Goal: Transaction & Acquisition: Book appointment/travel/reservation

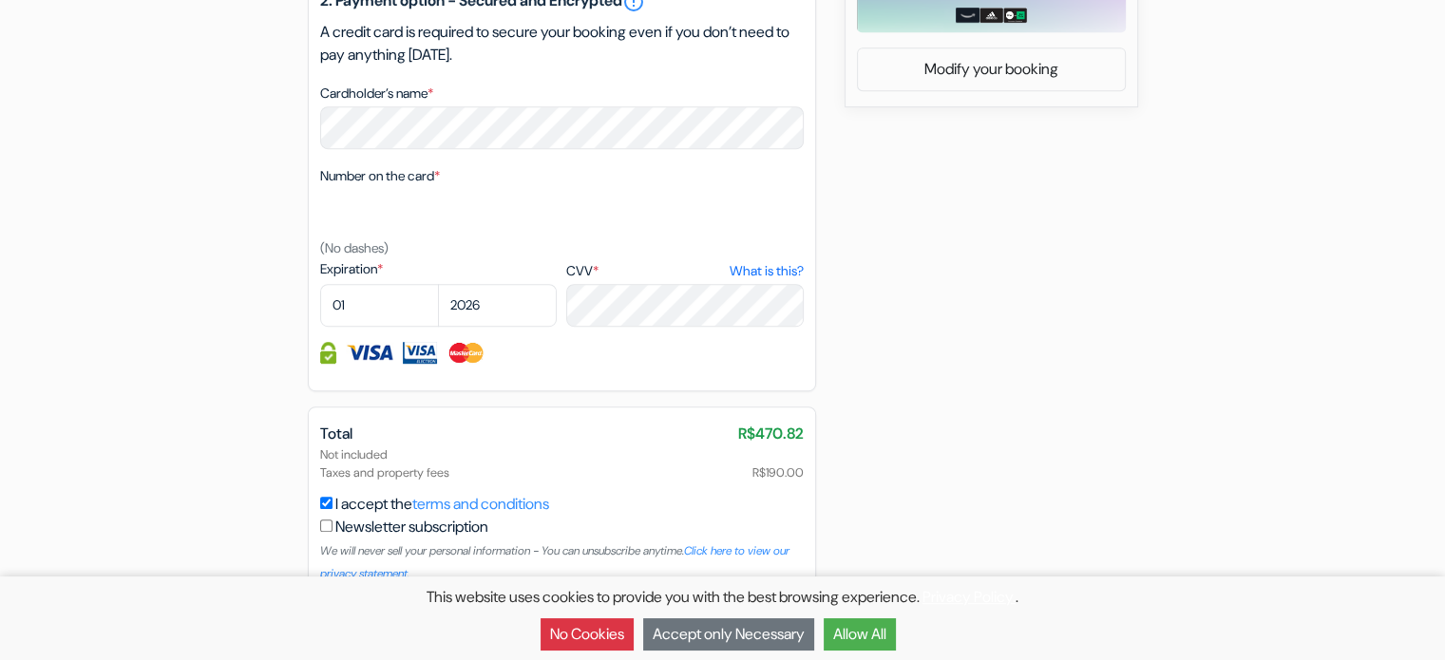
scroll to position [980, 0]
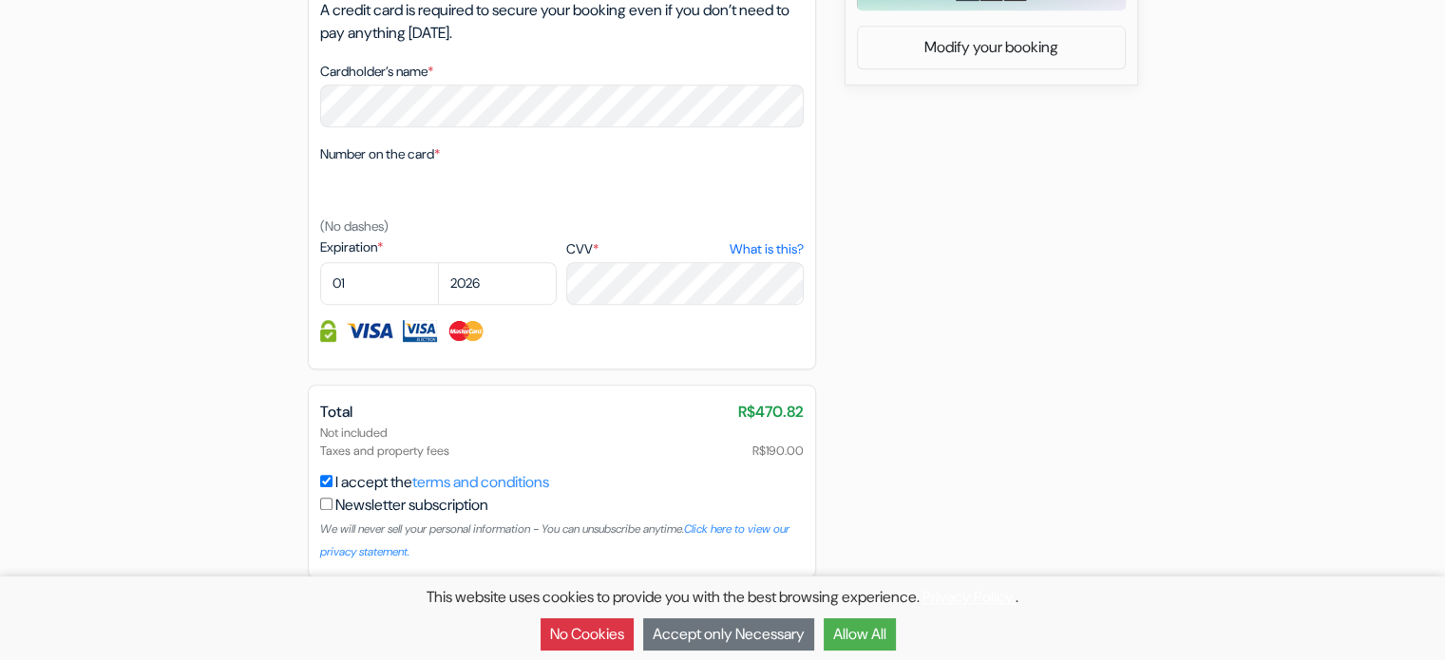
click at [843, 623] on button "Allow All" at bounding box center [860, 635] width 72 height 32
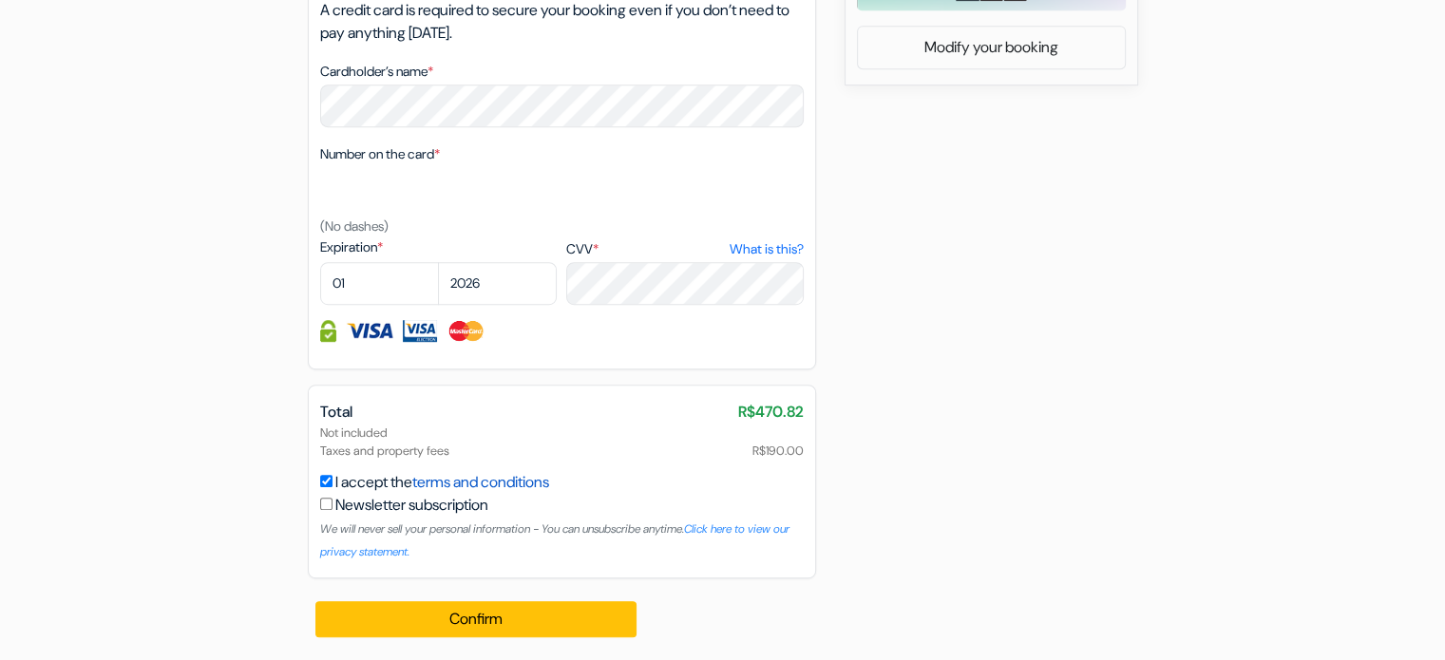
scroll to position [0, 0]
click at [391, 421] on div "Total R$470.82" at bounding box center [562, 412] width 484 height 23
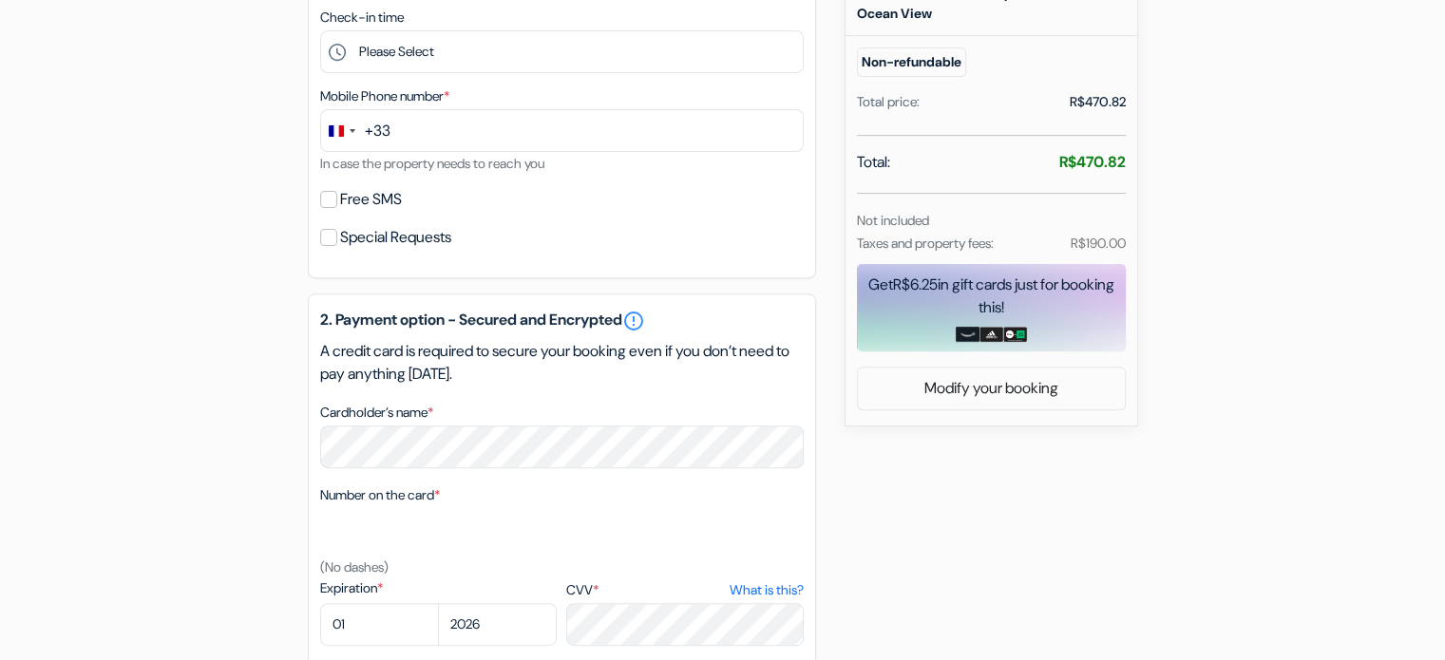
scroll to position [600, 0]
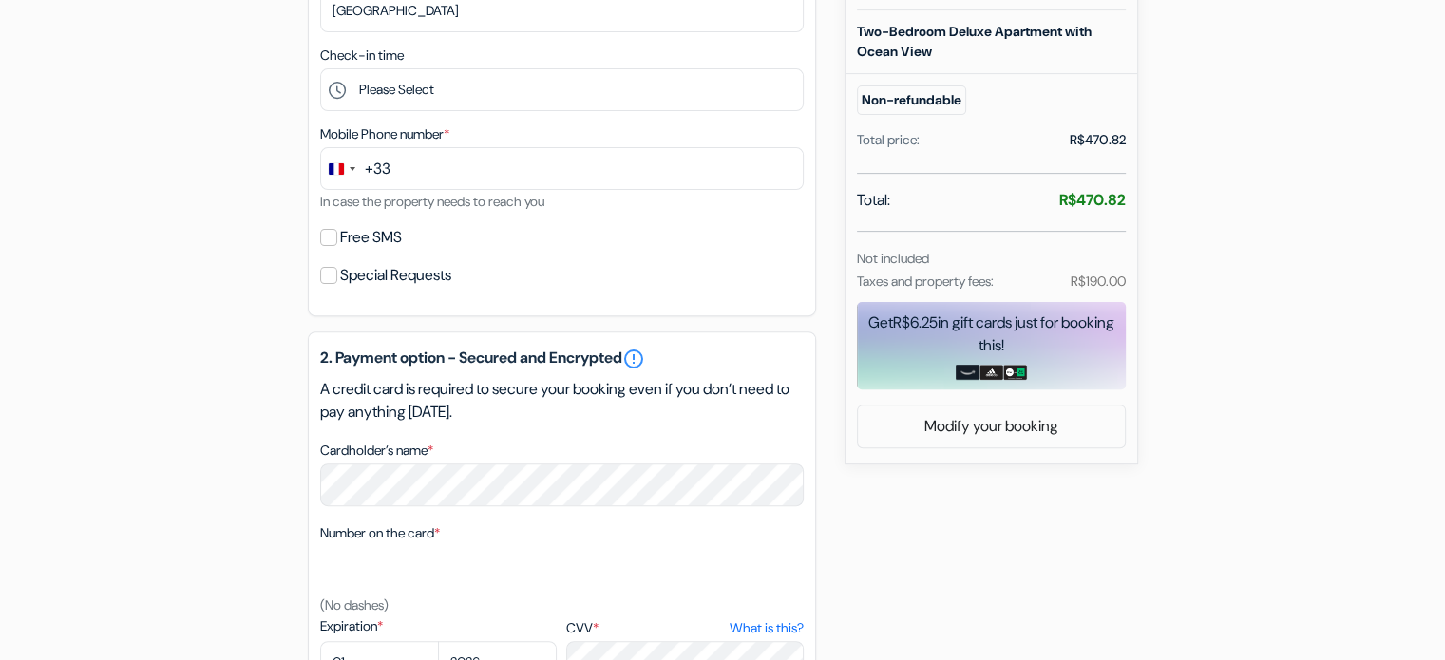
click at [487, 402] on p "A credit card is required to secure your booking even if you don’t need to pay …" at bounding box center [562, 401] width 484 height 46
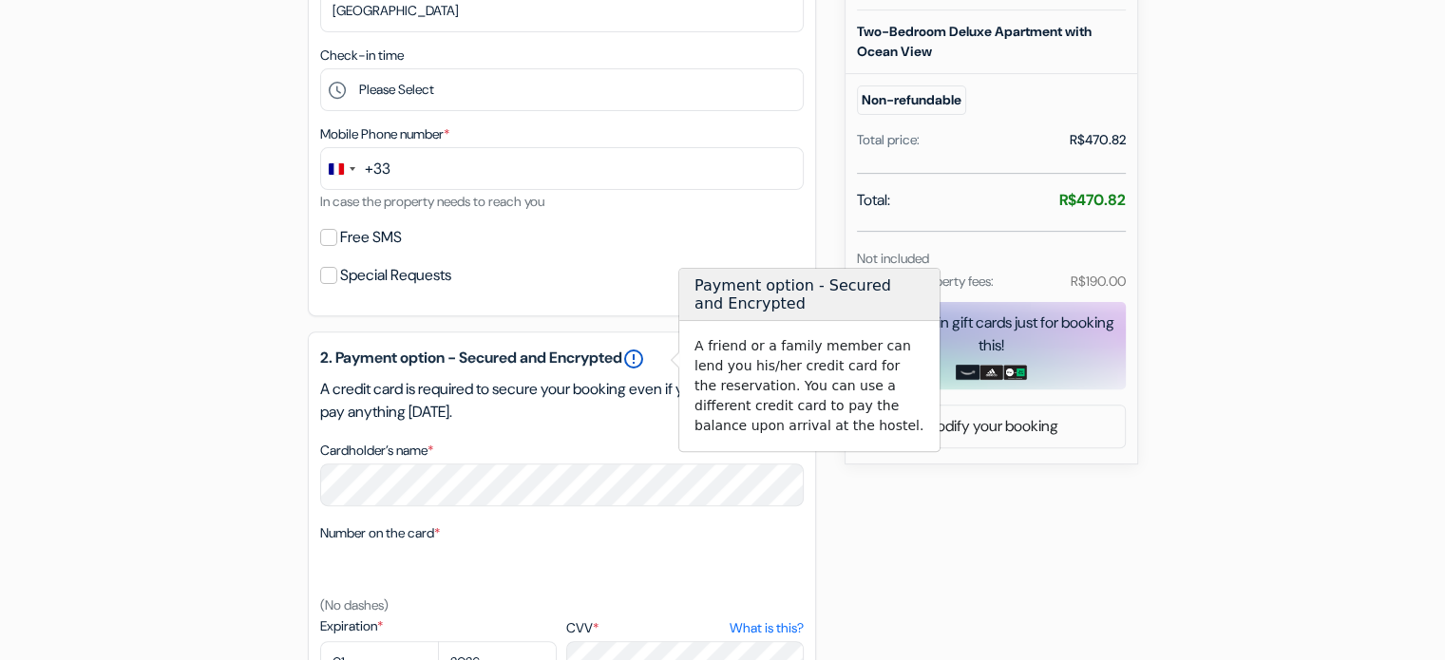
click at [645, 352] on link "error_outline" at bounding box center [633, 359] width 23 height 23
click at [741, 312] on h3 "Payment option - Secured and Encrypted" at bounding box center [809, 295] width 260 height 52
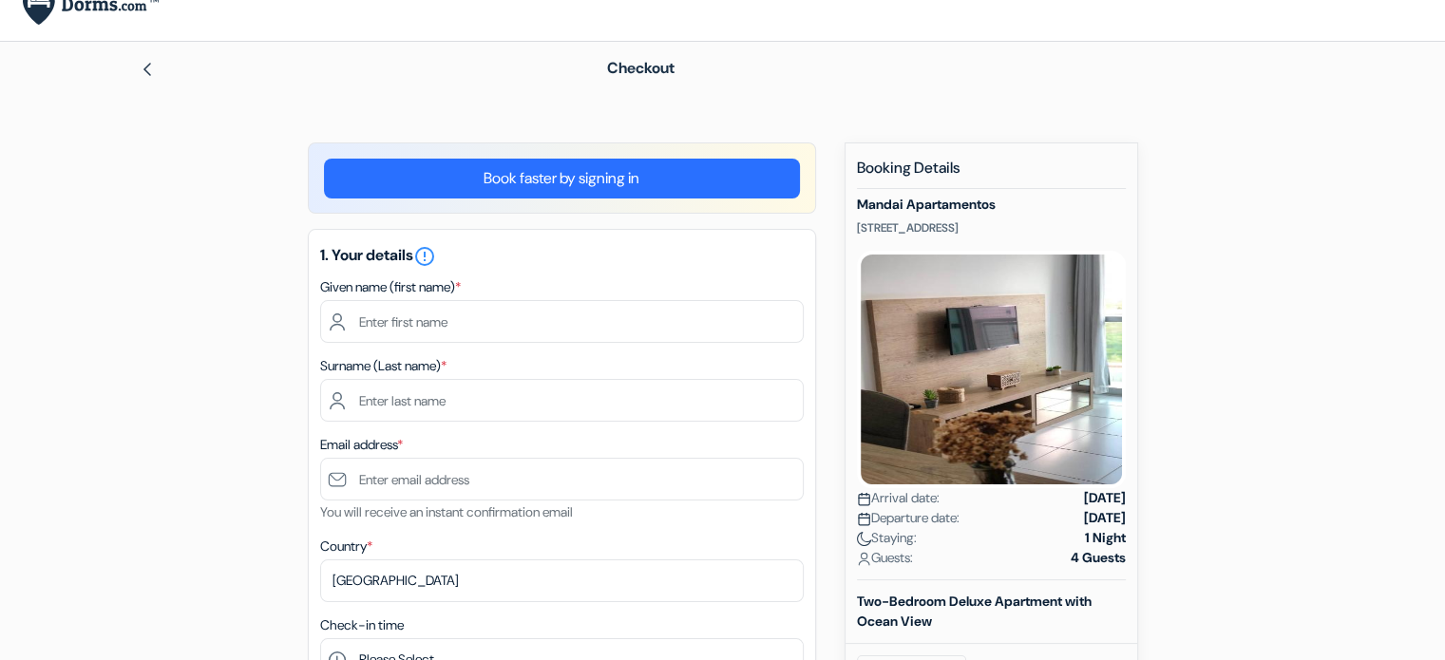
scroll to position [0, 0]
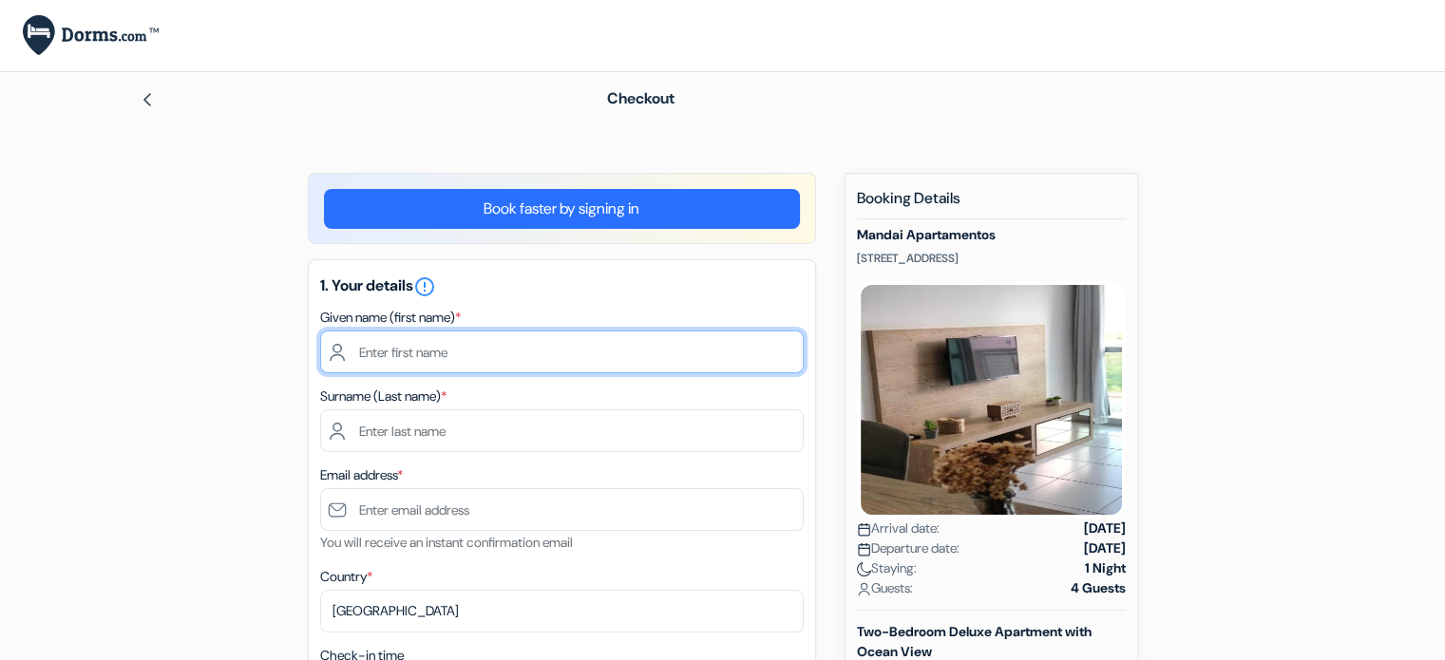
click at [734, 331] on input "text" at bounding box center [562, 352] width 484 height 43
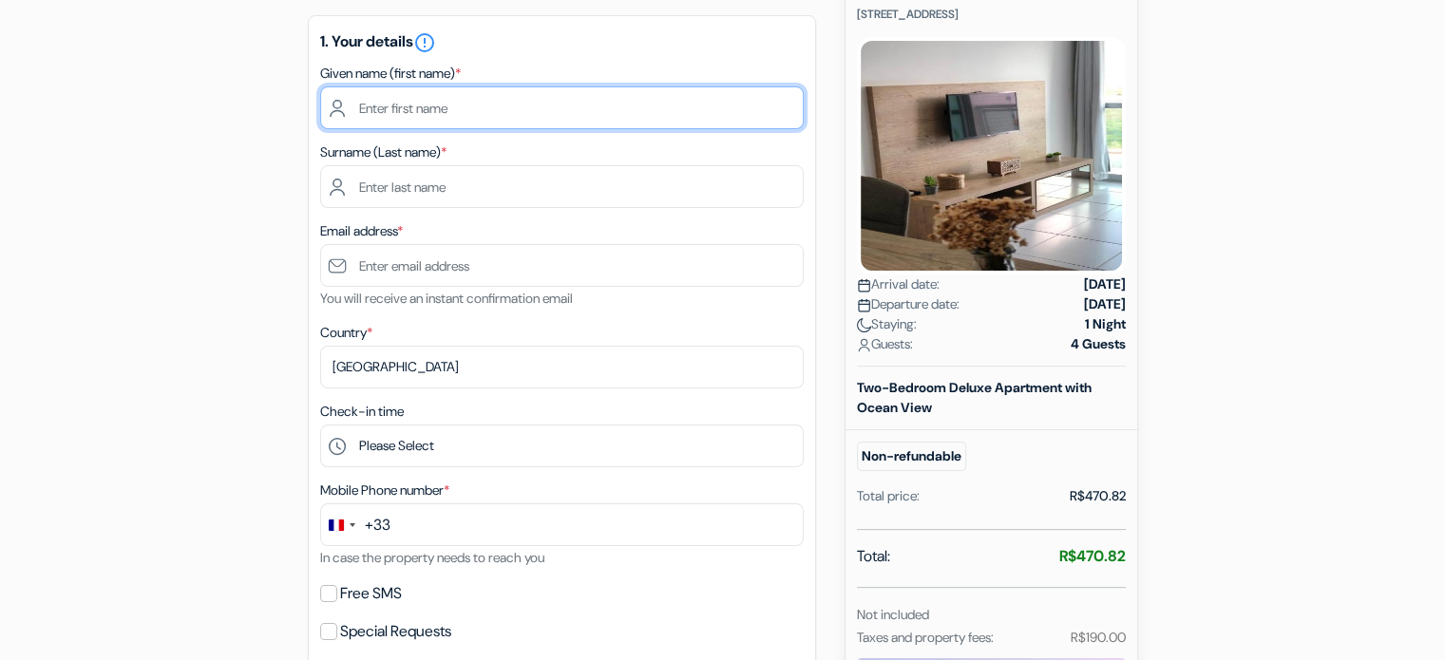
scroll to position [475, 0]
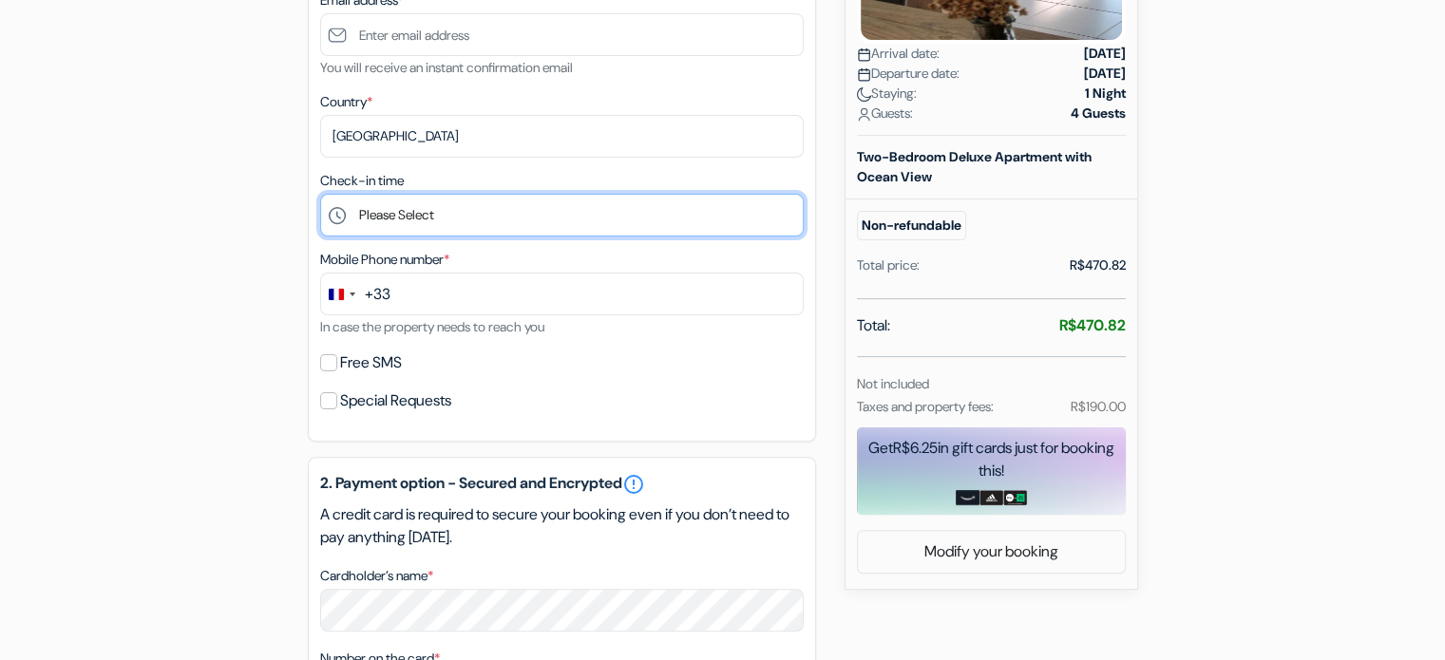
click at [504, 212] on select "Please Select 14:00 15:00 16:00 17:00 18:00 19:00 20:00 21:00 22:00 23:00" at bounding box center [562, 215] width 484 height 43
select select "14"
click at [320, 195] on select "Please Select 14:00 15:00 16:00 17:00 18:00 19:00 20:00 21:00 22:00 23:00" at bounding box center [562, 215] width 484 height 43
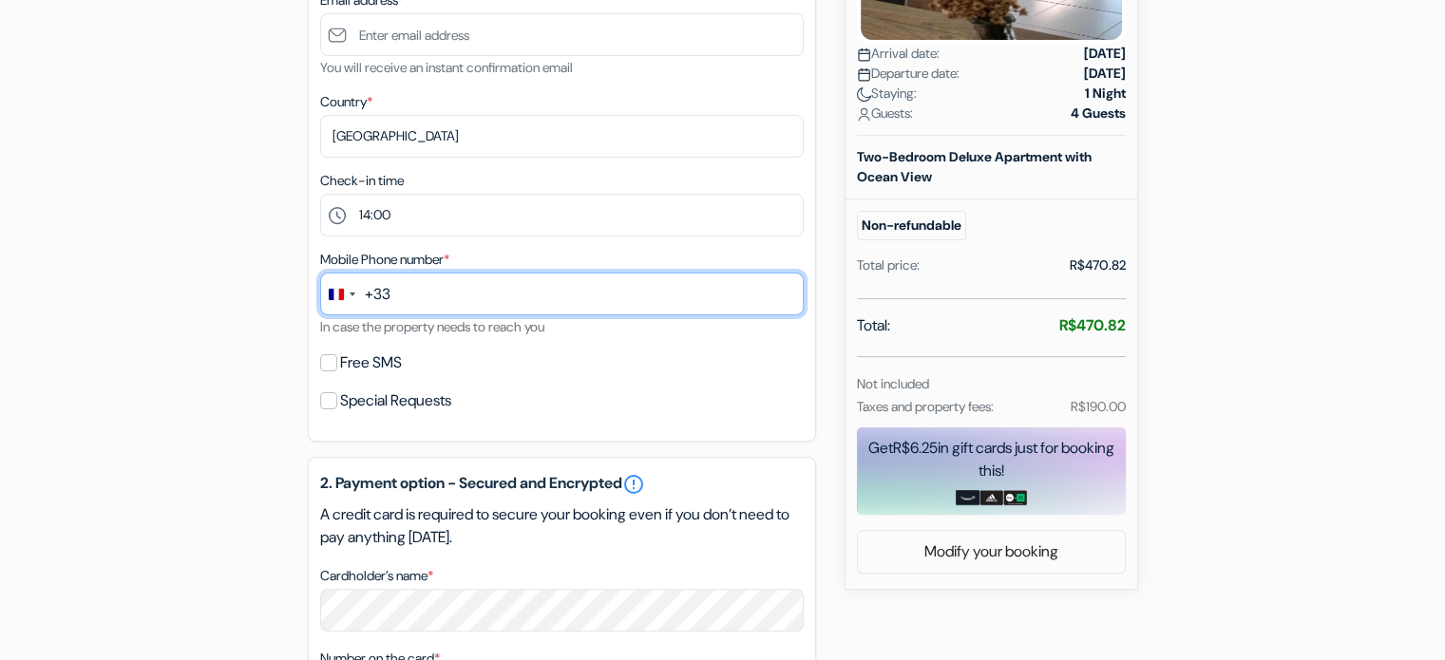
click at [412, 314] on input "text" at bounding box center [562, 294] width 484 height 43
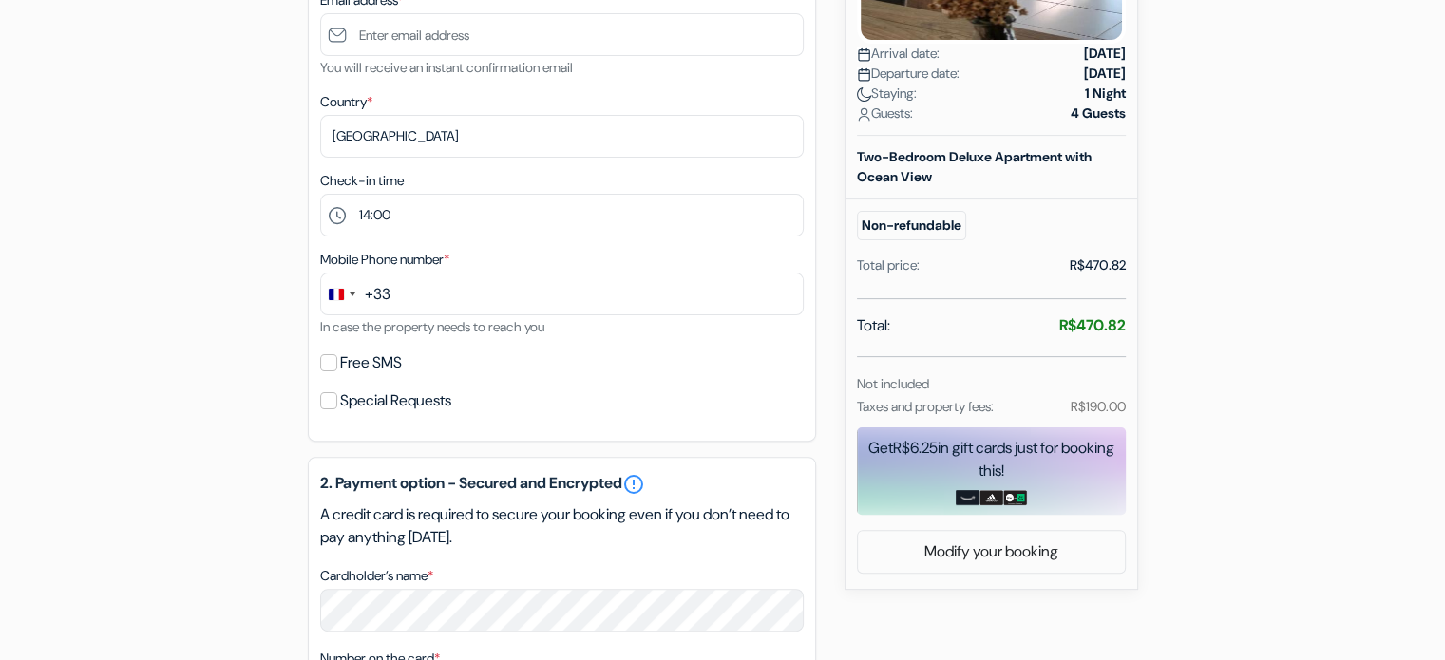
click at [381, 297] on div "+33" at bounding box center [378, 294] width 26 height 23
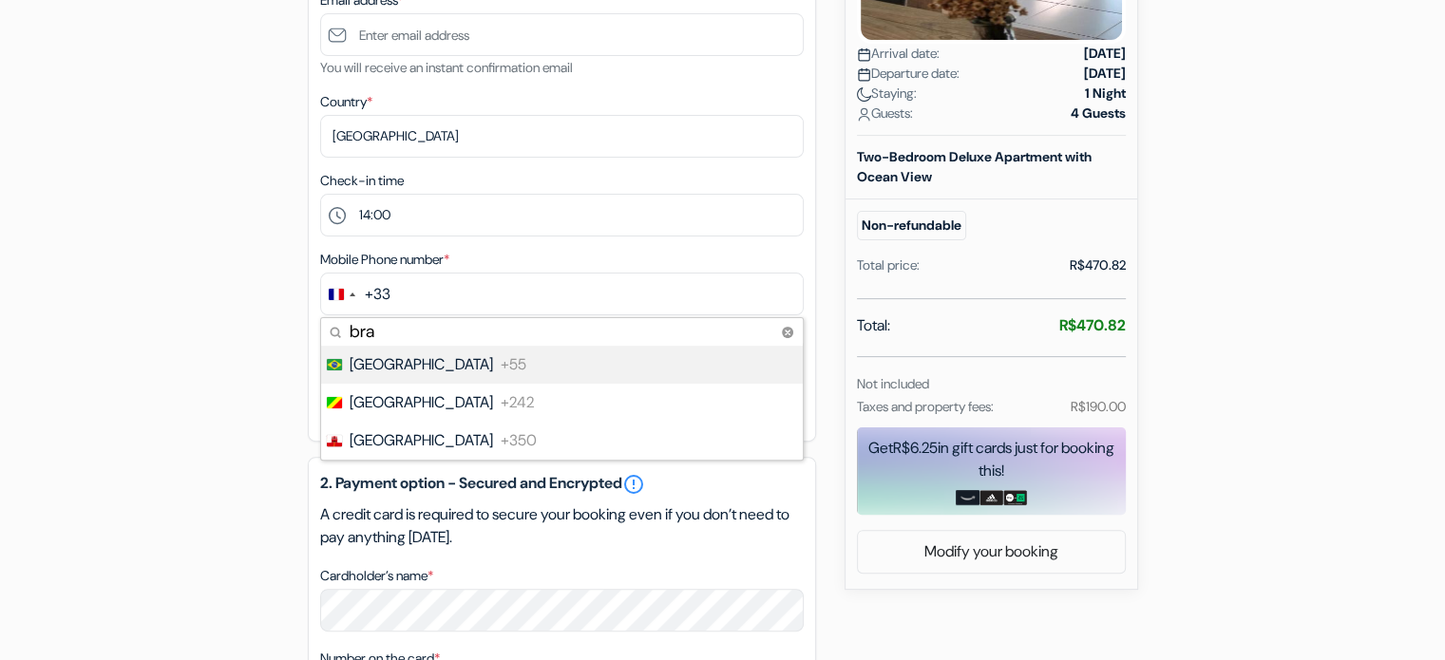
type input "bra"
click at [442, 376] on li "[GEOGRAPHIC_DATA] +55" at bounding box center [561, 365] width 484 height 38
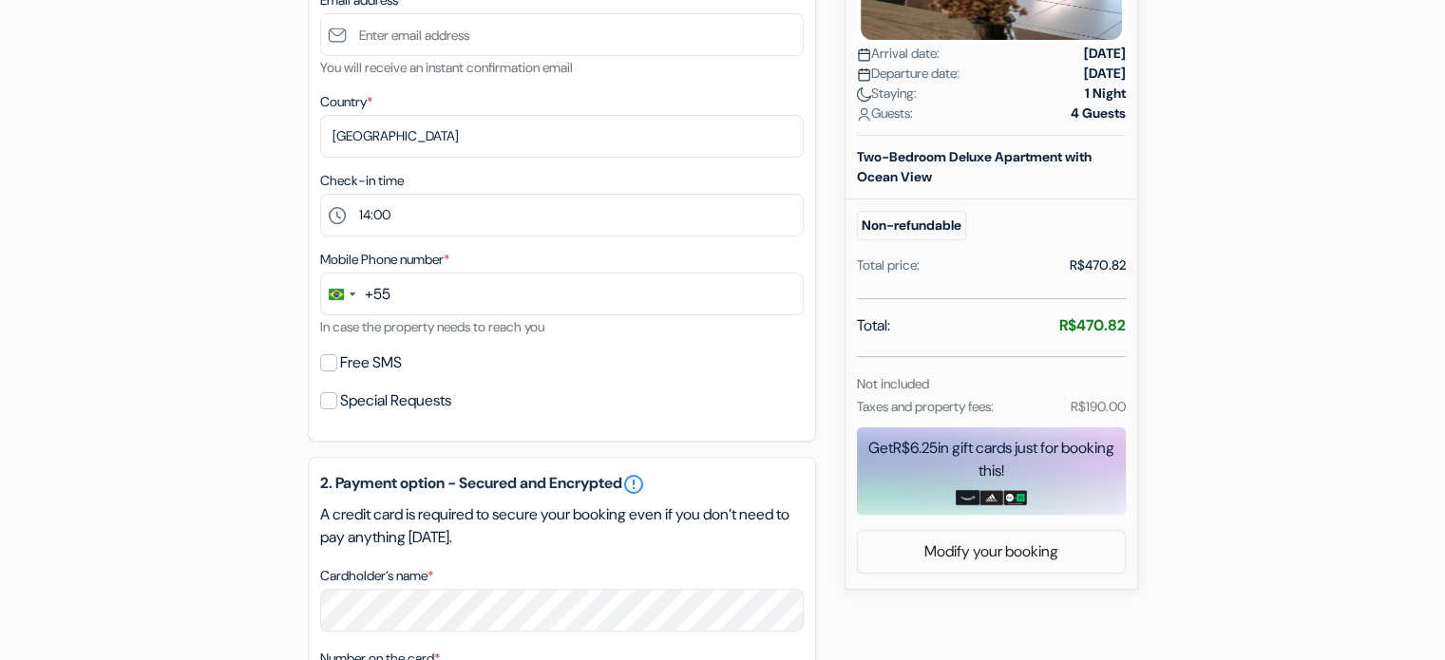
click at [482, 272] on div "Mobile Phone number * +55 bra 3 results found No results found [GEOGRAPHIC_DATA…" at bounding box center [562, 293] width 484 height 90
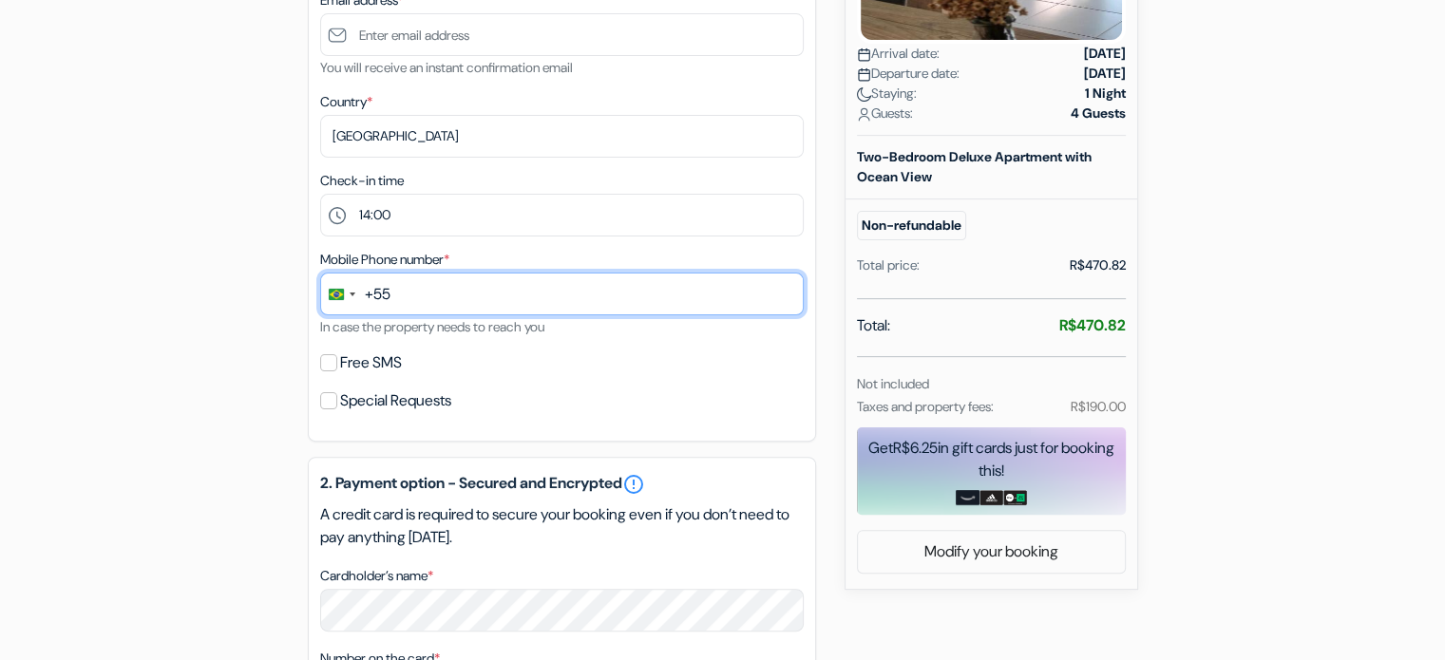
click at [506, 295] on input "text" at bounding box center [562, 294] width 484 height 43
click at [491, 309] on input "text" at bounding box center [562, 294] width 484 height 43
click at [429, 307] on input "text" at bounding box center [562, 294] width 484 height 43
paste input "2"
click at [426, 301] on input "text" at bounding box center [562, 294] width 484 height 43
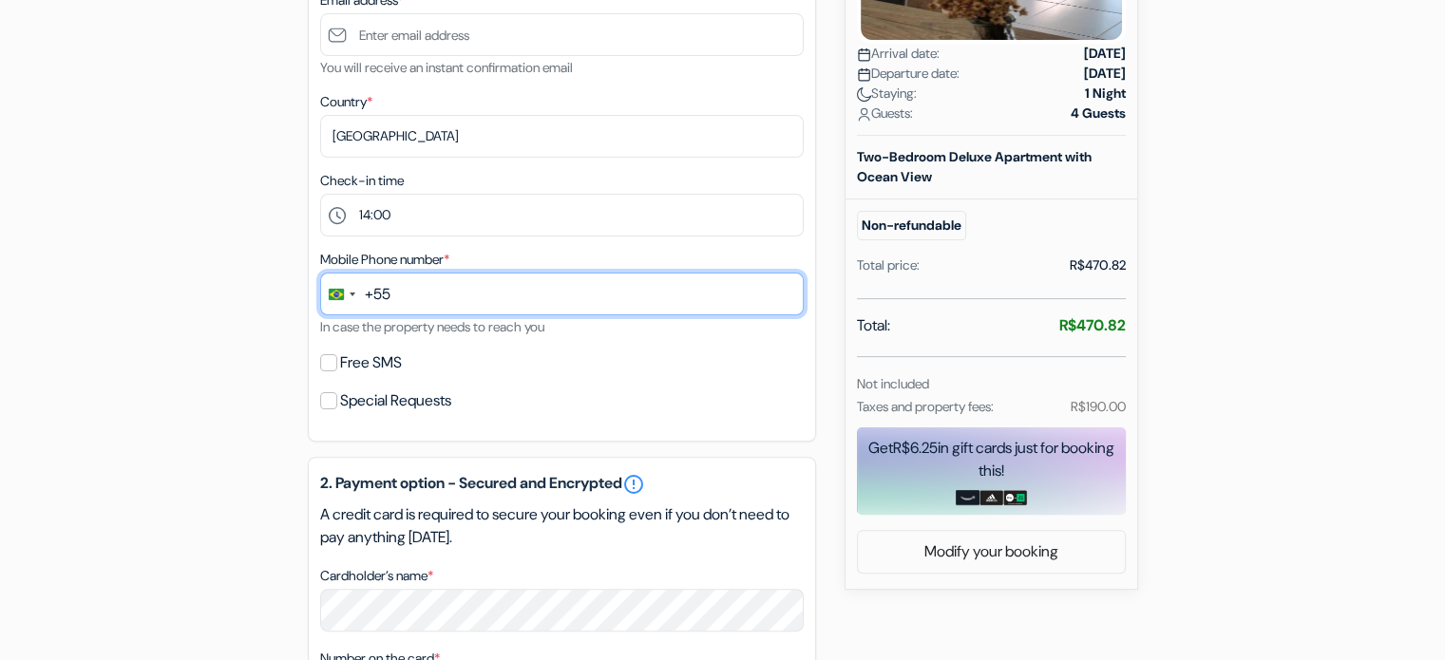
click at [426, 299] on input "text" at bounding box center [562, 294] width 484 height 43
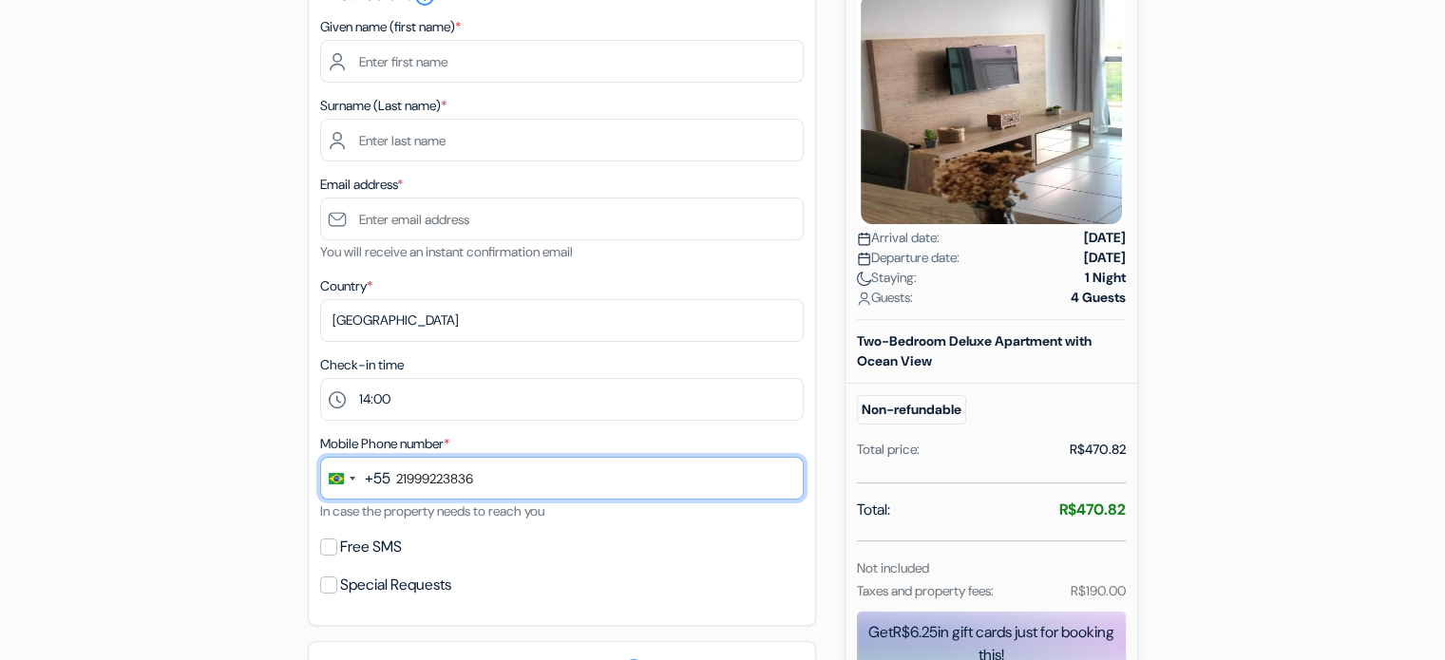
scroll to position [285, 0]
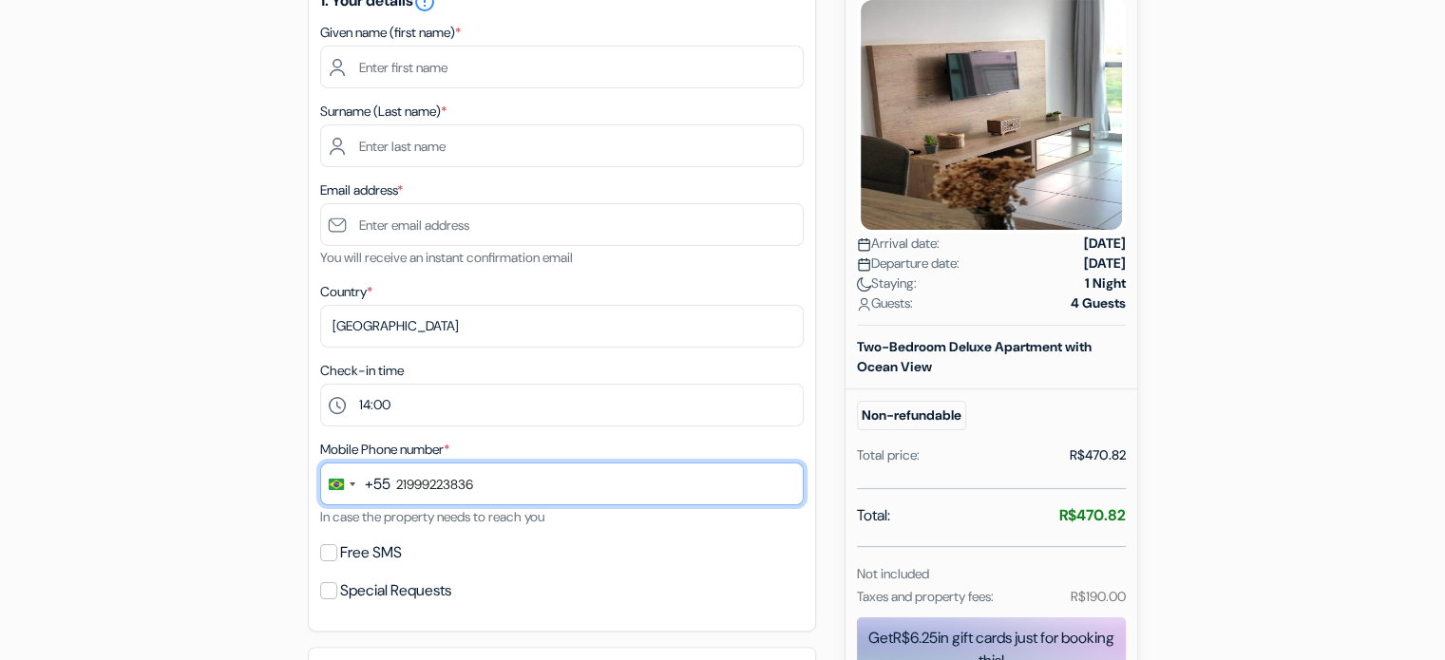
type input "21999223836"
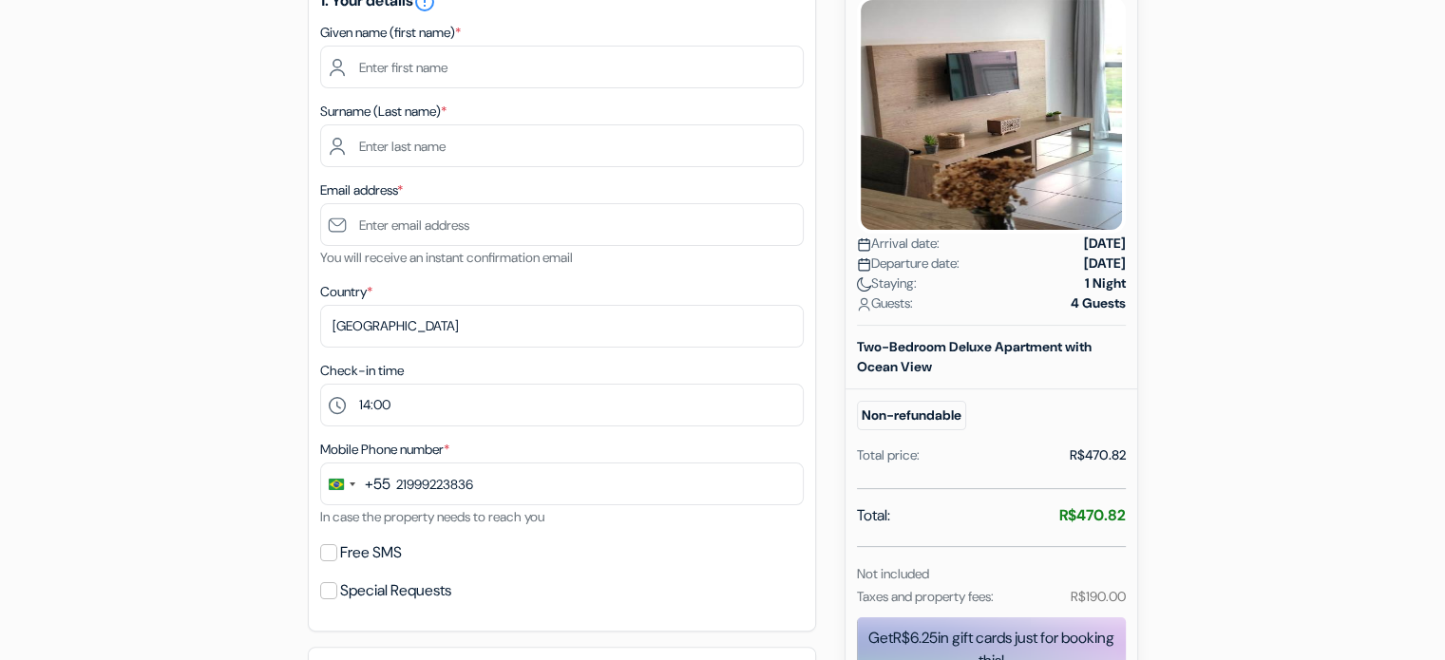
drag, startPoint x: 430, startPoint y: 24, endPoint x: 431, endPoint y: 41, distance: 17.1
click at [430, 23] on label "Given name (first name) *" at bounding box center [390, 33] width 141 height 20
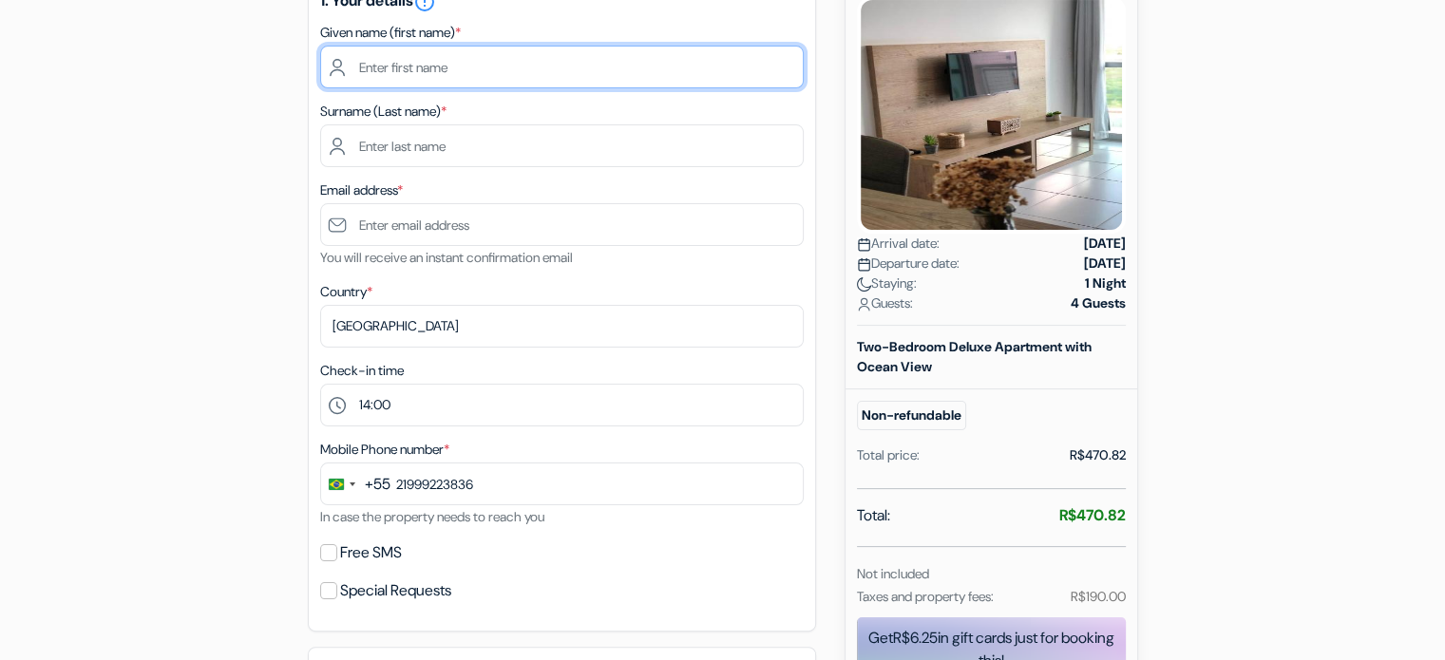
click at [466, 69] on input "text" at bounding box center [562, 67] width 484 height 43
type input "[PERSON_NAME]"
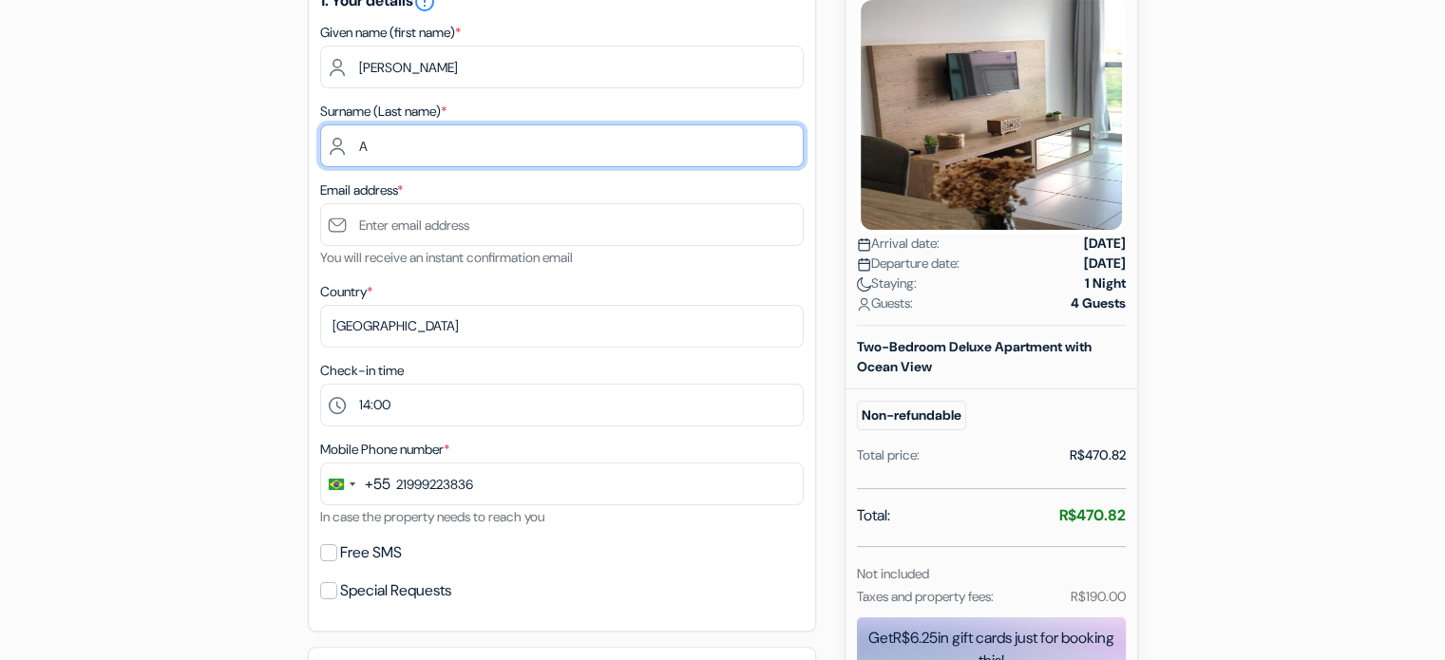
click at [437, 156] on input "A" at bounding box center [562, 145] width 484 height 43
type input "[PERSON_NAME]"
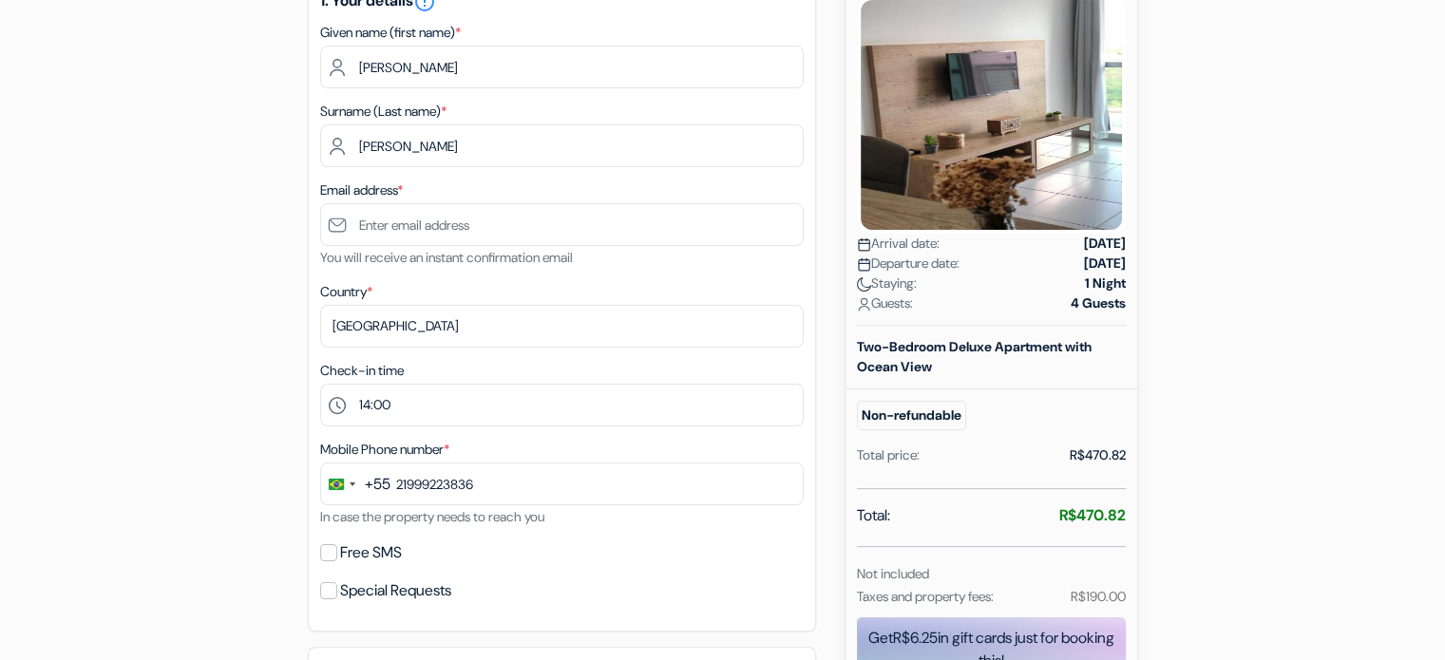
click at [367, 244] on div "Email address * You will receive an instant confirmation email" at bounding box center [562, 224] width 484 height 90
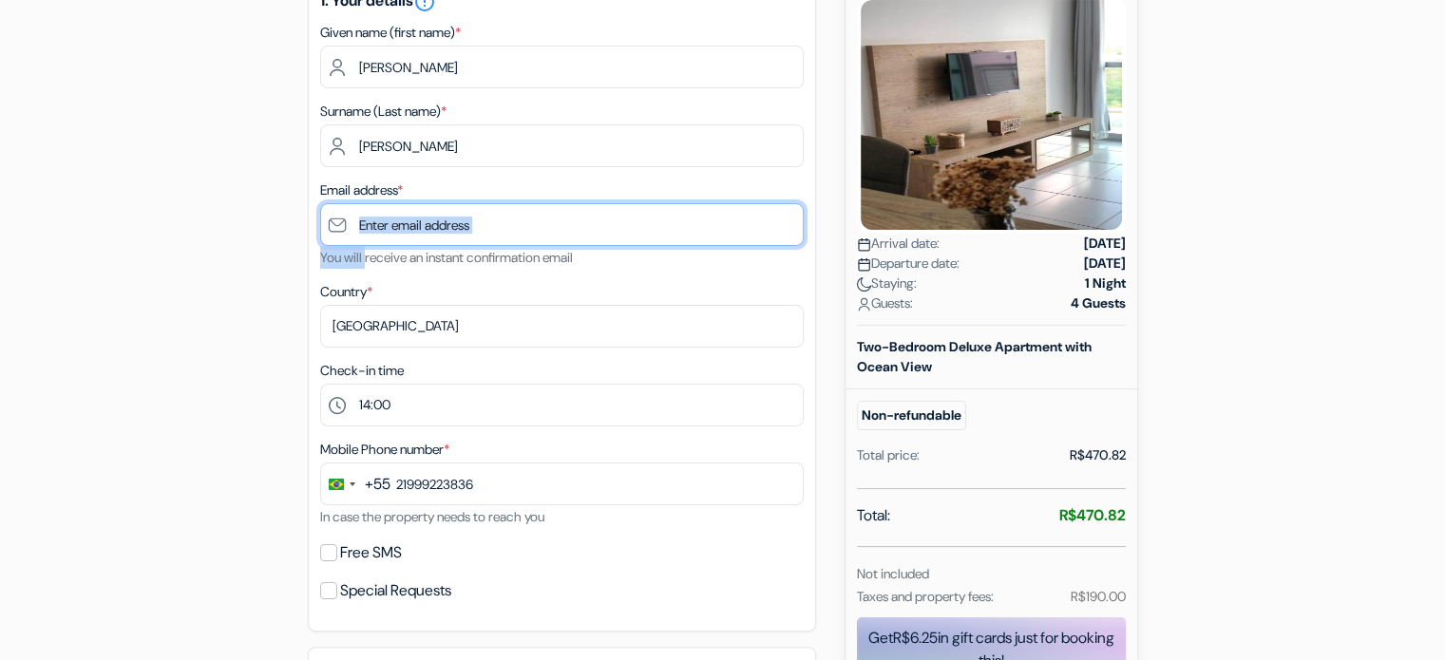
click at [384, 223] on input "text" at bounding box center [562, 224] width 484 height 43
type input "[EMAIL_ADDRESS][DOMAIN_NAME]"
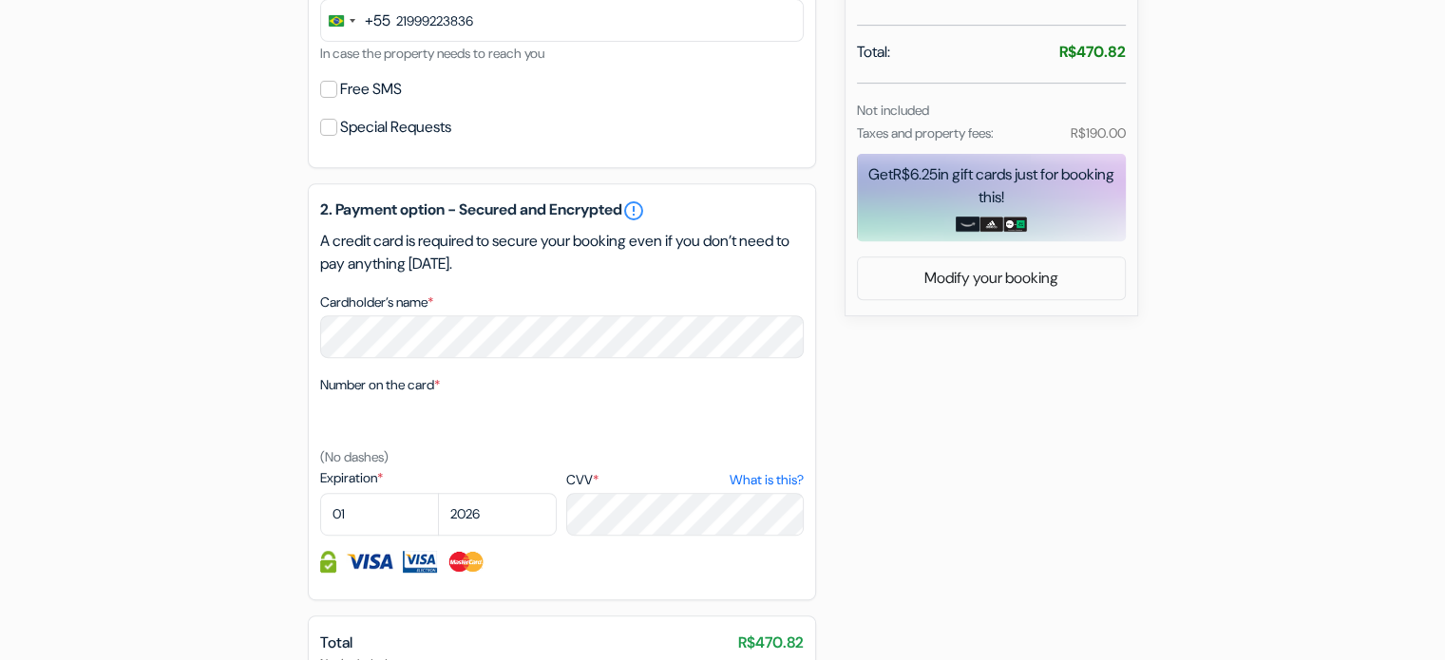
scroll to position [760, 0]
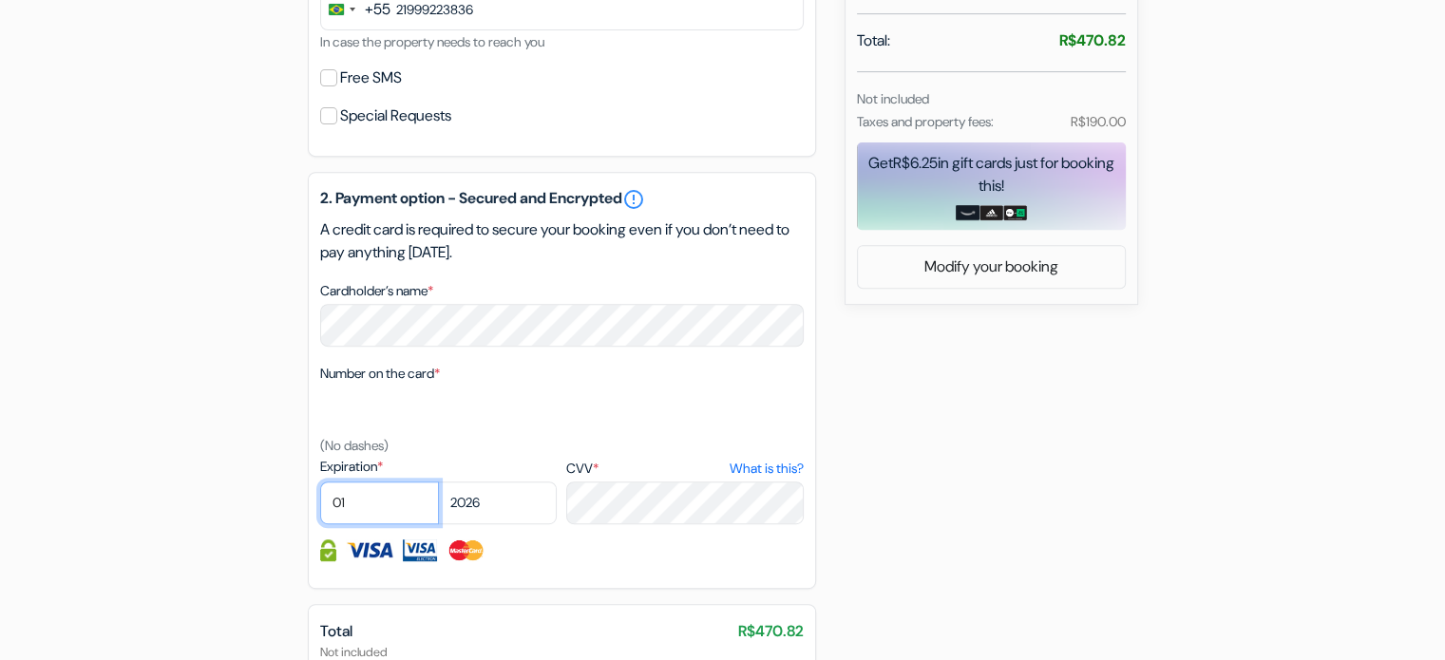
click at [386, 506] on select "01 02 03 04 05 06 07 08 09 10 11 12" at bounding box center [379, 503] width 119 height 43
select select "02"
click at [320, 484] on select "01 02 03 04 05 06 07 08 09 10 11 12" at bounding box center [379, 503] width 119 height 43
drag, startPoint x: 471, startPoint y: 502, endPoint x: 476, endPoint y: 485, distance: 16.8
click at [471, 502] on select "2025 2026 2027 2028 2029 2030 2031 2032 2033 2034 2035 2036 2037 2038 2039 2040…" at bounding box center [497, 503] width 119 height 43
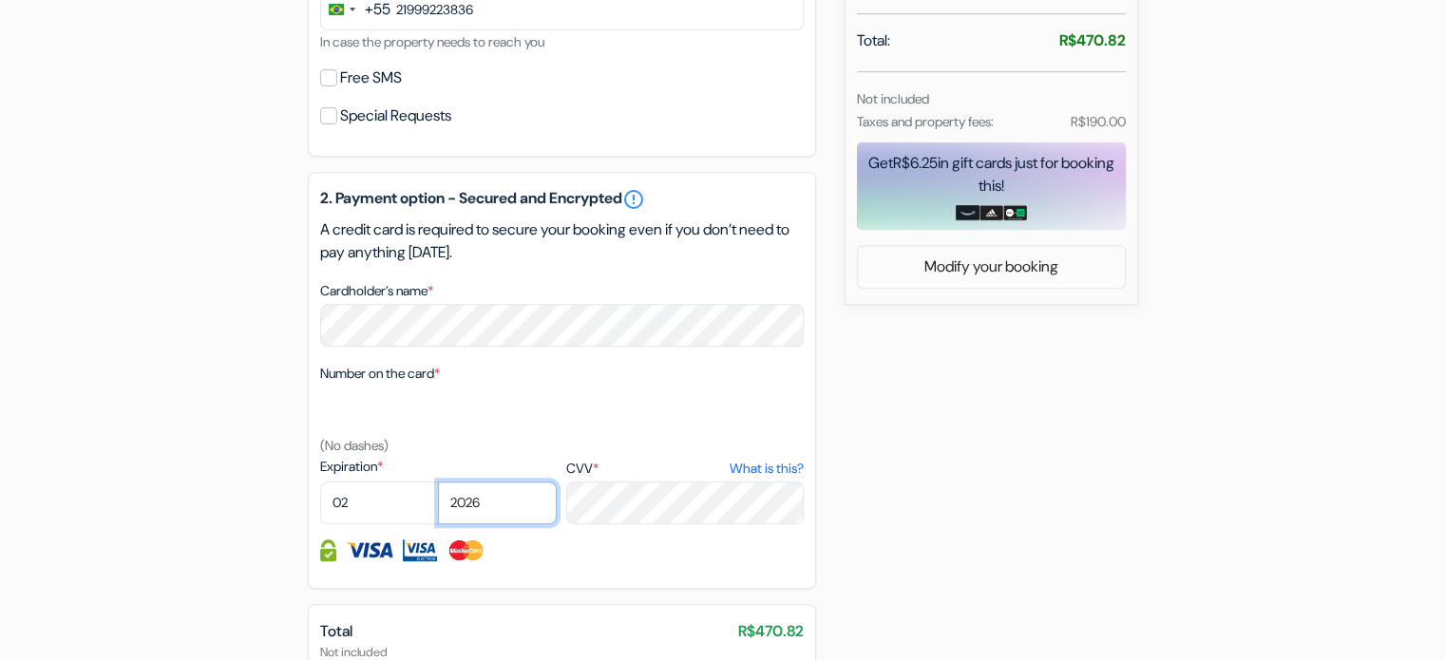
select select "2029"
click at [438, 484] on select "2025 2026 2027 2028 2029 2030 2031 2032 2033 2034 2035 2036 2037 2038 2039 2040…" at bounding box center [497, 503] width 119 height 43
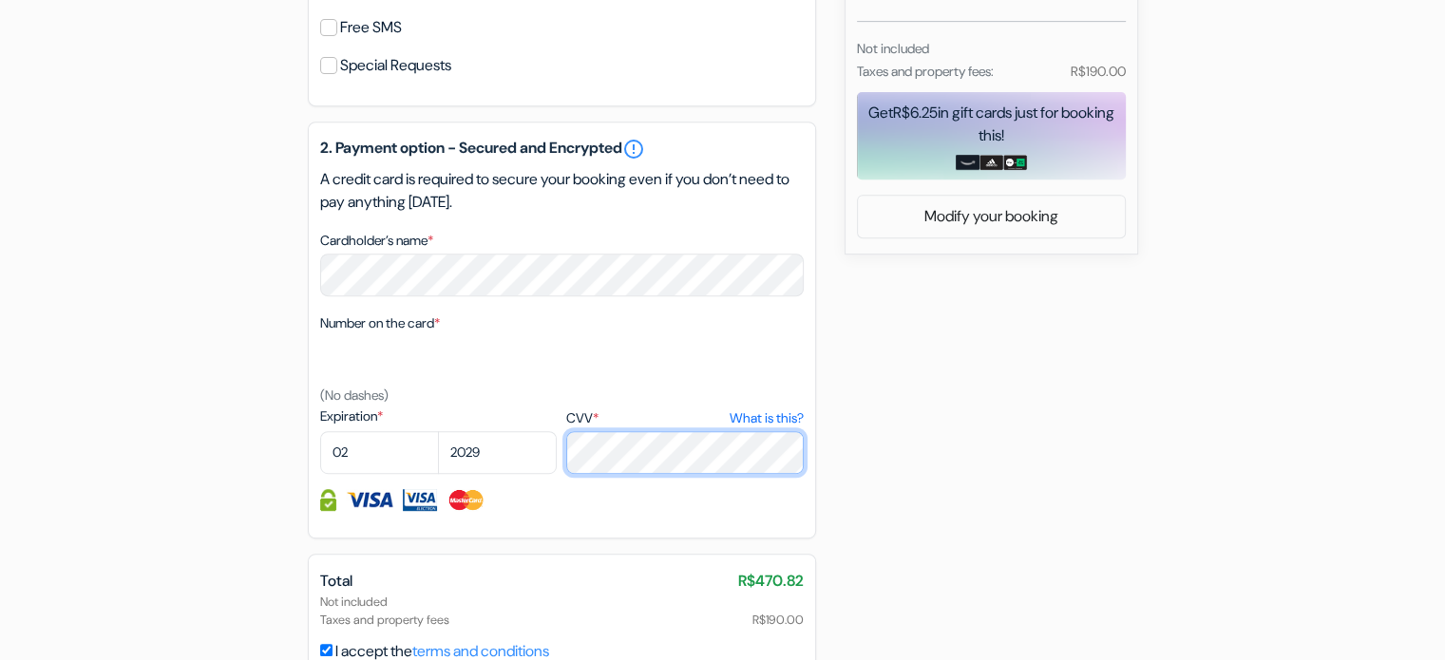
scroll to position [980, 0]
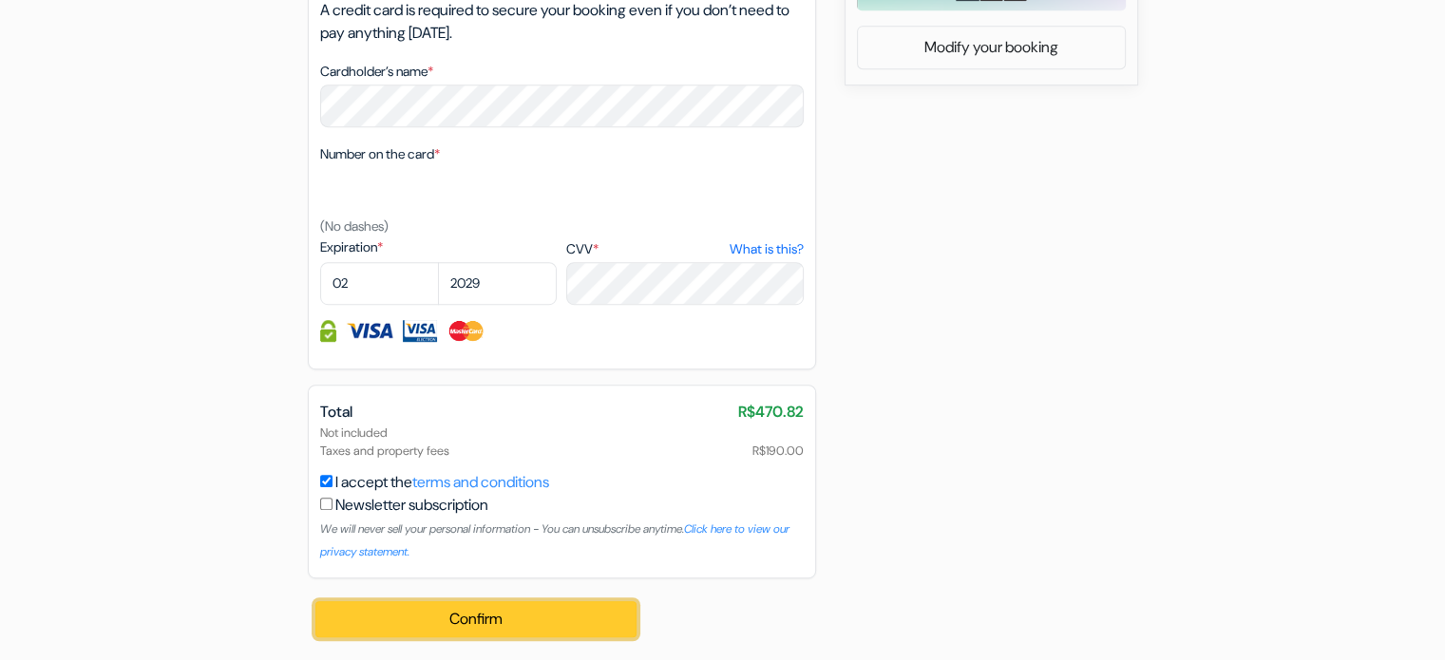
click at [517, 607] on button "Confirm Loading..." at bounding box center [476, 619] width 322 height 36
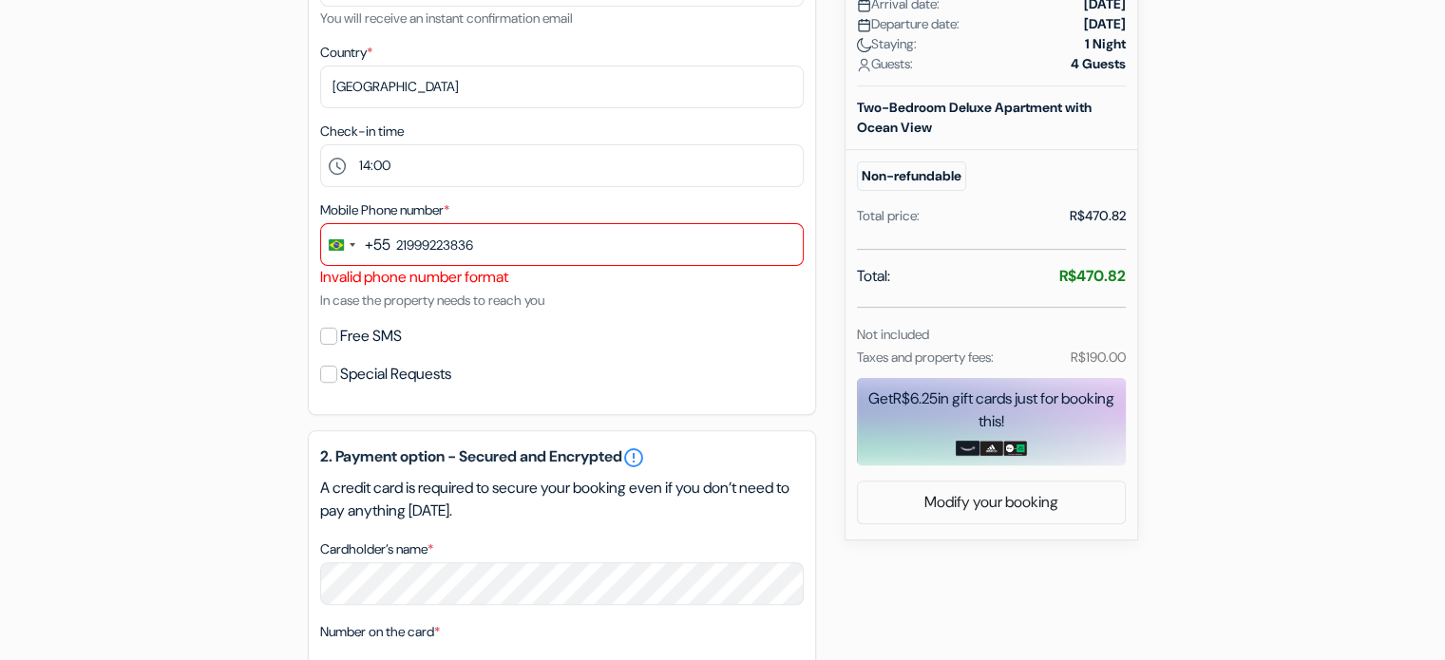
scroll to position [528, 0]
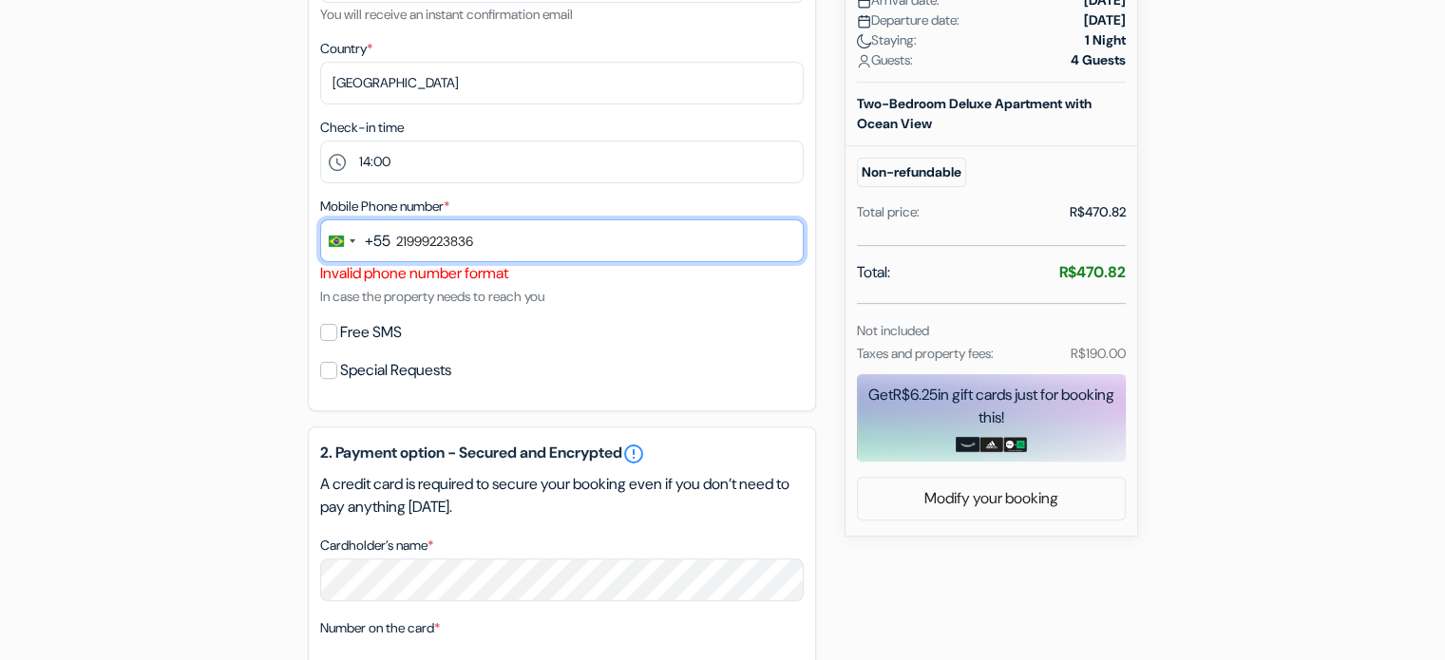
click at [528, 259] on input "21999223836" at bounding box center [562, 240] width 484 height 43
click at [456, 255] on input "21999223836" at bounding box center [562, 240] width 484 height 43
click at [420, 247] on input "21999223836" at bounding box center [562, 240] width 484 height 43
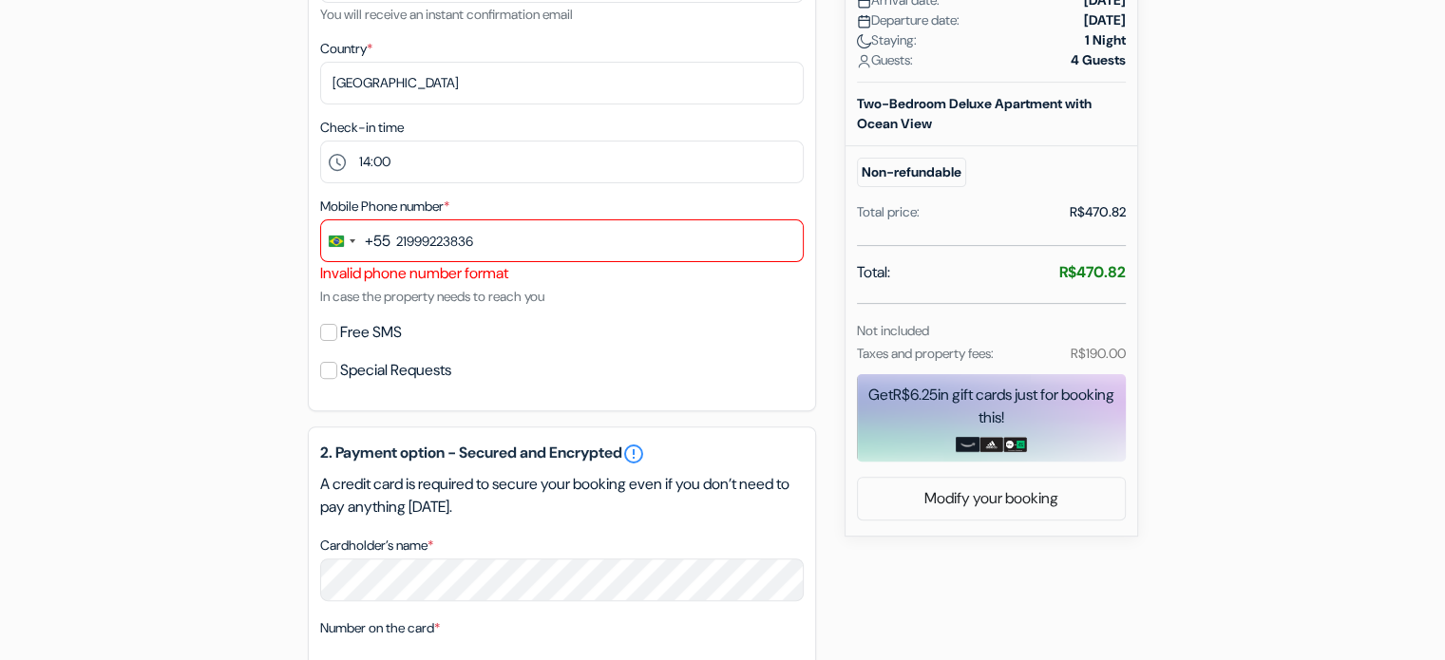
drag, startPoint x: 426, startPoint y: 301, endPoint x: 387, endPoint y: 244, distance: 69.0
click at [425, 300] on small "In case the property needs to reach you" at bounding box center [432, 296] width 224 height 17
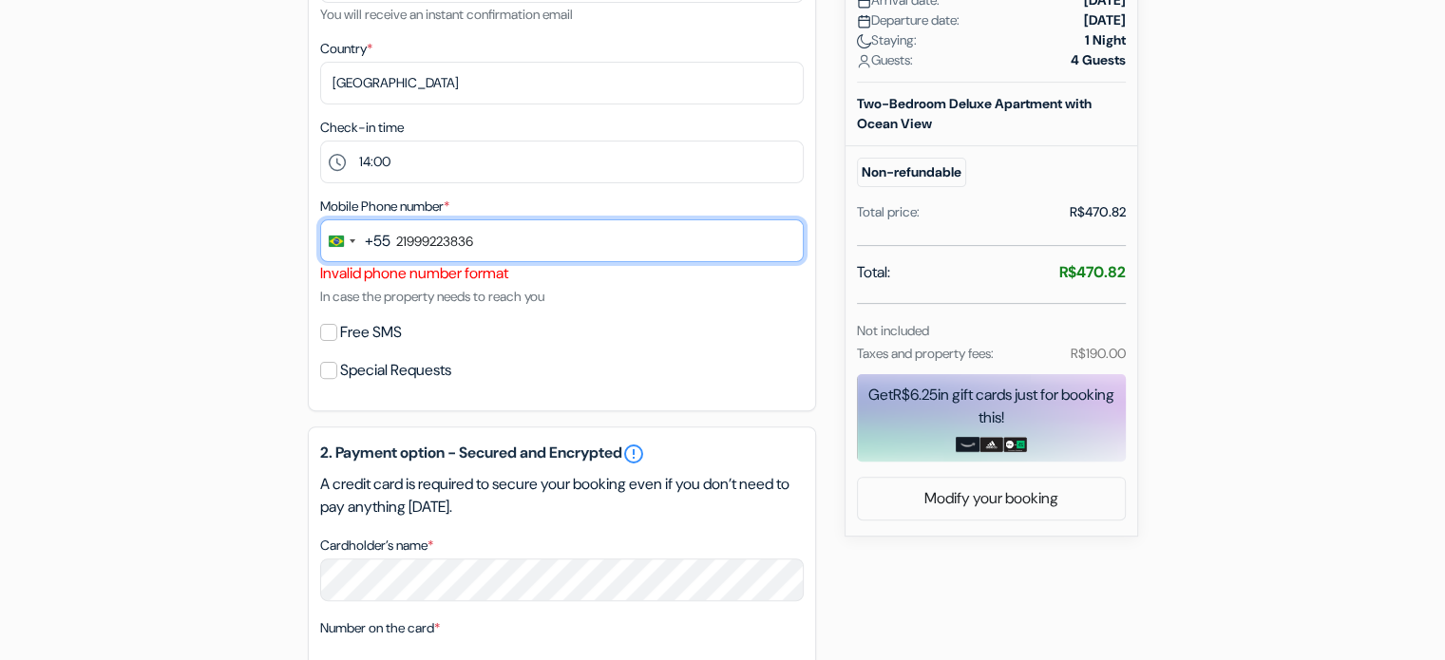
click at [392, 245] on input "21999223836" at bounding box center [562, 240] width 484 height 43
click at [457, 255] on input "21999223836" at bounding box center [562, 240] width 484 height 43
click at [428, 239] on input "21999223836" at bounding box center [562, 240] width 484 height 43
click at [402, 250] on input "21999223836" at bounding box center [562, 240] width 484 height 43
click at [419, 240] on input "21999223836" at bounding box center [562, 240] width 484 height 43
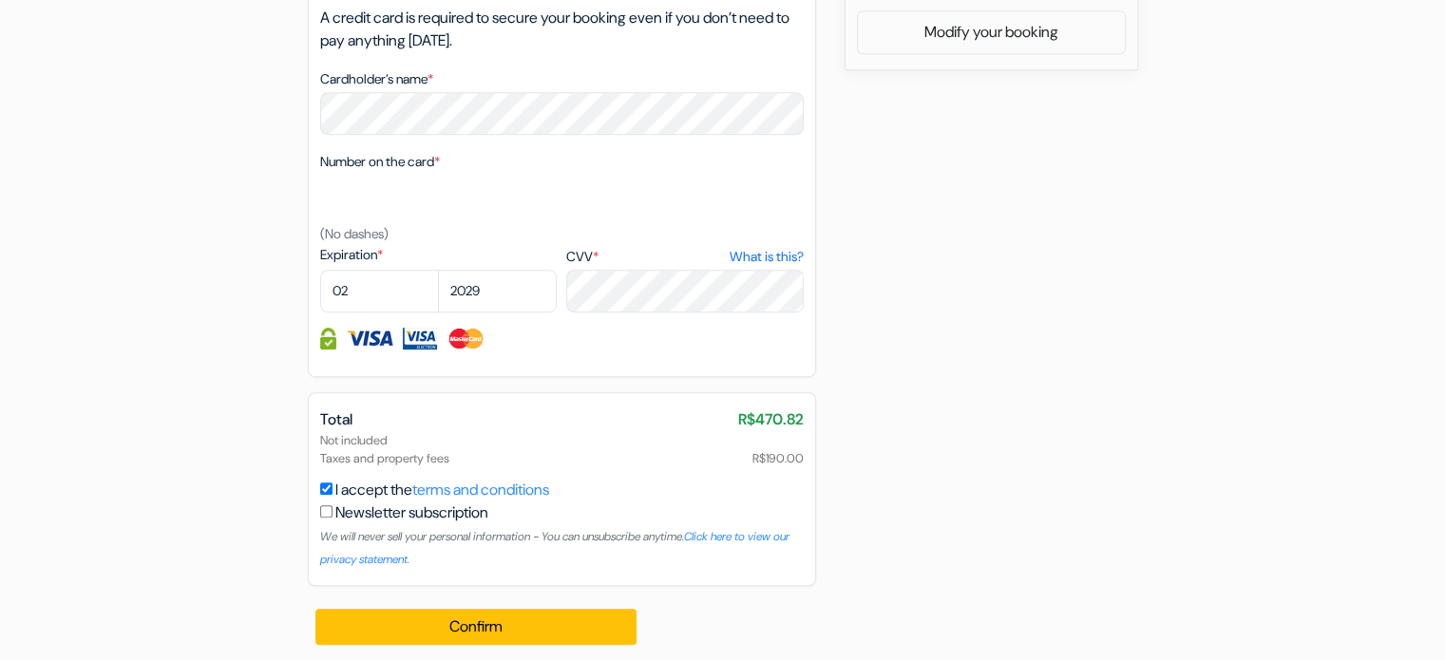
scroll to position [1003, 0]
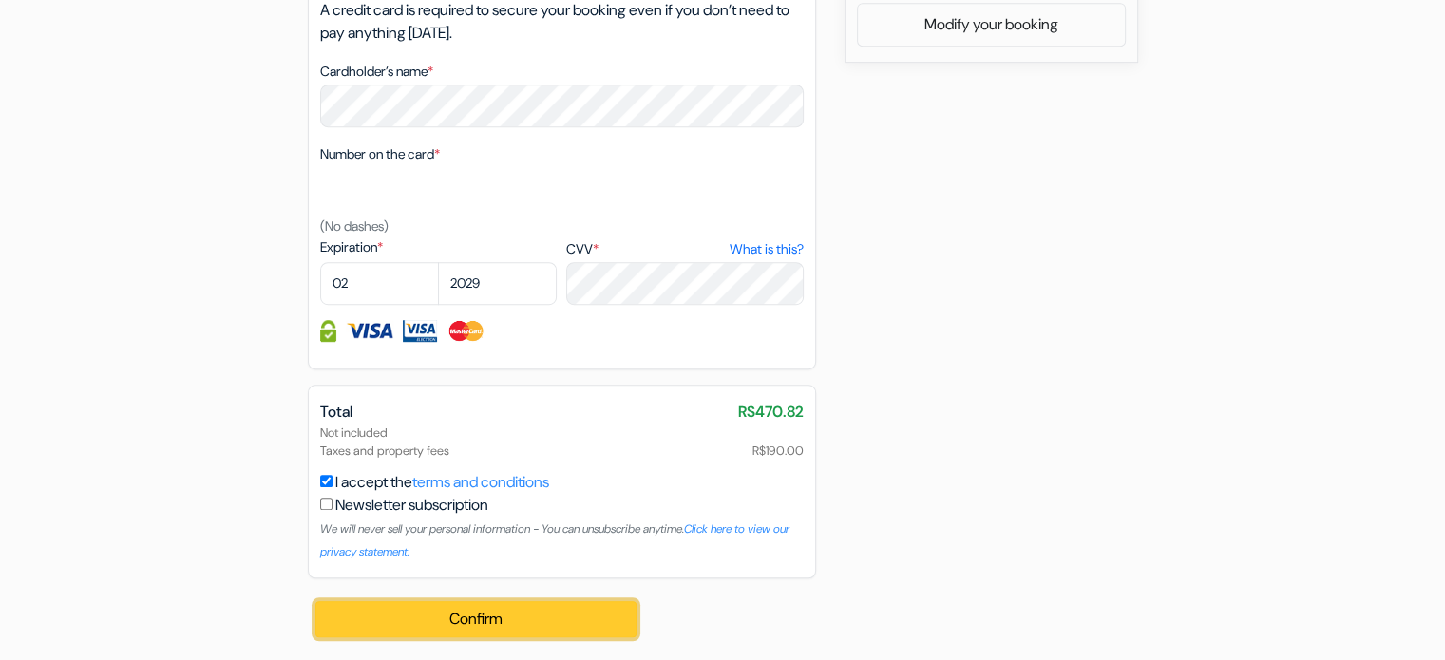
click at [414, 604] on button "Confirm Loading..." at bounding box center [476, 619] width 322 height 36
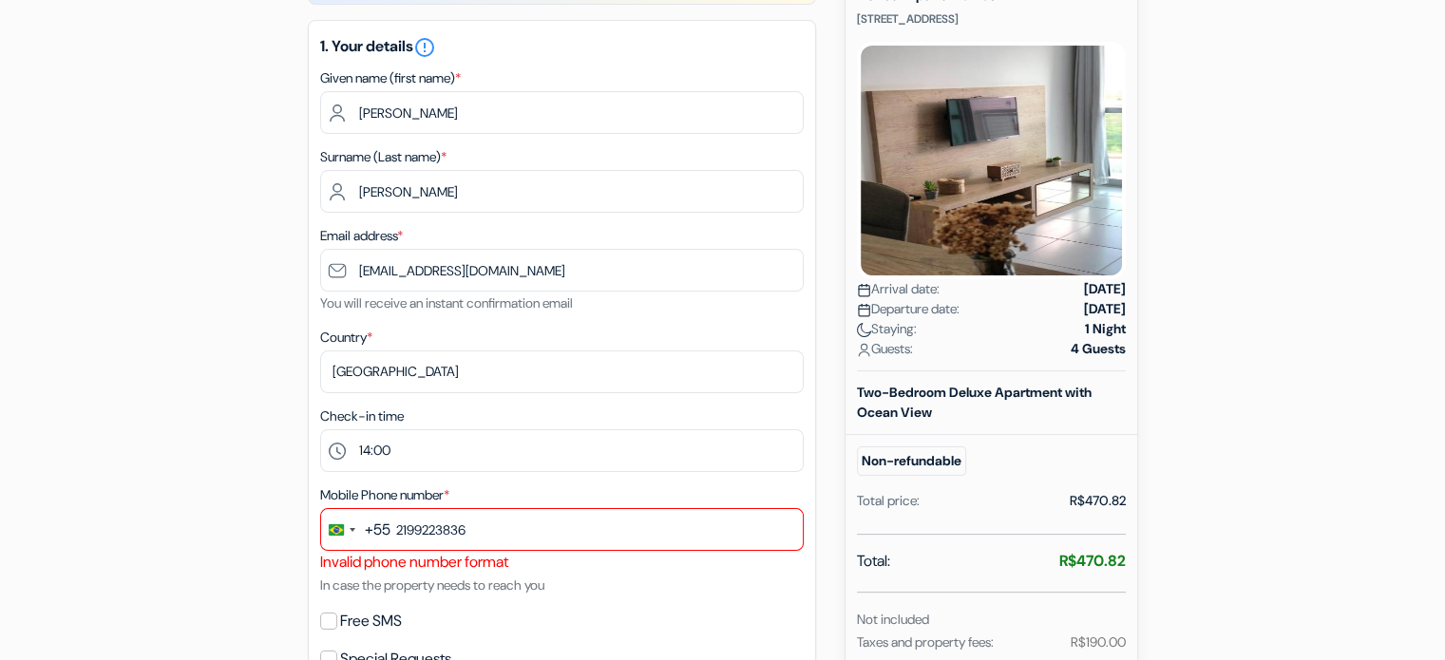
scroll to position [0, 0]
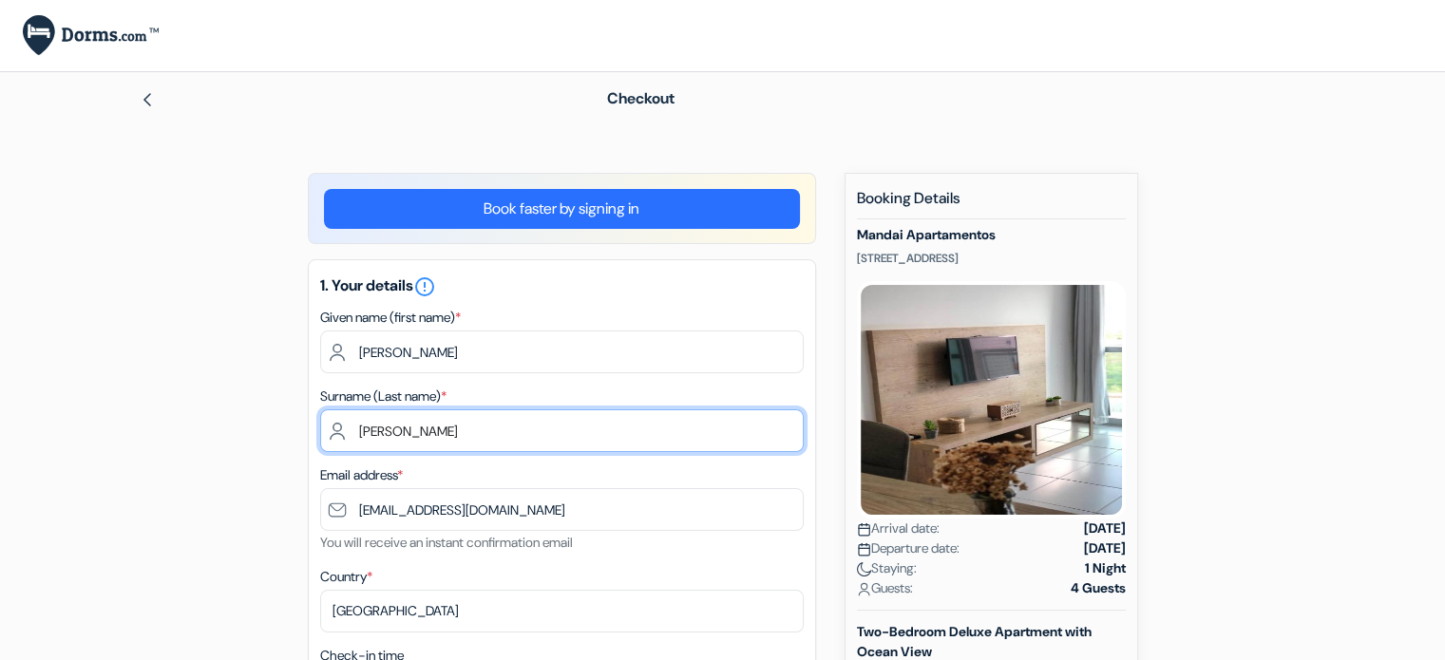
click at [512, 415] on input "[PERSON_NAME]" at bounding box center [562, 430] width 484 height 43
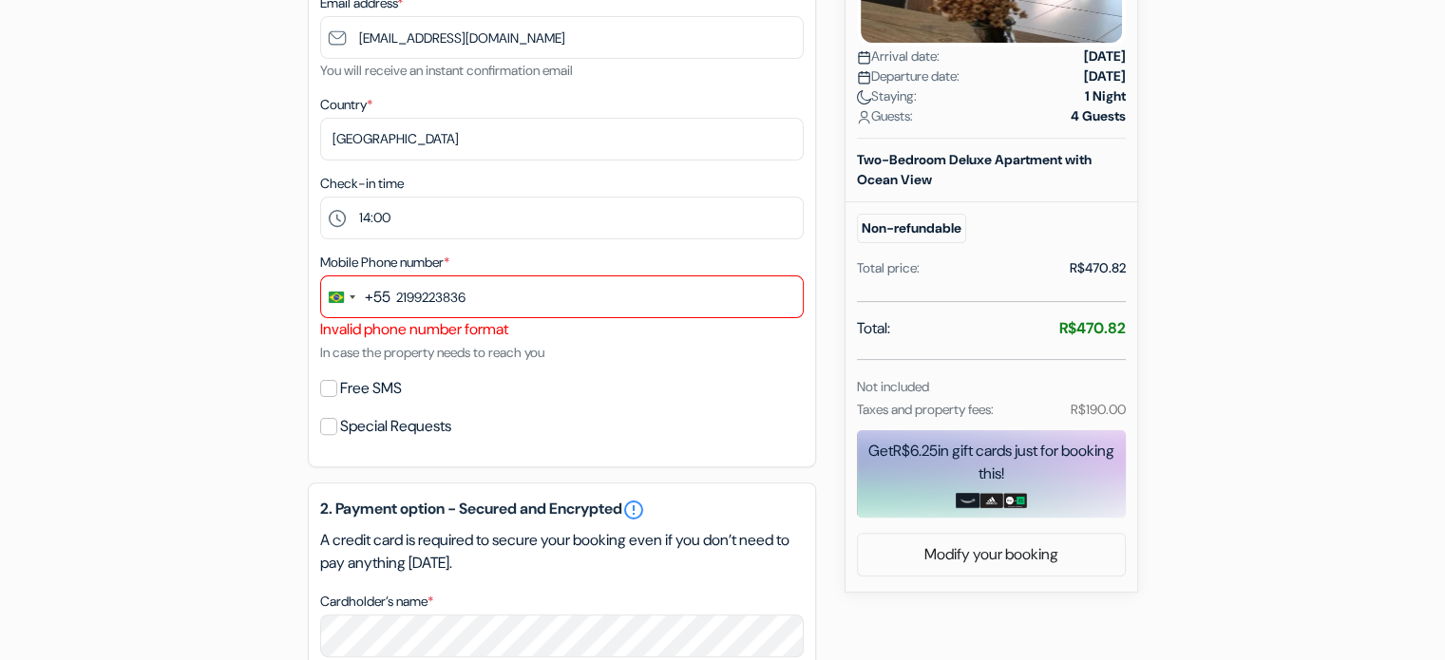
scroll to position [475, 0]
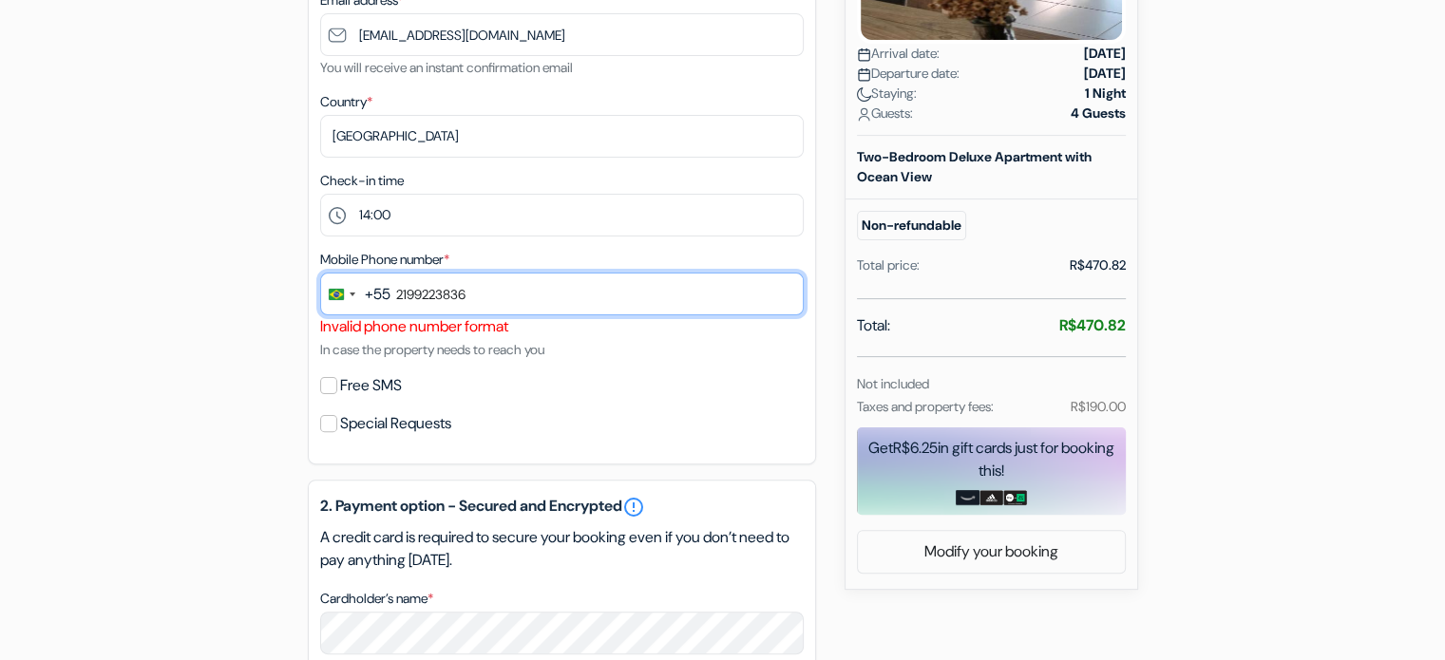
click at [422, 286] on input "2199223836" at bounding box center [562, 294] width 484 height 43
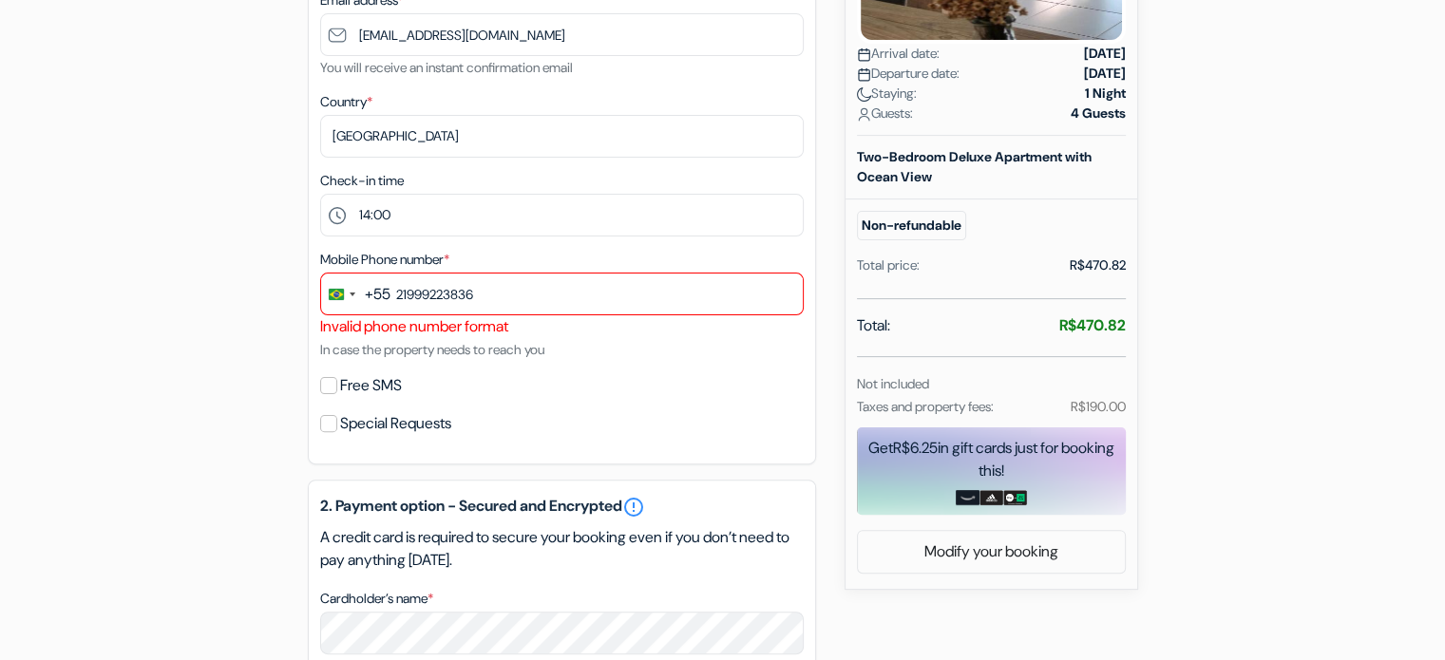
drag, startPoint x: 483, startPoint y: 346, endPoint x: 482, endPoint y: 333, distance: 13.3
click at [485, 347] on small "In case the property needs to reach you" at bounding box center [432, 349] width 224 height 17
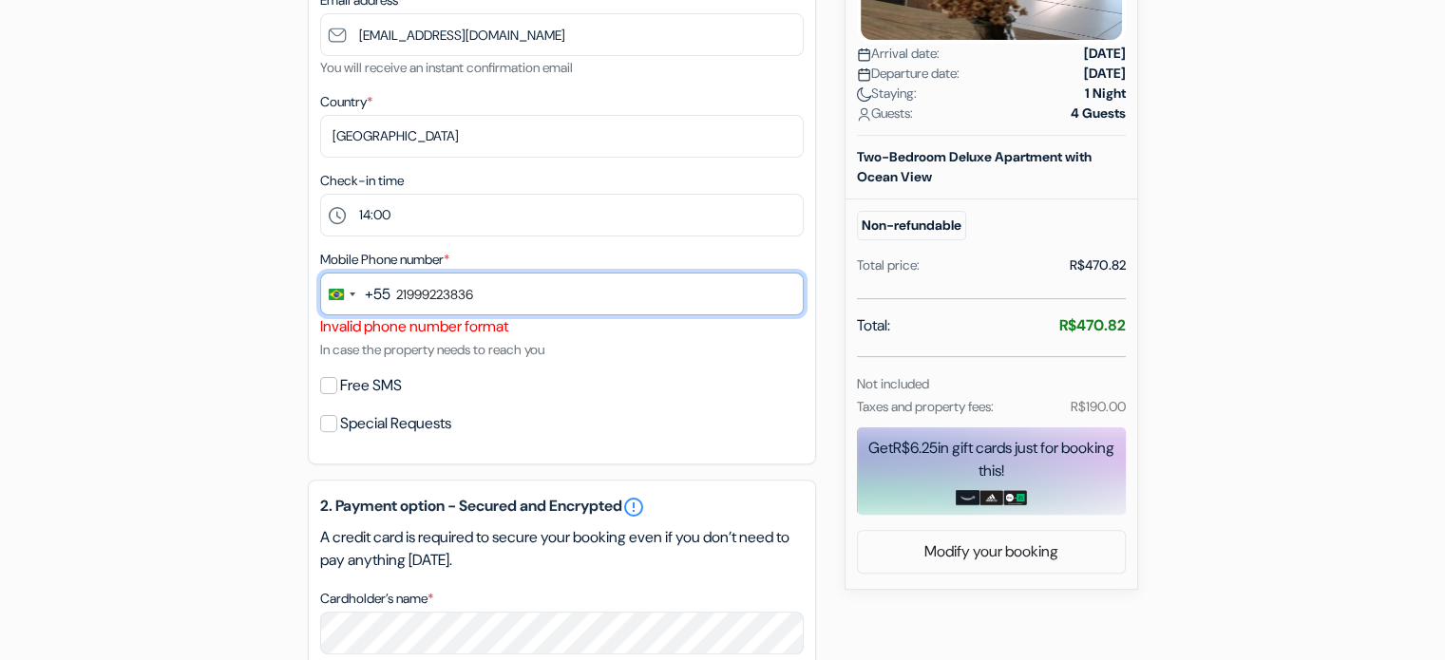
click at [470, 303] on input "21999223836" at bounding box center [562, 294] width 484 height 43
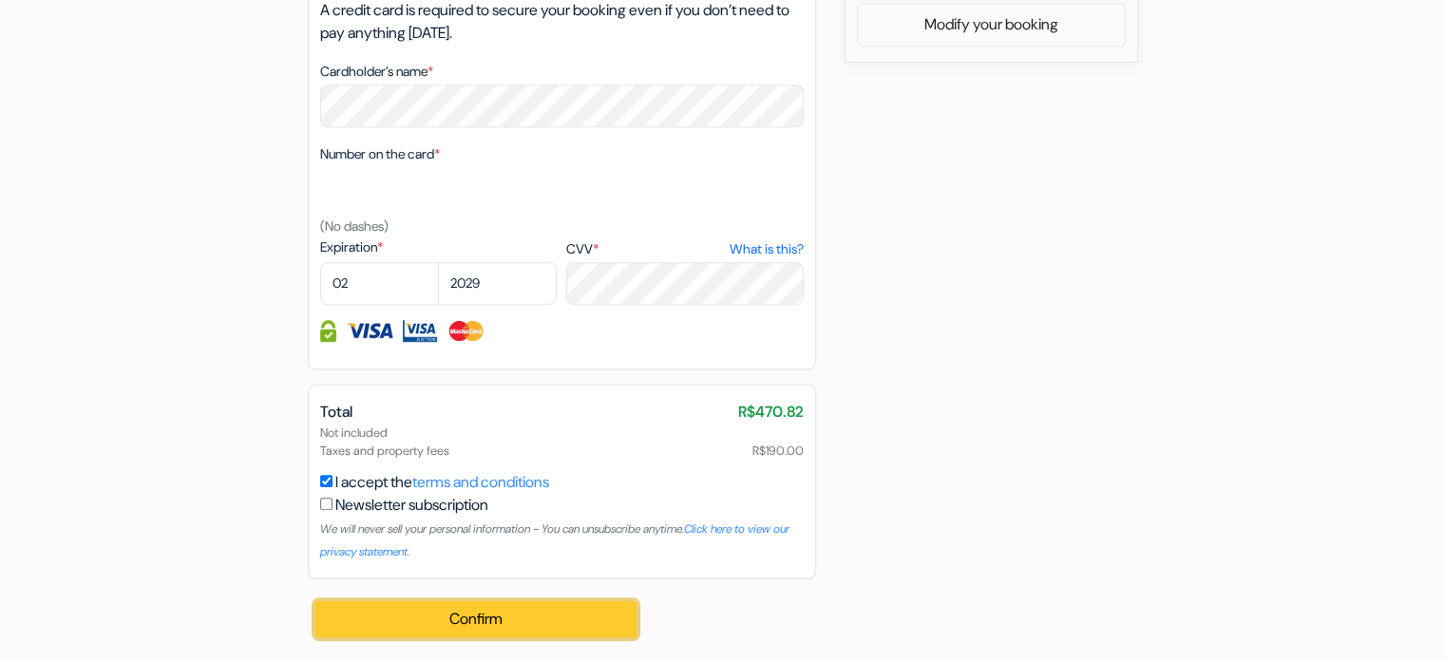
click at [420, 607] on button "Confirm Loading..." at bounding box center [476, 619] width 322 height 36
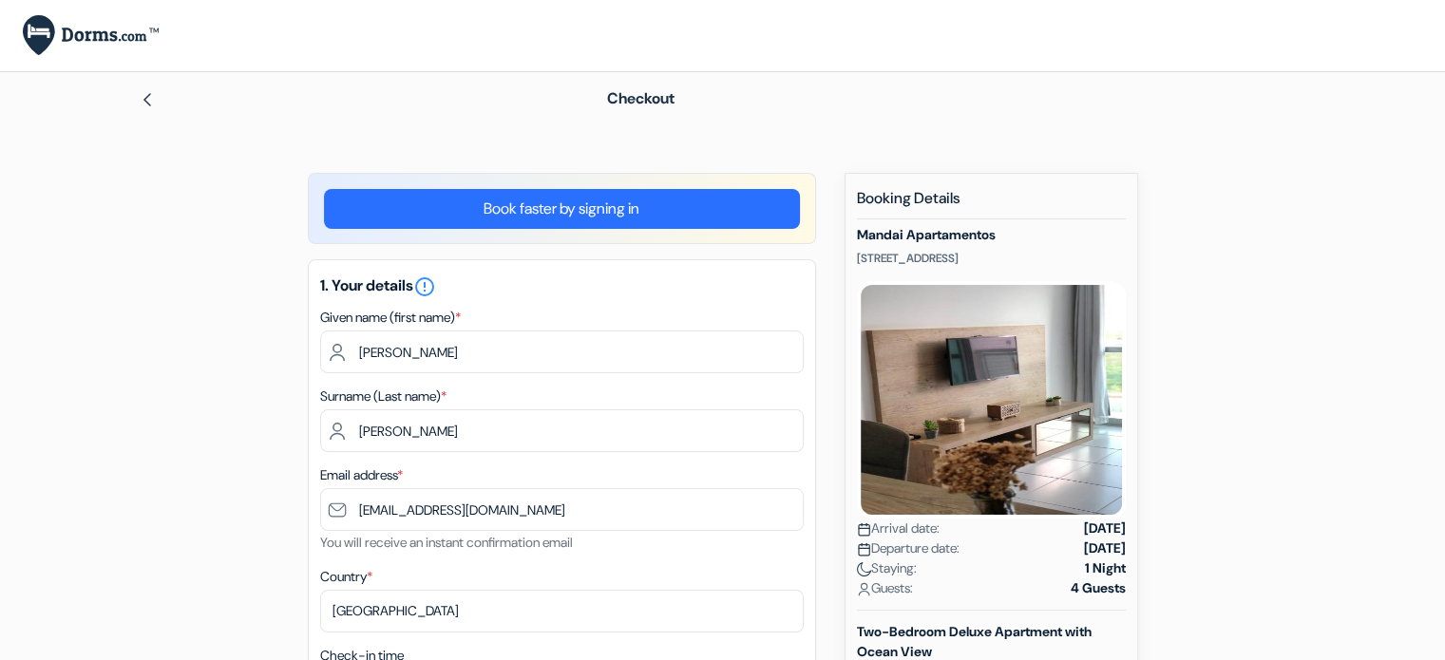
scroll to position [380, 0]
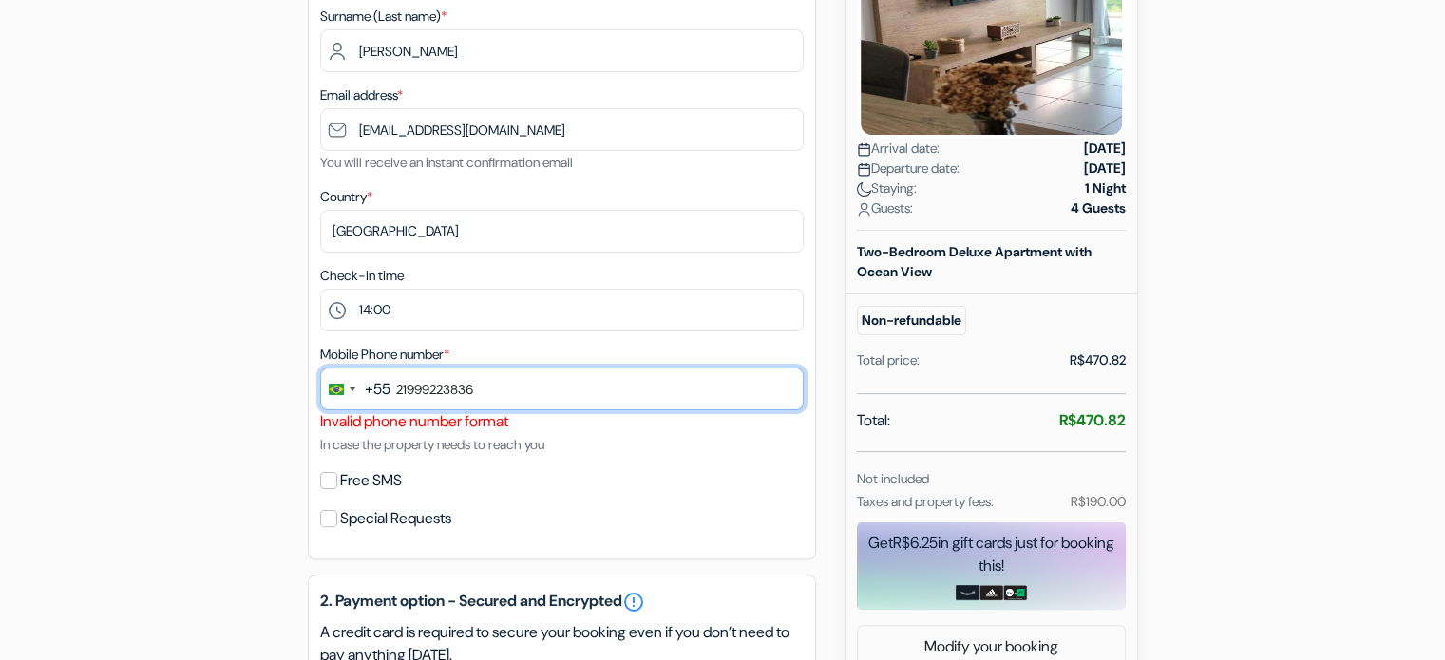
click at [487, 375] on input "21999223836" at bounding box center [562, 389] width 484 height 43
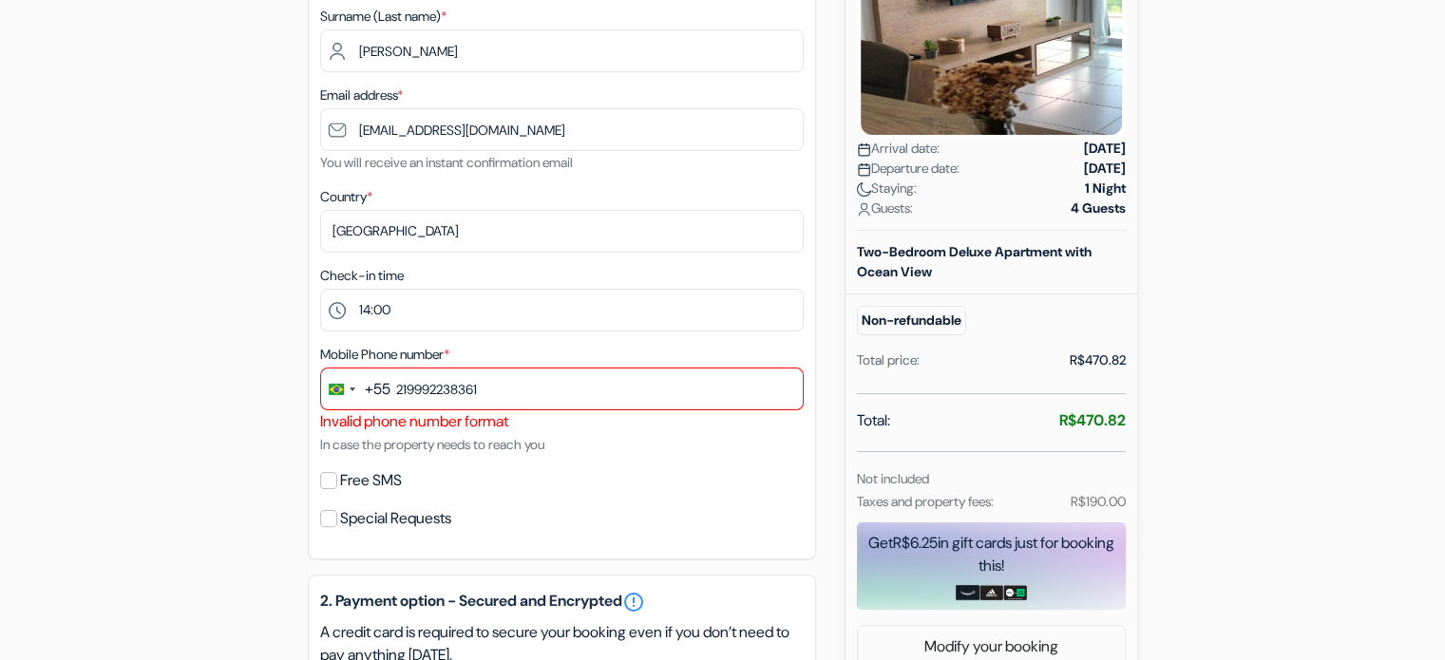
click at [546, 354] on div "Mobile Phone number * +55 bra 3 results found No results found [GEOGRAPHIC_DATA…" at bounding box center [562, 399] width 484 height 113
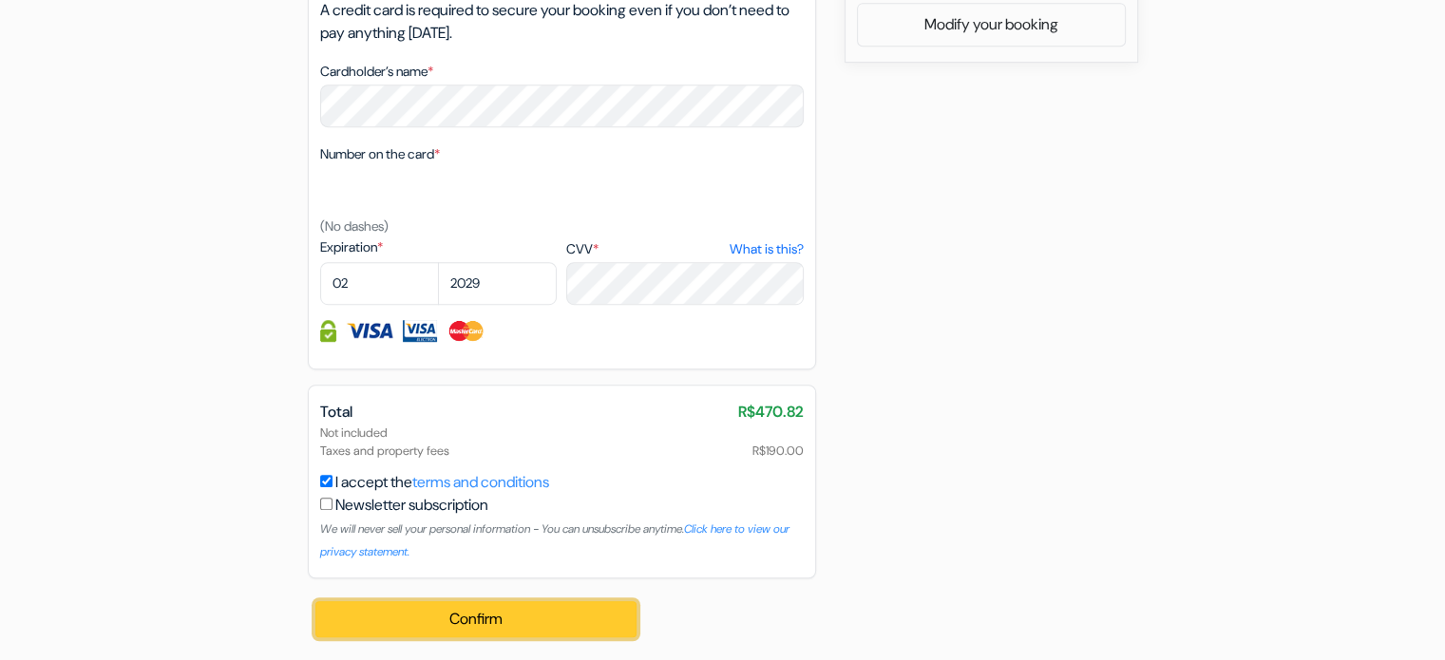
click at [411, 611] on button "Confirm Loading..." at bounding box center [476, 619] width 322 height 36
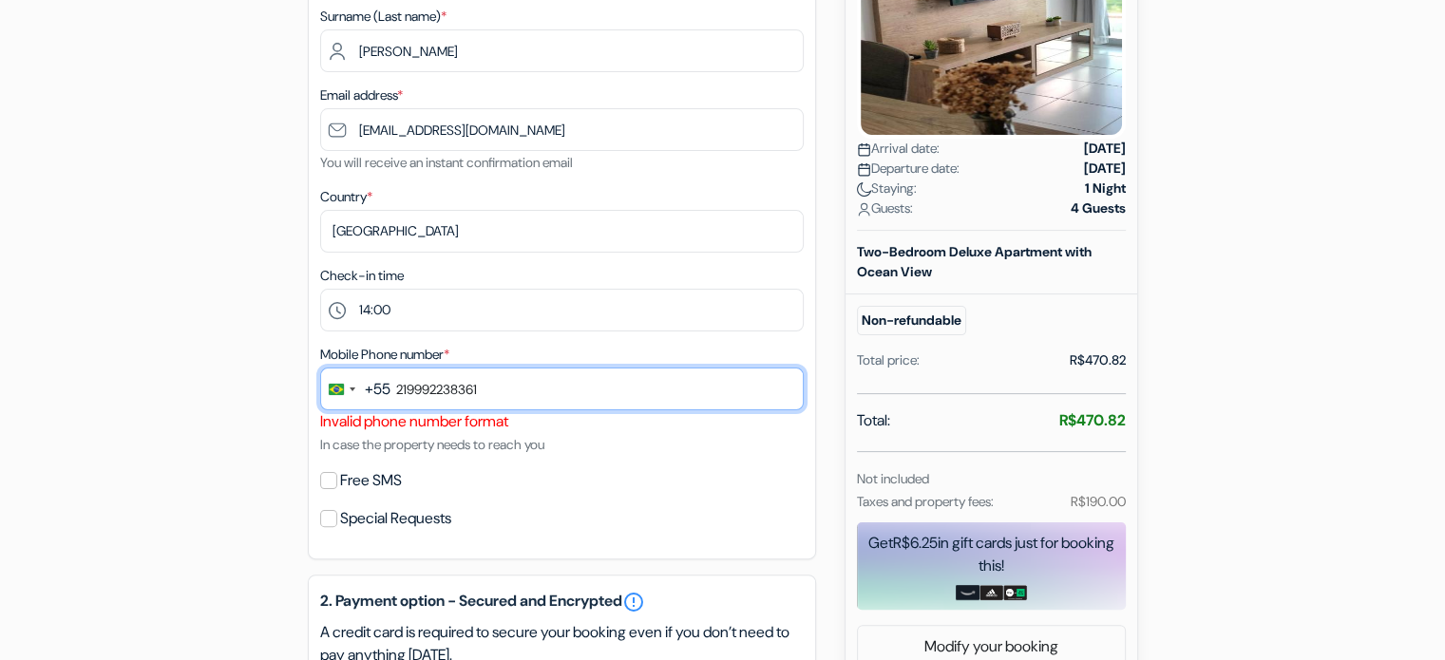
click at [487, 390] on input "219992238361" at bounding box center [562, 389] width 484 height 43
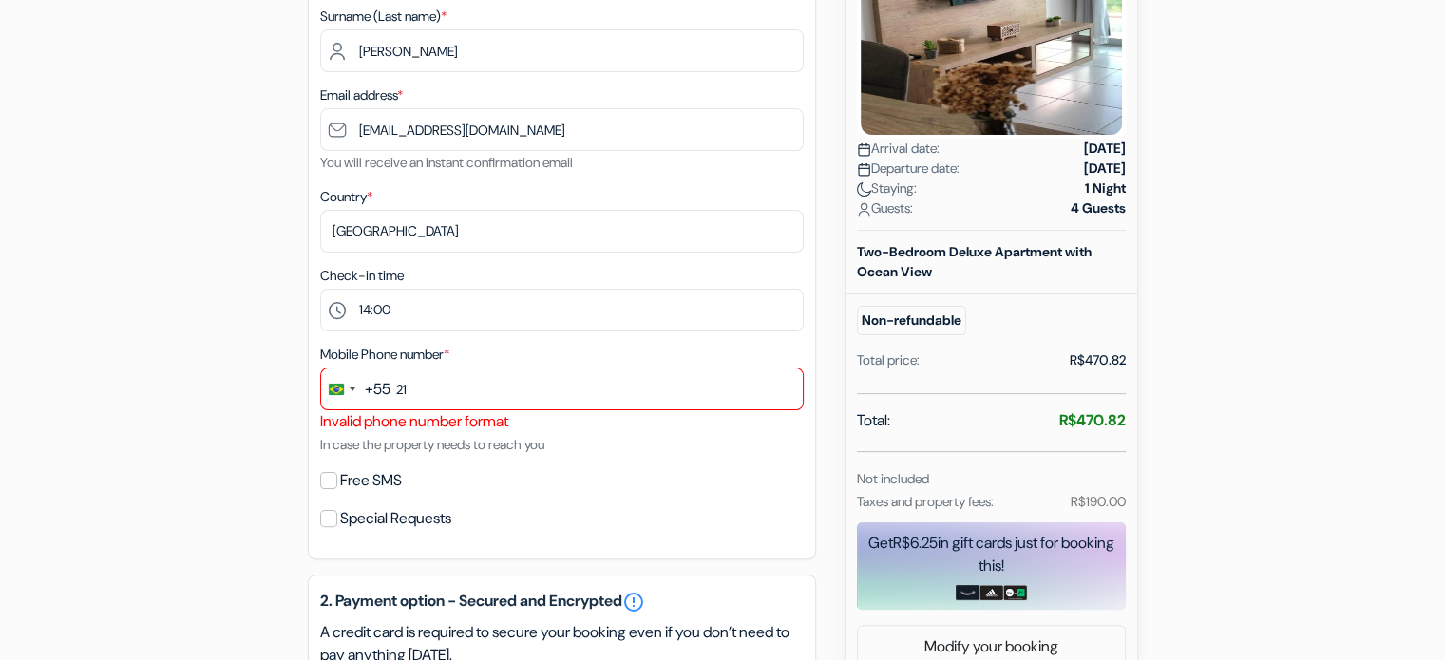
drag, startPoint x: 473, startPoint y: 345, endPoint x: 455, endPoint y: 351, distance: 18.9
click at [471, 345] on div "Mobile Phone number * +55 bra 3 results found No results found [GEOGRAPHIC_DATA…" at bounding box center [562, 399] width 484 height 113
click at [365, 391] on div "+55" at bounding box center [378, 389] width 26 height 23
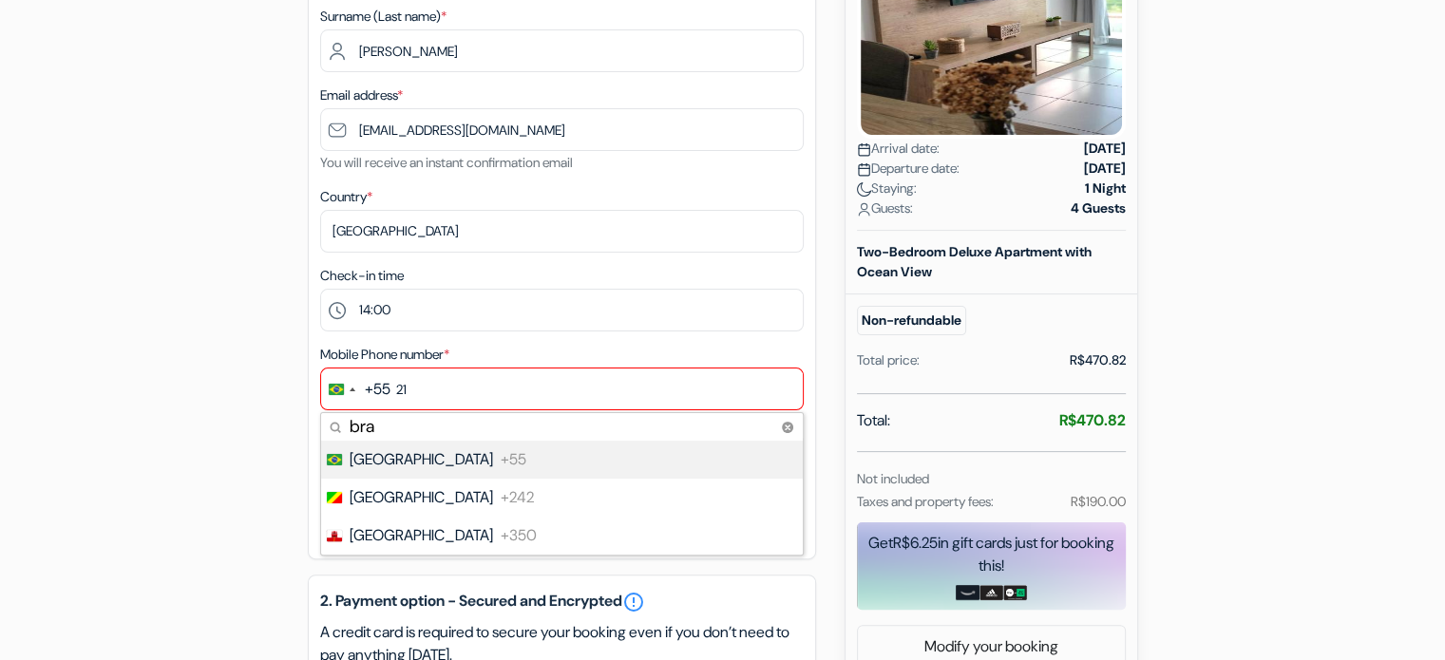
click at [385, 466] on span "[GEOGRAPHIC_DATA]" at bounding box center [421, 459] width 143 height 23
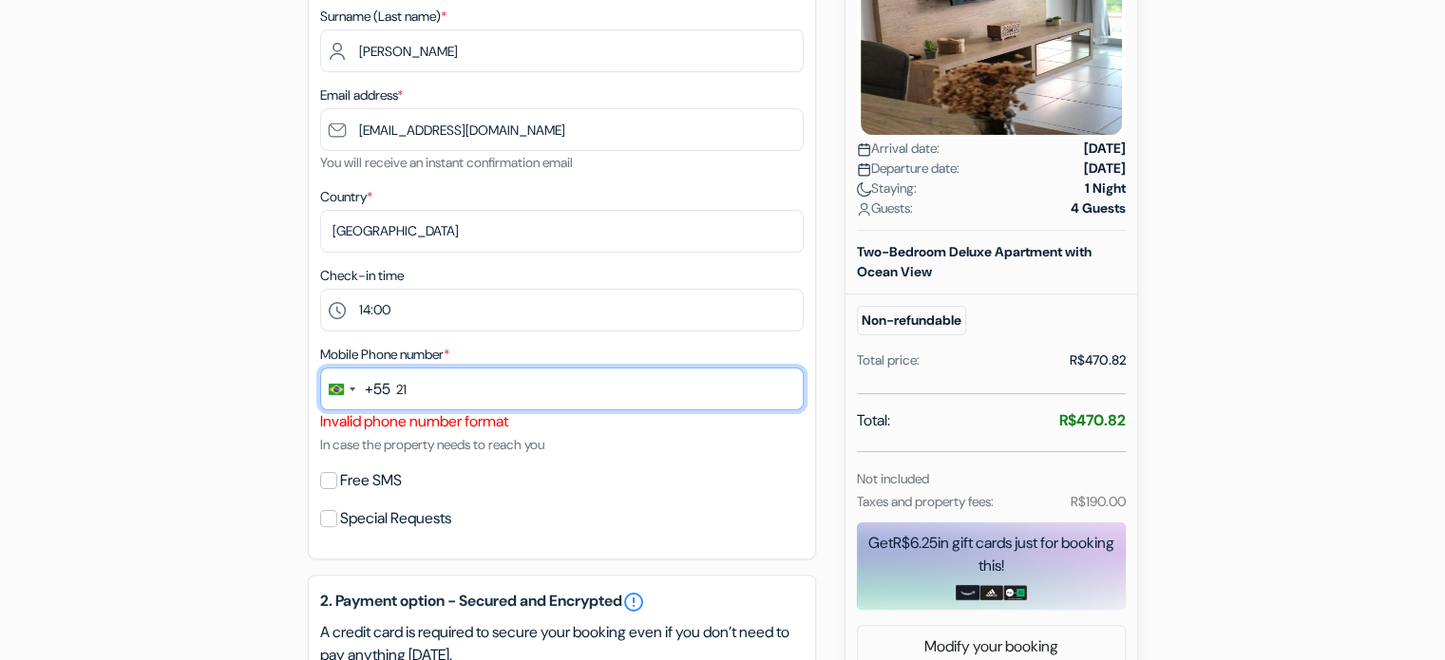
click at [397, 379] on input "21" at bounding box center [562, 389] width 484 height 43
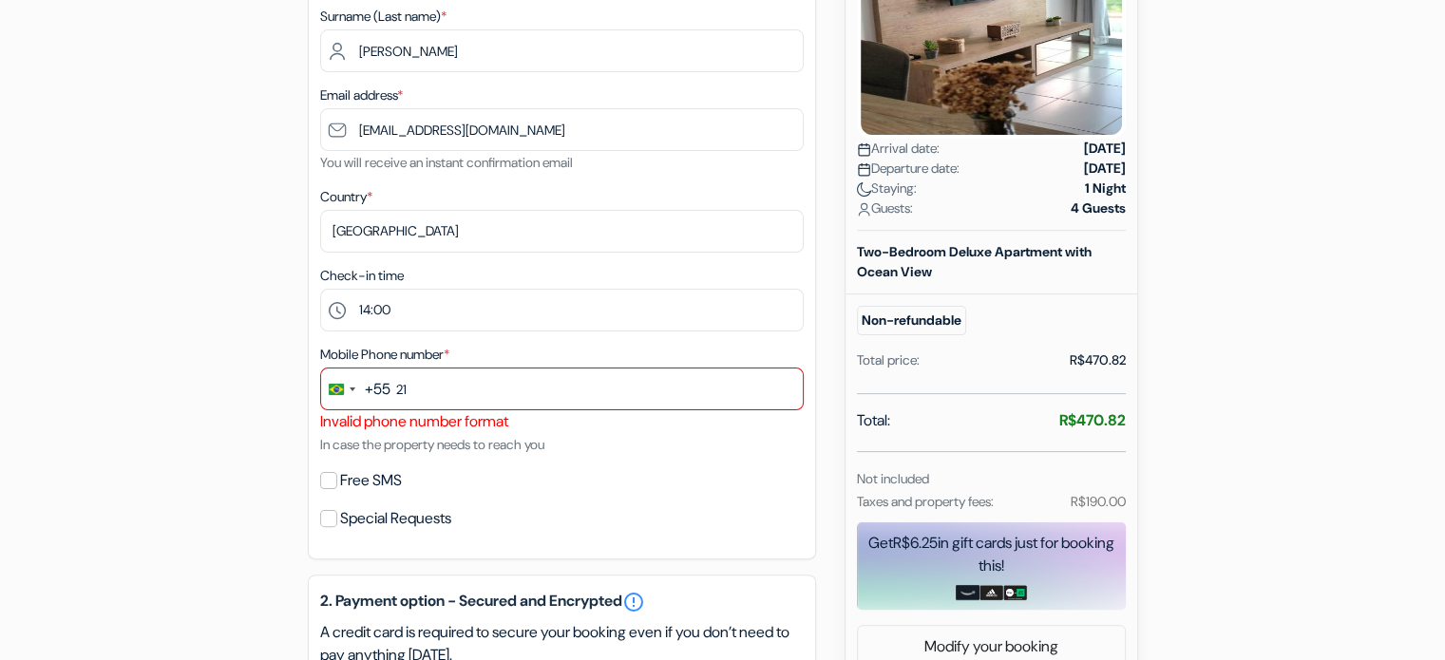
click at [379, 390] on div "+55" at bounding box center [378, 389] width 26 height 23
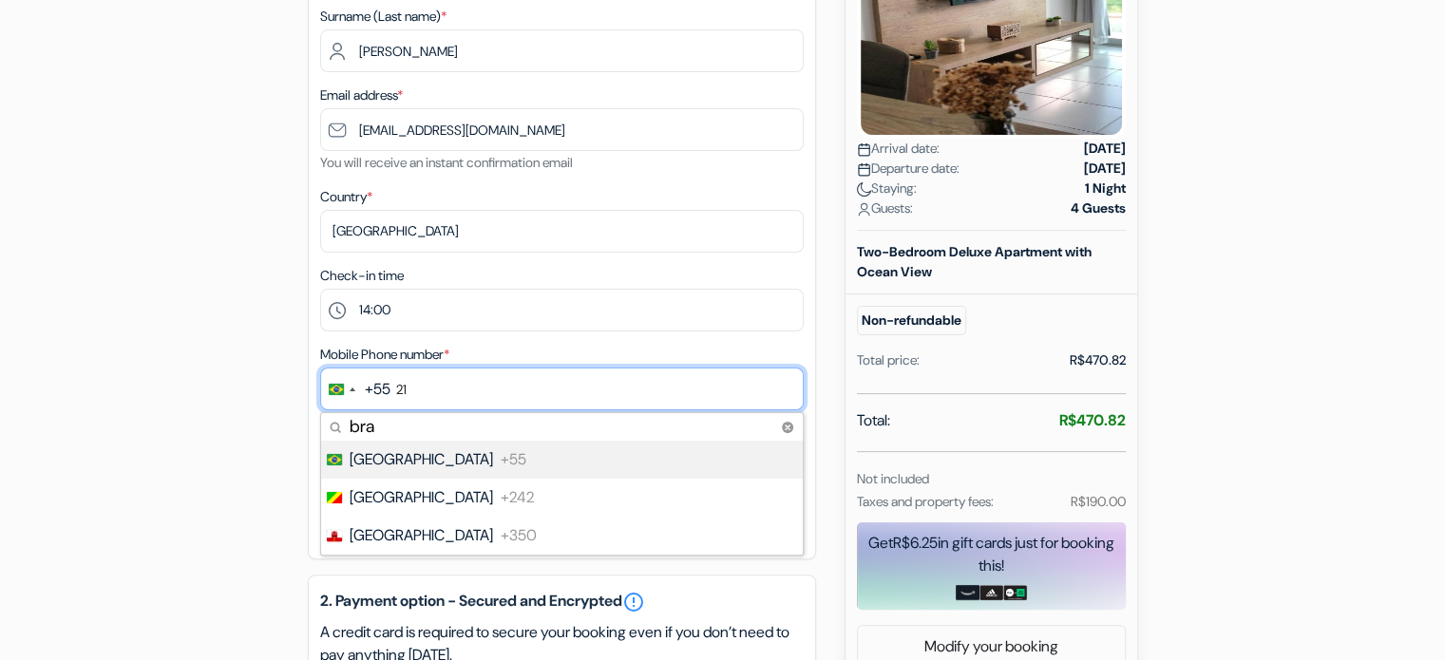
click at [411, 383] on input "21" at bounding box center [562, 389] width 484 height 43
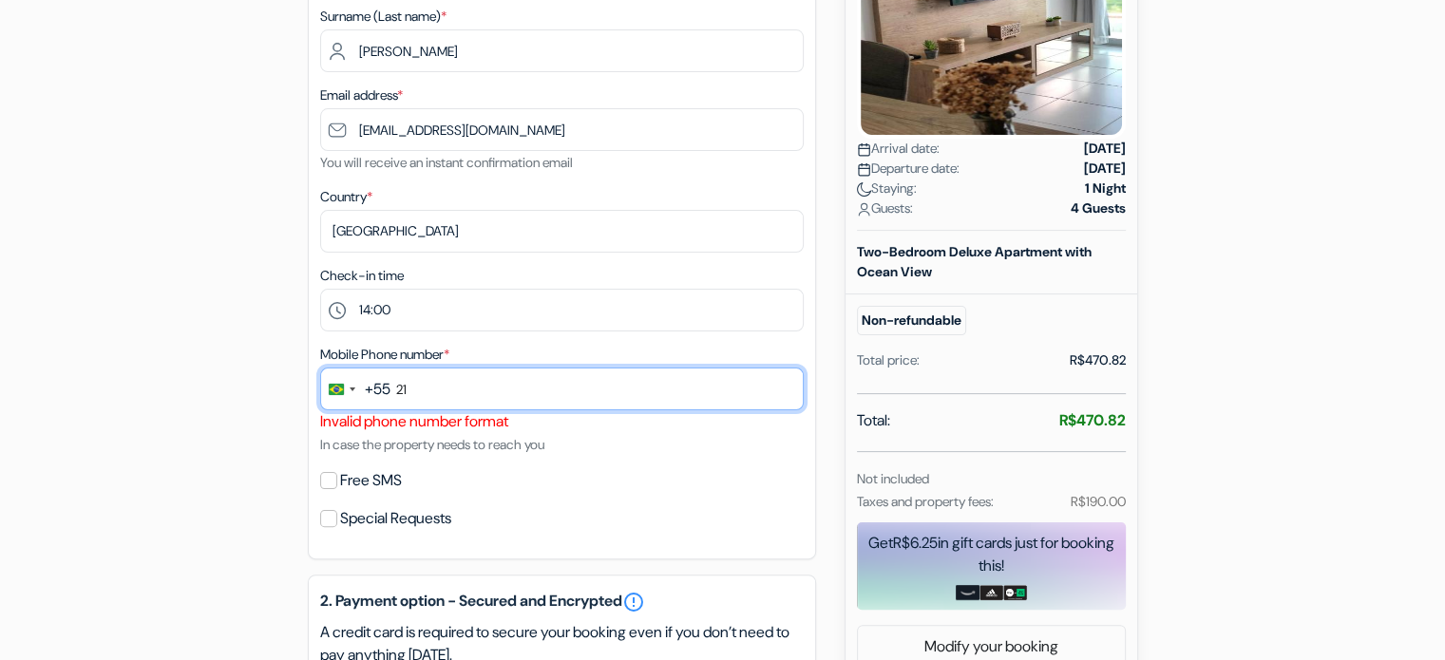
click at [401, 395] on input "21" at bounding box center [562, 389] width 484 height 43
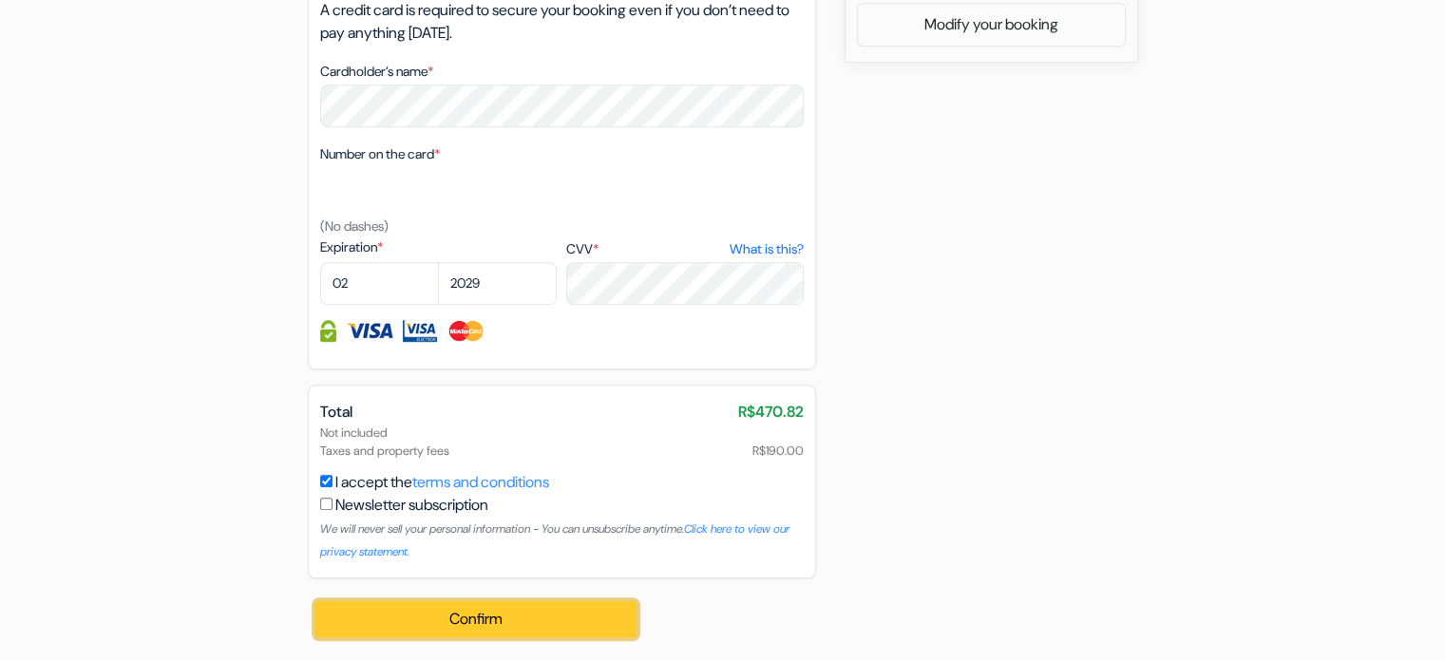
click at [426, 610] on button "Confirm Loading..." at bounding box center [476, 619] width 322 height 36
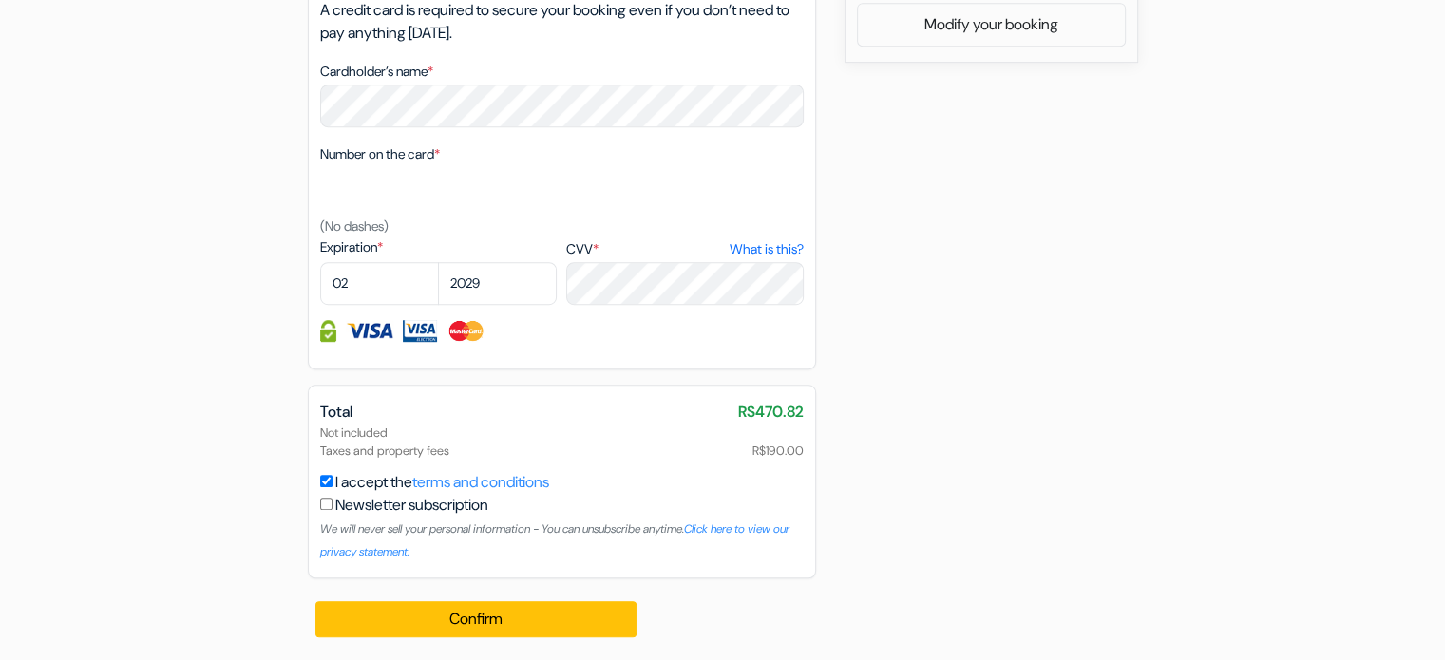
scroll to position [338, 0]
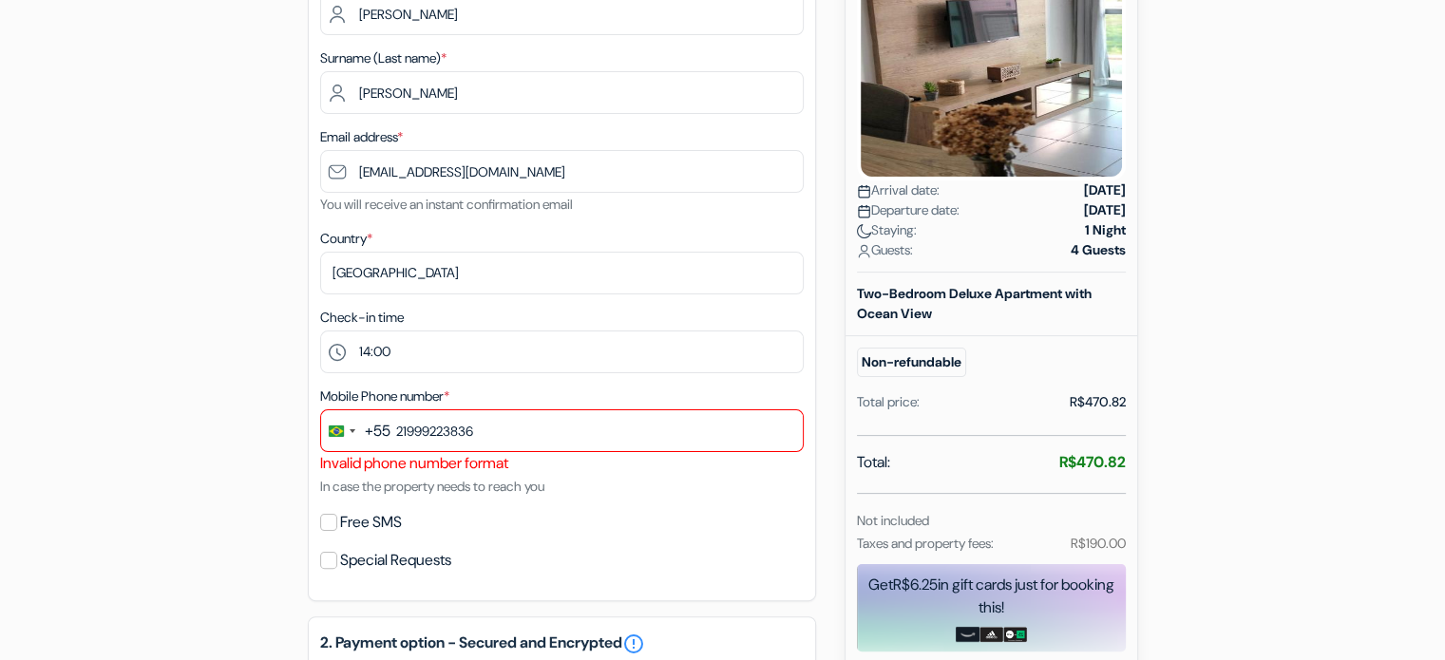
click at [493, 406] on div "Mobile Phone number * +55 bra 3 results found No results found [GEOGRAPHIC_DATA…" at bounding box center [562, 441] width 484 height 113
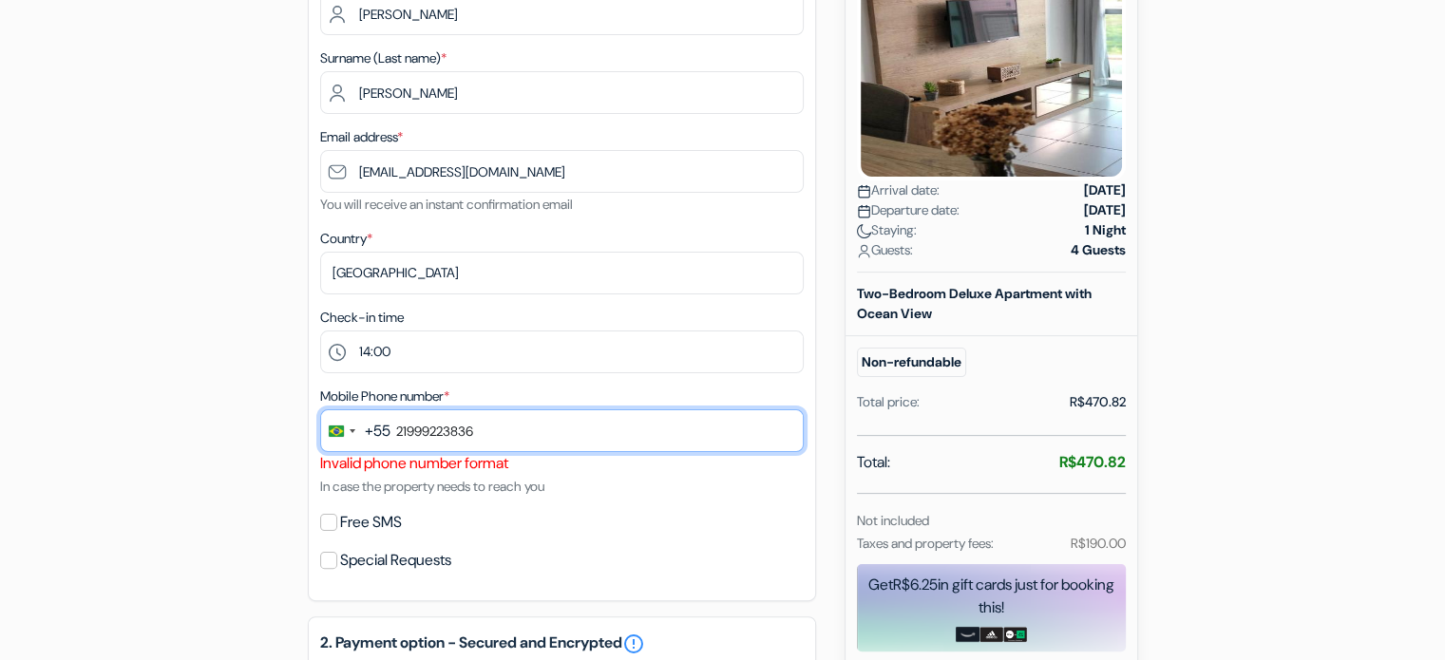
click at [505, 425] on input "21999223836" at bounding box center [562, 430] width 484 height 43
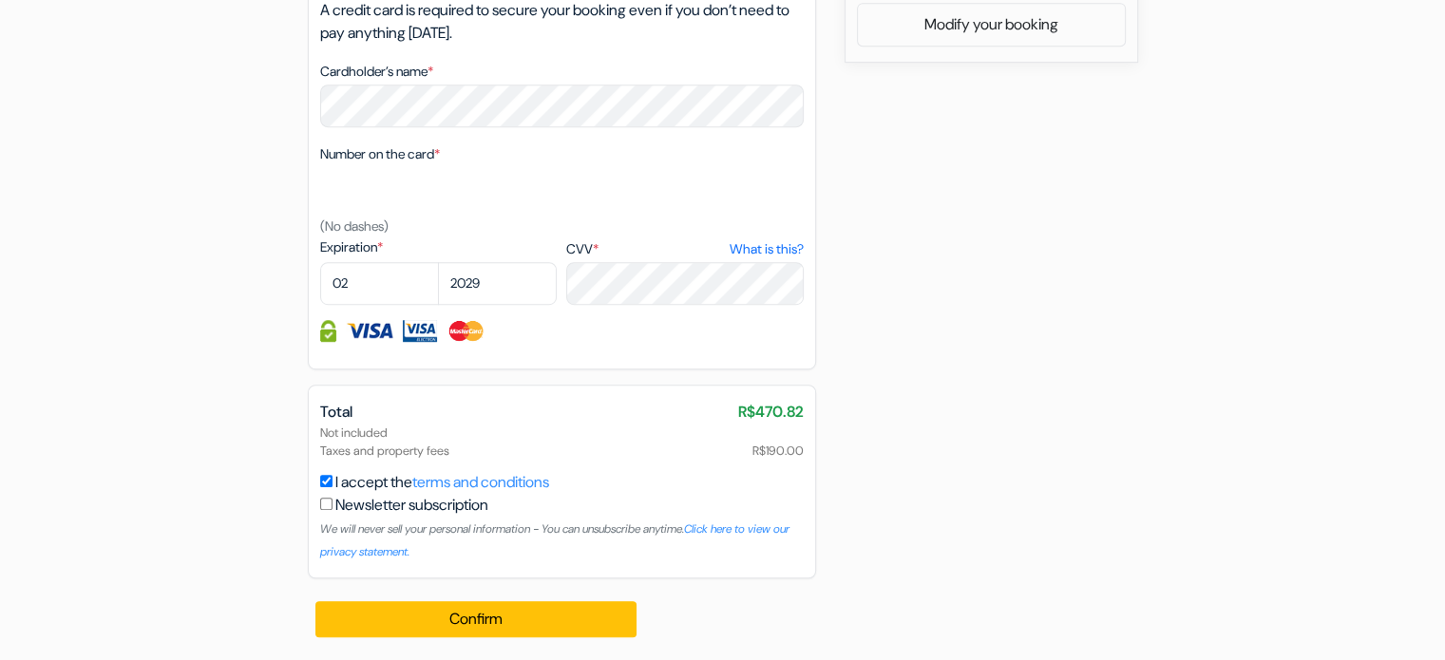
type input "219992238363"
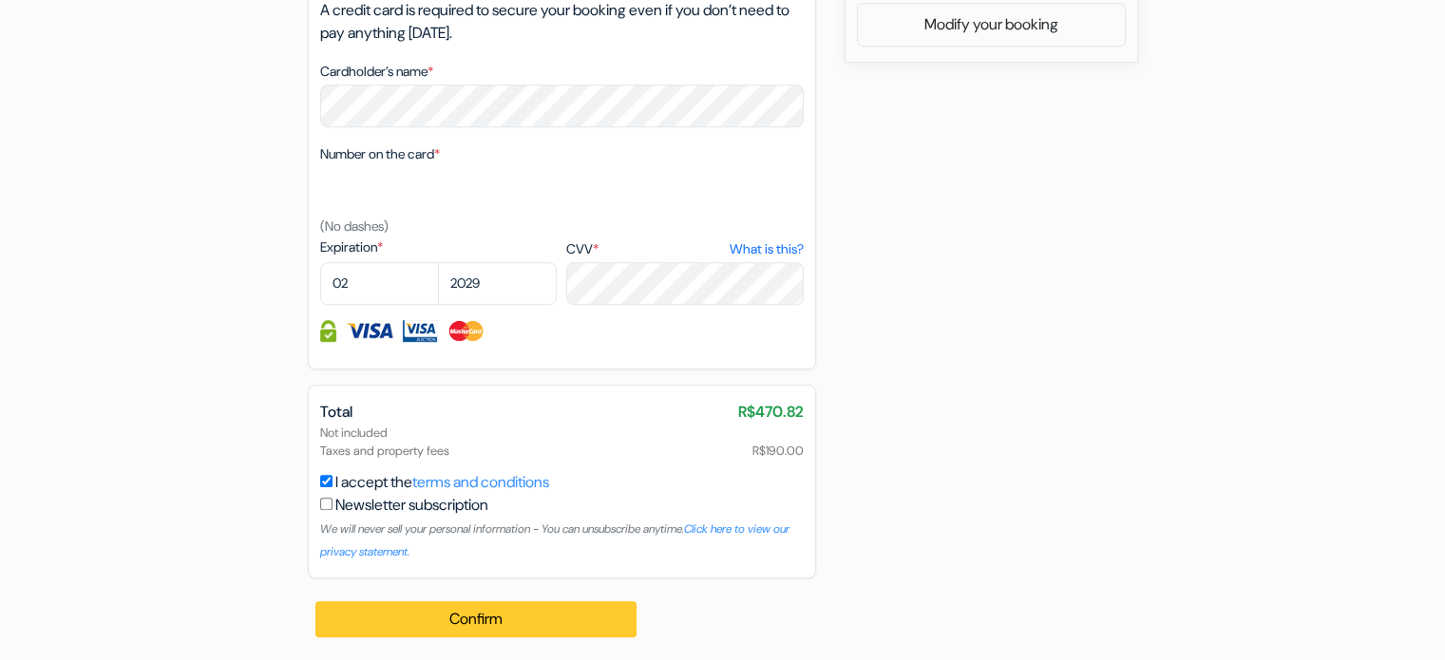
click at [468, 600] on div "Confirm Loading... Processing request ..." at bounding box center [477, 620] width 339 height 82
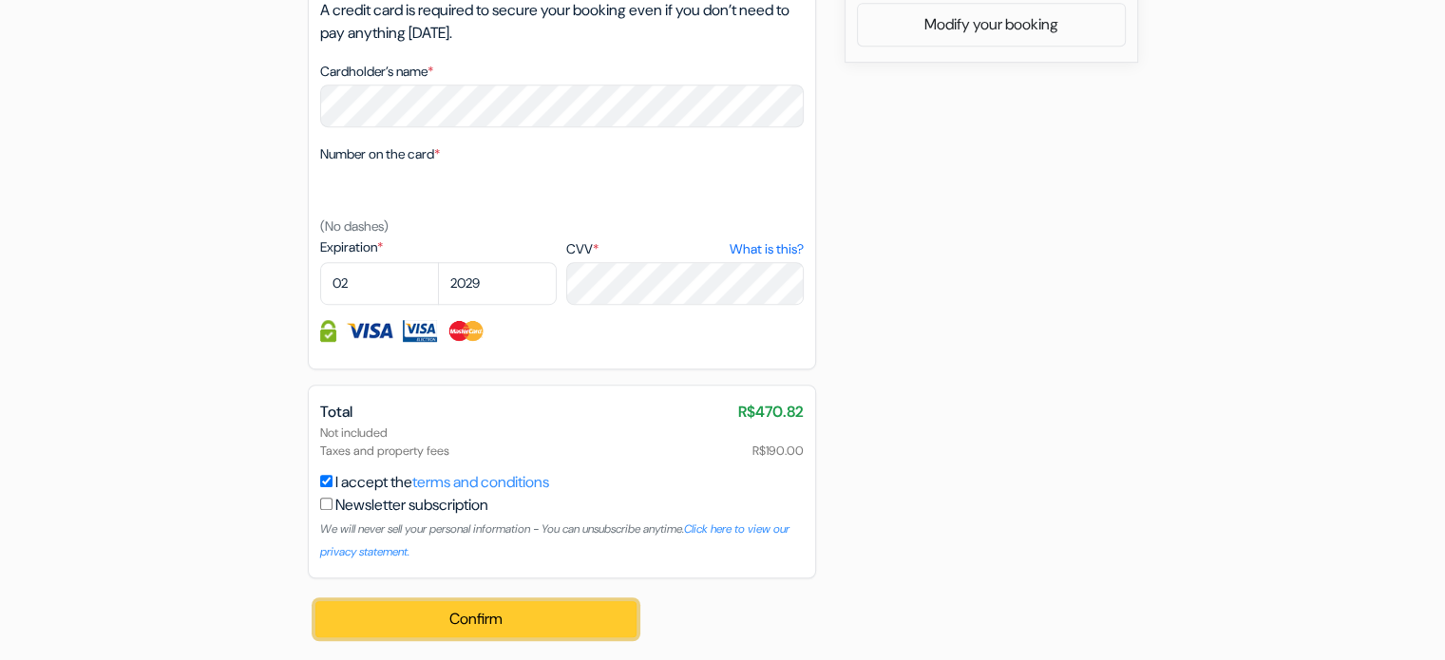
click at [475, 615] on button "Confirm Loading..." at bounding box center [476, 619] width 322 height 36
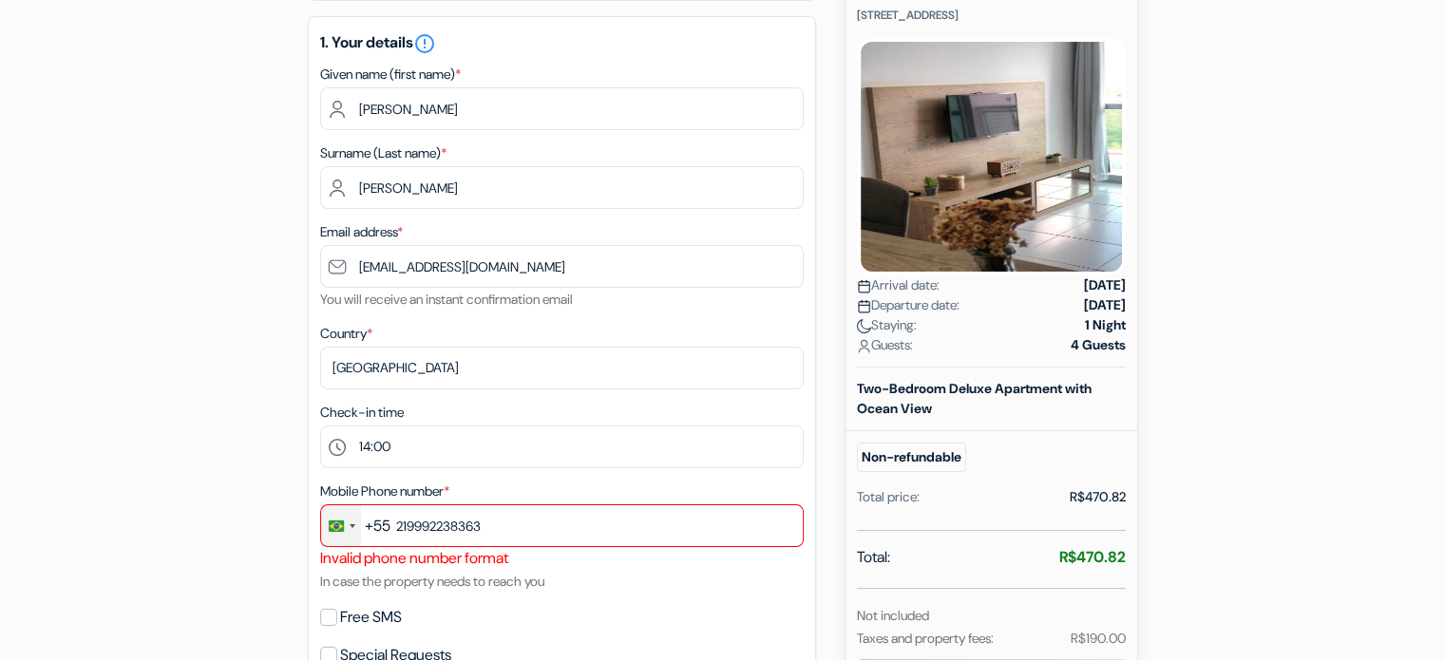
click at [338, 538] on div "Change country, selected Brazil (+55)" at bounding box center [341, 525] width 40 height 41
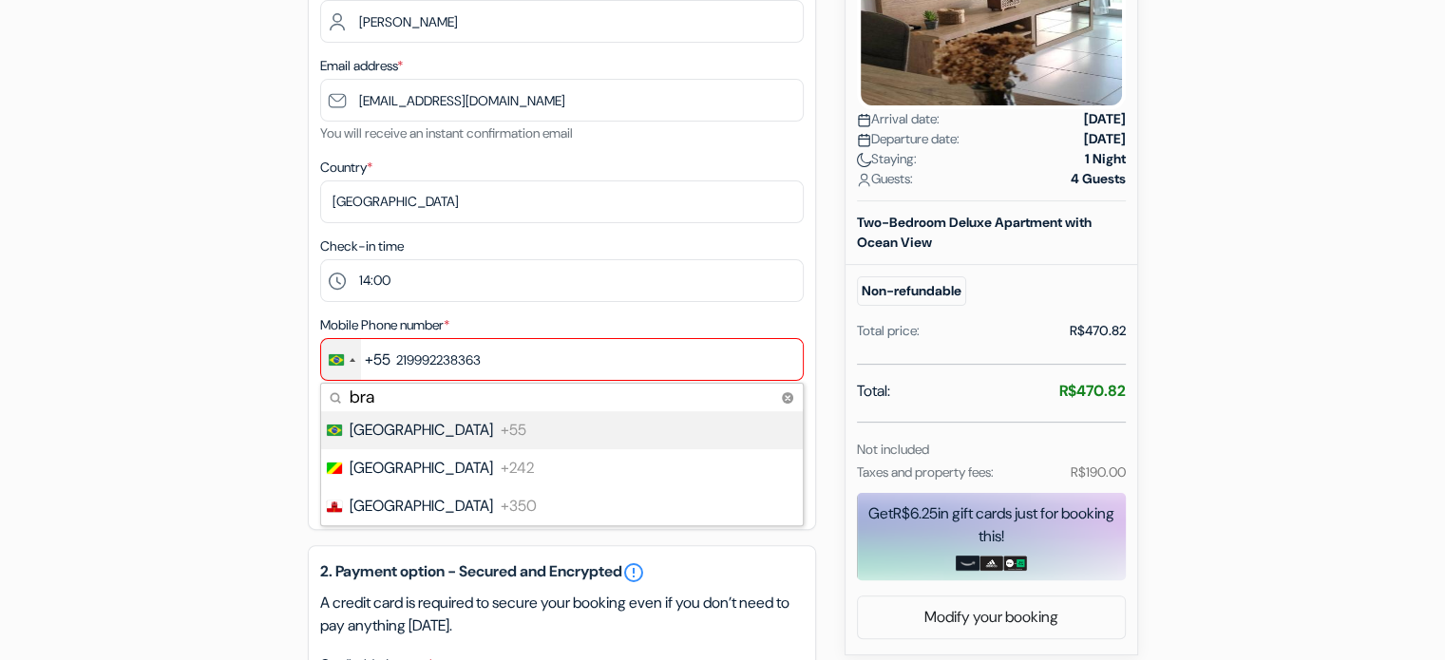
scroll to position [433, 0]
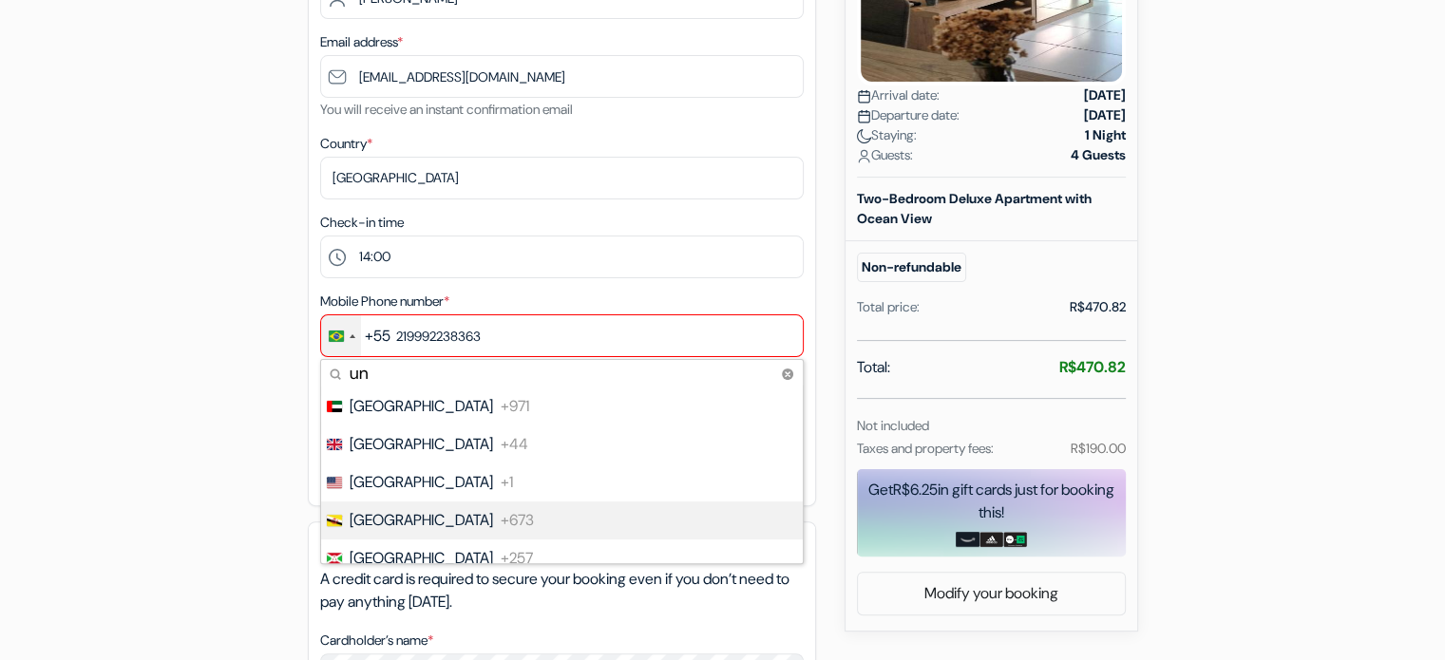
type input "un"
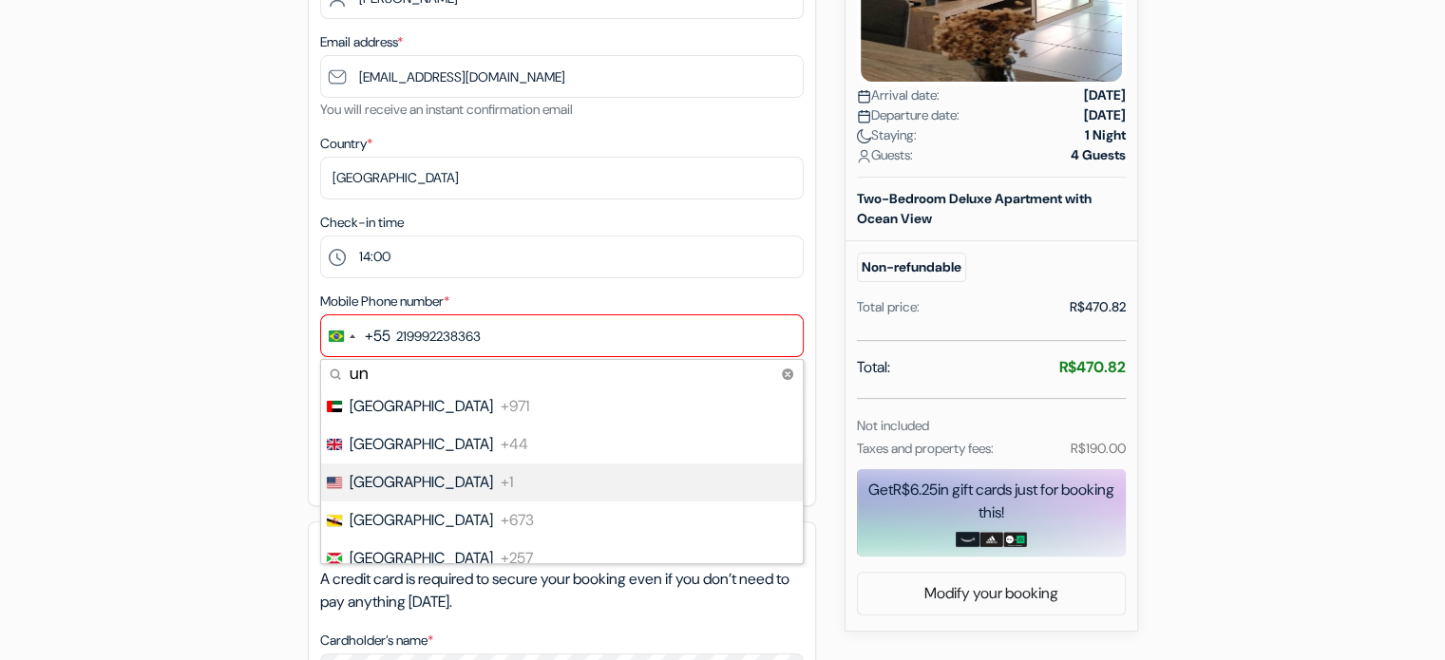
drag, startPoint x: 390, startPoint y: 485, endPoint x: 430, endPoint y: 413, distance: 82.5
click at [390, 485] on span "[GEOGRAPHIC_DATA]" at bounding box center [421, 482] width 143 height 23
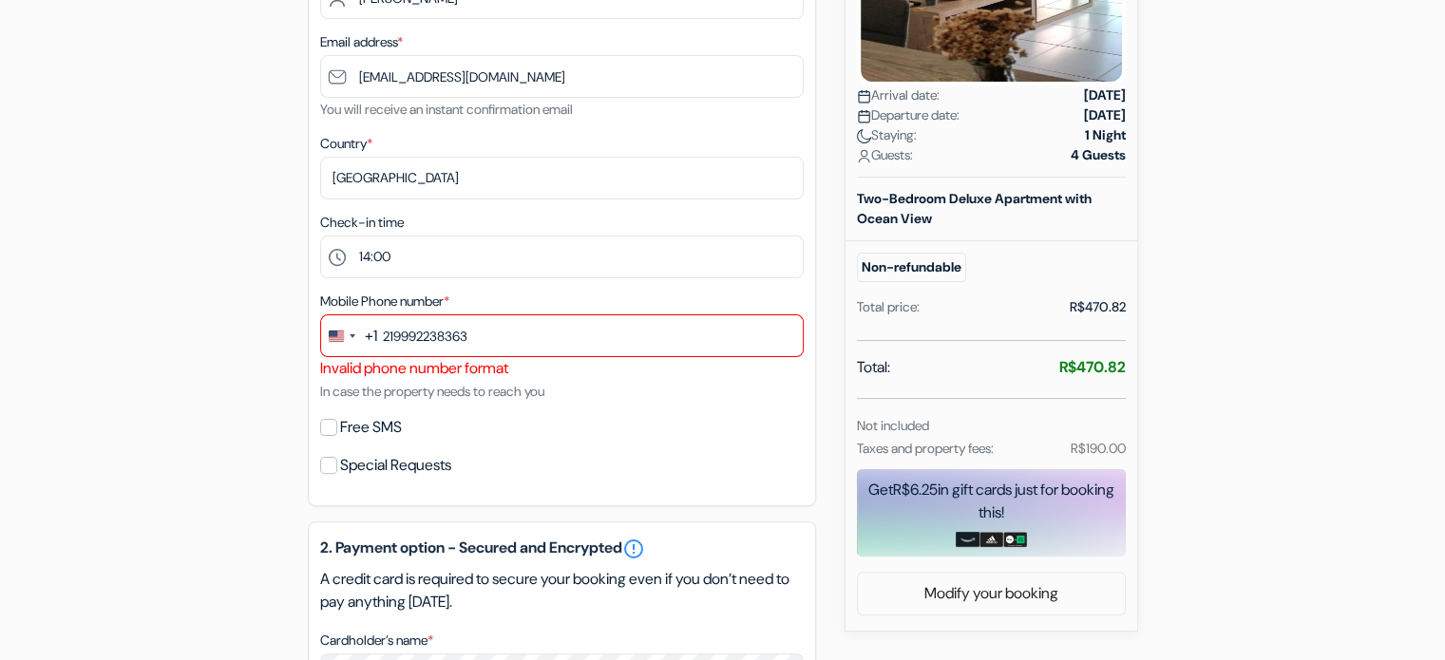
click at [496, 384] on small "In case the property needs to reach you" at bounding box center [432, 391] width 224 height 17
drag, startPoint x: 512, startPoint y: 383, endPoint x: 498, endPoint y: 356, distance: 30.2
click at [505, 375] on div "Mobile Phone number * +1 un 9 results found No results found [GEOGRAPHIC_DATA] …" at bounding box center [562, 346] width 484 height 113
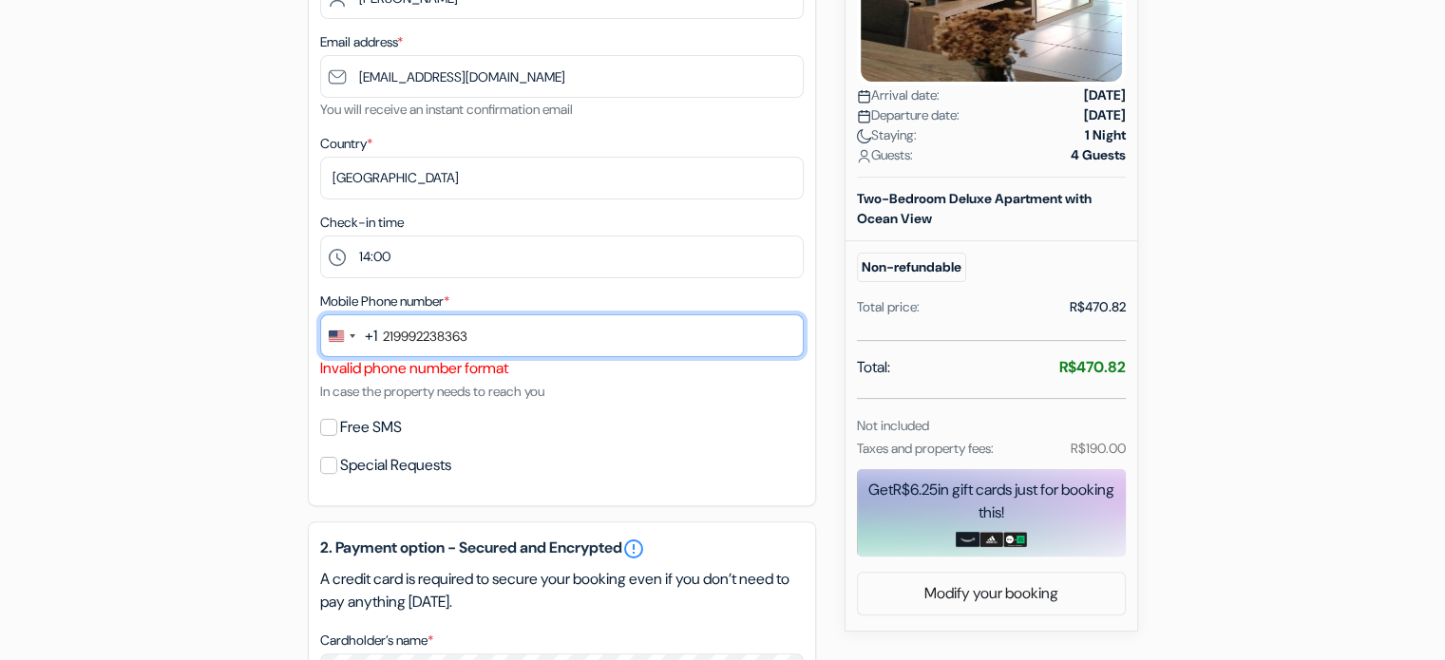
drag, startPoint x: 494, startPoint y: 346, endPoint x: 481, endPoint y: 341, distance: 14.1
click at [489, 345] on input "219992238363" at bounding box center [562, 335] width 484 height 43
click at [453, 326] on input "219992238363" at bounding box center [562, 335] width 484 height 43
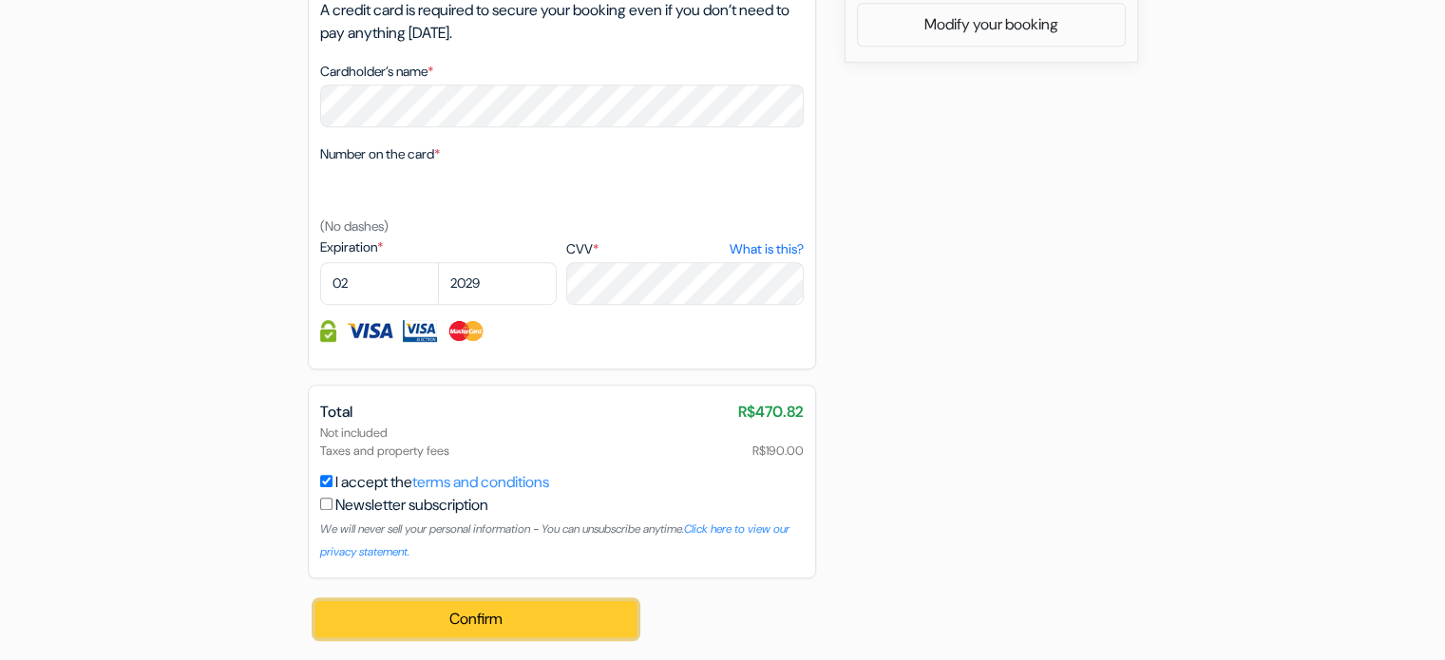
click at [477, 609] on button "Confirm Loading..." at bounding box center [476, 619] width 322 height 36
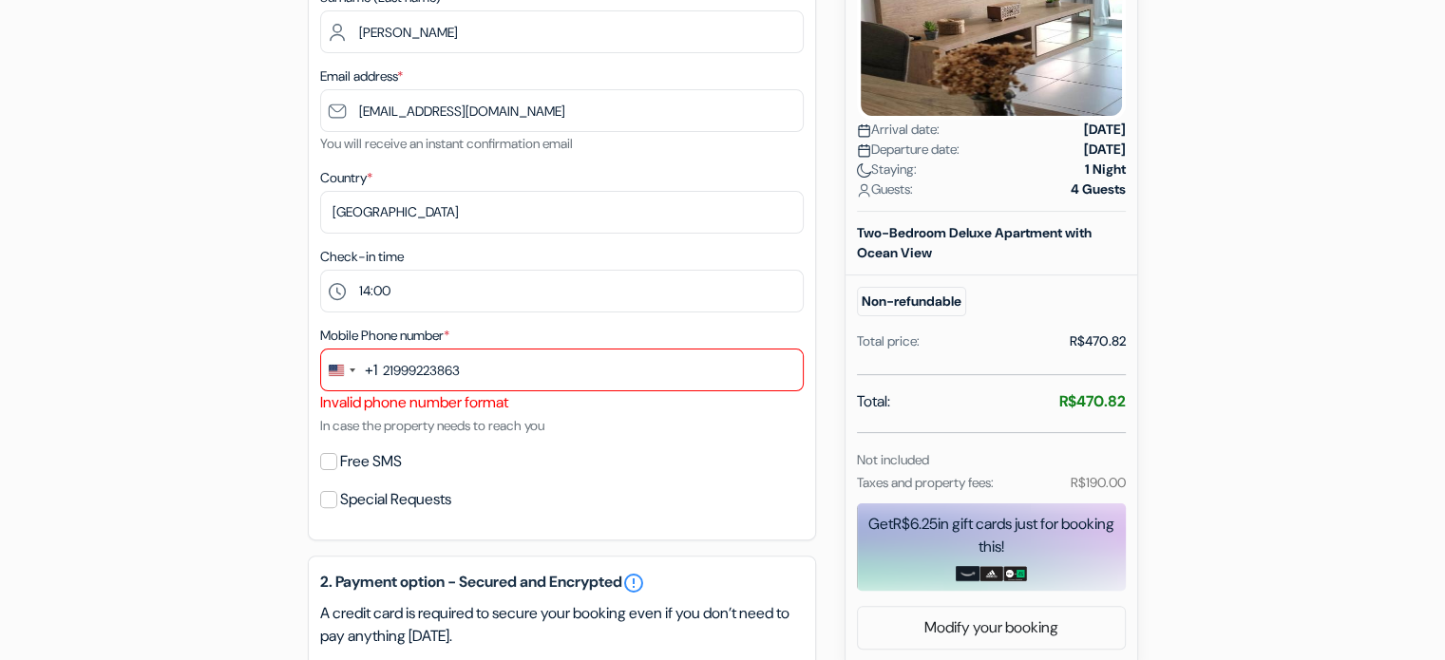
scroll to position [338, 0]
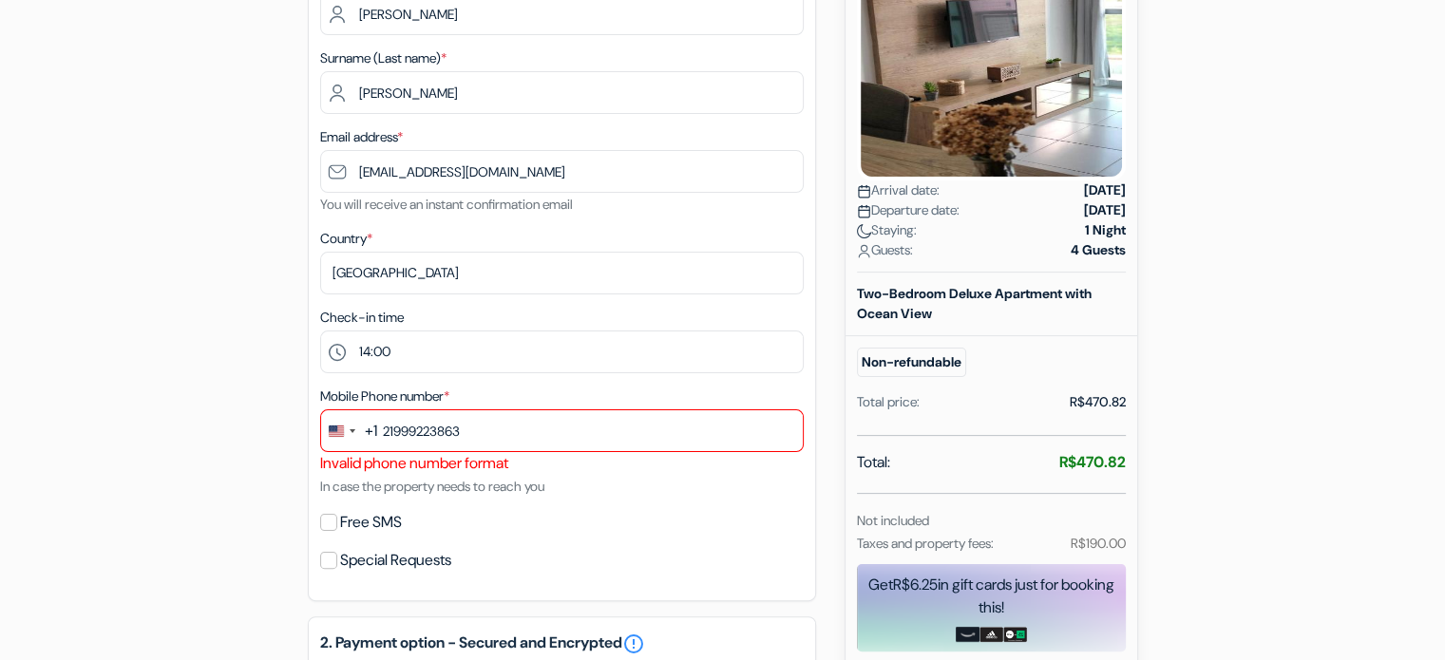
drag, startPoint x: 418, startPoint y: 406, endPoint x: 423, endPoint y: 448, distance: 43.0
click at [419, 411] on div "Mobile Phone number * +1 un 9 results found No results found [GEOGRAPHIC_DATA] …" at bounding box center [562, 441] width 484 height 113
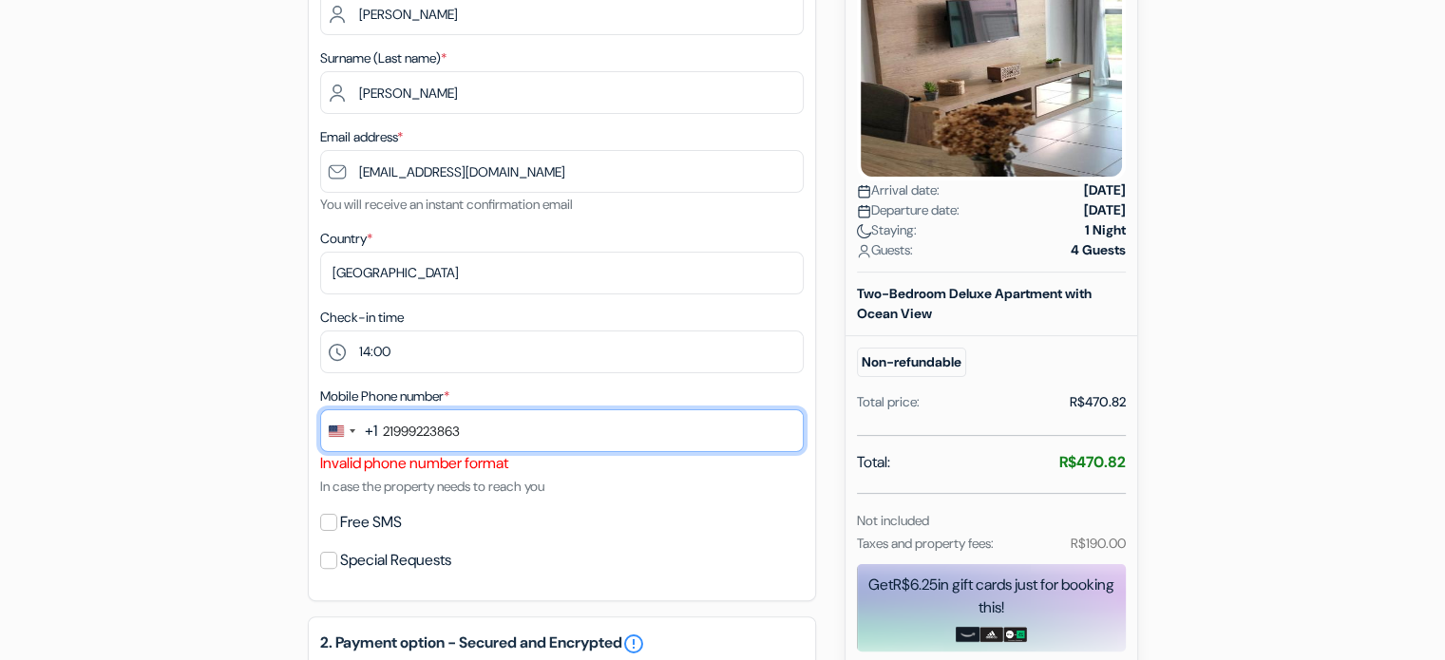
click at [426, 450] on input "21999223863" at bounding box center [562, 430] width 484 height 43
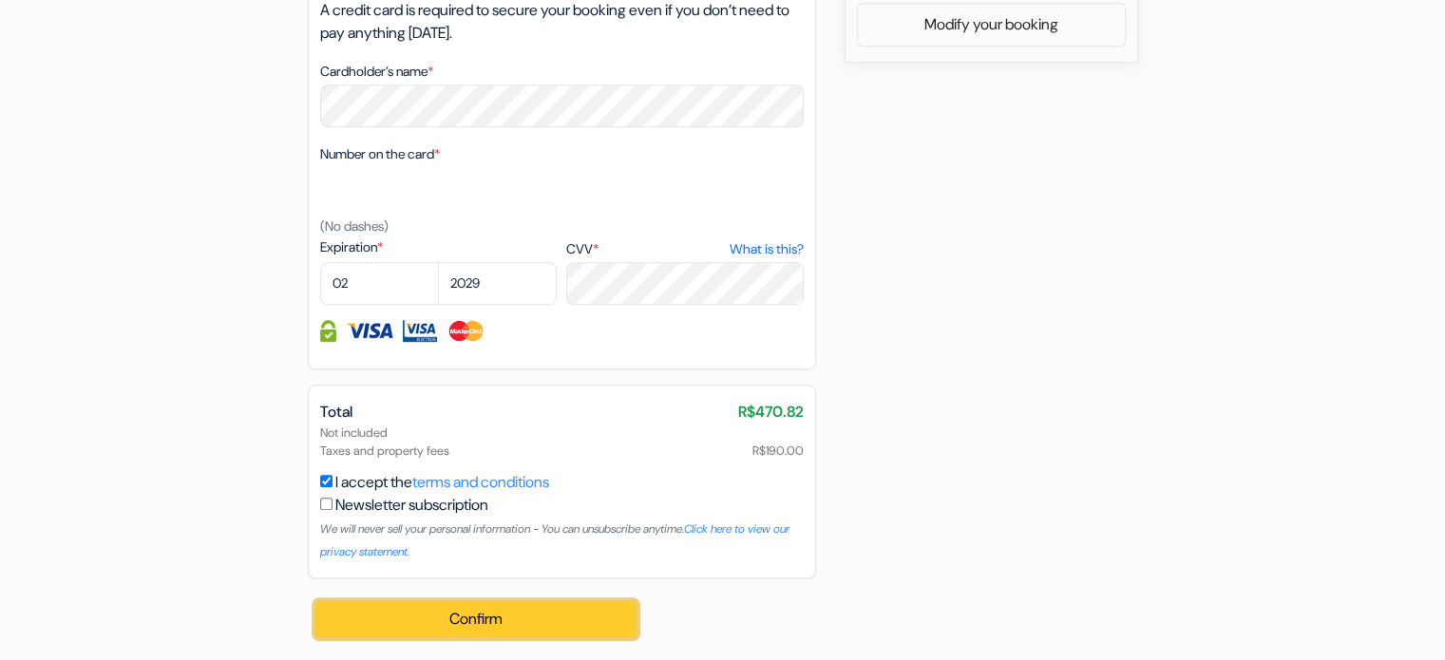
click at [460, 617] on button "Confirm Loading..." at bounding box center [476, 619] width 322 height 36
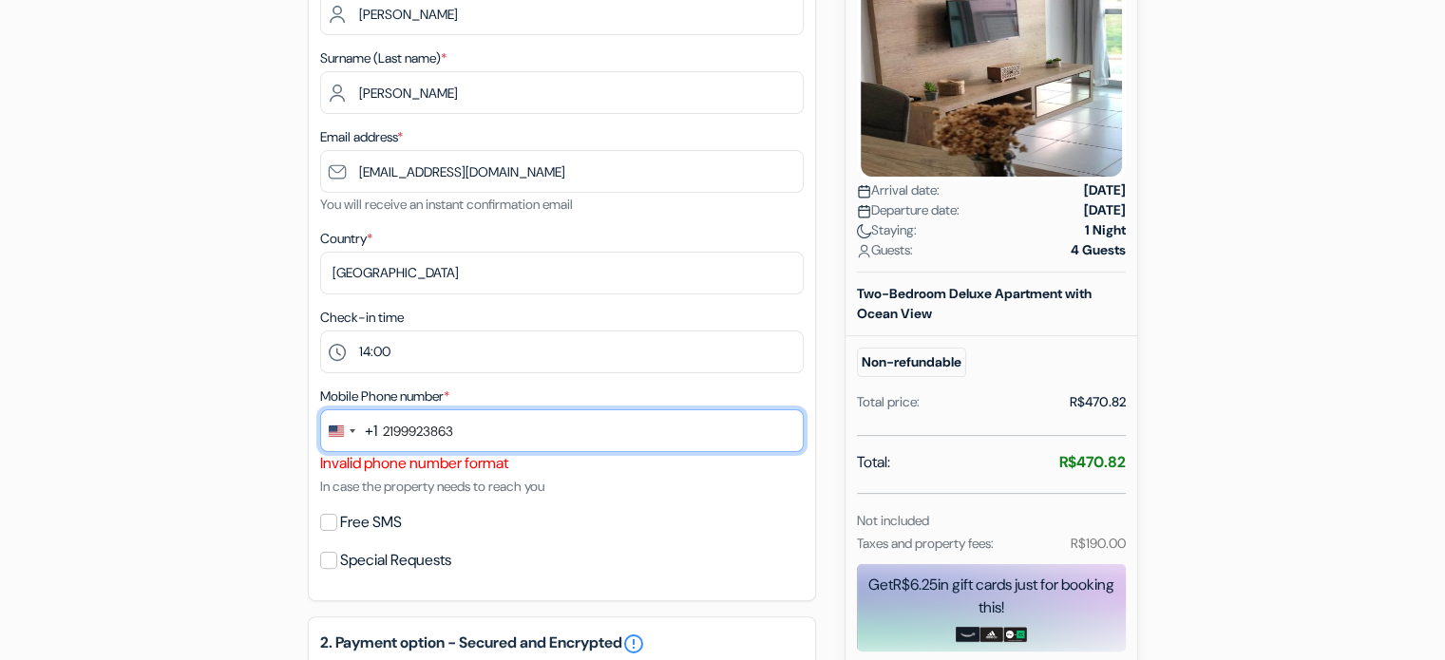
click at [410, 437] on input "2199923863" at bounding box center [562, 430] width 484 height 43
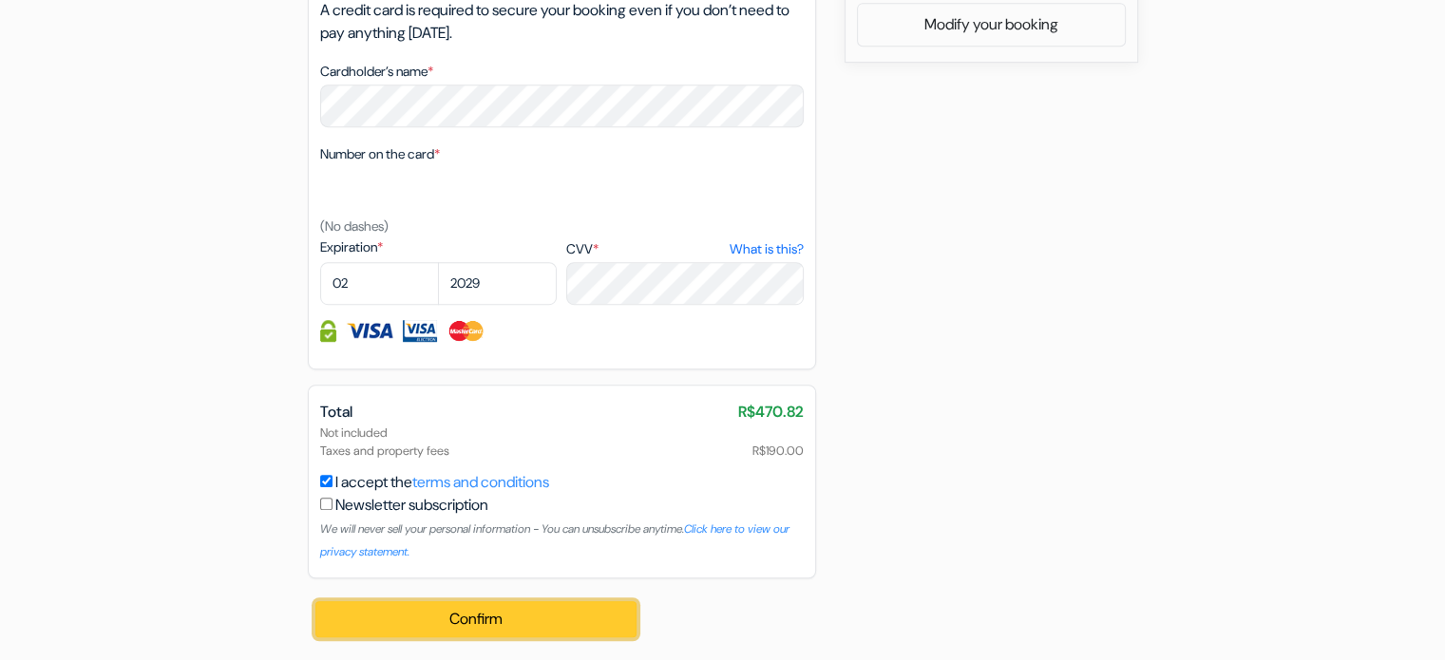
click at [447, 620] on button "Confirm Loading..." at bounding box center [476, 619] width 322 height 36
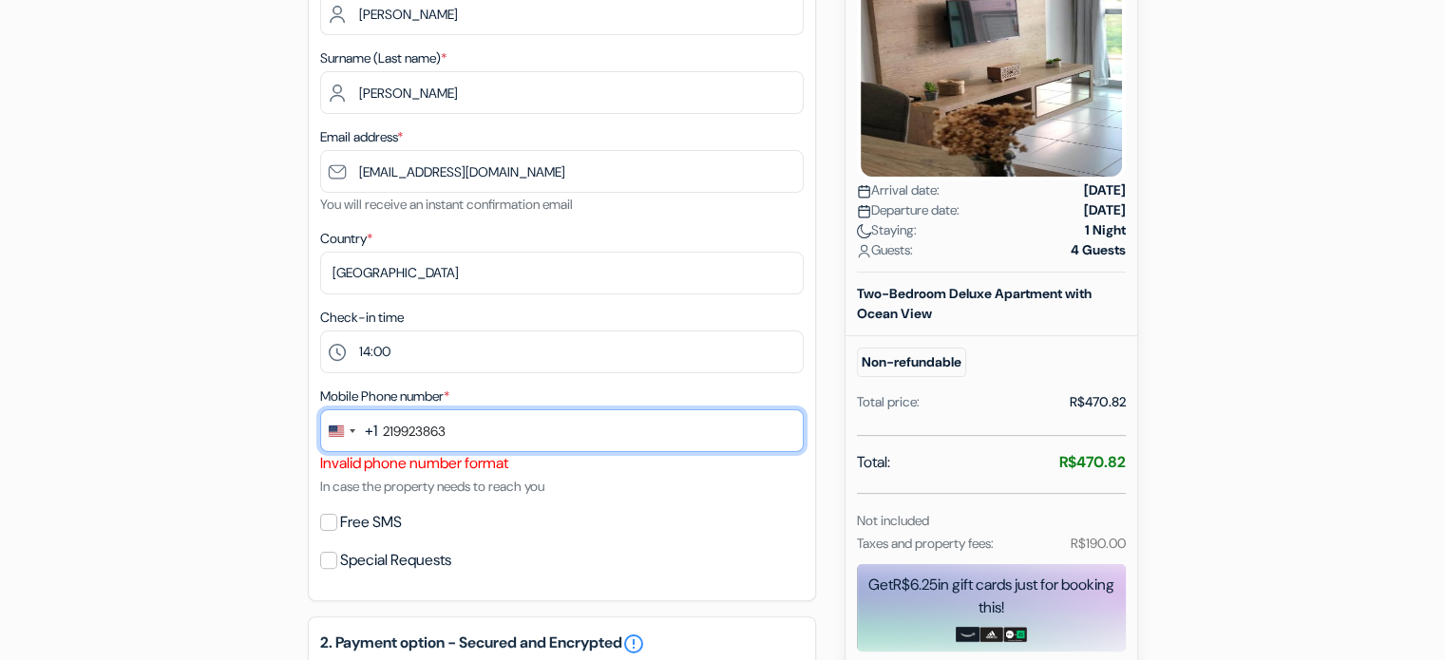
click at [387, 442] on input "219923863" at bounding box center [562, 430] width 484 height 43
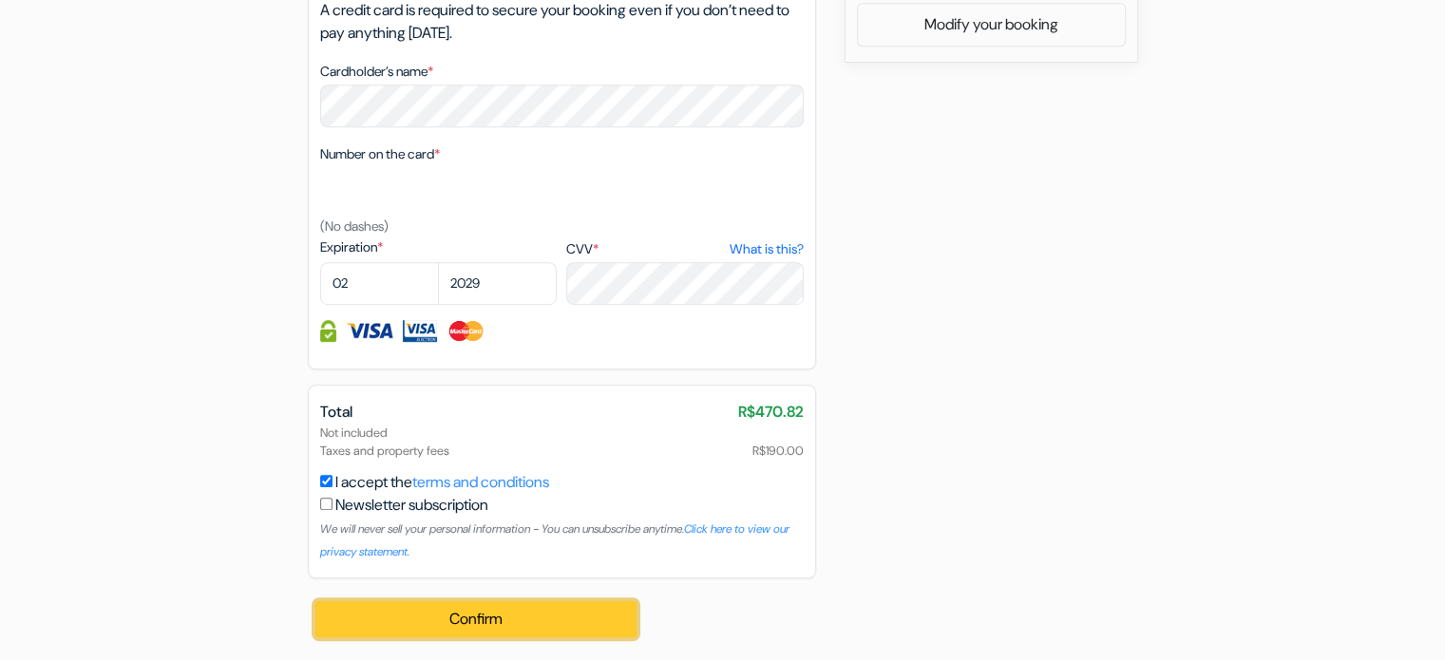
click at [441, 624] on button "Confirm Loading..." at bounding box center [476, 619] width 322 height 36
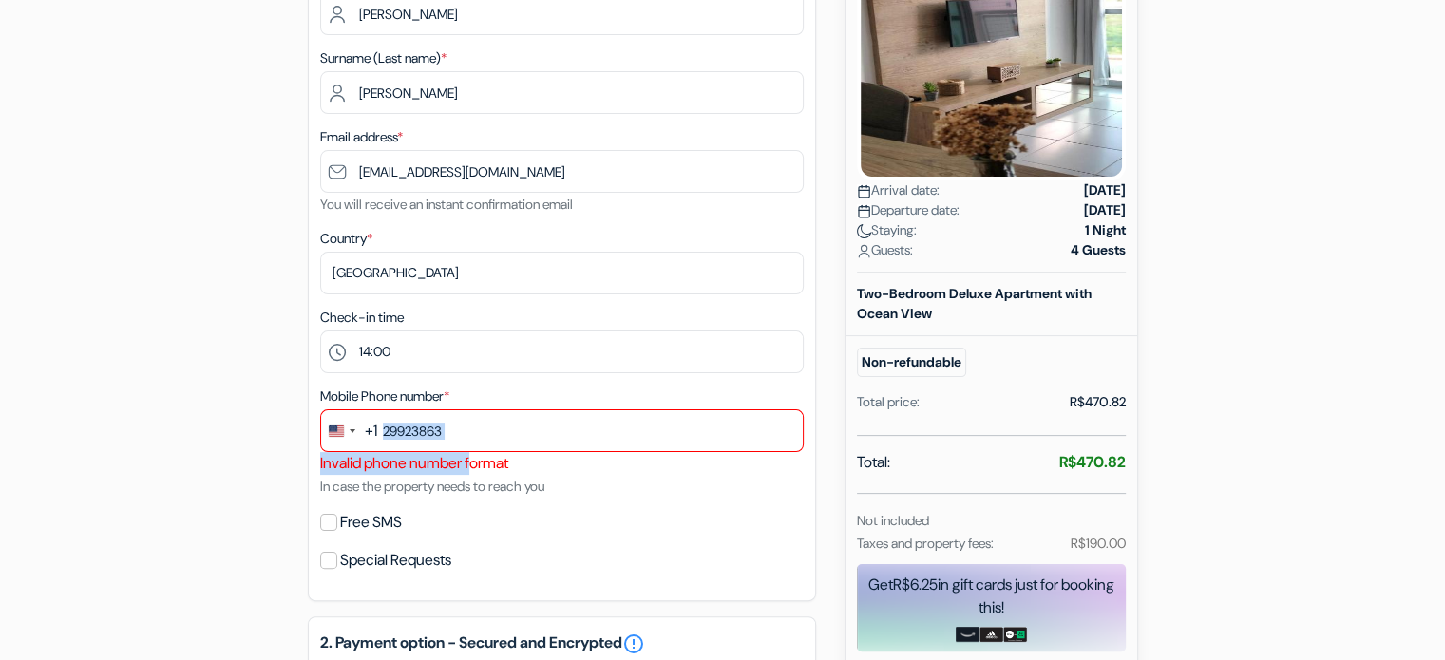
drag, startPoint x: 484, startPoint y: 457, endPoint x: 398, endPoint y: 417, distance: 94.4
click at [398, 417] on div "Mobile Phone number * +1 un 9 results found No results found [GEOGRAPHIC_DATA] …" at bounding box center [562, 441] width 484 height 113
click at [448, 402] on label "Mobile Phone number *" at bounding box center [384, 397] width 129 height 20
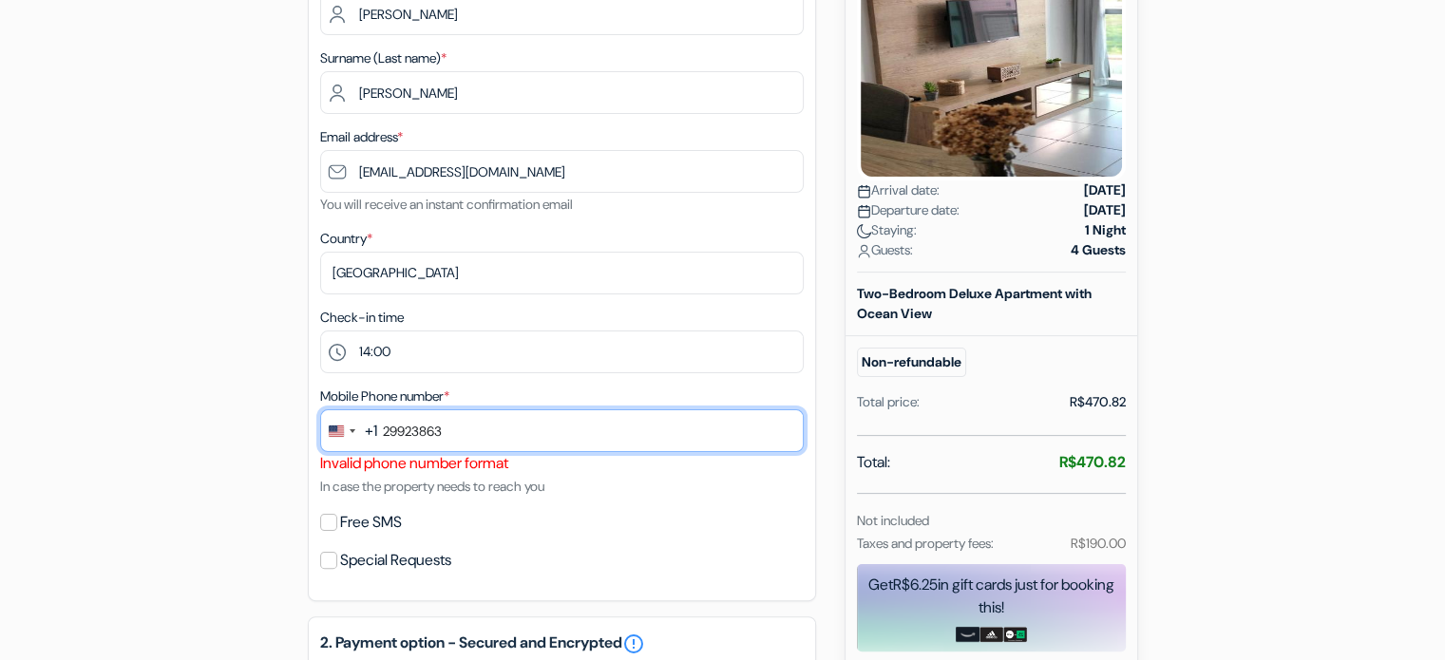
click at [475, 419] on input "29923863" at bounding box center [562, 430] width 484 height 43
type input "1231231323"
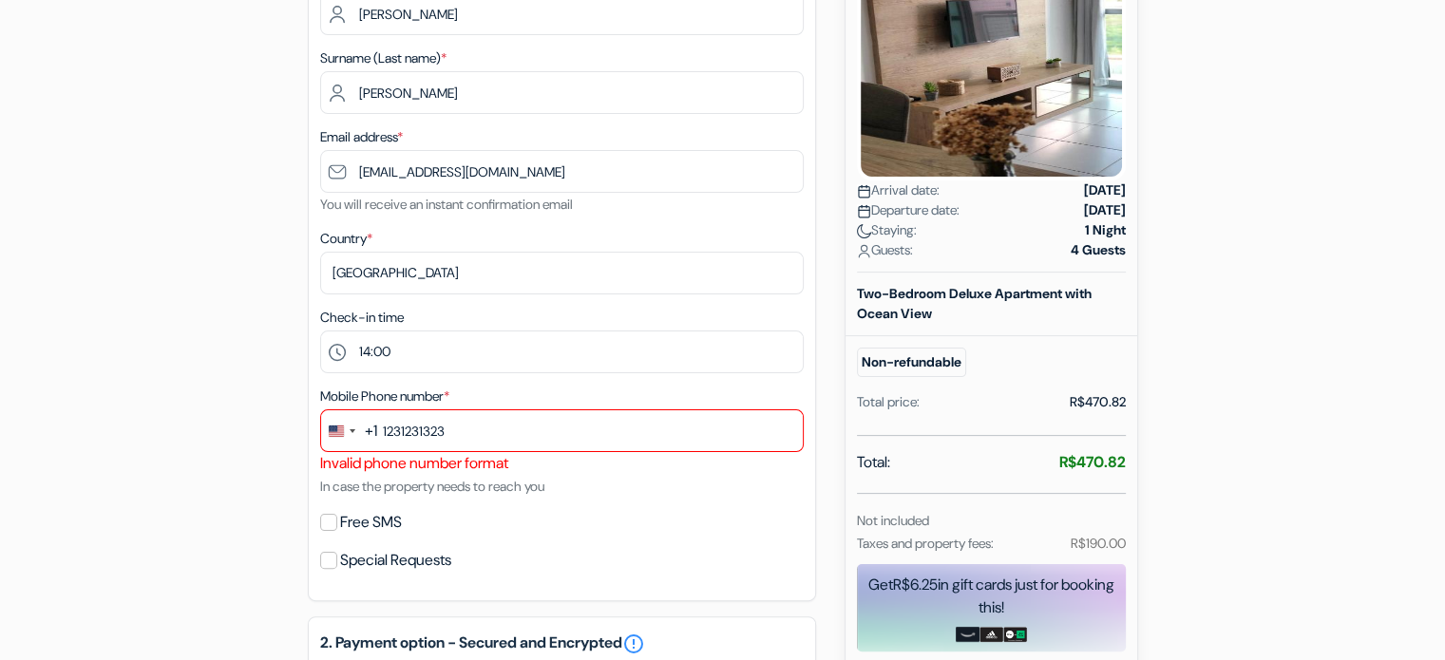
click at [533, 510] on div "Free SMS" at bounding box center [562, 522] width 484 height 27
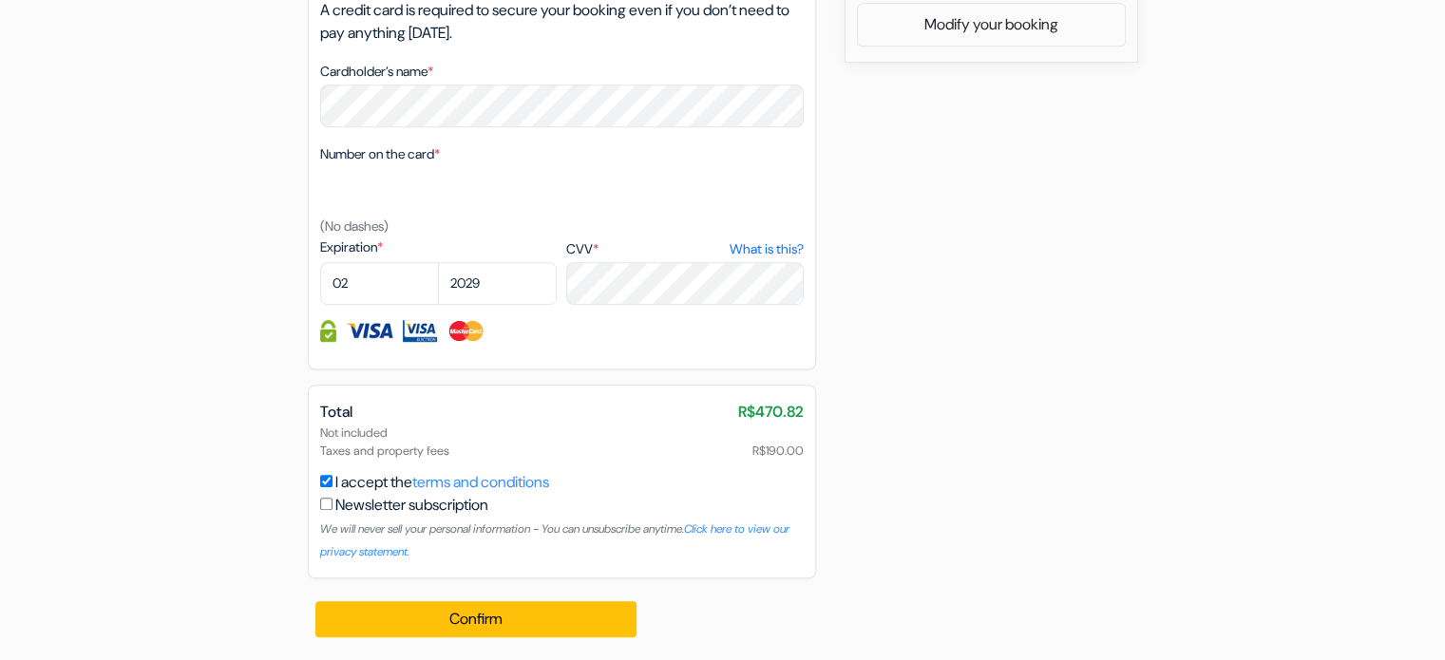
click at [483, 638] on div "Confirm Loading... Processing request ..." at bounding box center [477, 620] width 339 height 82
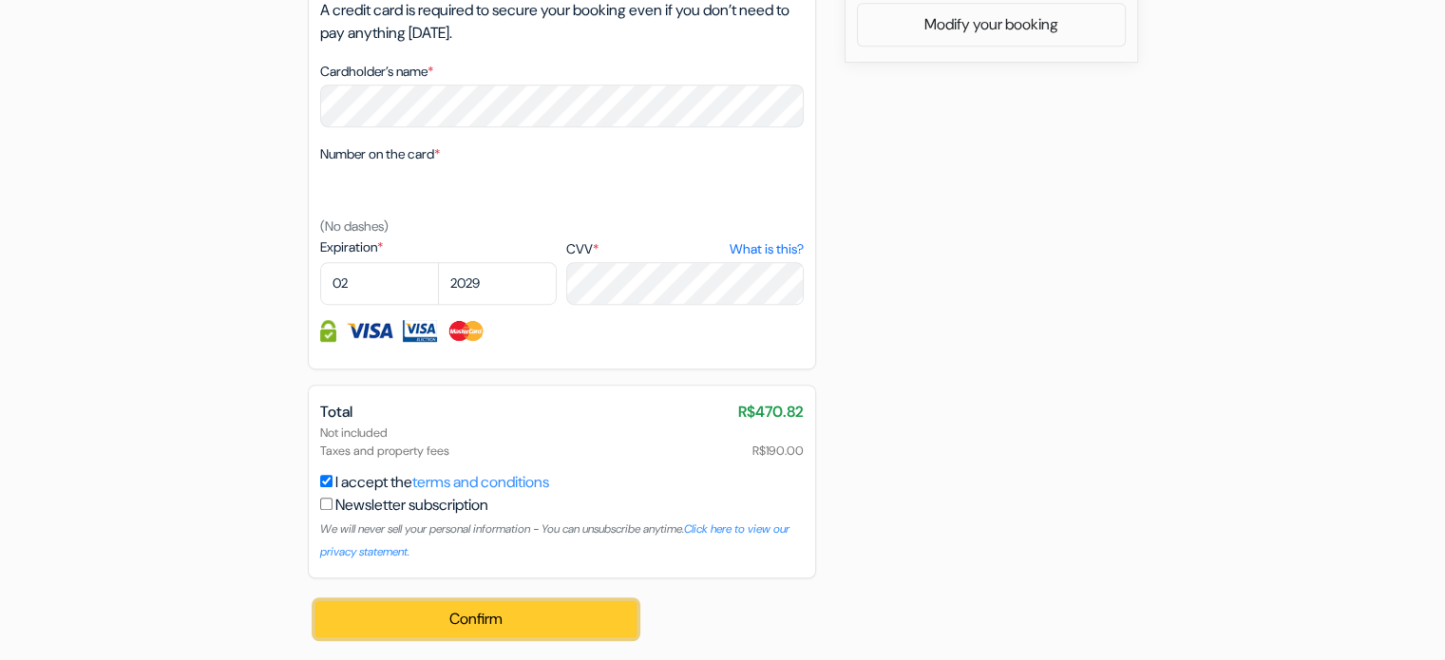
click at [476, 617] on button "Confirm Loading..." at bounding box center [476, 619] width 322 height 36
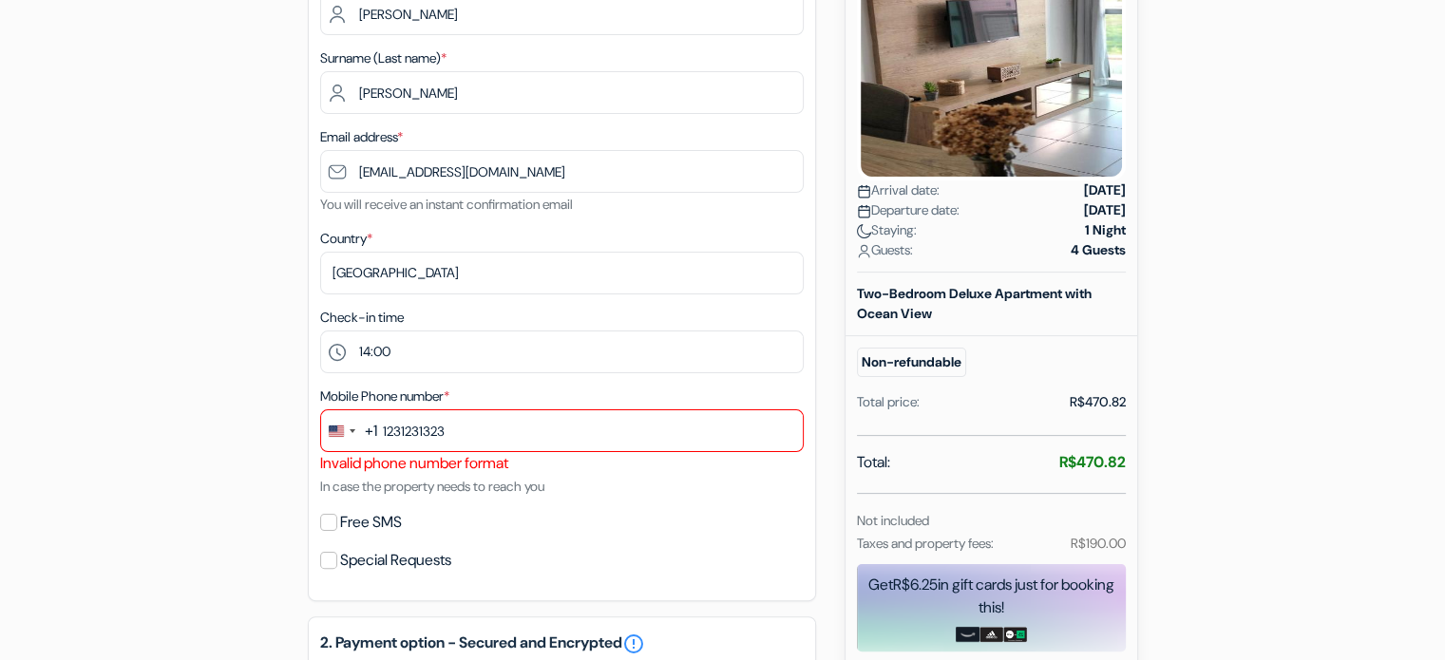
click at [418, 455] on div "Invalid phone number format" at bounding box center [562, 463] width 484 height 23
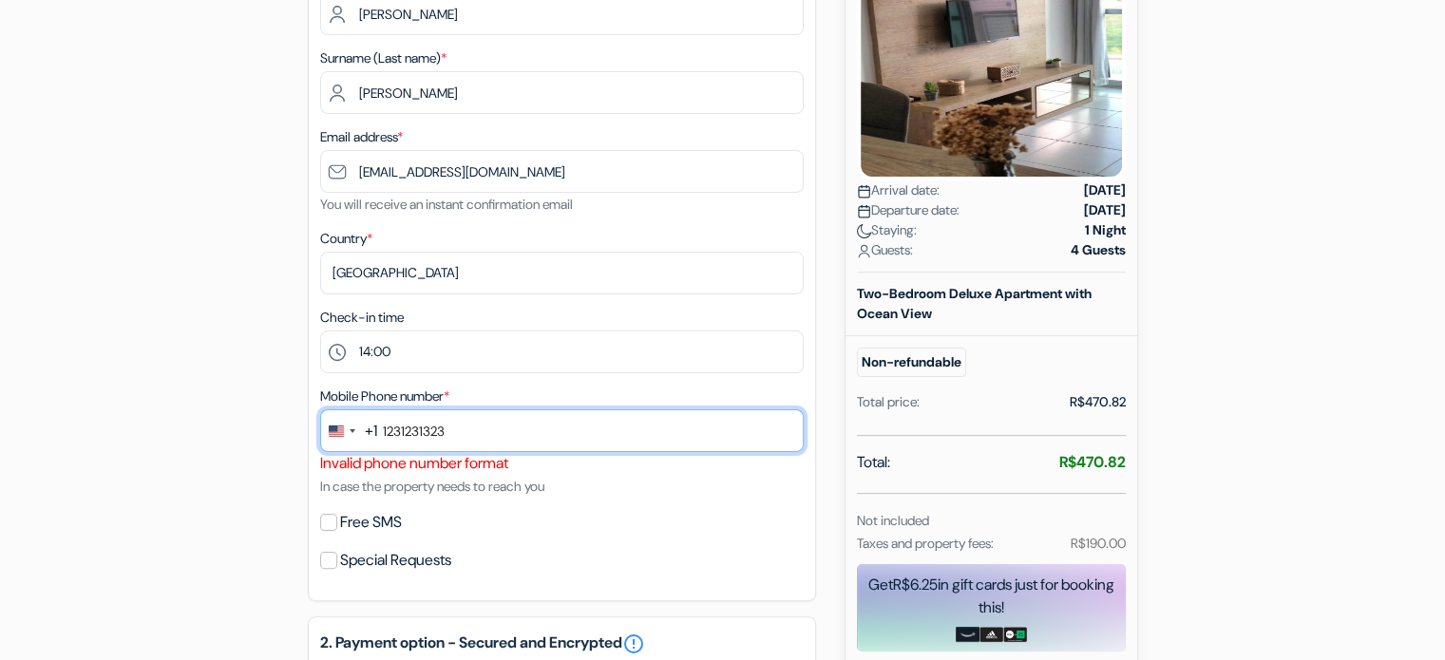
click at [412, 440] on input "1231231323" at bounding box center [562, 430] width 484 height 43
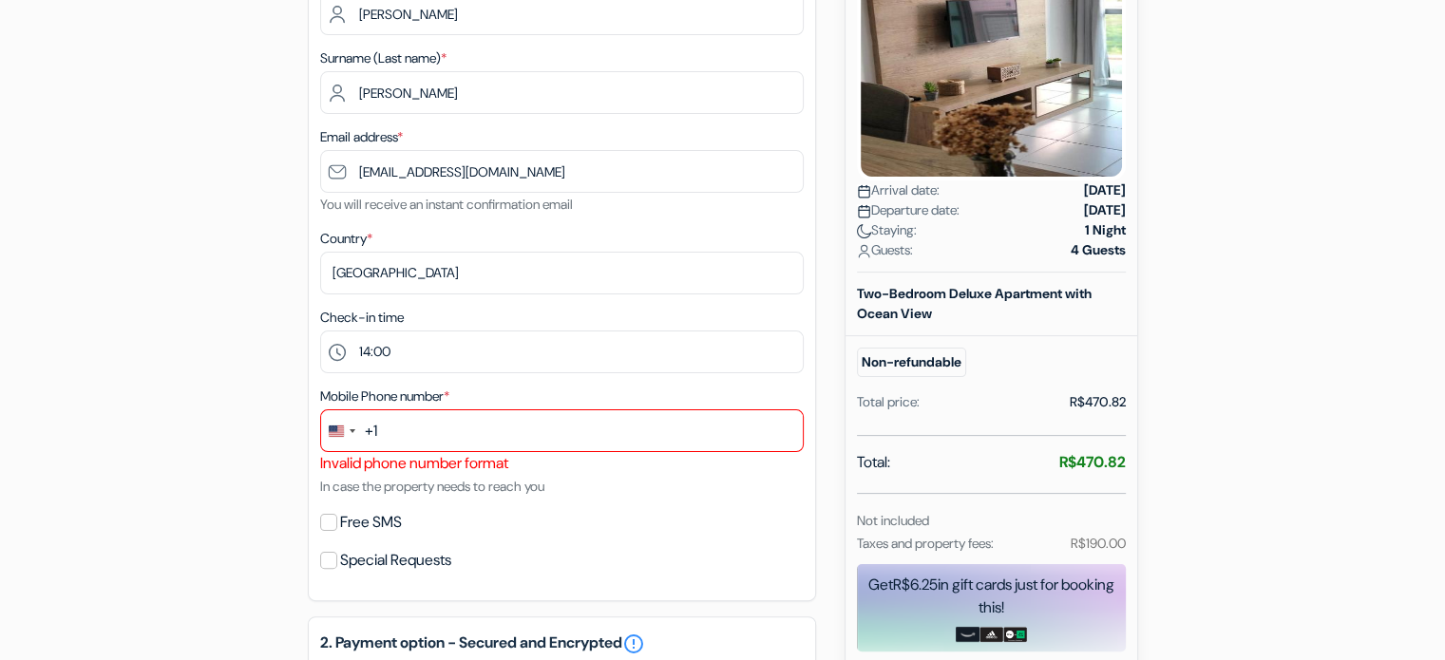
click at [428, 380] on div "1. Your details error_outline Given name (first name) * [PERSON_NAME] Surname (…" at bounding box center [562, 261] width 508 height 680
click at [346, 414] on div "Change country, selected United States (+1)" at bounding box center [341, 430] width 40 height 41
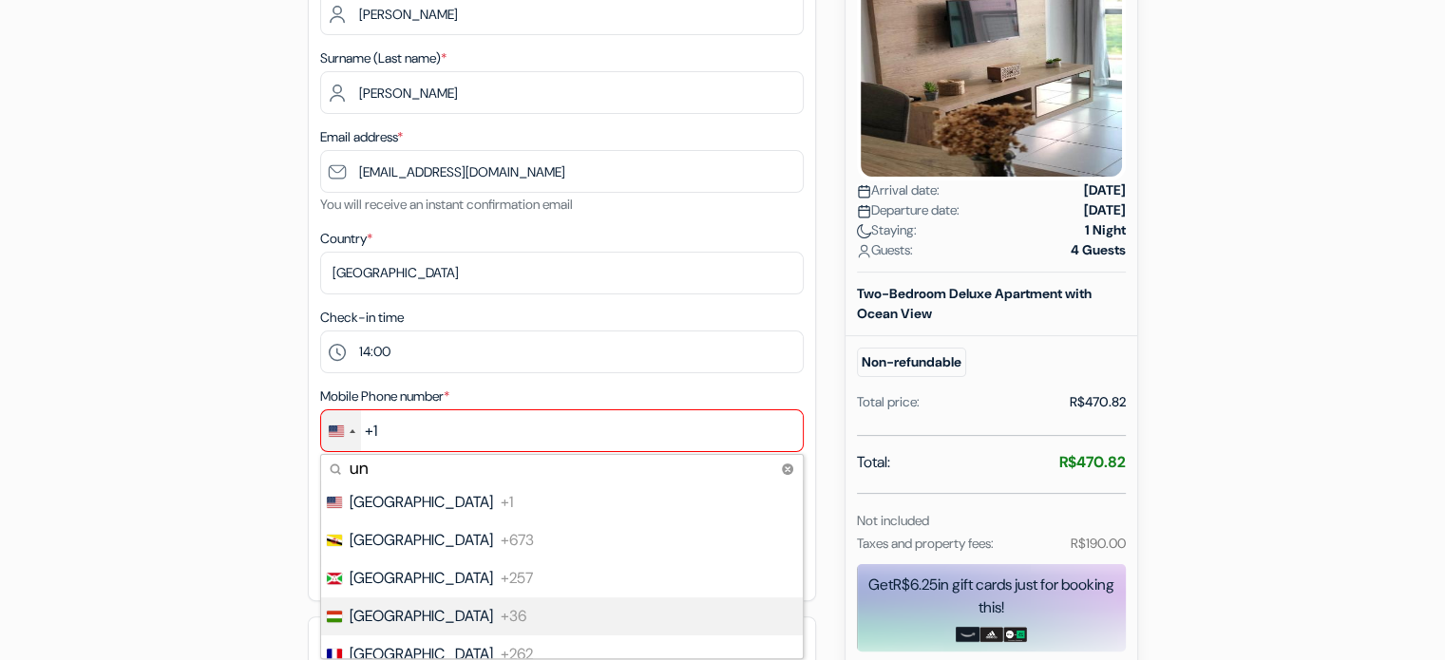
scroll to position [165, 0]
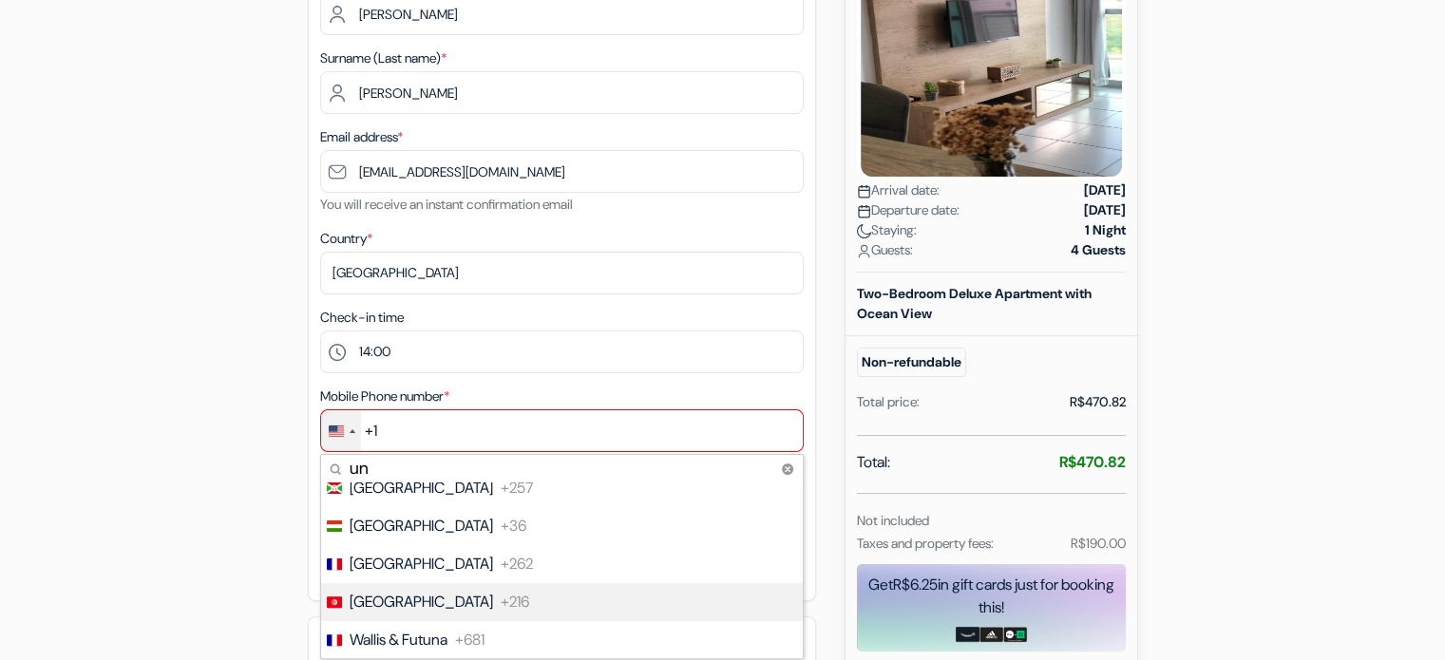
click at [397, 606] on li "Tunisia +216" at bounding box center [561, 602] width 484 height 38
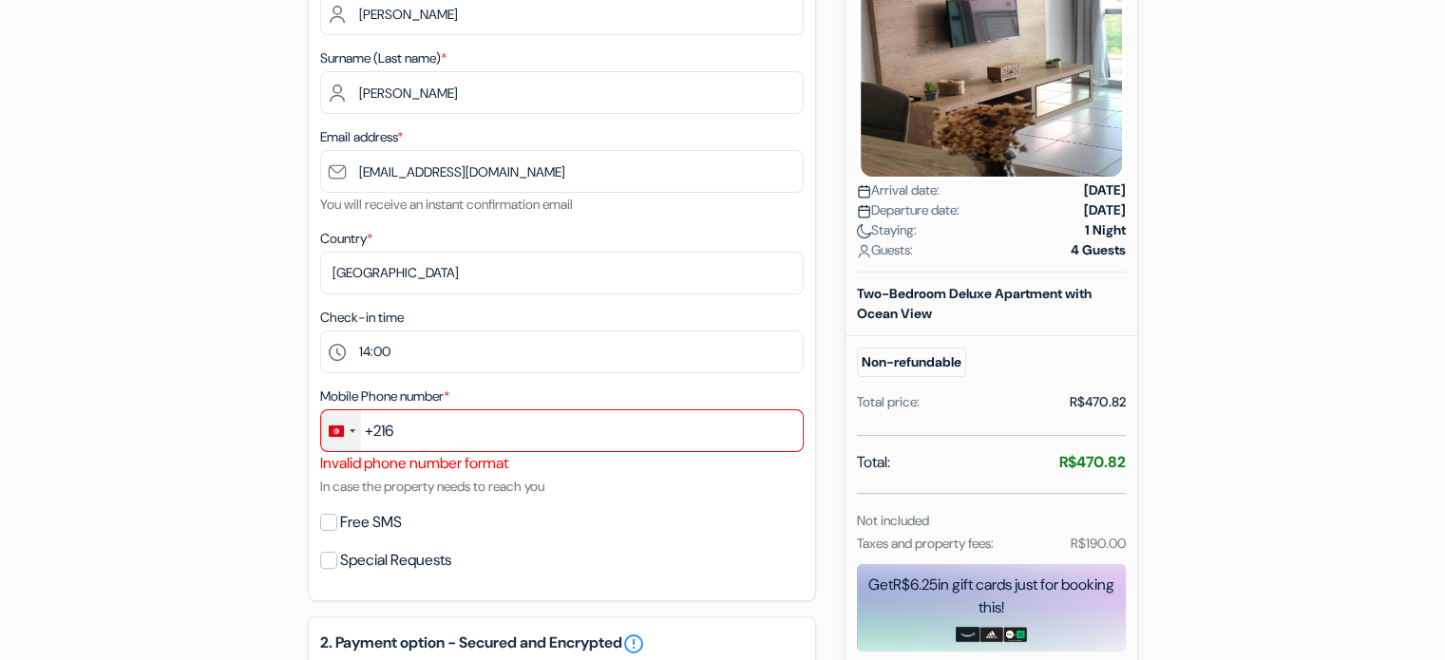
click at [350, 420] on div "Change country, selected Tunisia (+216)" at bounding box center [341, 430] width 40 height 41
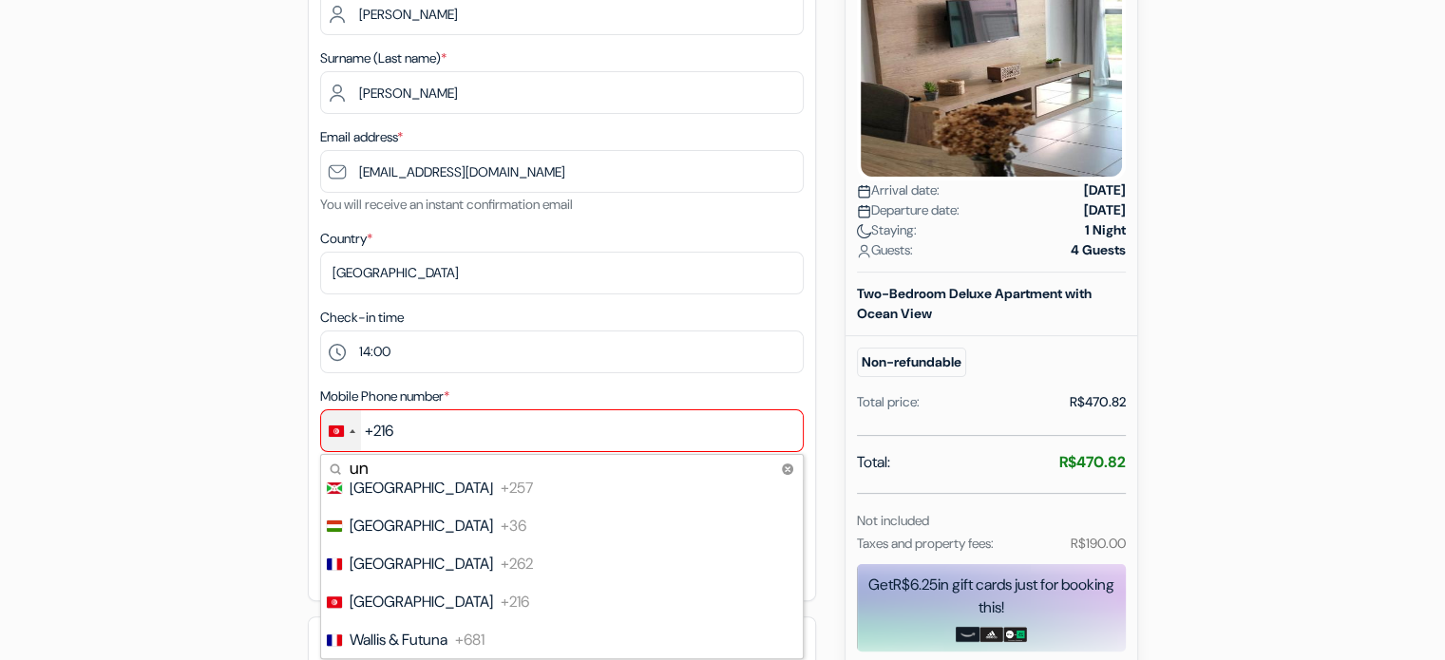
scroll to position [0, 0]
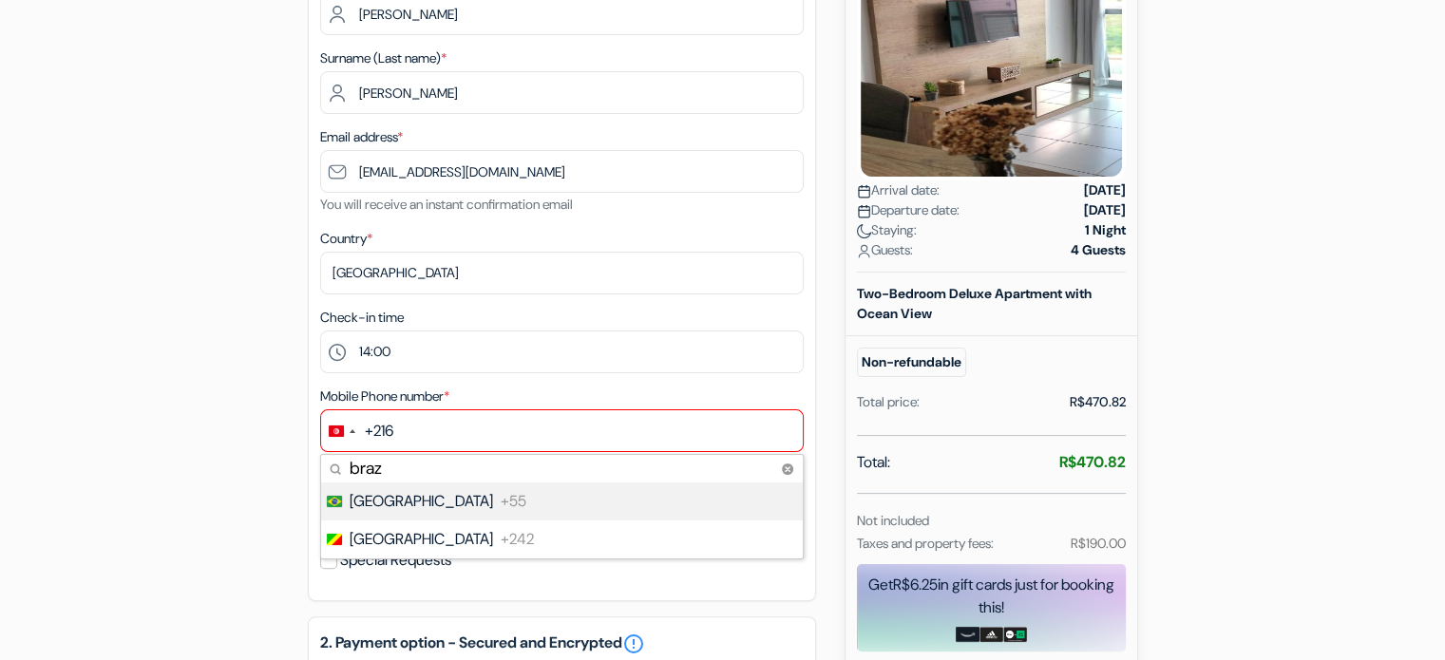
type input "braz"
click at [501, 498] on span "+55" at bounding box center [514, 501] width 26 height 23
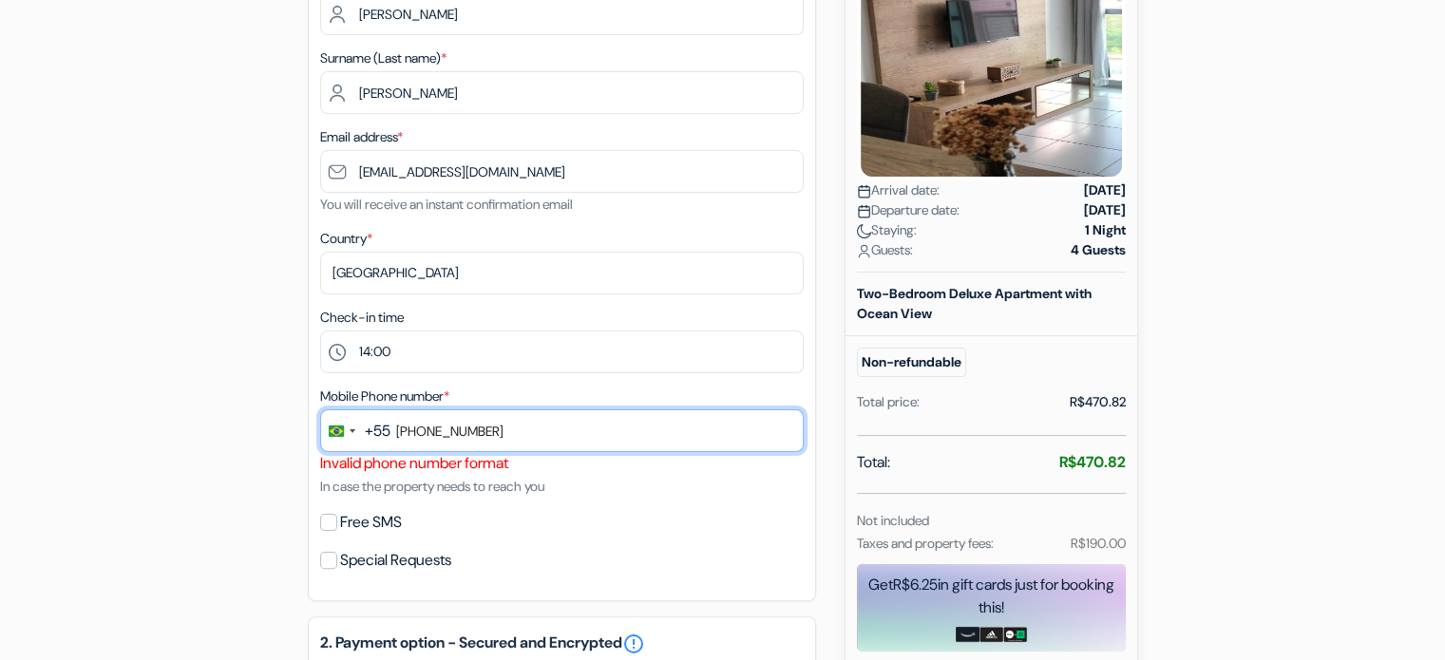
click at [451, 436] on input "[PHONE_NUMBER]" at bounding box center [562, 430] width 484 height 43
drag, startPoint x: 482, startPoint y: 444, endPoint x: 470, endPoint y: 436, distance: 13.7
click at [470, 436] on input "[PHONE_NUMBER]" at bounding box center [562, 430] width 484 height 43
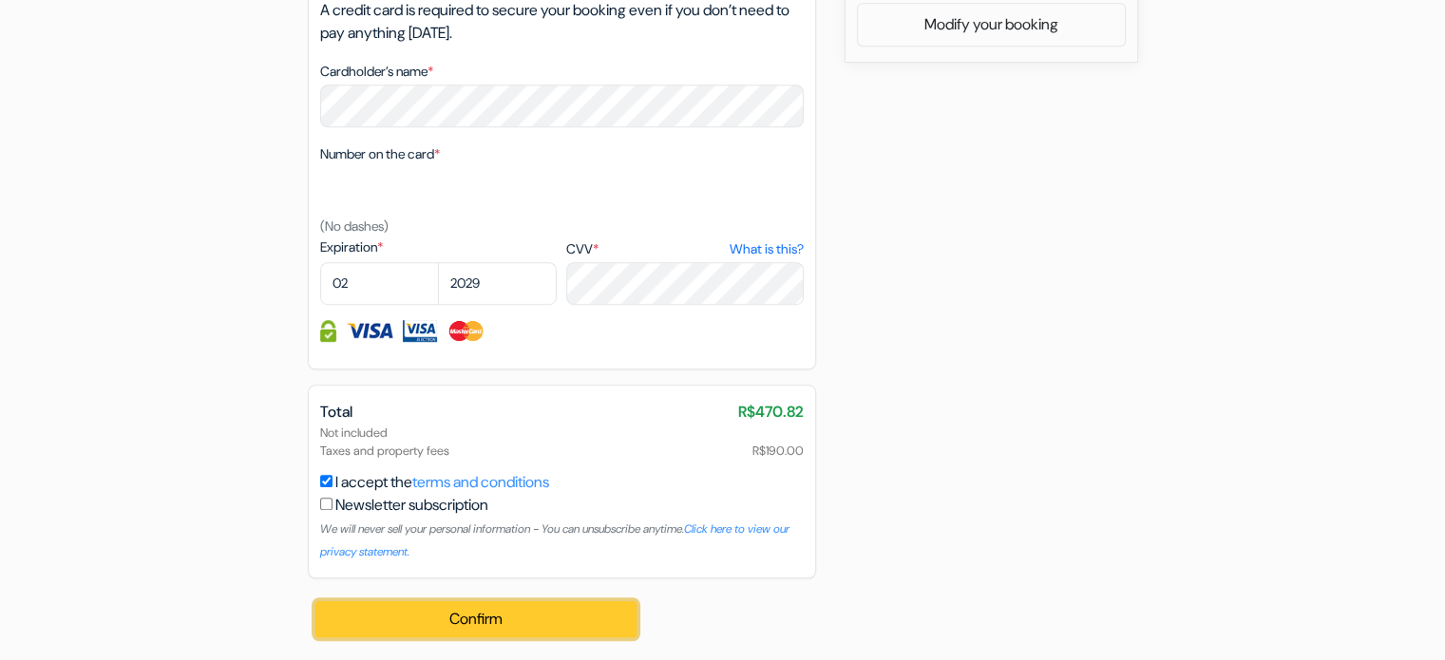
click at [481, 635] on button "Confirm Loading..." at bounding box center [476, 619] width 322 height 36
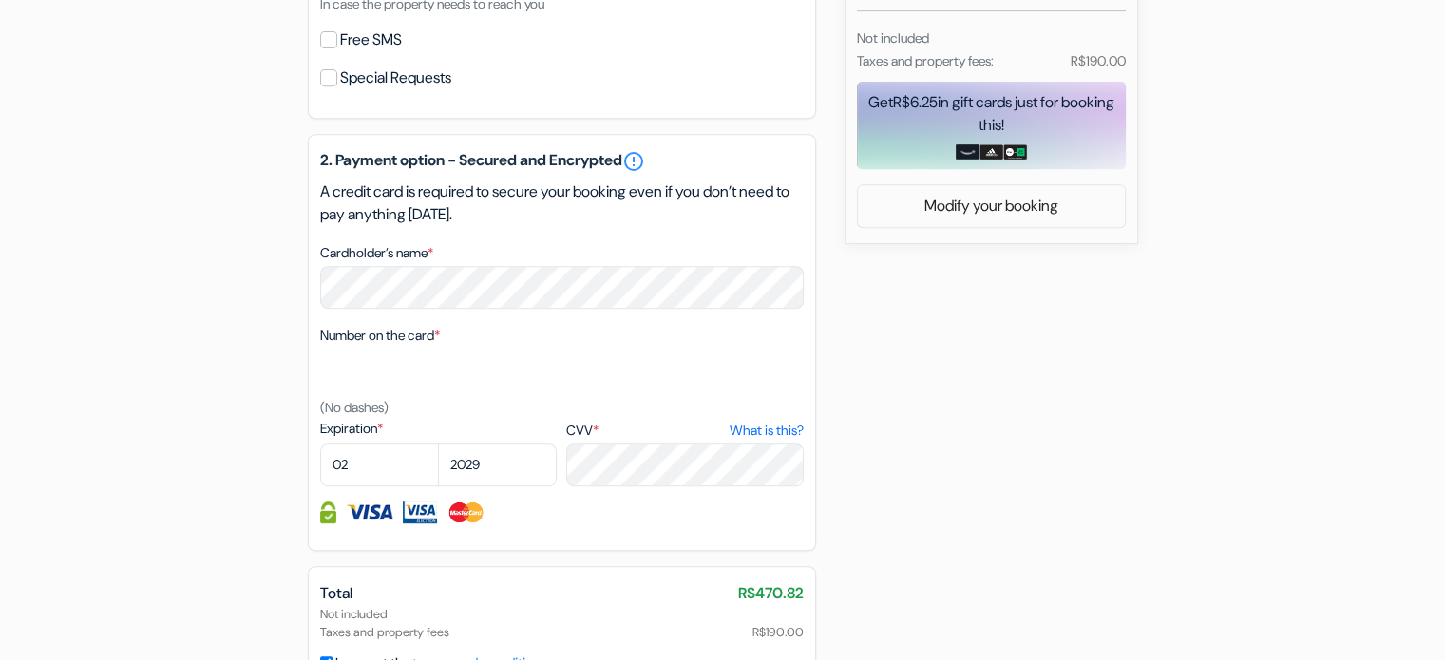
scroll to position [433, 0]
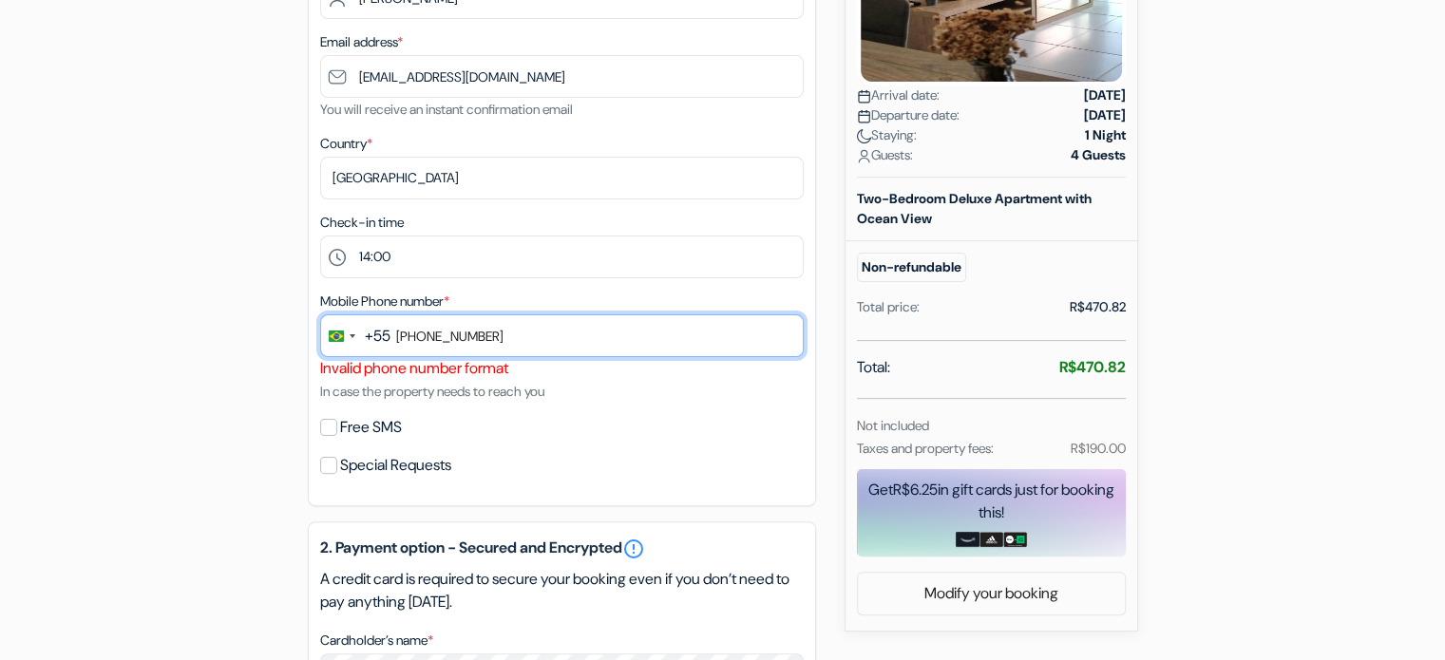
click at [497, 343] on input "[PHONE_NUMBER]" at bounding box center [562, 335] width 484 height 43
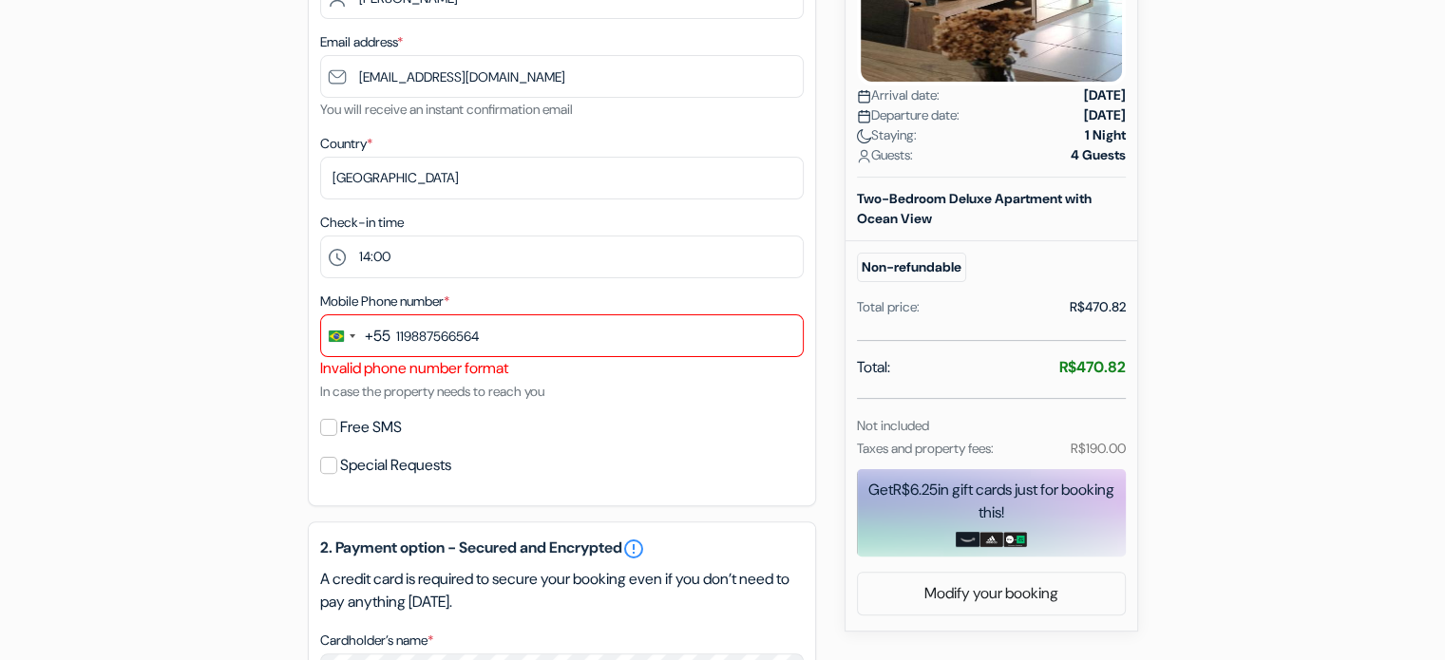
click at [581, 421] on div "Free SMS" at bounding box center [562, 427] width 484 height 27
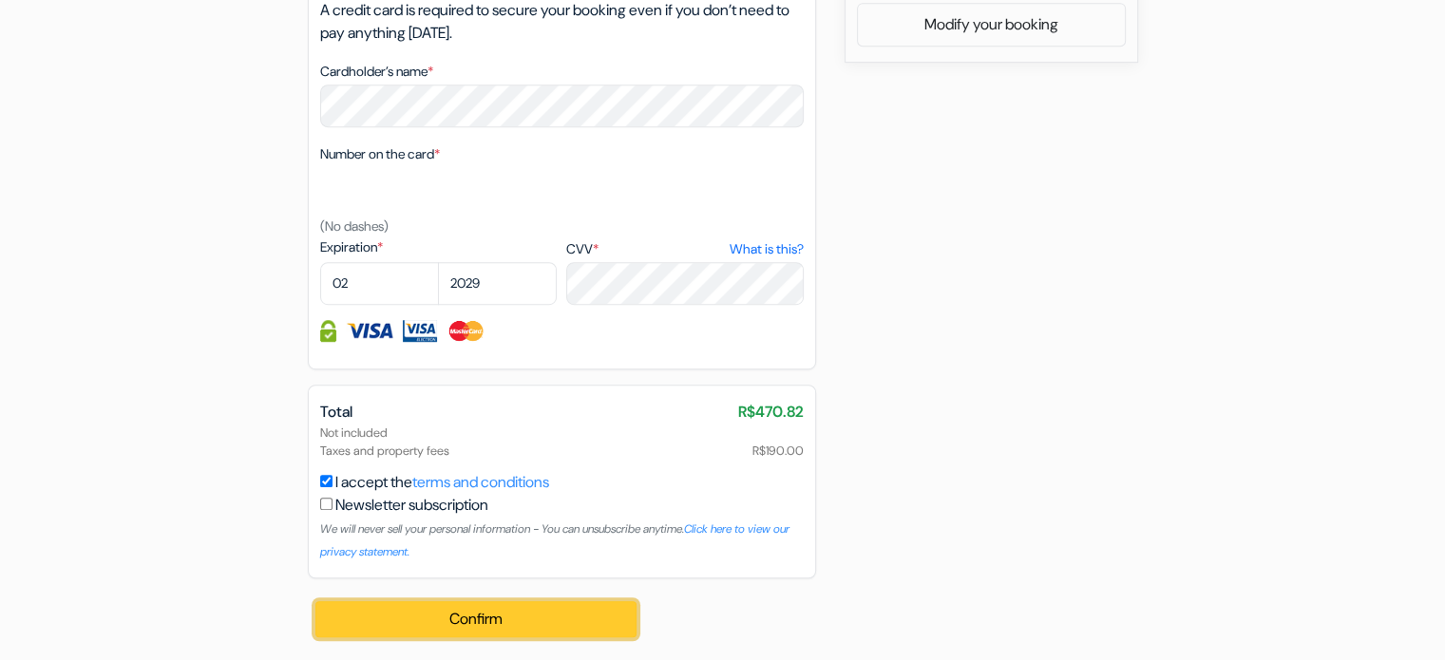
click at [509, 625] on button "Confirm Loading..." at bounding box center [476, 619] width 322 height 36
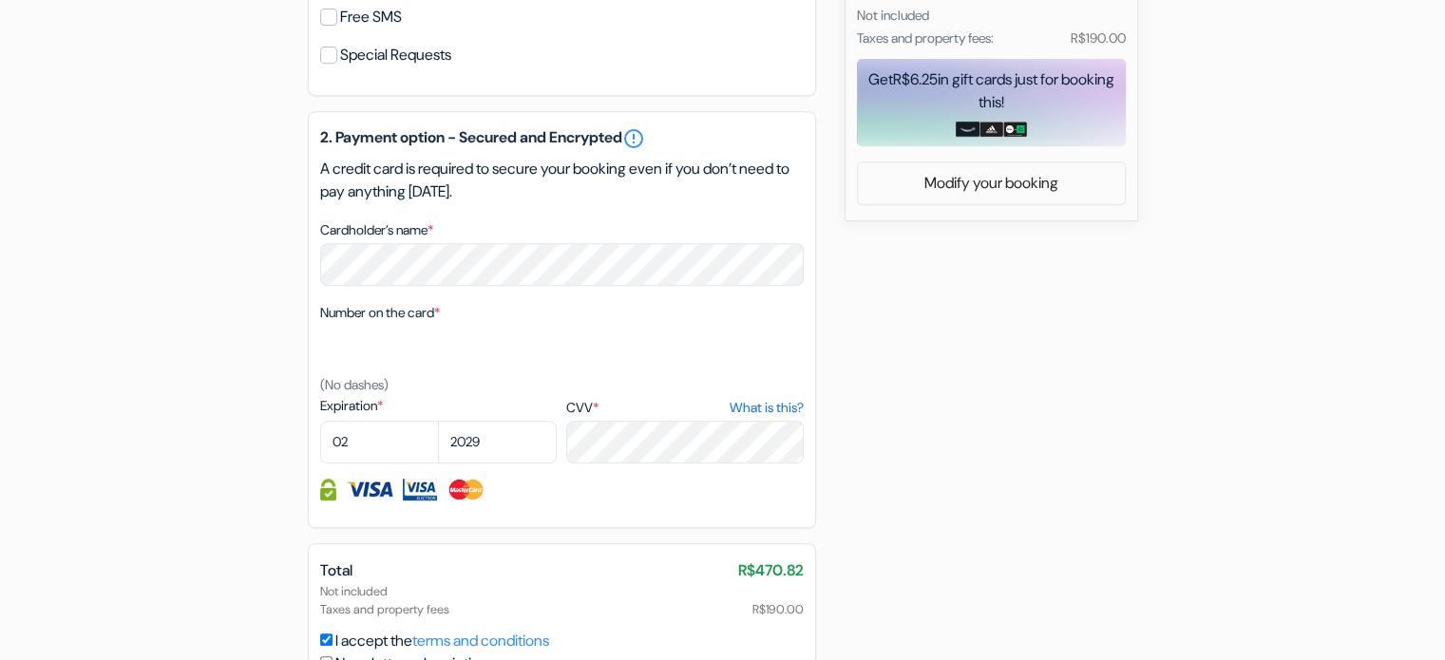
scroll to position [243, 0]
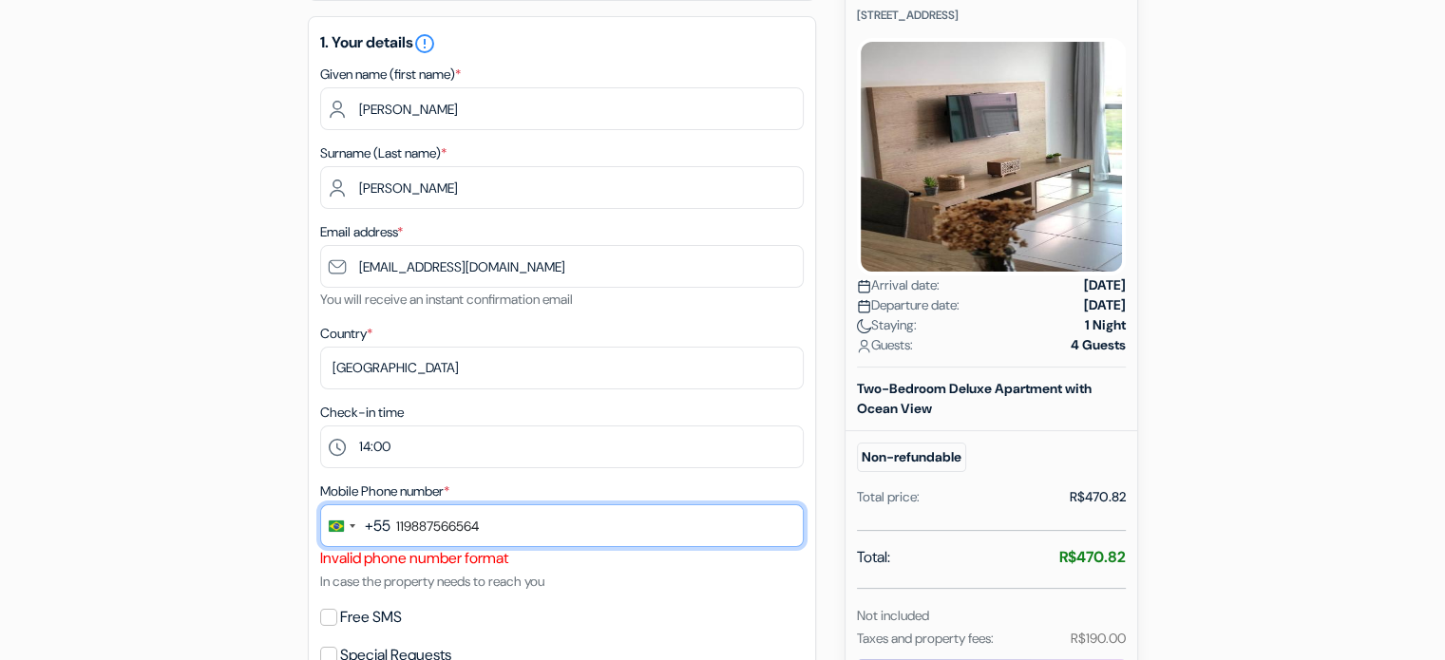
click at [452, 524] on input "119887566564" at bounding box center [562, 526] width 484 height 43
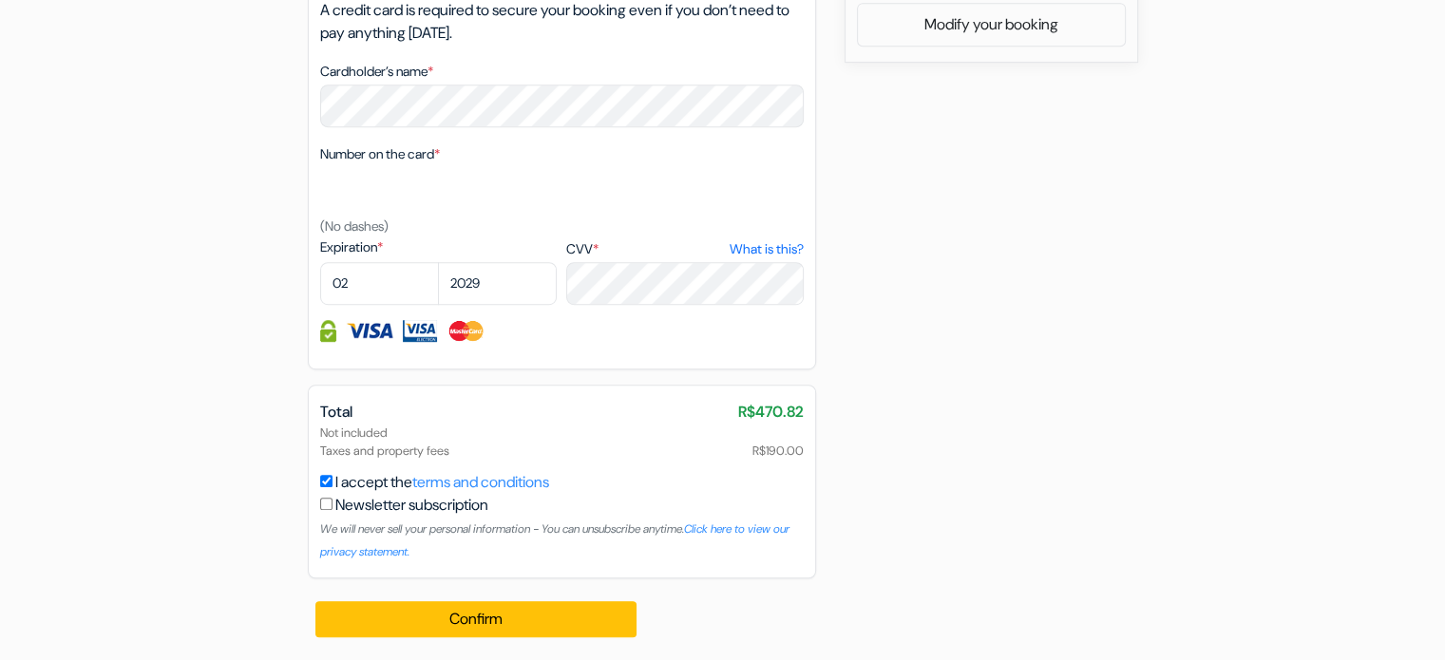
type input "11988756564"
click at [467, 598] on div "Confirm Loading... Processing request ..." at bounding box center [477, 620] width 339 height 82
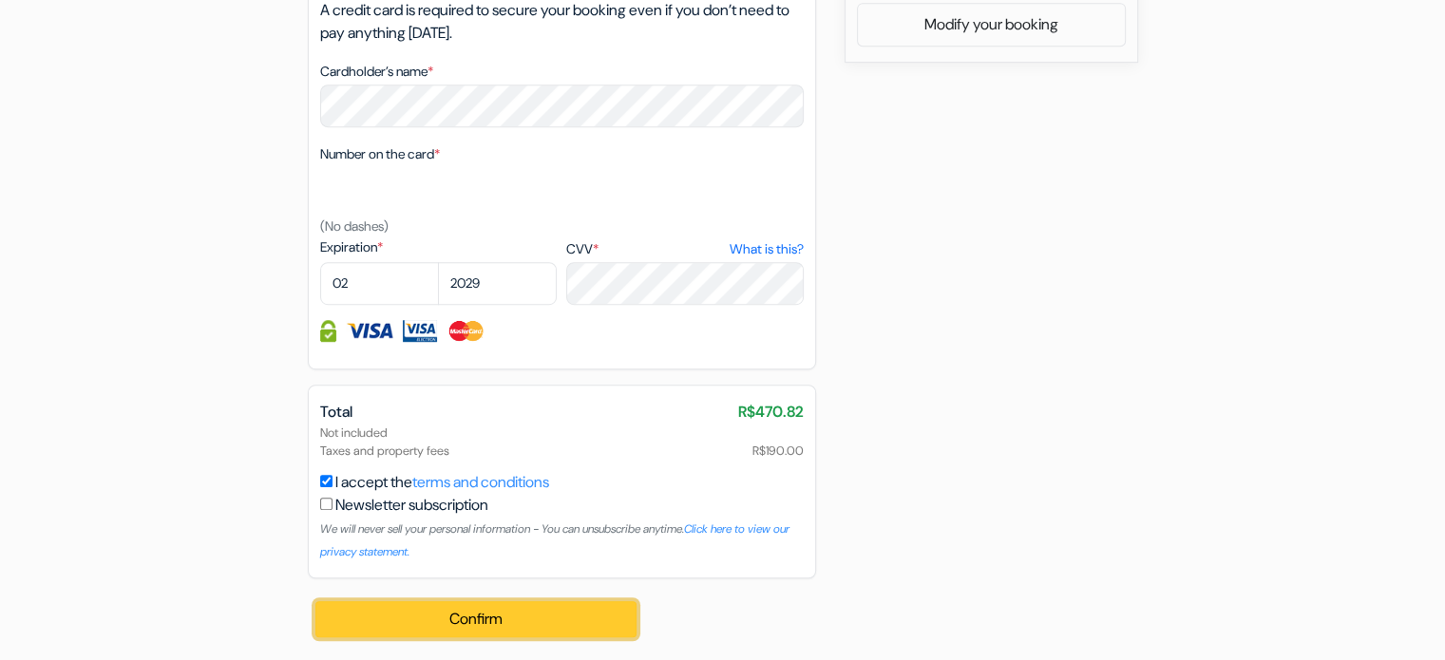
click at [474, 614] on button "Confirm Loading..." at bounding box center [476, 619] width 322 height 36
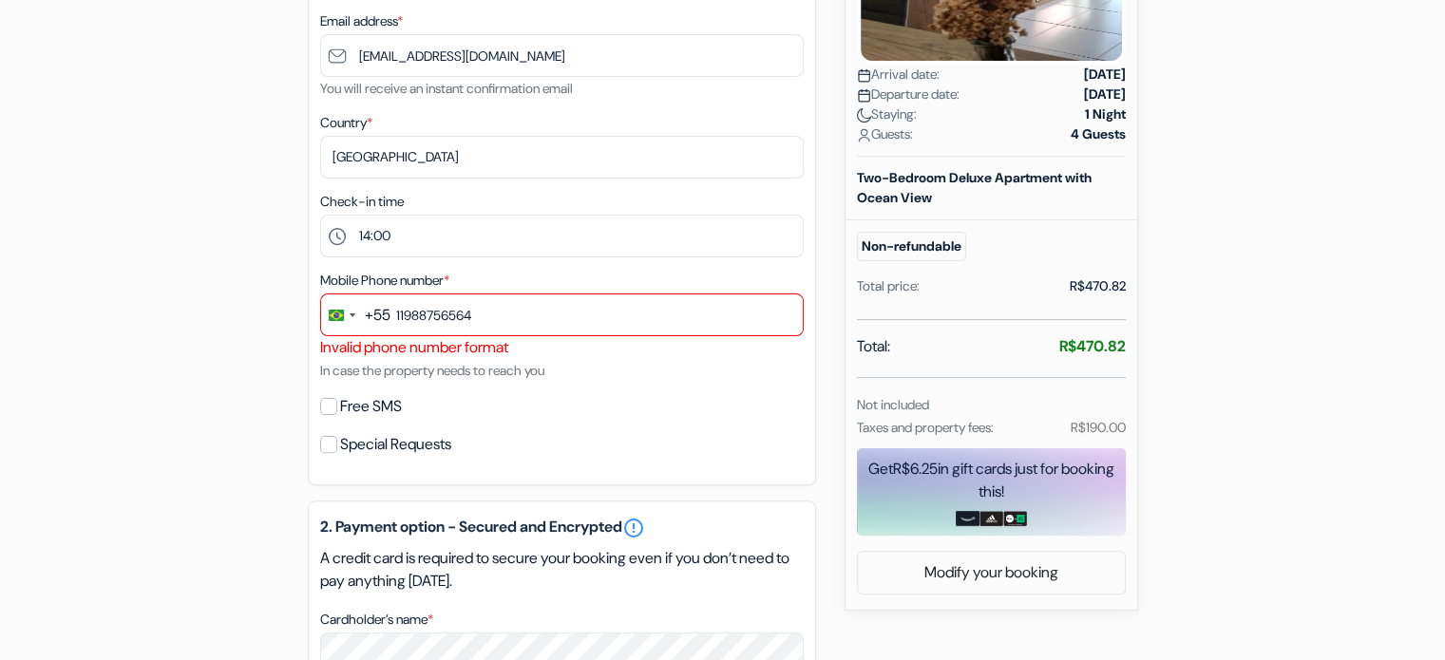
scroll to position [433, 0]
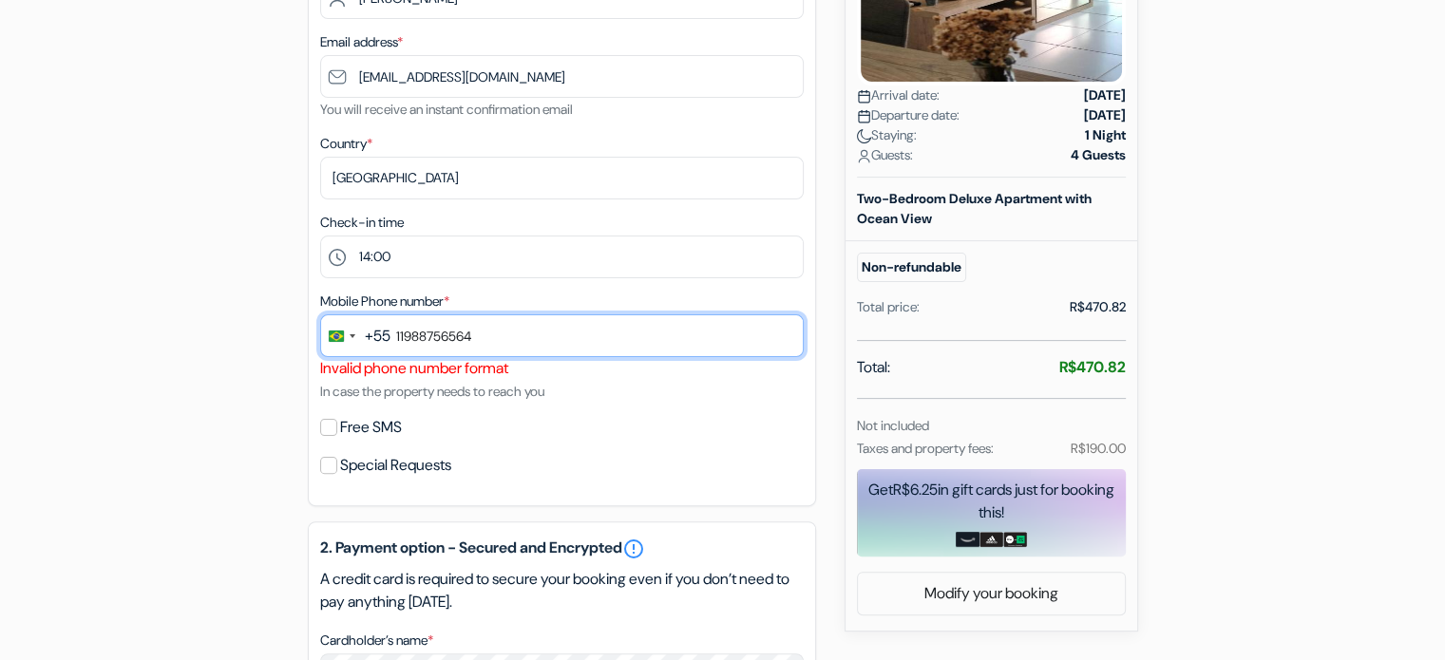
drag, startPoint x: 471, startPoint y: 339, endPoint x: 278, endPoint y: 319, distance: 193.9
click at [273, 315] on div "add_box Mandai Apartamentos [STREET_ADDRESS] Property Details X no_plan *" at bounding box center [723, 485] width 1254 height 1490
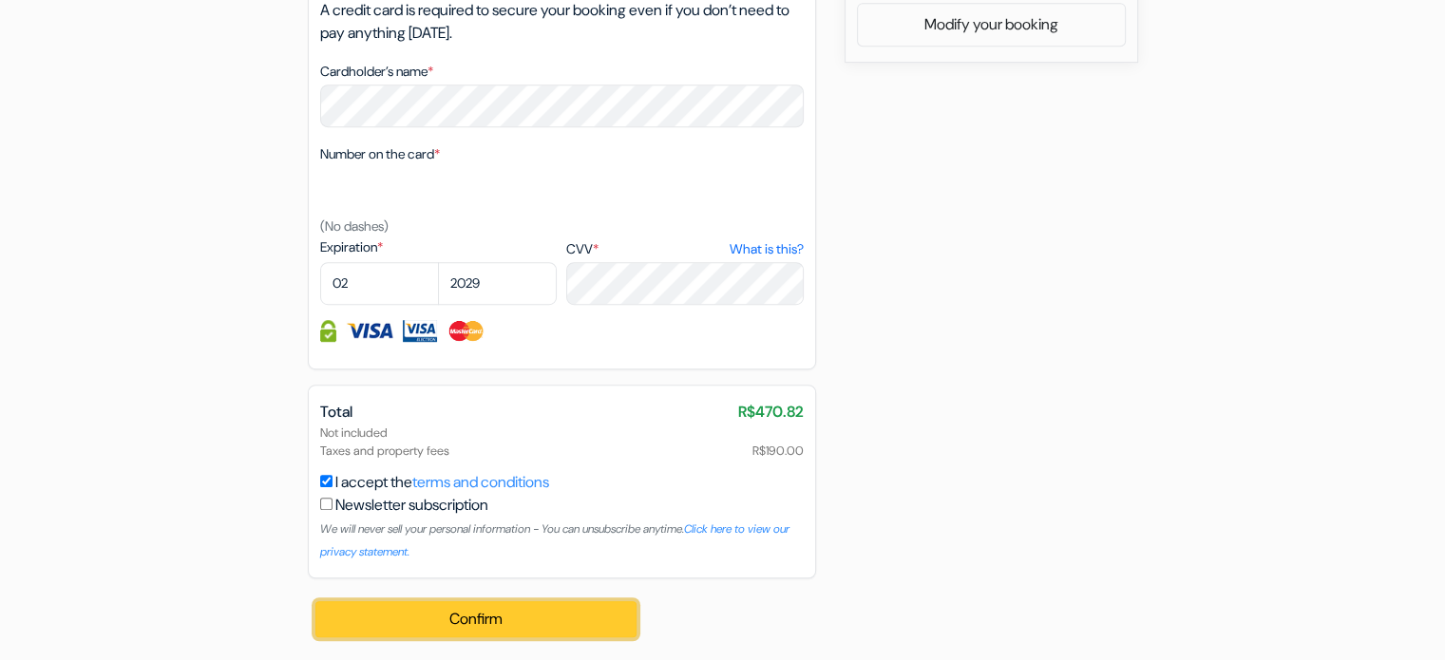
click at [466, 630] on button "Confirm Loading..." at bounding box center [476, 619] width 322 height 36
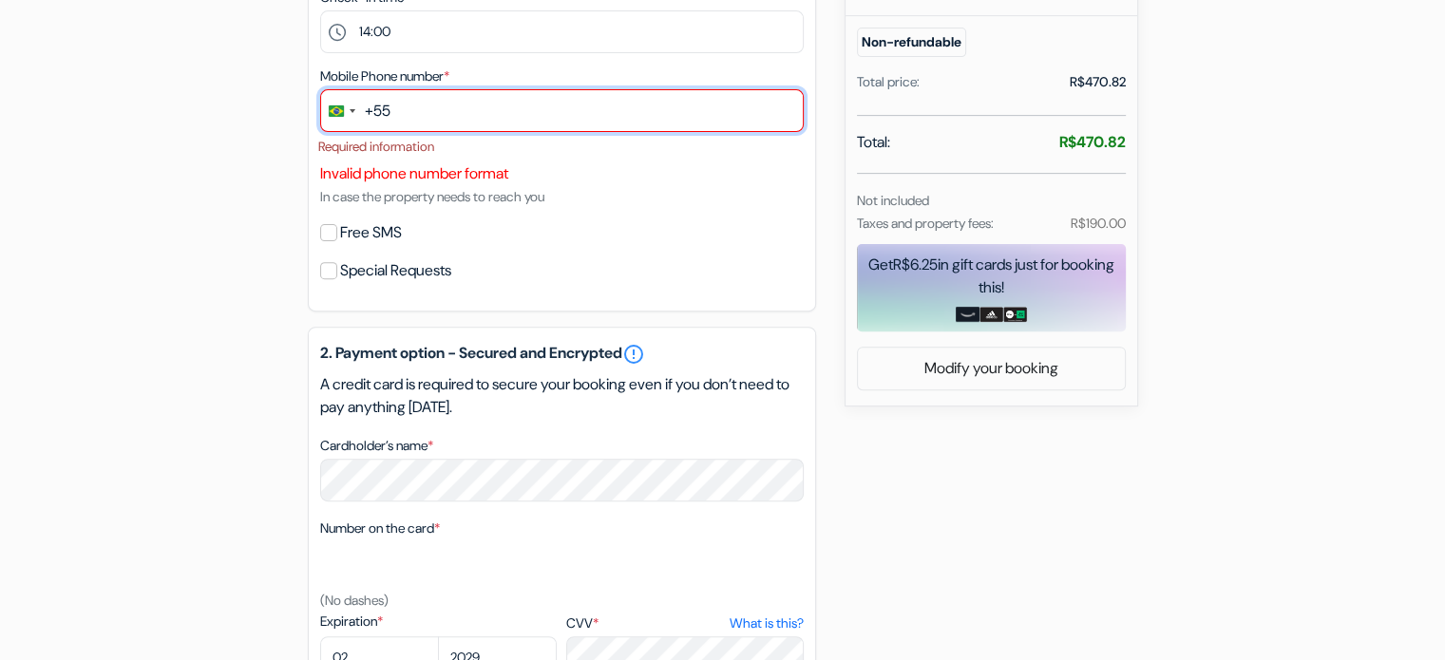
scroll to position [346, 0]
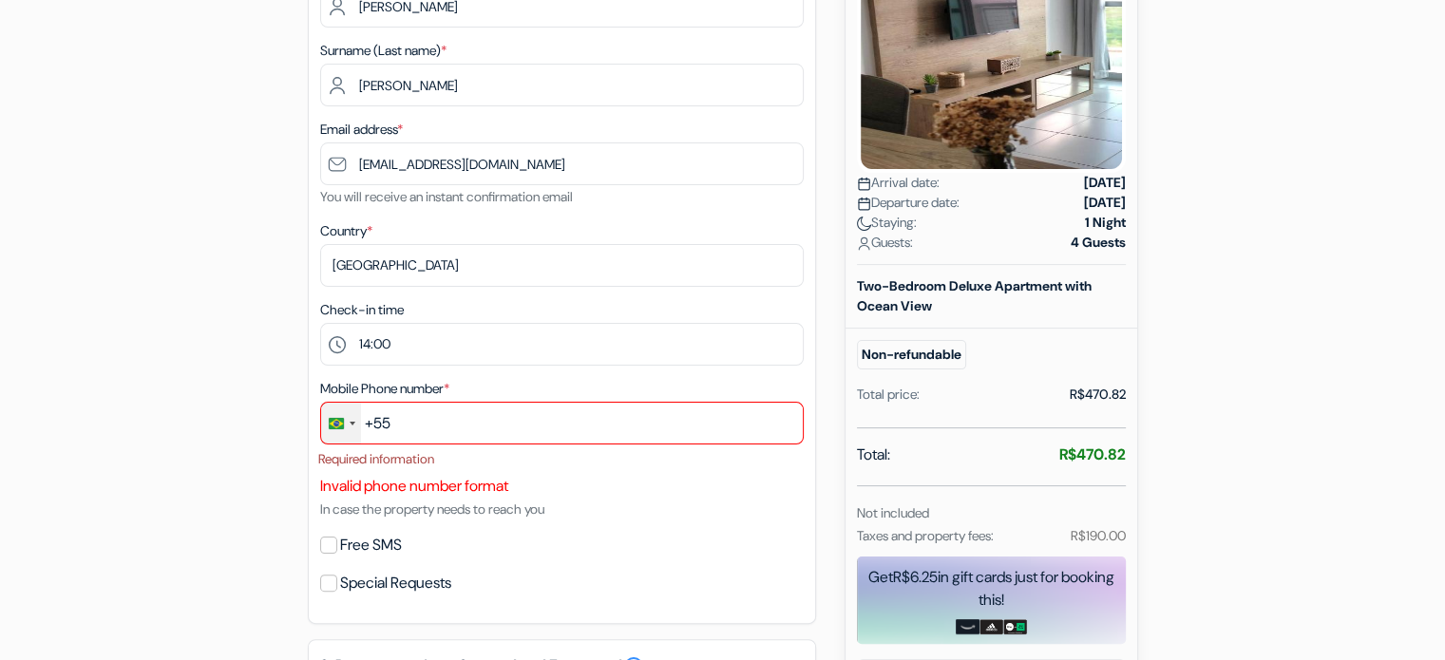
click at [326, 421] on div "Change country, selected Brazil (+55)" at bounding box center [341, 423] width 40 height 41
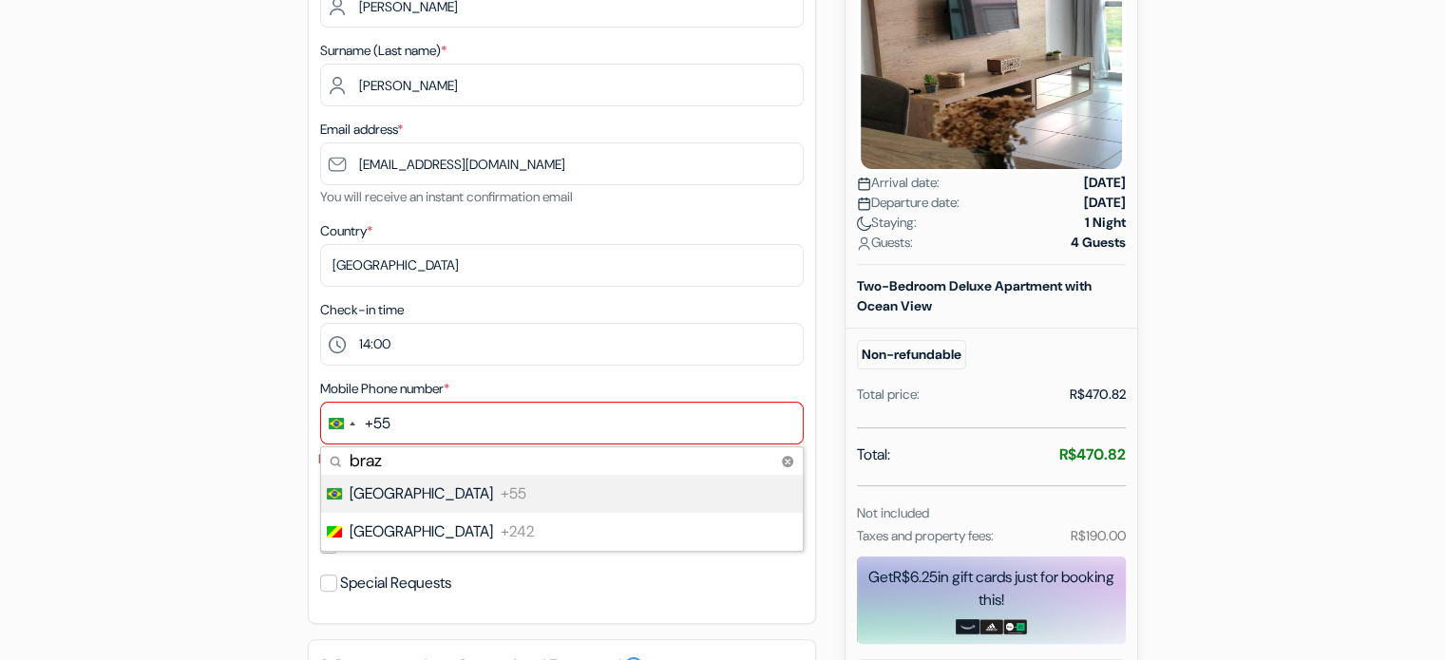
click at [256, 409] on div "add_box Mandai Apartamentos [STREET_ADDRESS] Property Details X no_plan *" at bounding box center [723, 587] width 1254 height 1521
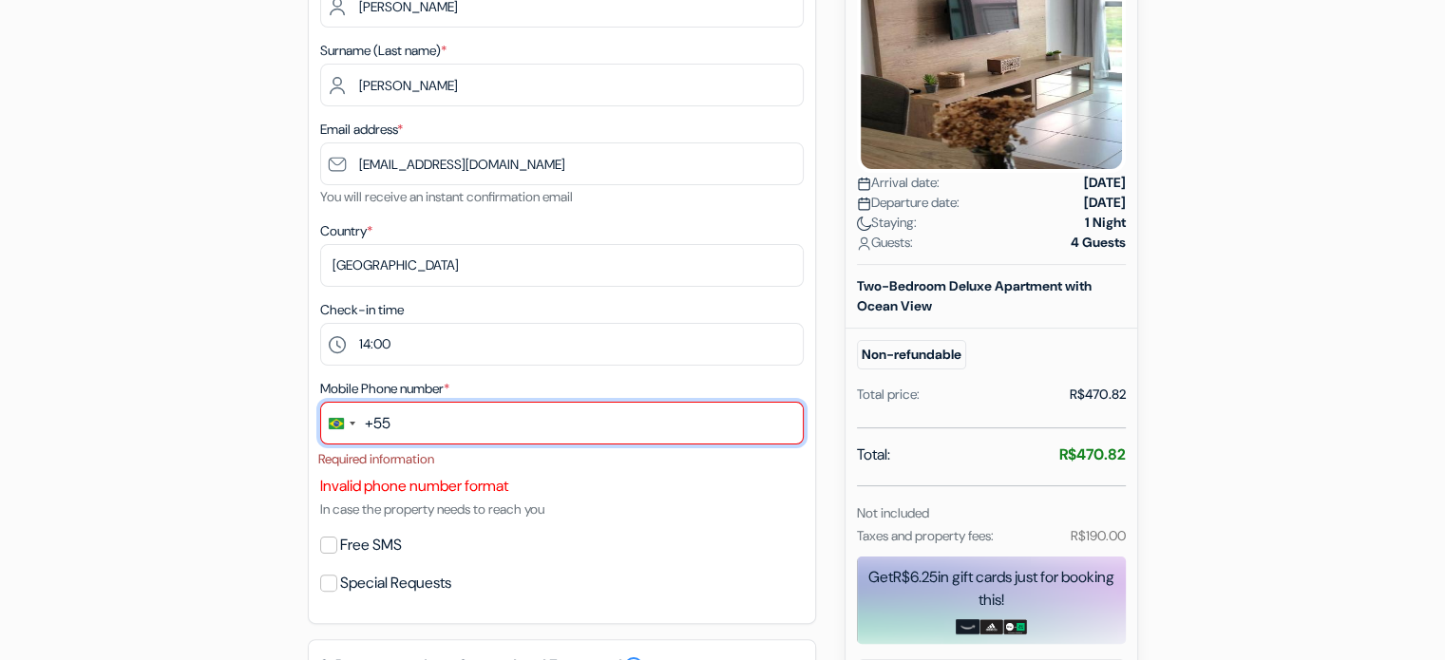
click at [433, 428] on input "text" at bounding box center [562, 423] width 484 height 43
click at [445, 432] on input "text" at bounding box center [562, 423] width 484 height 43
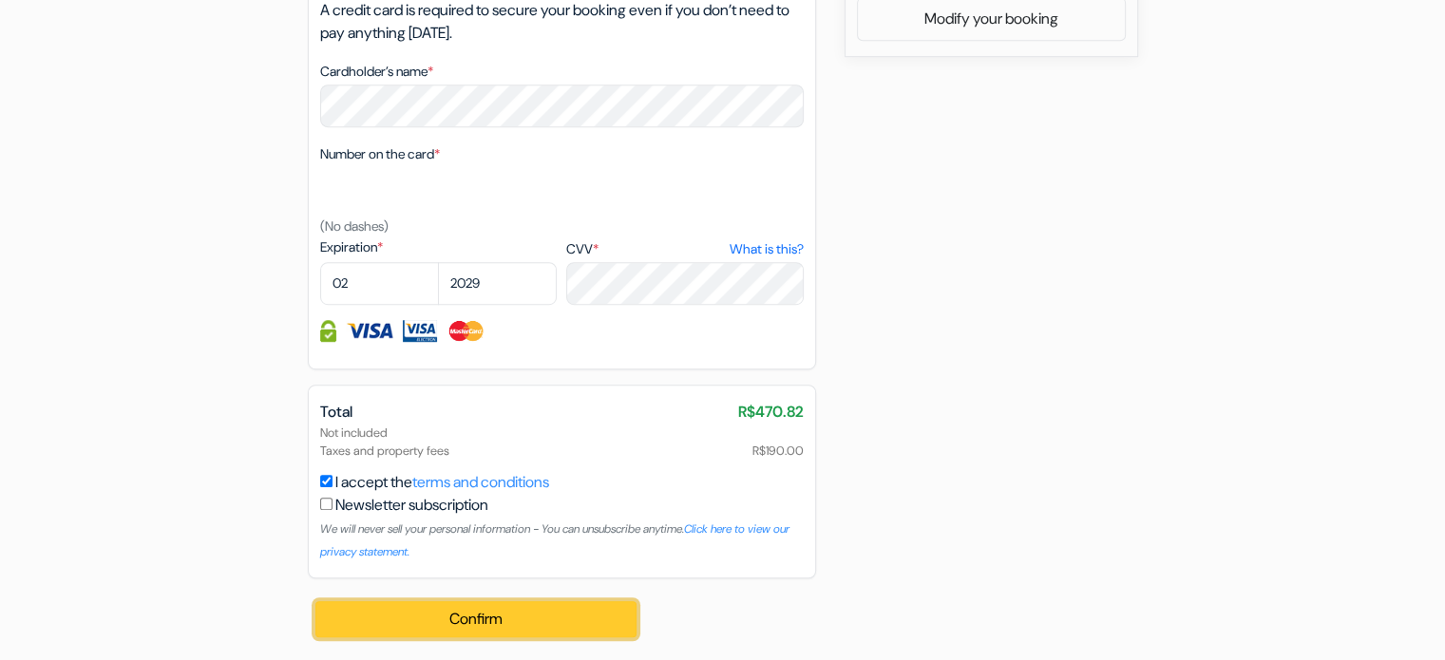
click at [562, 626] on button "Confirm Loading..." at bounding box center [476, 619] width 322 height 36
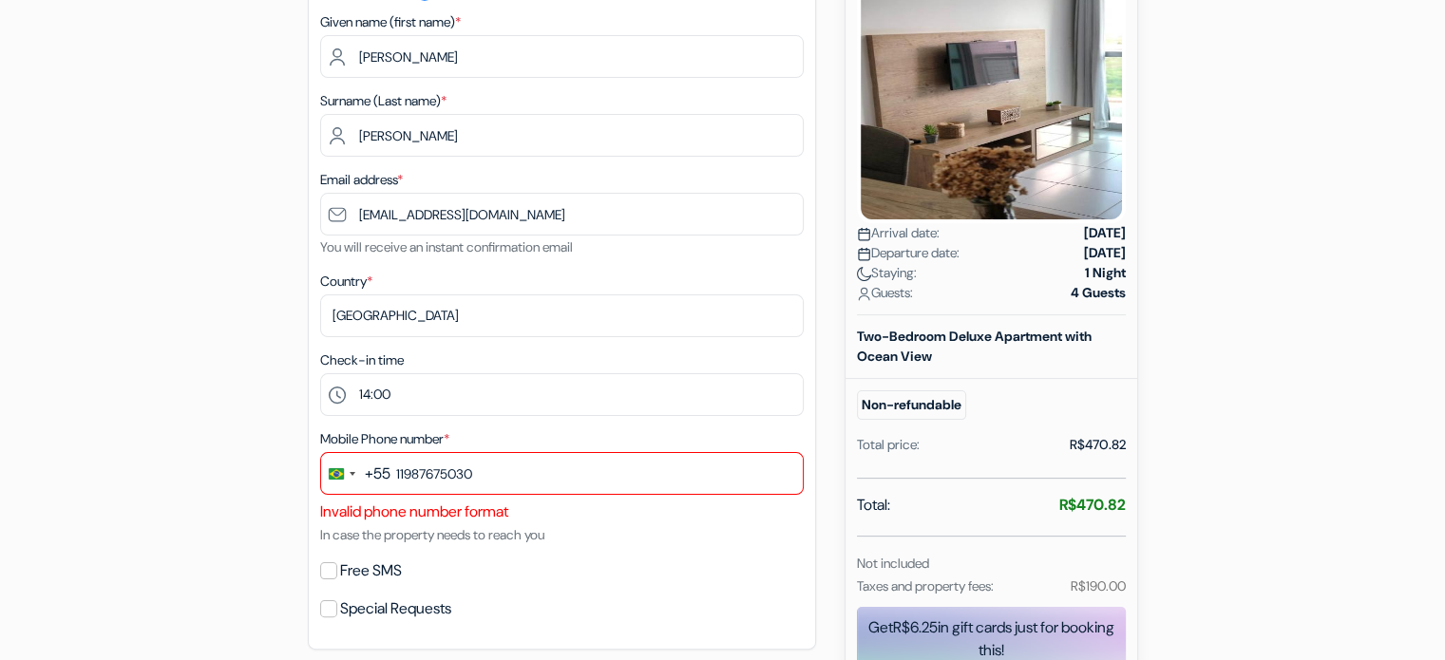
scroll to position [250, 0]
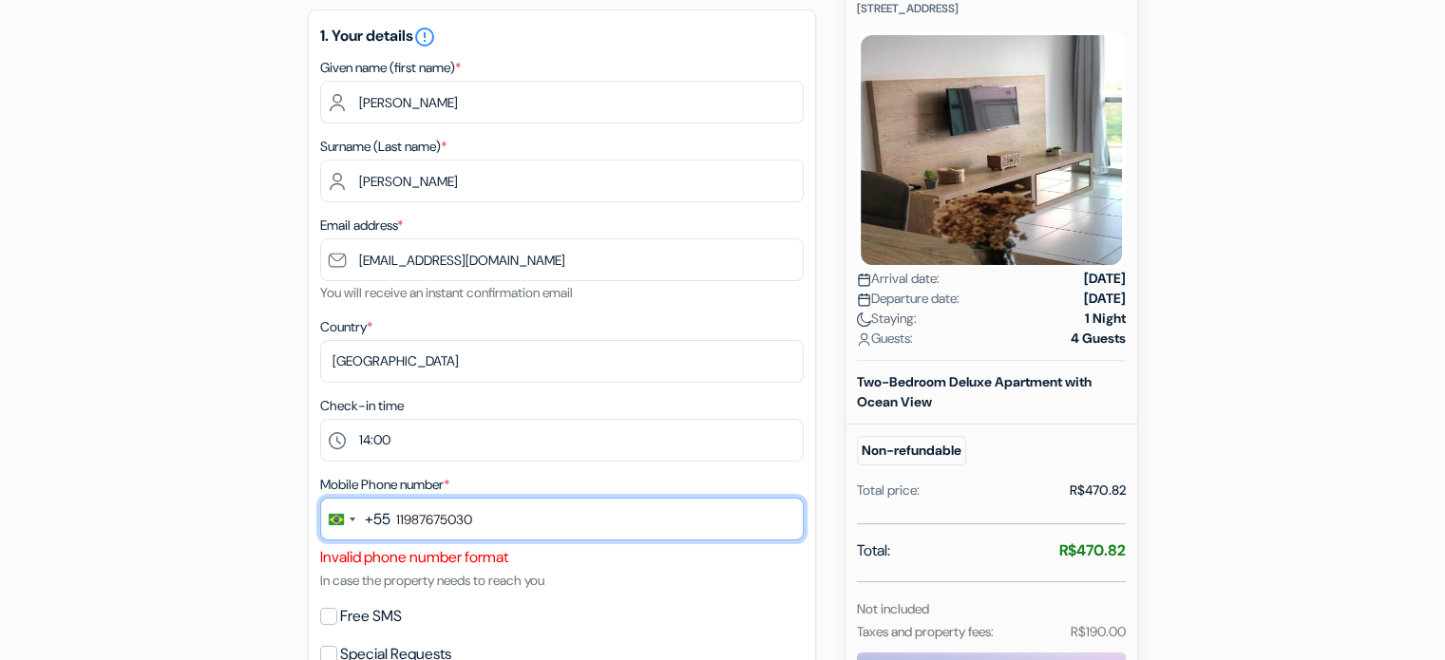
click at [503, 527] on input "11987675030" at bounding box center [562, 519] width 484 height 43
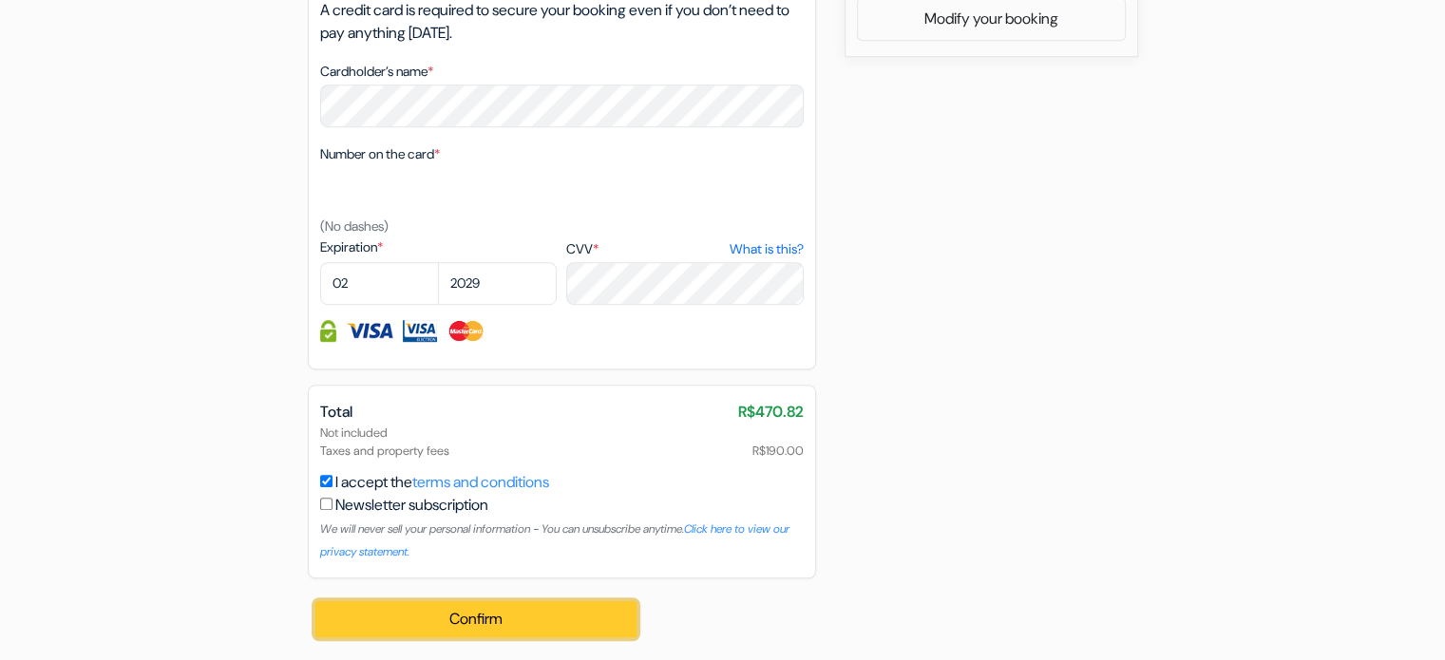
click at [437, 611] on button "Confirm Loading..." at bounding box center [476, 619] width 322 height 36
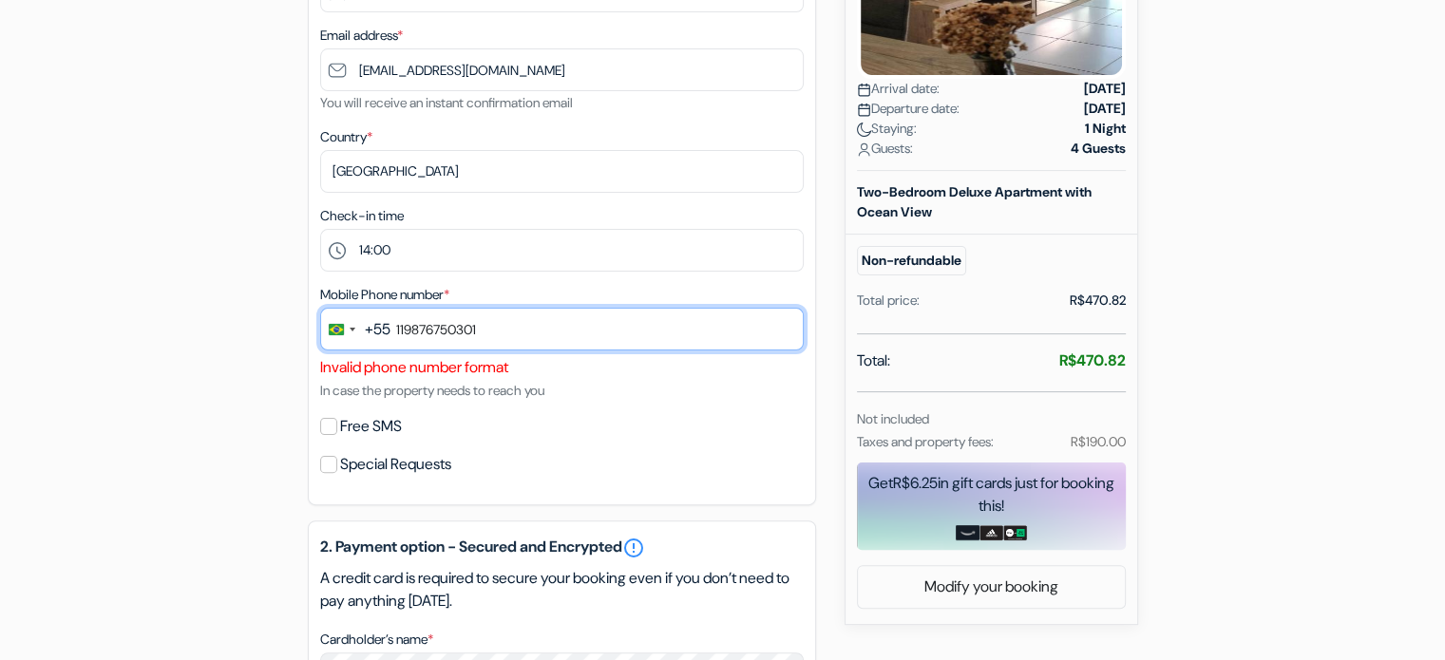
click at [530, 334] on input "119876750301" at bounding box center [562, 329] width 484 height 43
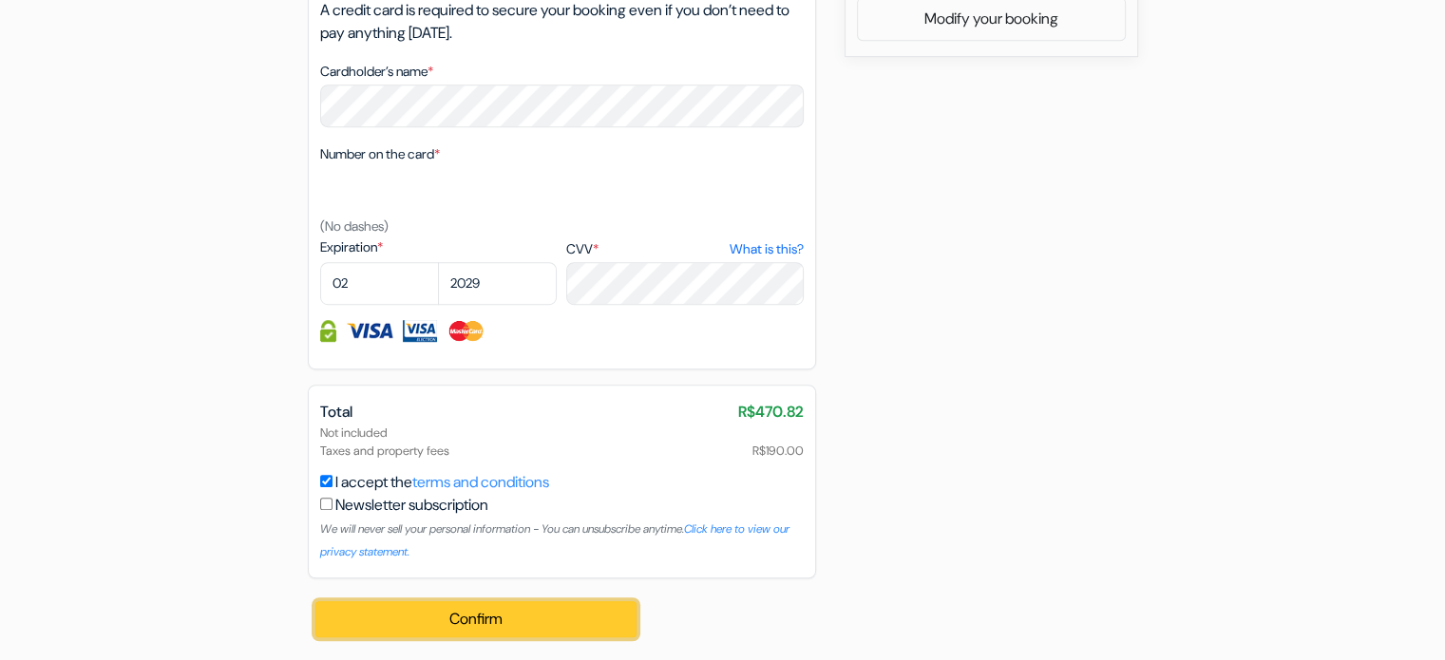
click at [443, 622] on button "Confirm Loading..." at bounding box center [476, 619] width 322 height 36
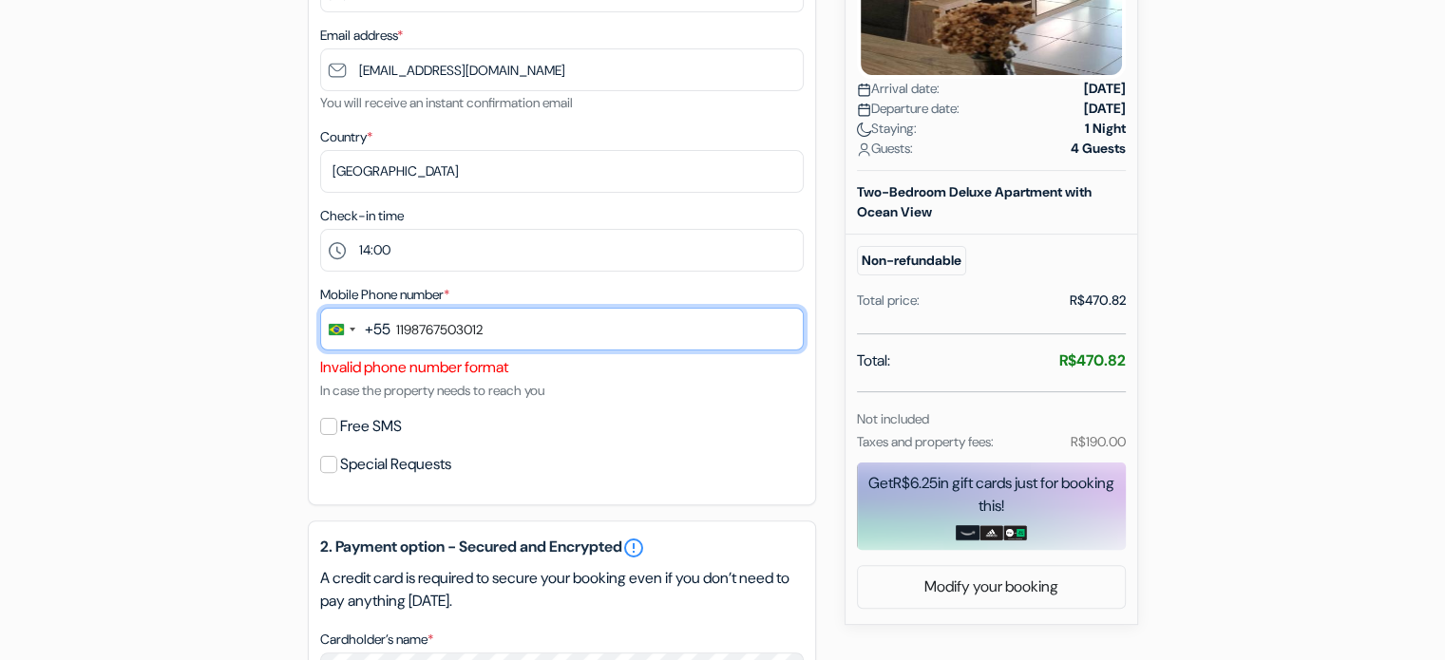
click at [518, 327] on input "1198767503012" at bounding box center [562, 329] width 484 height 43
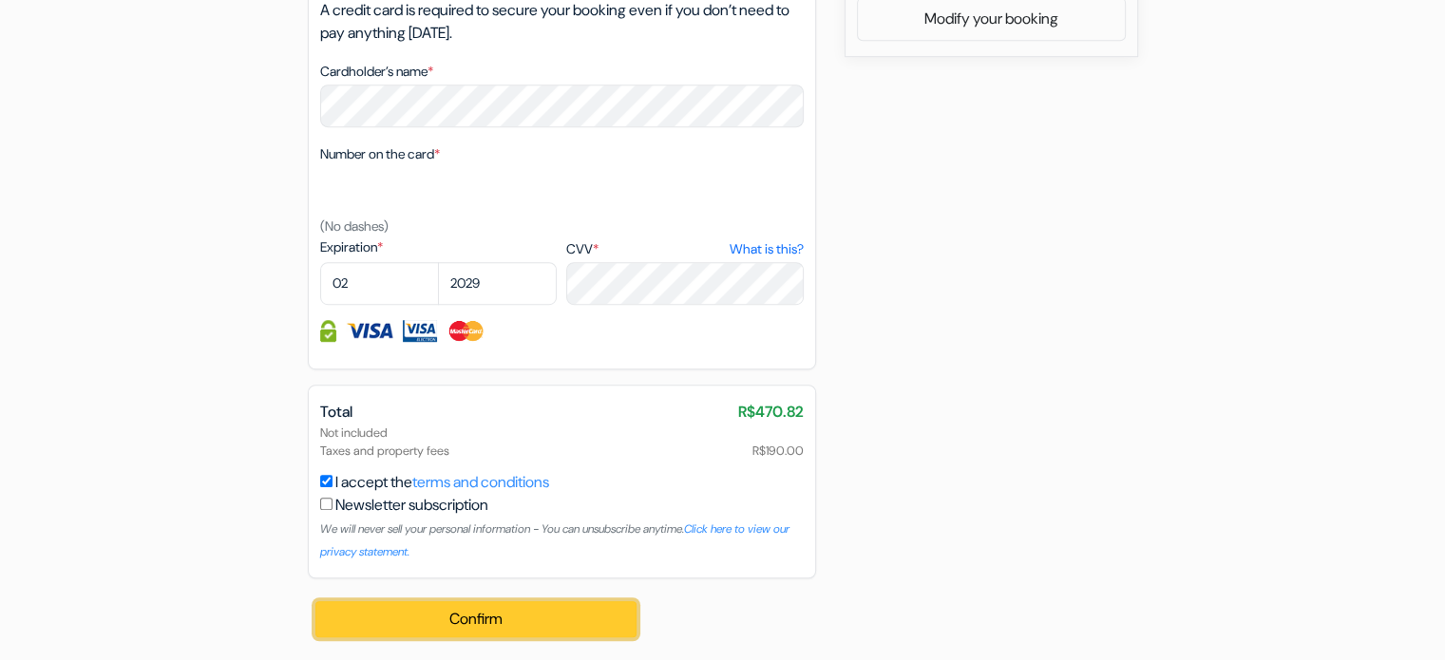
click at [441, 616] on button "Confirm Loading..." at bounding box center [476, 619] width 322 height 36
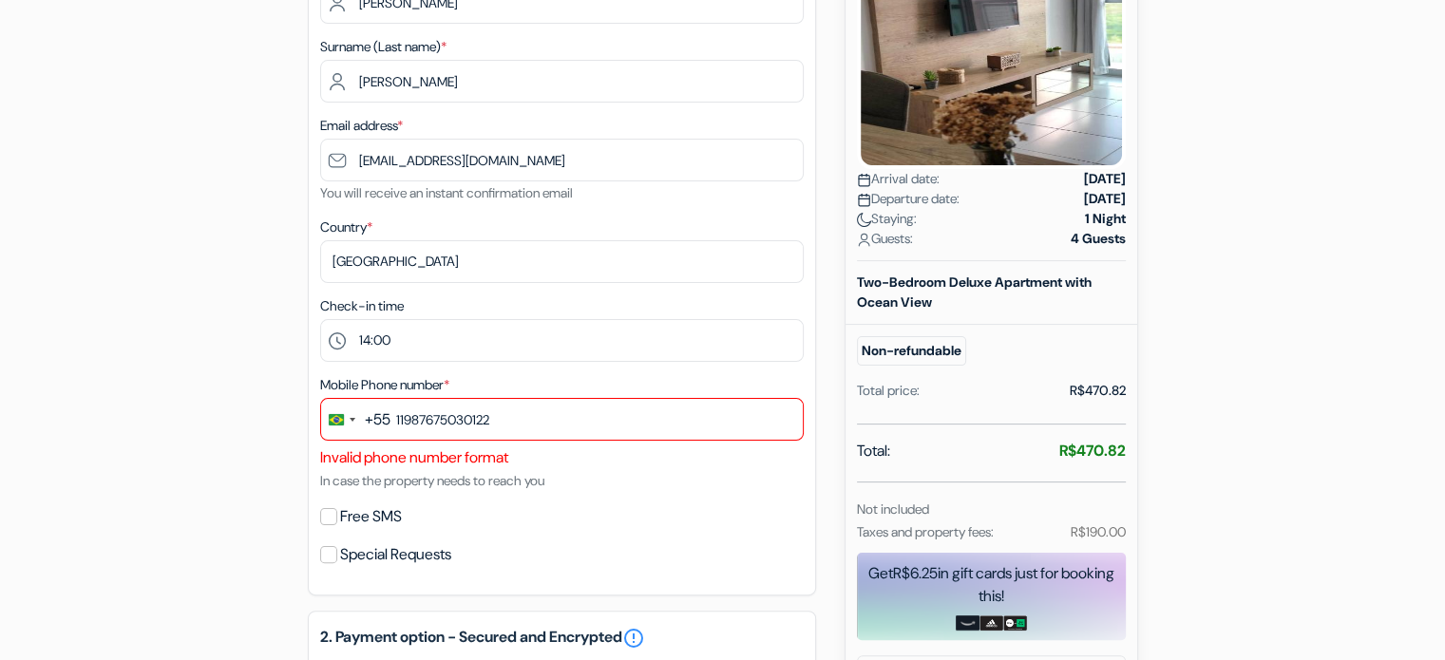
scroll to position [345, 0]
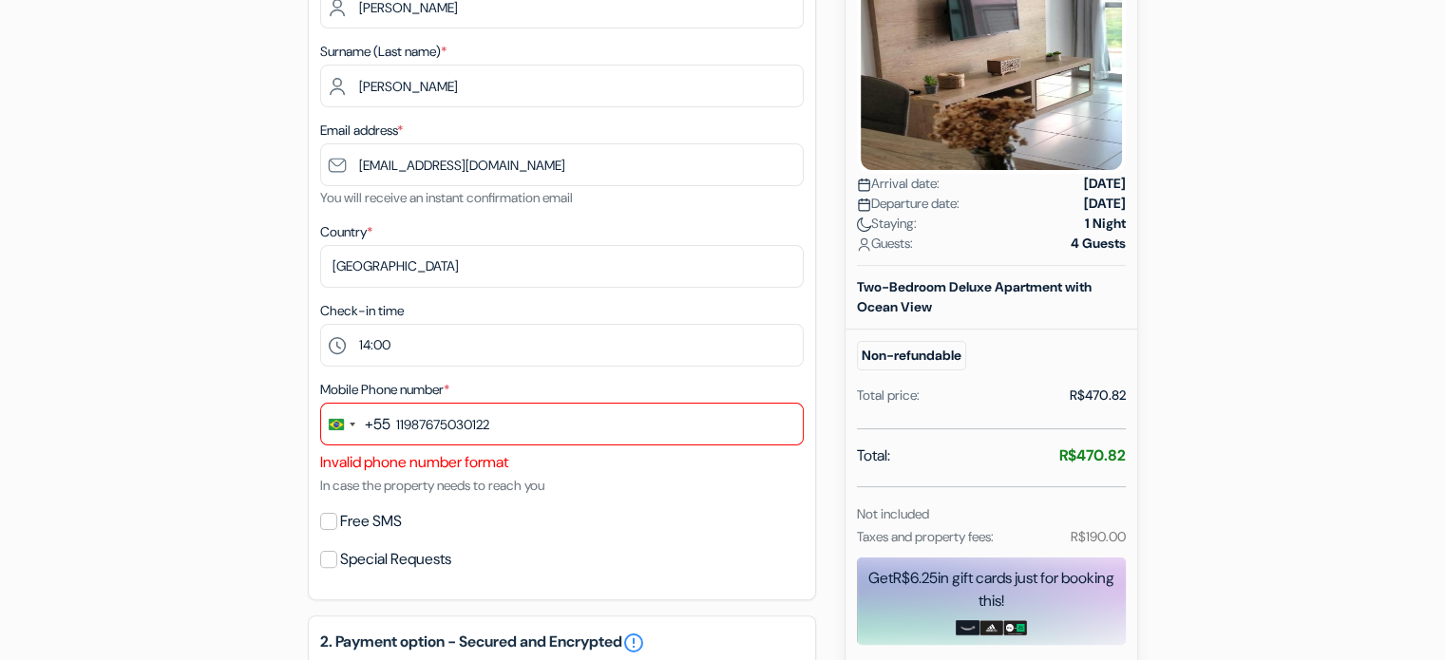
drag, startPoint x: 448, startPoint y: 566, endPoint x: 464, endPoint y: 495, distance: 72.9
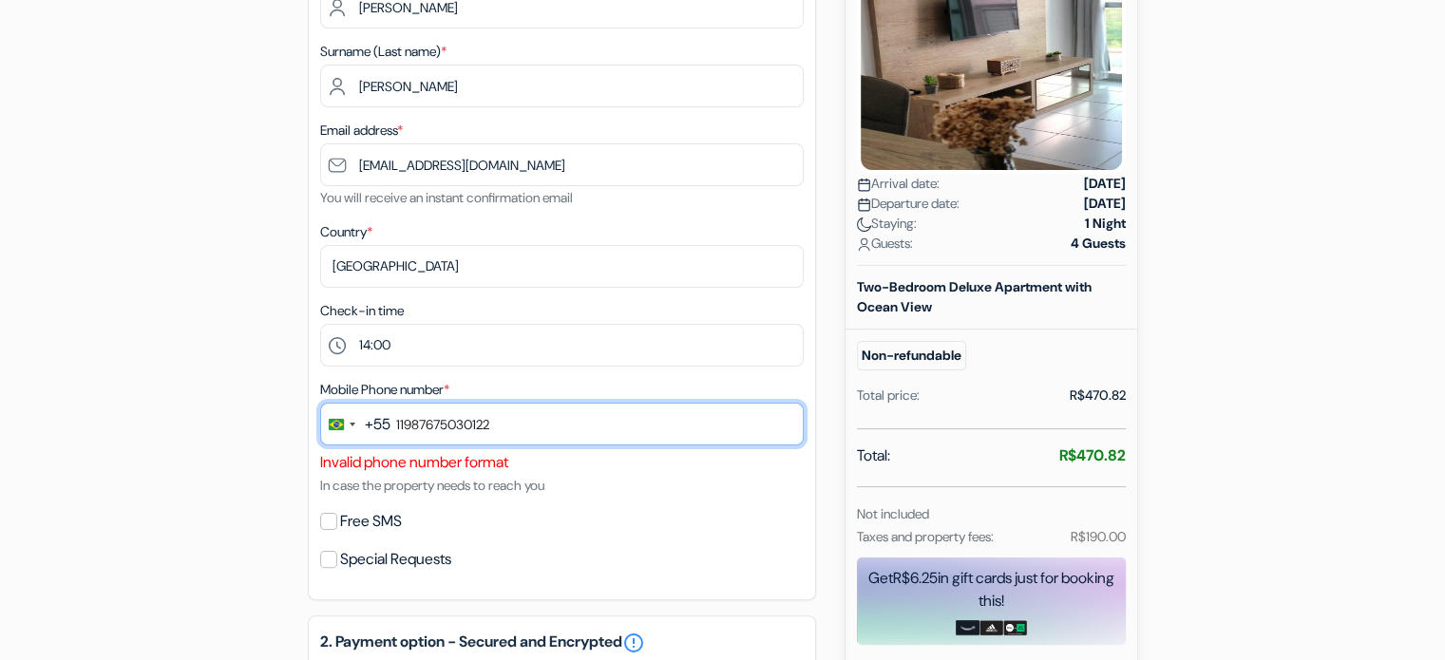
drag, startPoint x: 464, startPoint y: 495, endPoint x: 433, endPoint y: 432, distance: 69.7
click at [433, 432] on input "11987675030122" at bounding box center [562, 424] width 484 height 43
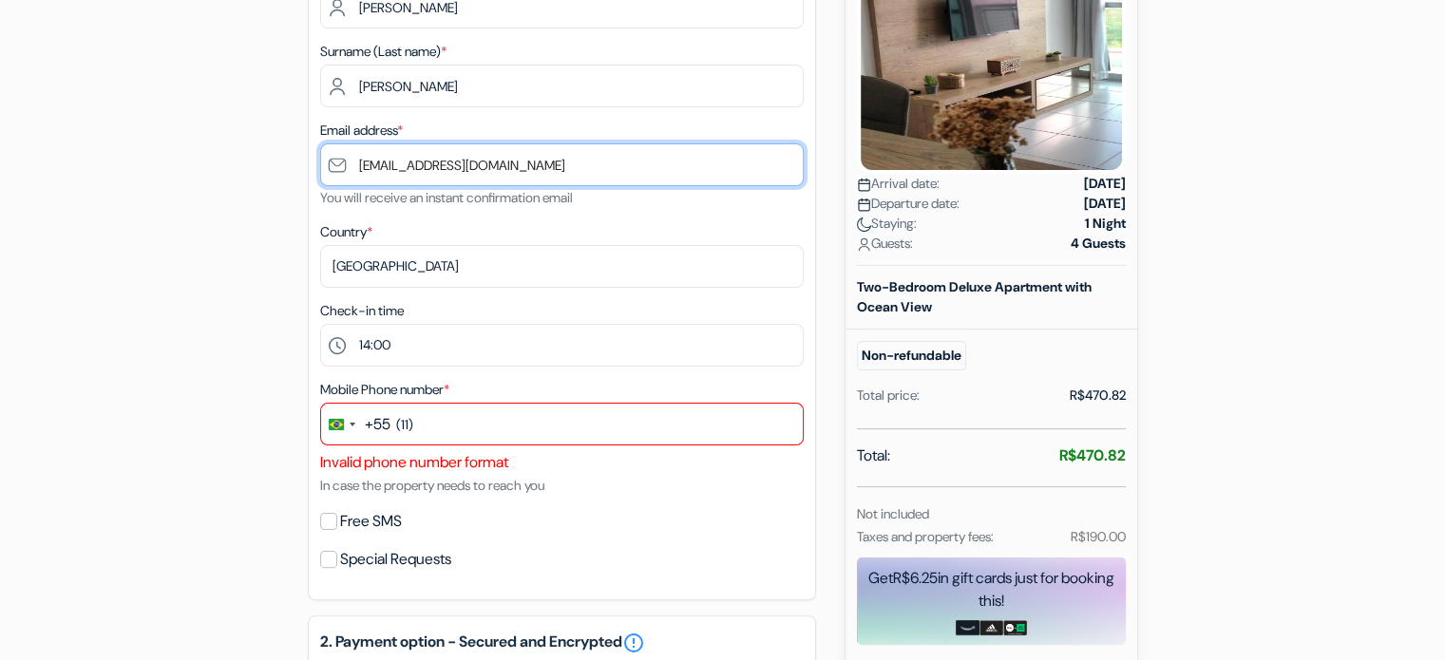
drag, startPoint x: 402, startPoint y: 136, endPoint x: 397, endPoint y: 116, distance: 20.5
click at [401, 136] on div "Email address * [EMAIL_ADDRESS][DOMAIN_NAME] You will receive an instant confir…" at bounding box center [562, 164] width 484 height 90
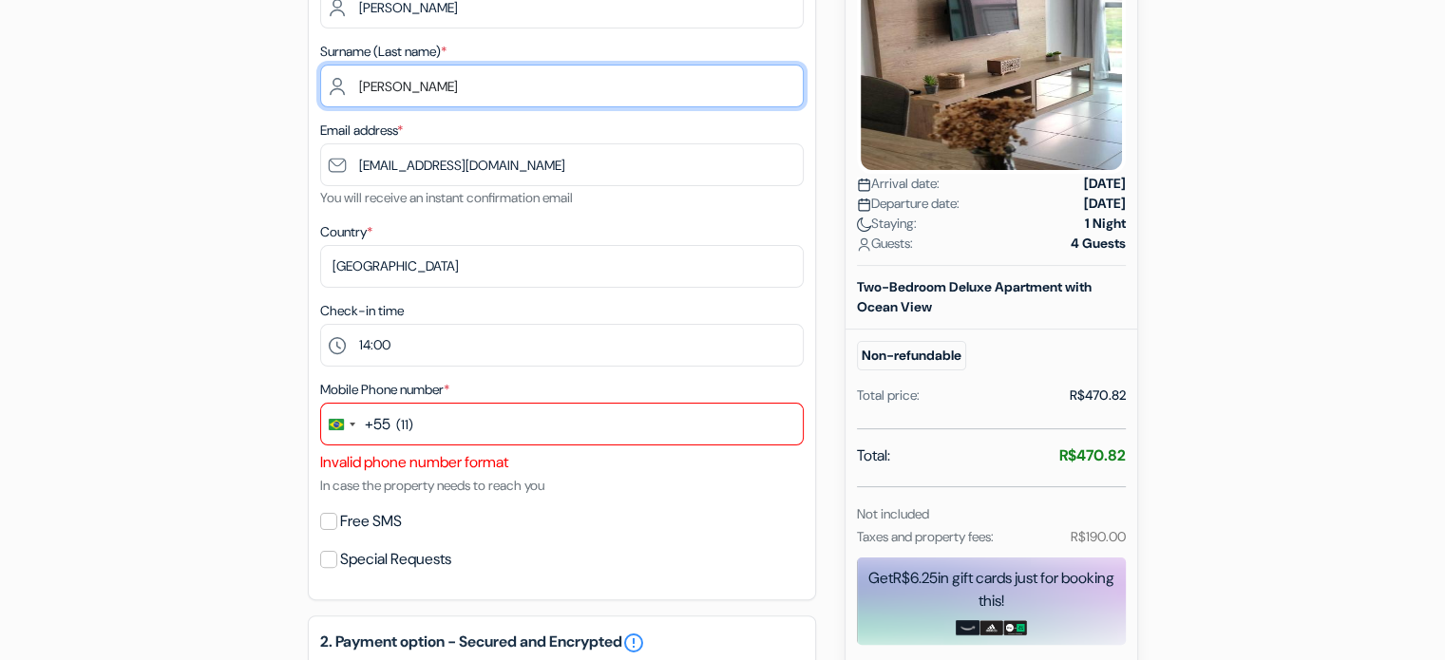
click at [395, 85] on input "[PERSON_NAME]" at bounding box center [562, 86] width 484 height 43
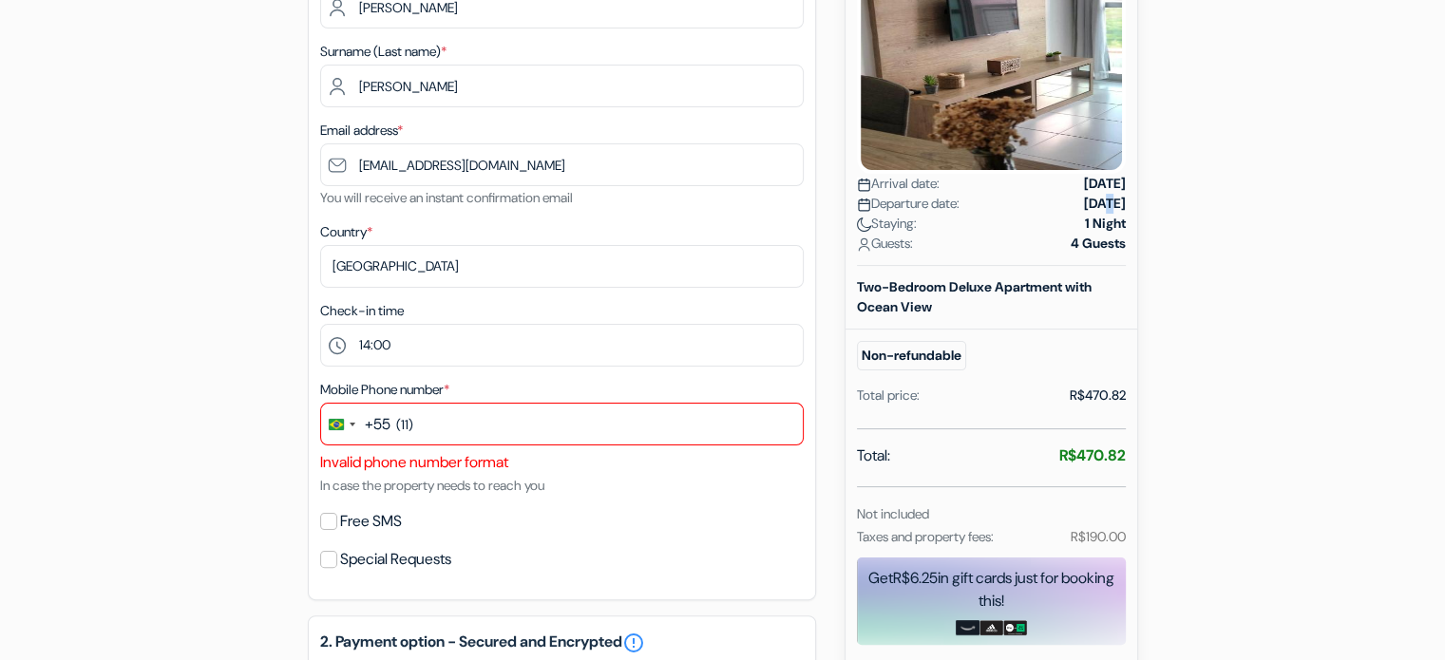
drag, startPoint x: 1042, startPoint y: 203, endPoint x: 1027, endPoint y: 197, distance: 16.6
click at [1084, 200] on strong "[DATE]" at bounding box center [1105, 204] width 42 height 20
click at [1019, 191] on div "Arrival date: [DATE]" at bounding box center [991, 184] width 269 height 20
drag, startPoint x: 1036, startPoint y: 205, endPoint x: 920, endPoint y: 244, distance: 122.3
click at [1084, 204] on strong "[DATE]" at bounding box center [1105, 204] width 42 height 20
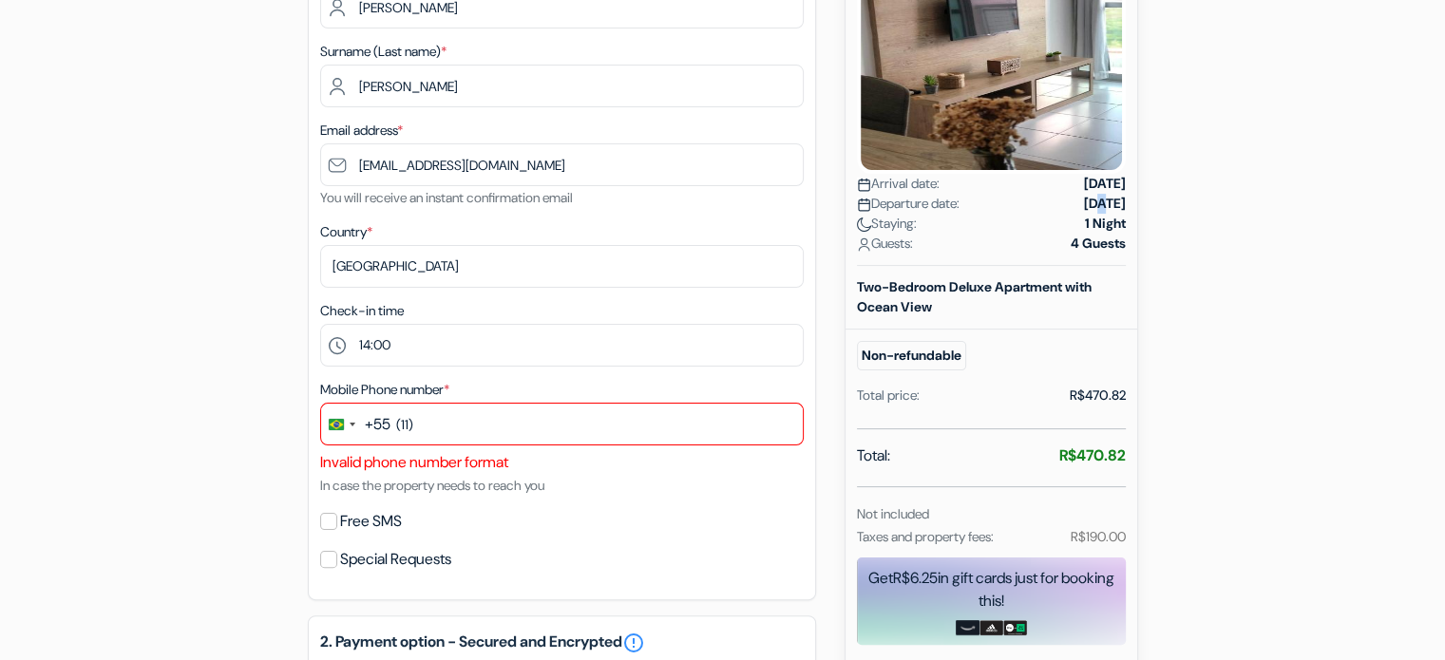
copy strong
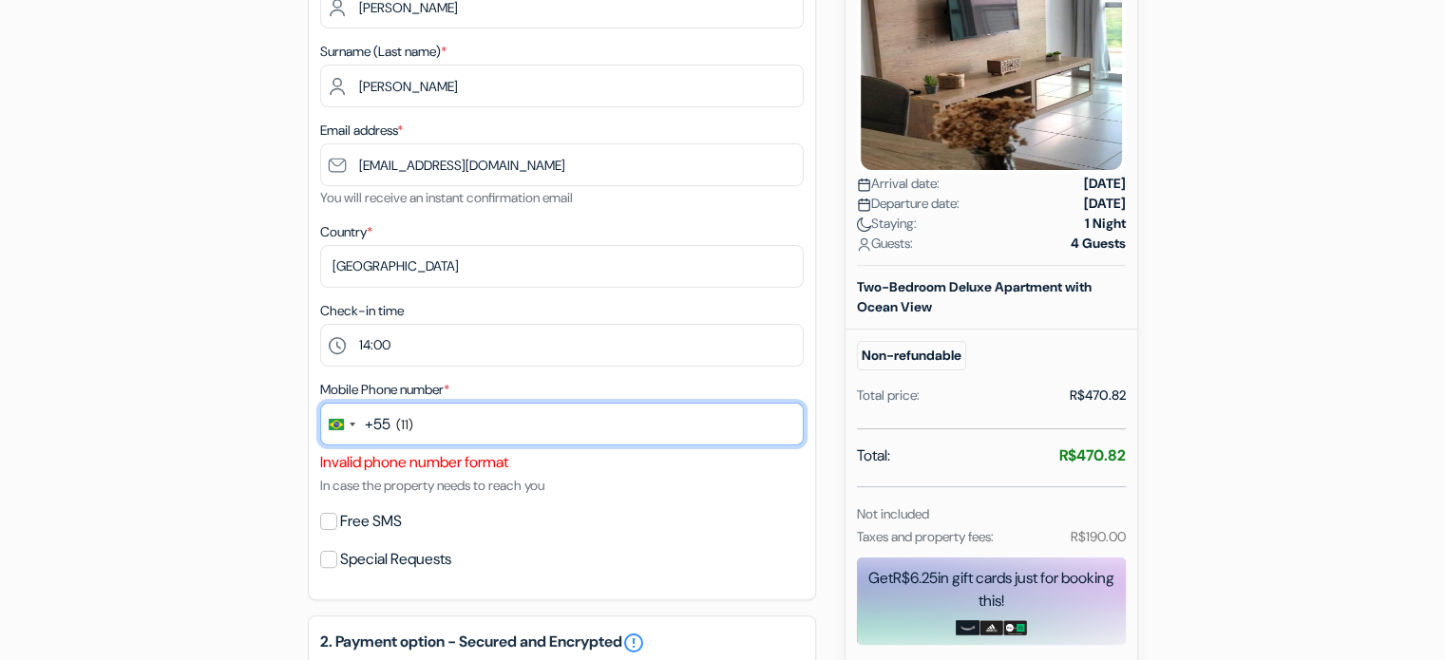
click at [574, 418] on input "(11)" at bounding box center [562, 424] width 484 height 43
click at [546, 404] on input "(11)" at bounding box center [562, 424] width 484 height 43
click at [517, 413] on input "(11)" at bounding box center [562, 424] width 484 height 43
click at [520, 414] on input "(11)" at bounding box center [562, 424] width 484 height 43
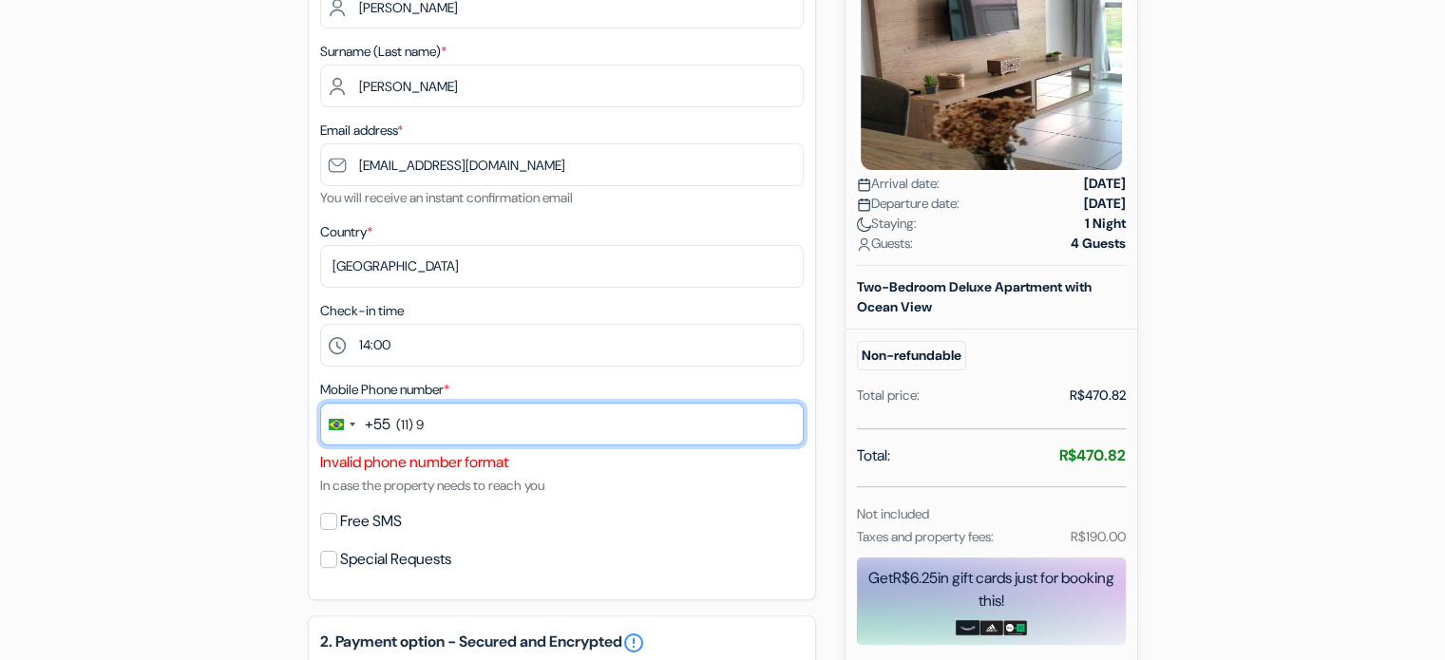
drag, startPoint x: 518, startPoint y: 409, endPoint x: 537, endPoint y: 421, distance: 22.2
click at [537, 421] on input "(11) 9" at bounding box center [562, 424] width 484 height 43
click at [548, 425] on input "(11) 9" at bounding box center [562, 424] width 484 height 43
click at [549, 425] on input "(11) 9" at bounding box center [562, 424] width 484 height 43
click at [515, 419] on input "(11) 9 8765" at bounding box center [562, 424] width 484 height 43
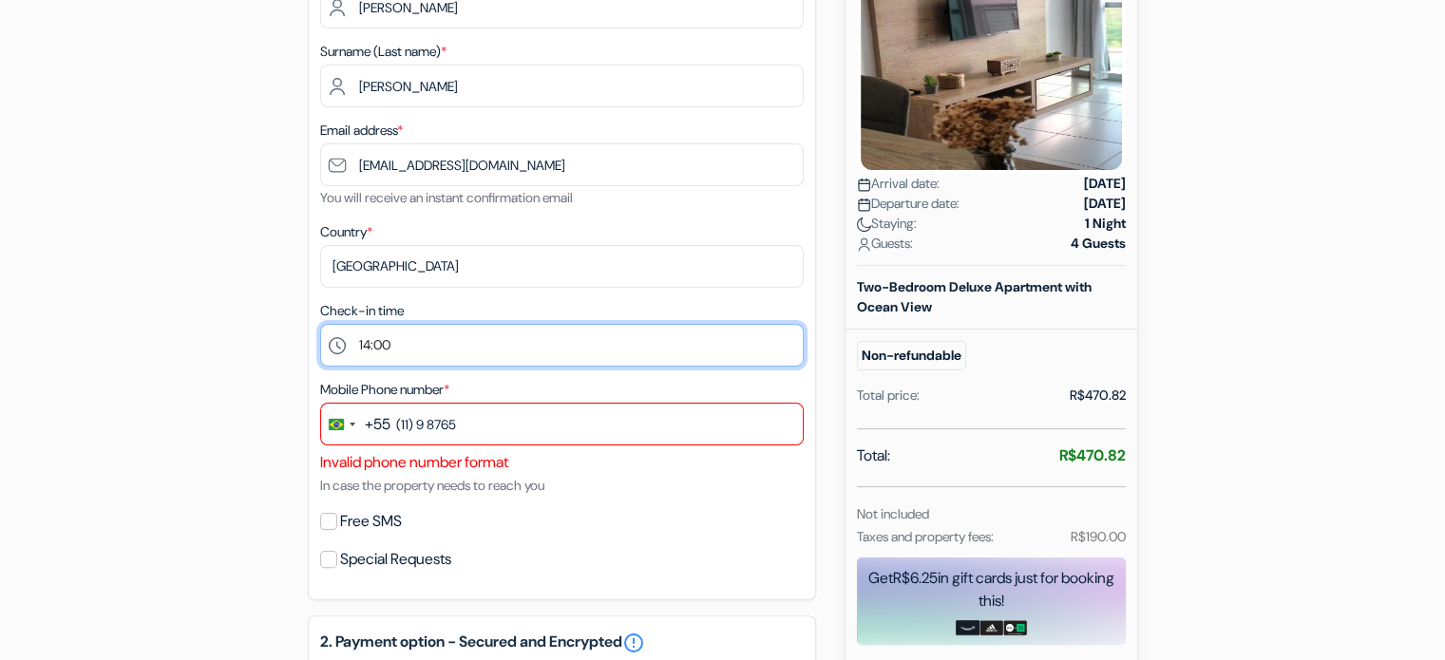
drag, startPoint x: 483, startPoint y: 349, endPoint x: 479, endPoint y: 367, distance: 18.4
click at [483, 349] on select "Please Select 14:00 15:00 16:00 17:00 18:00 19:00 20:00 21:00 22:00 23:00" at bounding box center [562, 345] width 484 height 43
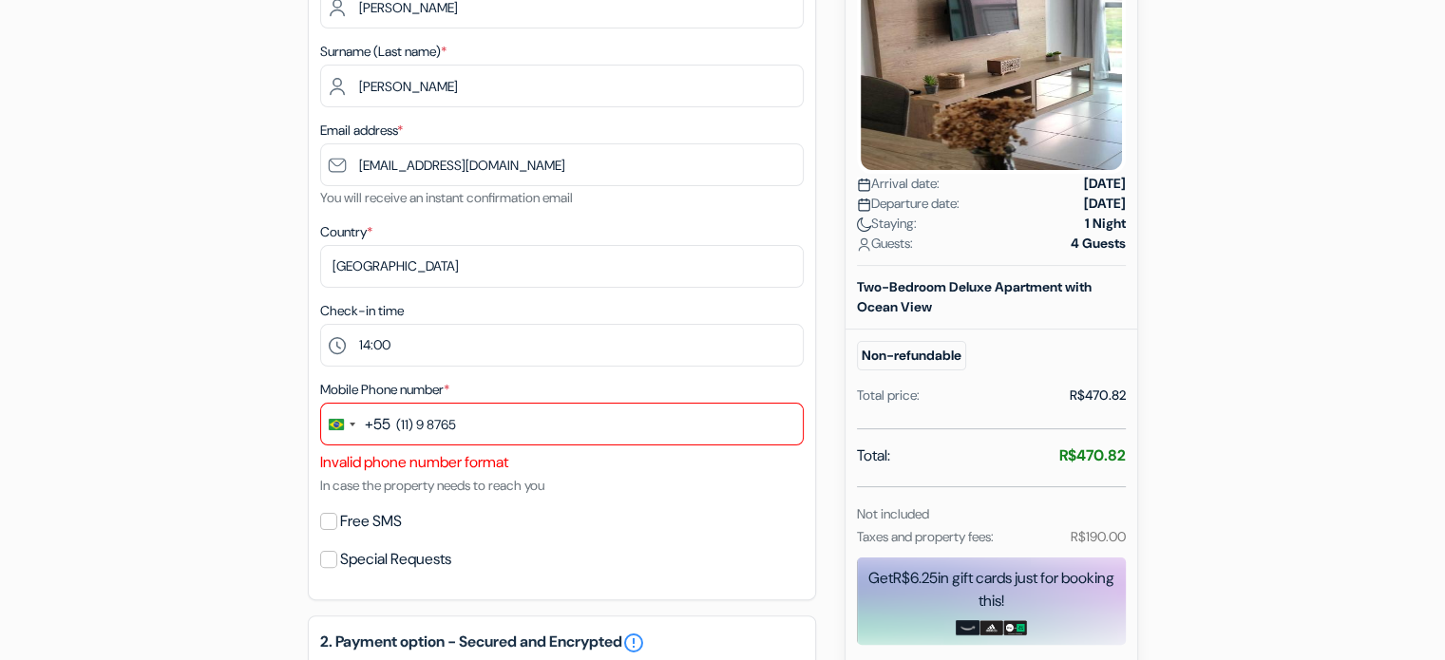
click at [345, 318] on label "Check-in time" at bounding box center [362, 311] width 84 height 20
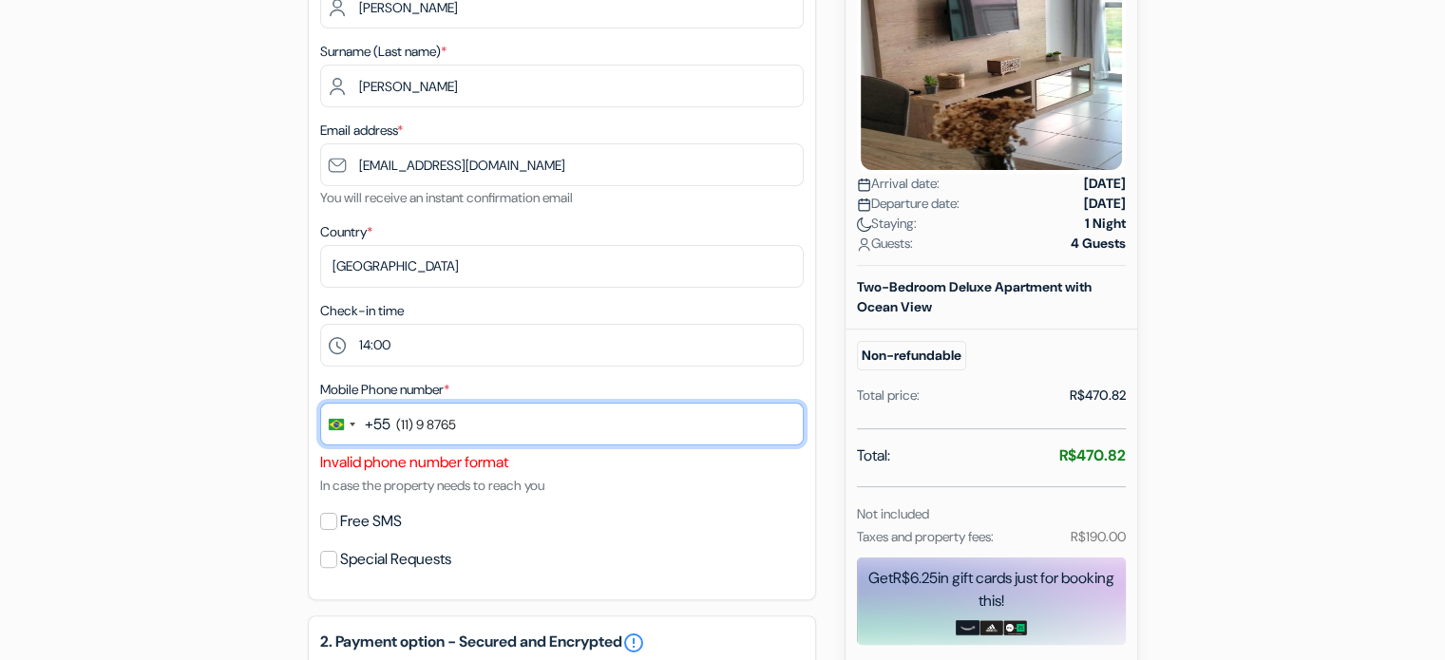
click at [516, 432] on input "(11) 9 8765" at bounding box center [562, 424] width 484 height 43
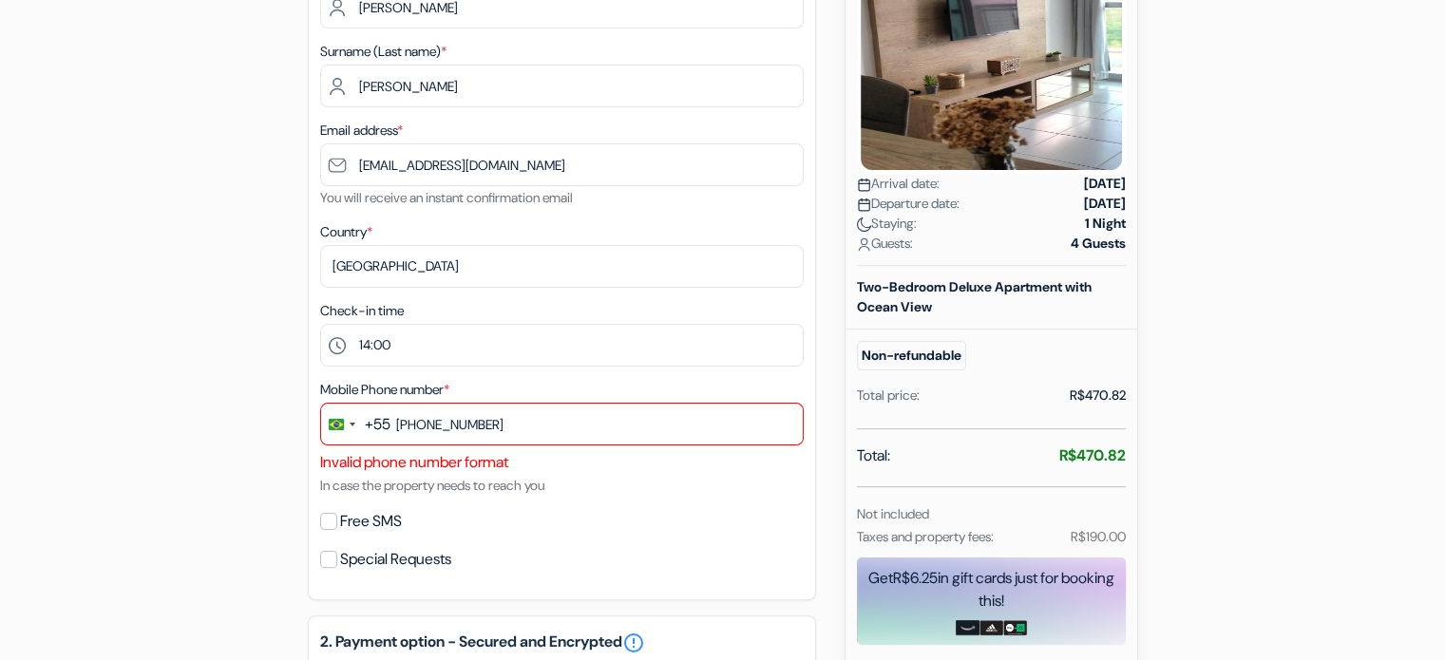
drag, startPoint x: 638, startPoint y: 500, endPoint x: 624, endPoint y: 489, distance: 17.7
click at [633, 497] on div "1. Your details error_outline Given name (first name) * [PERSON_NAME] Surname (…" at bounding box center [562, 257] width 508 height 686
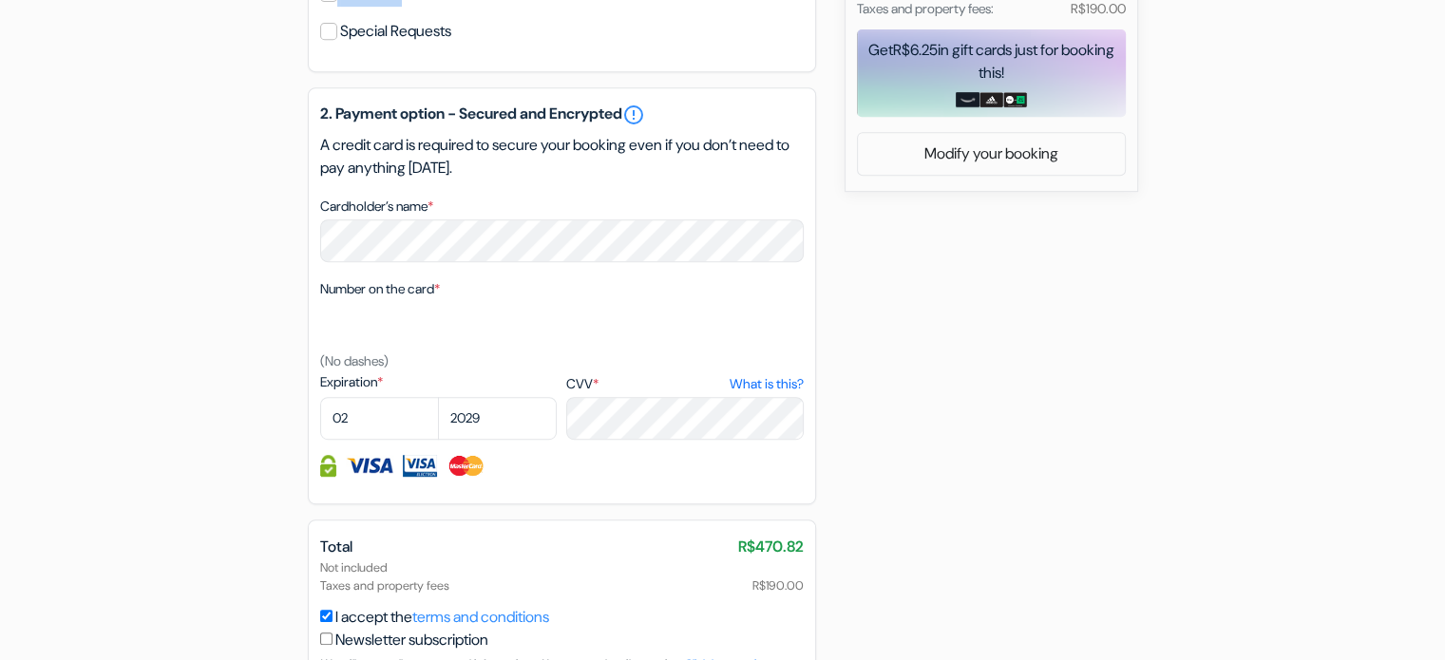
scroll to position [1010, 0]
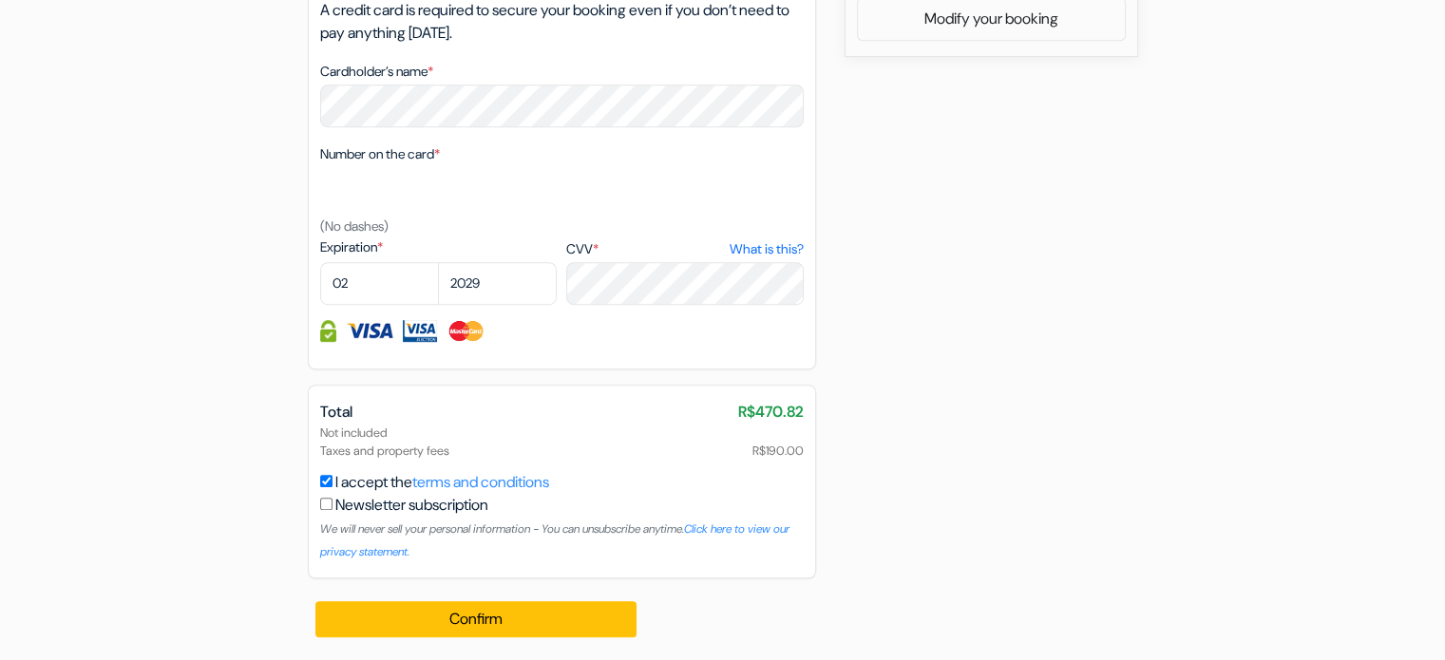
click at [494, 644] on div "Confirm Loading... Processing request ..." at bounding box center [477, 620] width 339 height 82
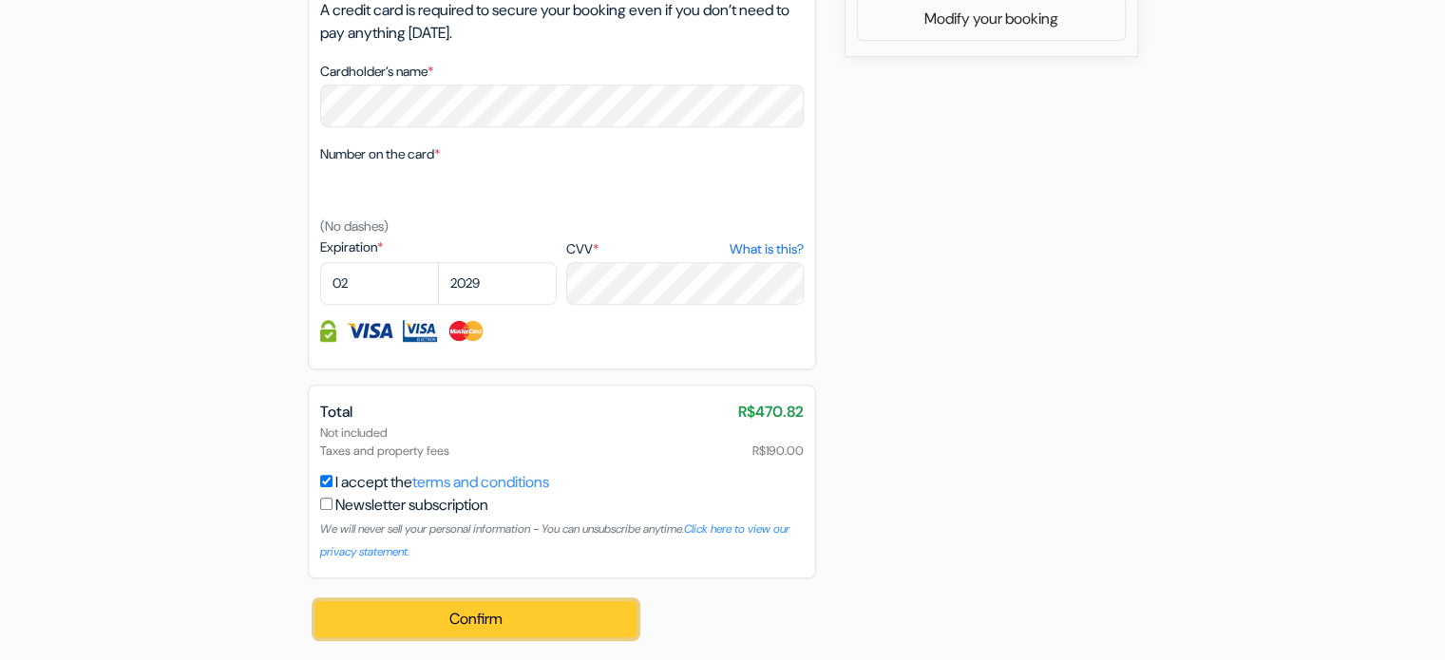
click at [482, 611] on button "Confirm Loading..." at bounding box center [476, 619] width 322 height 36
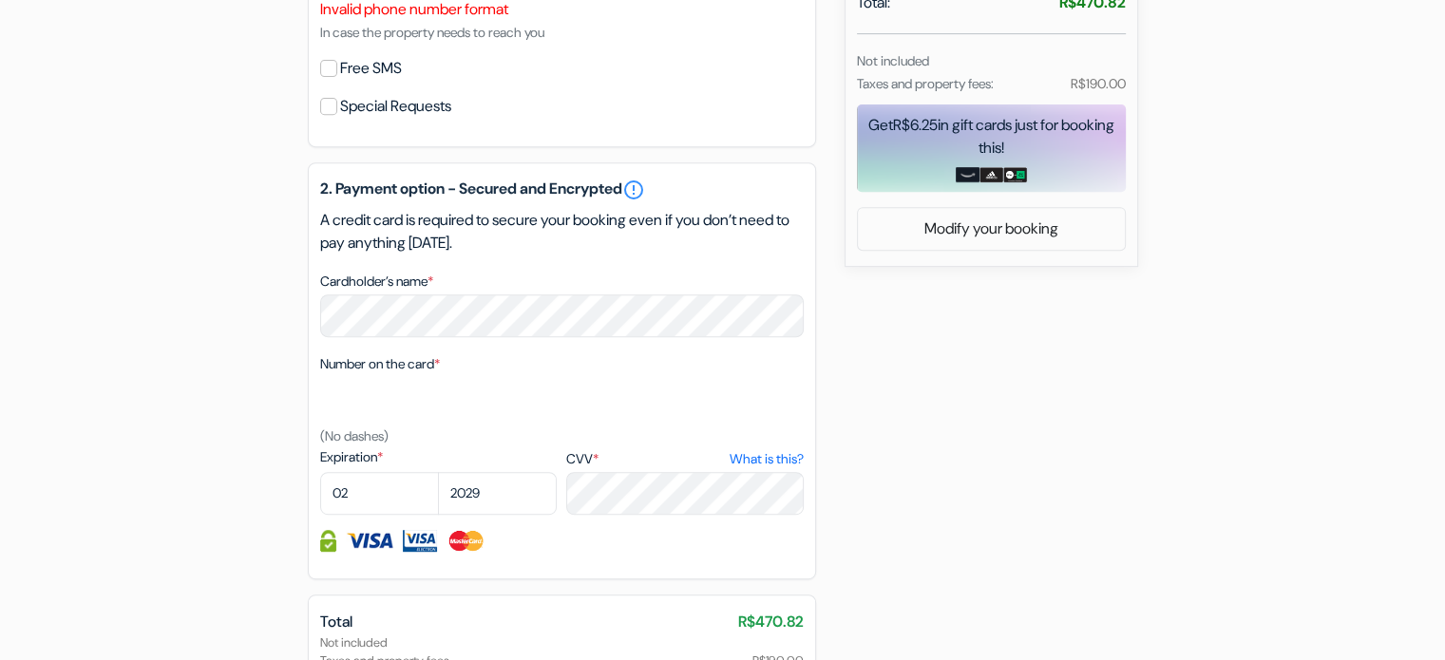
scroll to position [345, 0]
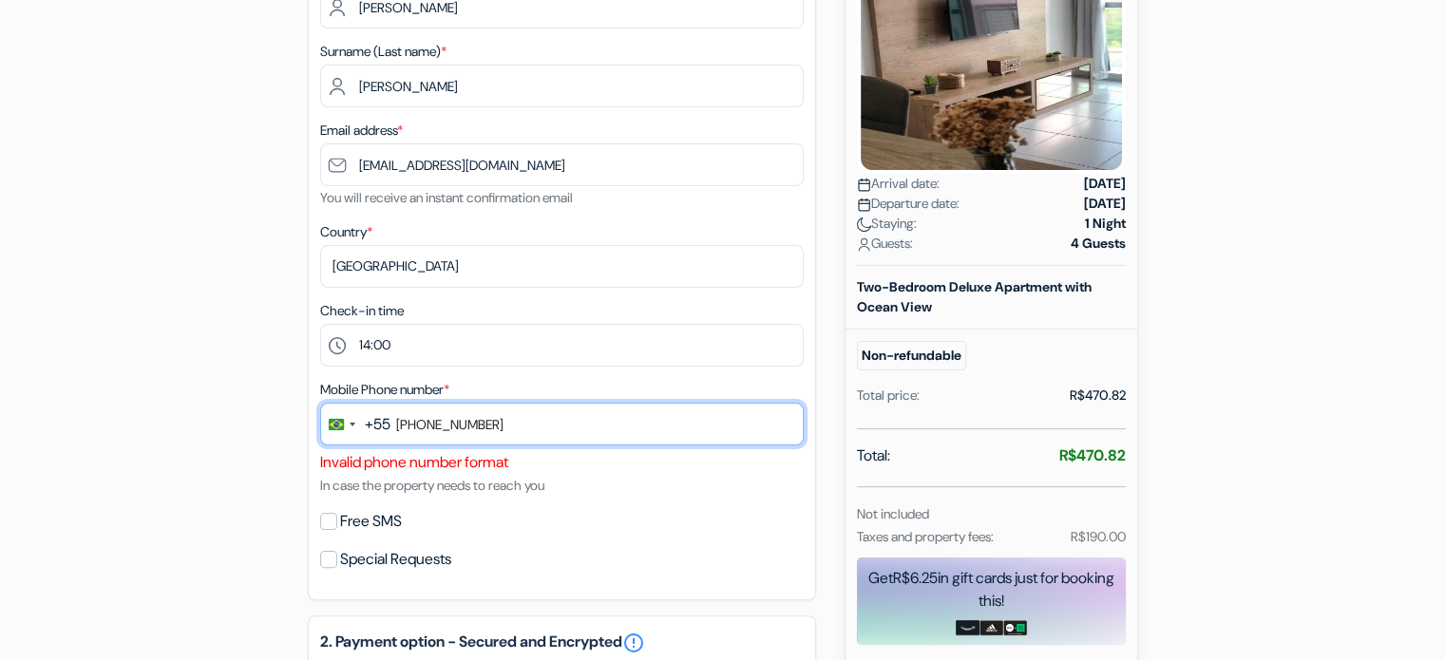
drag, startPoint x: 466, startPoint y: 429, endPoint x: 453, endPoint y: 427, distance: 12.7
click at [458, 428] on input "[PHONE_NUMBER]" at bounding box center [562, 424] width 484 height 43
click at [459, 425] on input "[PHONE_NUMBER]" at bounding box center [562, 424] width 484 height 43
click at [470, 431] on input "[PHONE_NUMBER]" at bounding box center [562, 424] width 484 height 43
click at [461, 429] on input "[PHONE_NUMBER]" at bounding box center [562, 424] width 484 height 43
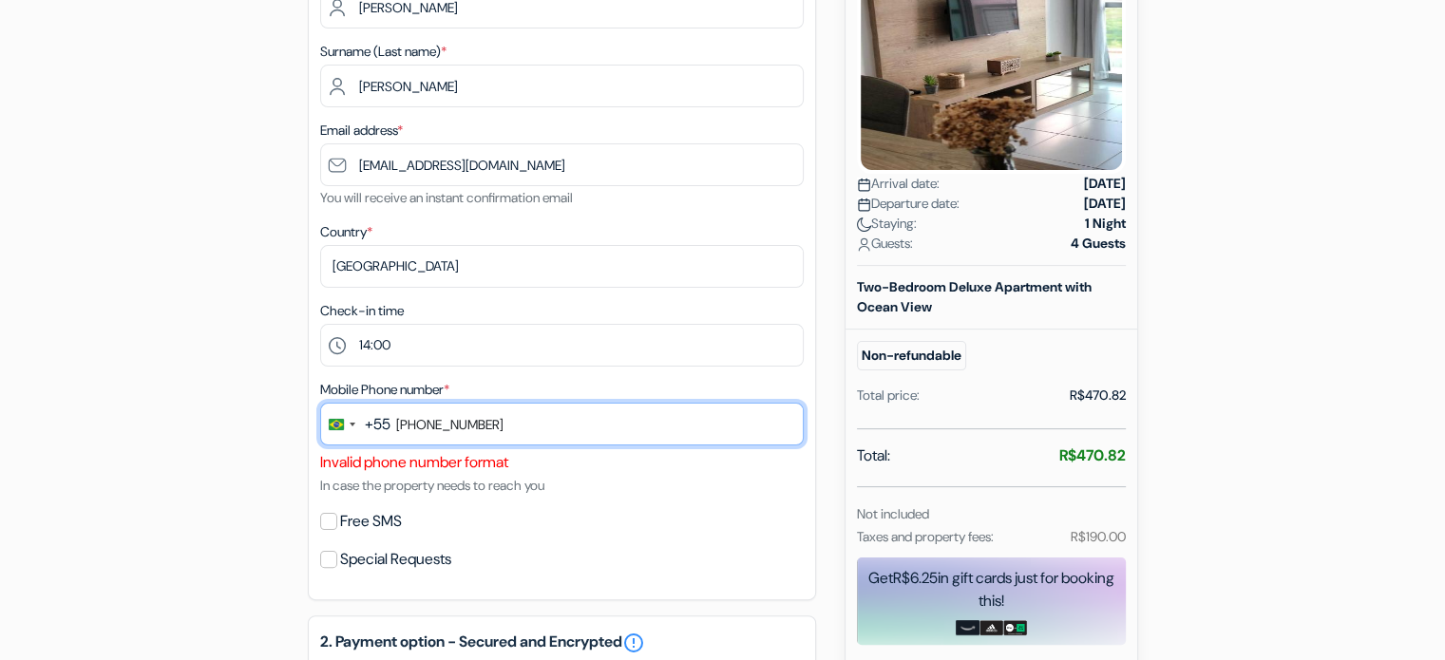
click at [459, 428] on input "[PHONE_NUMBER]" at bounding box center [562, 424] width 484 height 43
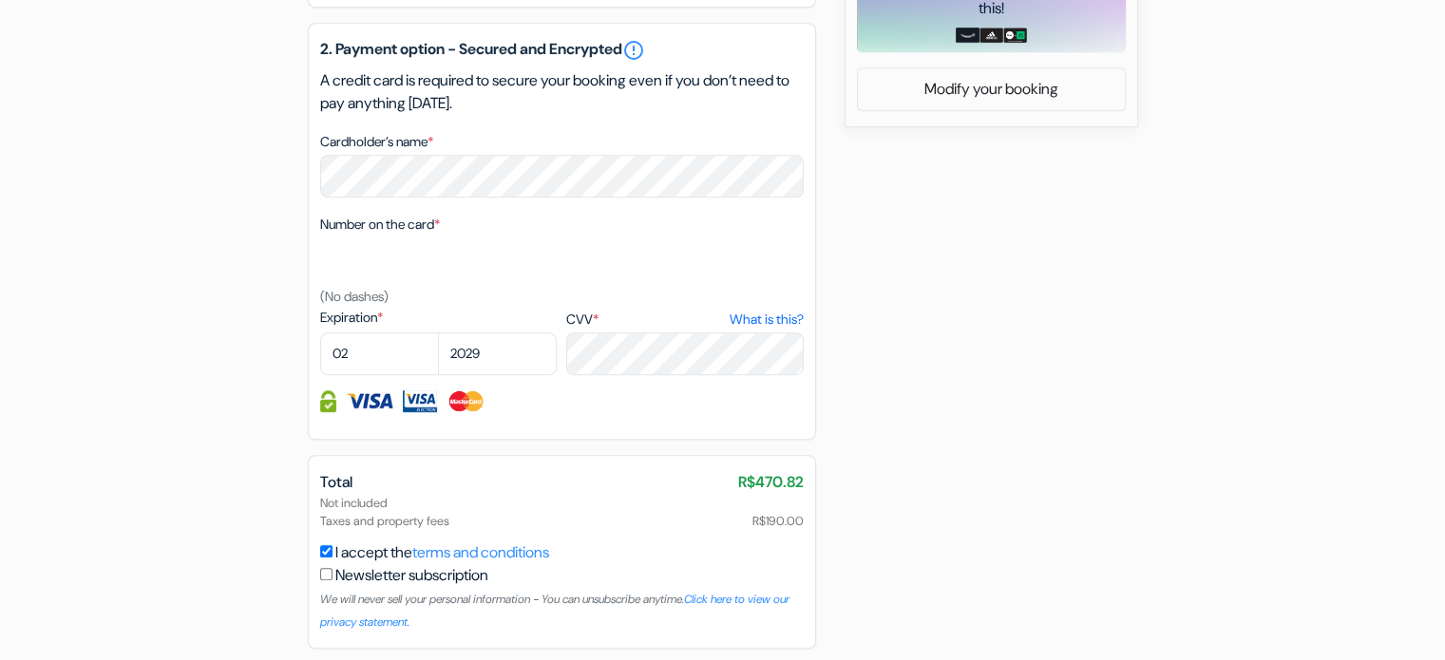
scroll to position [1010, 0]
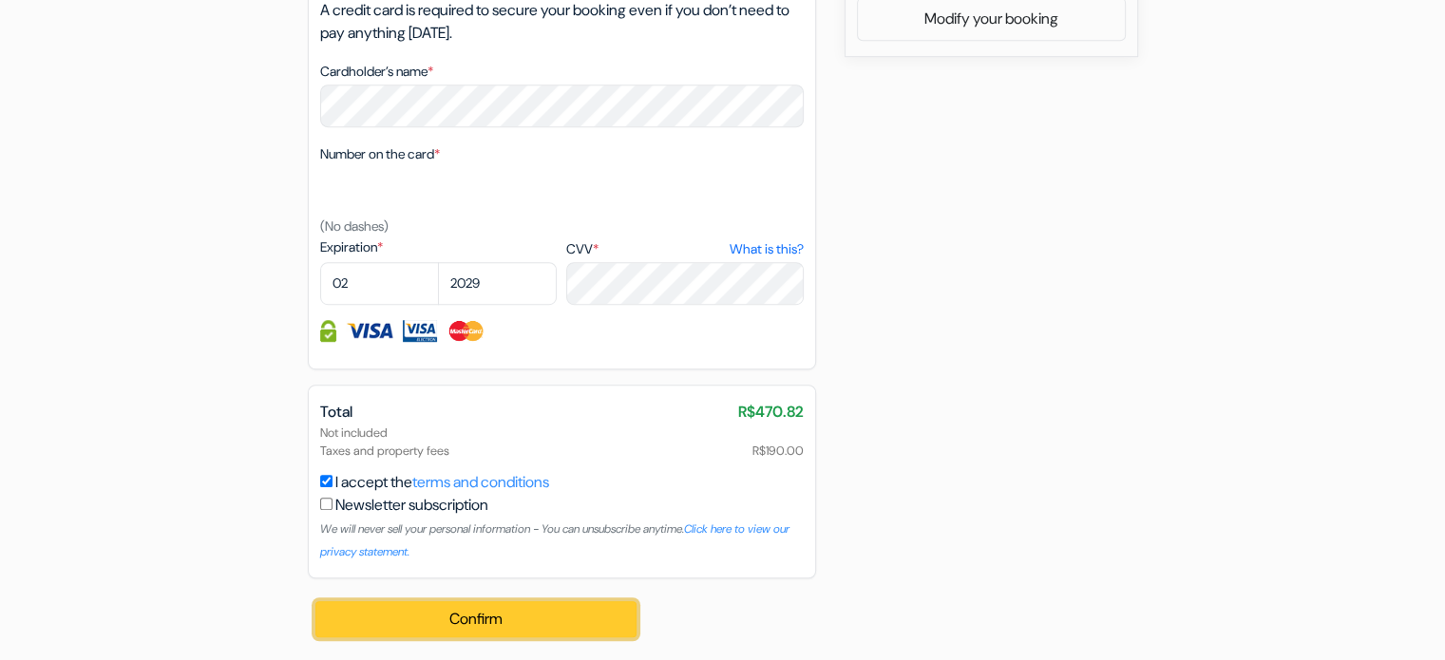
click at [431, 629] on button "Confirm Loading..." at bounding box center [476, 619] width 322 height 36
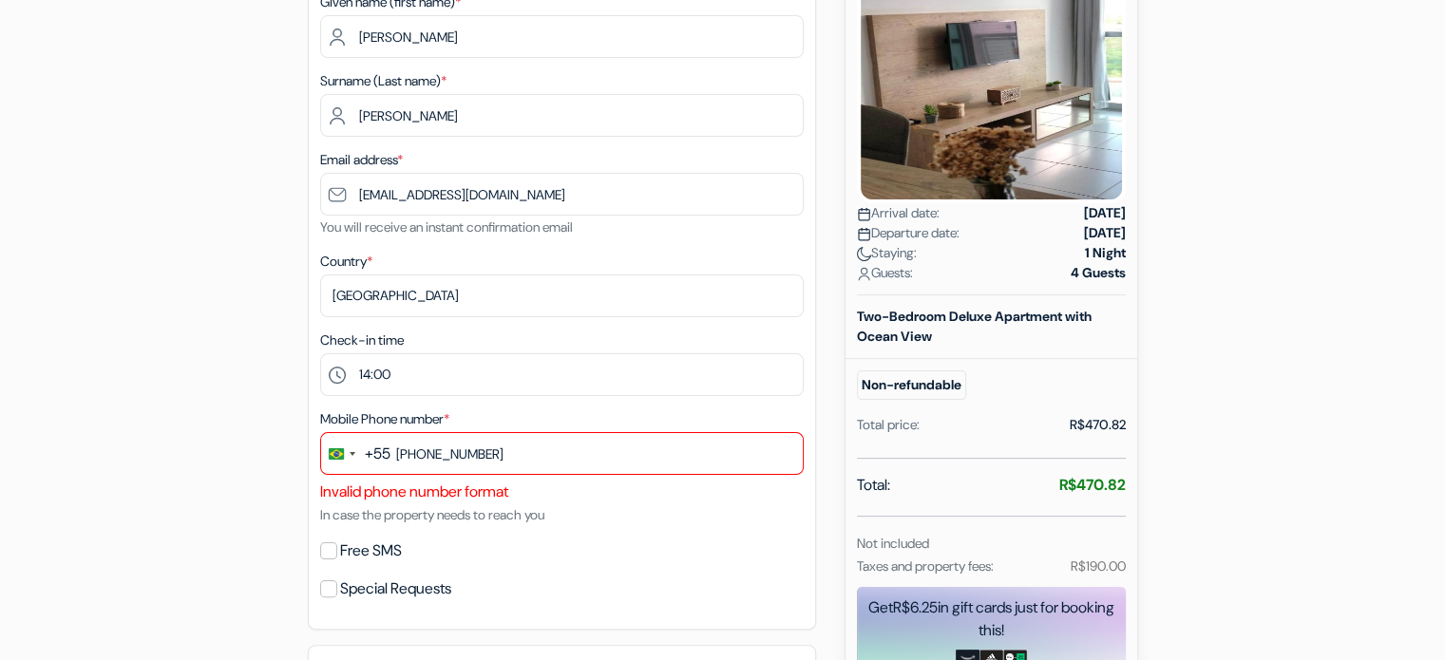
scroll to position [345, 0]
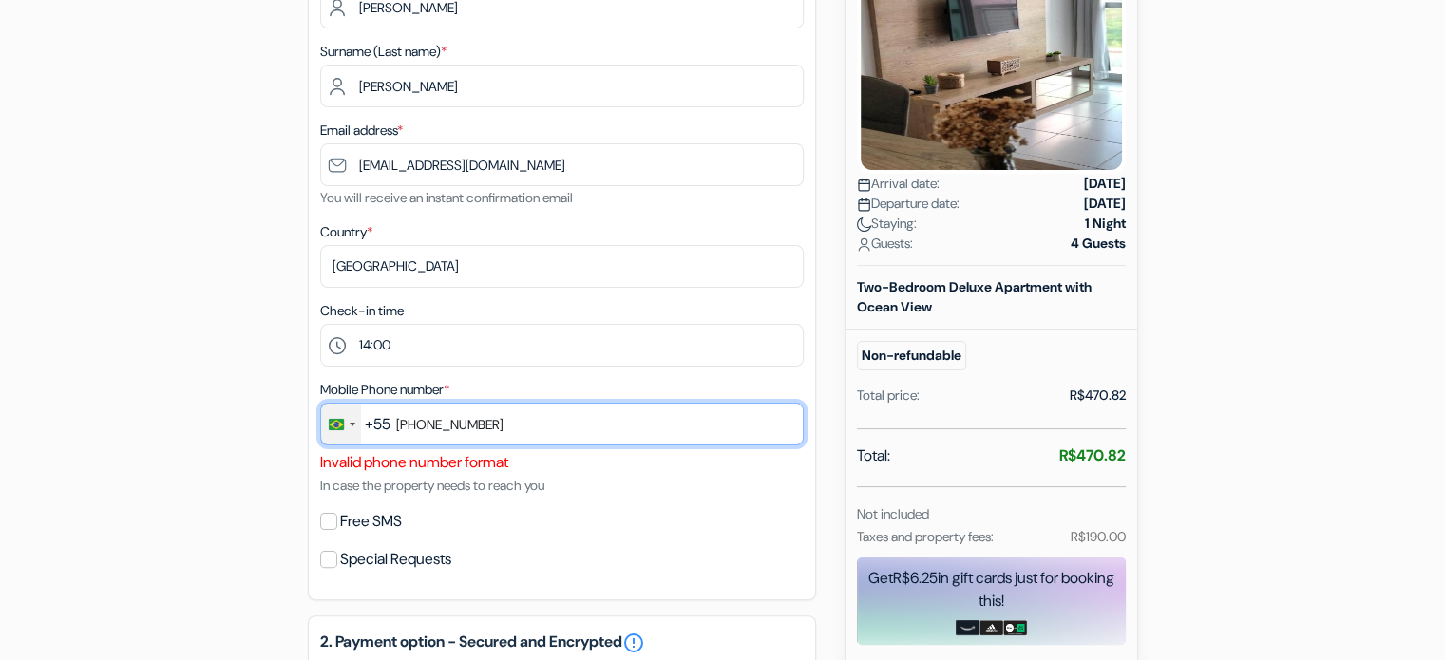
drag, startPoint x: 512, startPoint y: 439, endPoint x: 353, endPoint y: 440, distance: 158.7
click at [353, 440] on div "+55 braz 2 results found No results found [GEOGRAPHIC_DATA] +55 [GEOGRAPHIC_DAT…" at bounding box center [562, 427] width 484 height 48
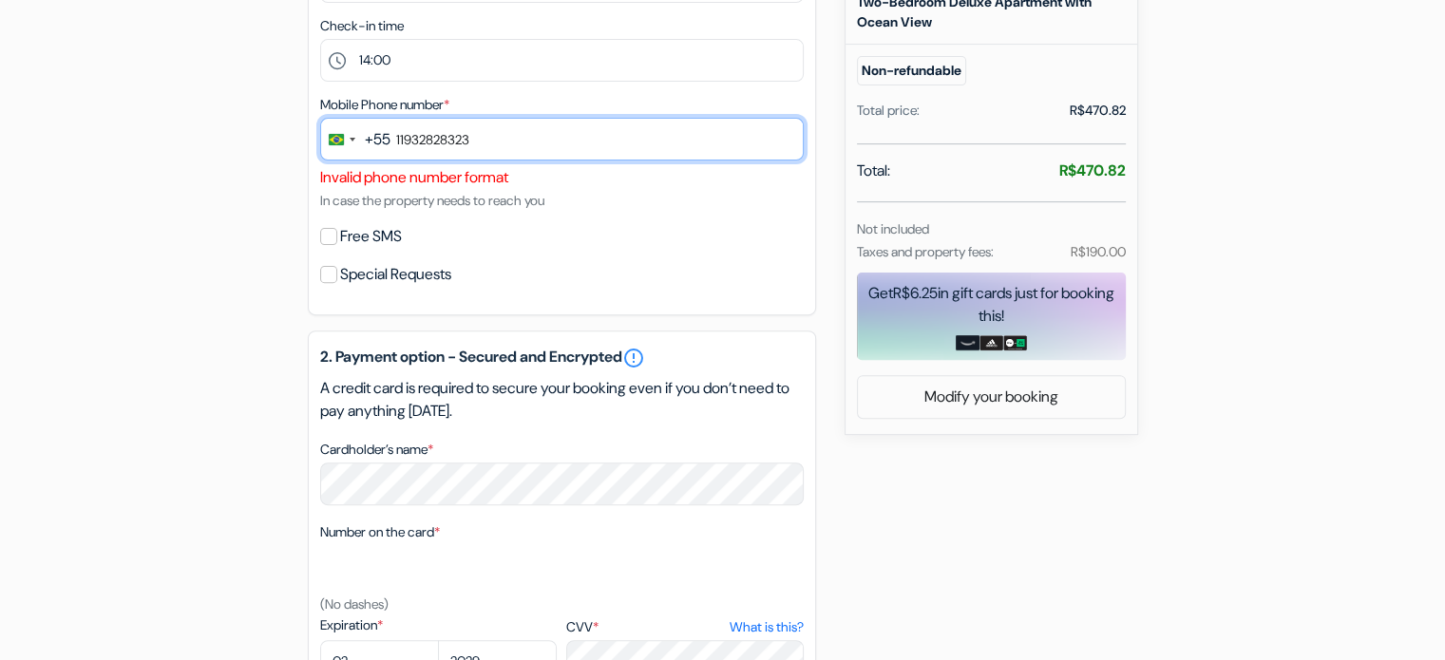
scroll to position [1010, 0]
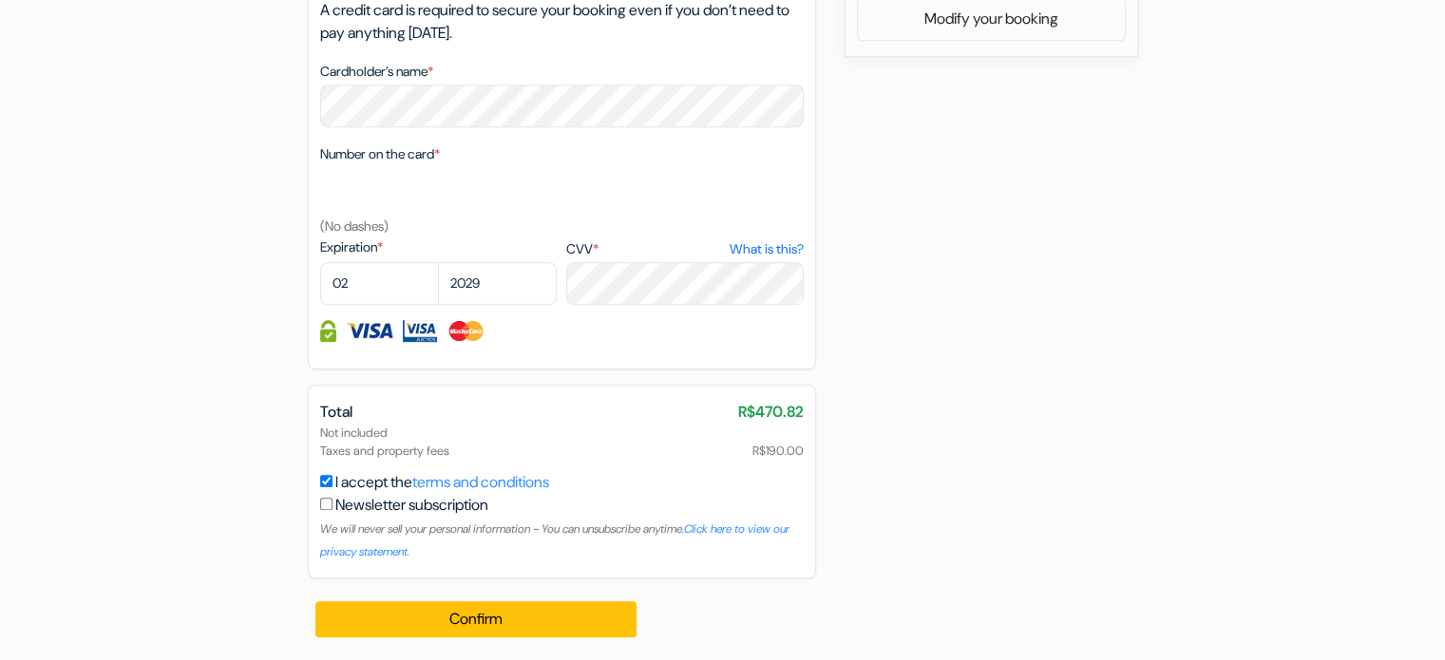
type input "11932828323"
click at [494, 578] on div "Total R$470.82 Not included Taxes and property fees R$190.00 I accept the terms…" at bounding box center [562, 482] width 508 height 194
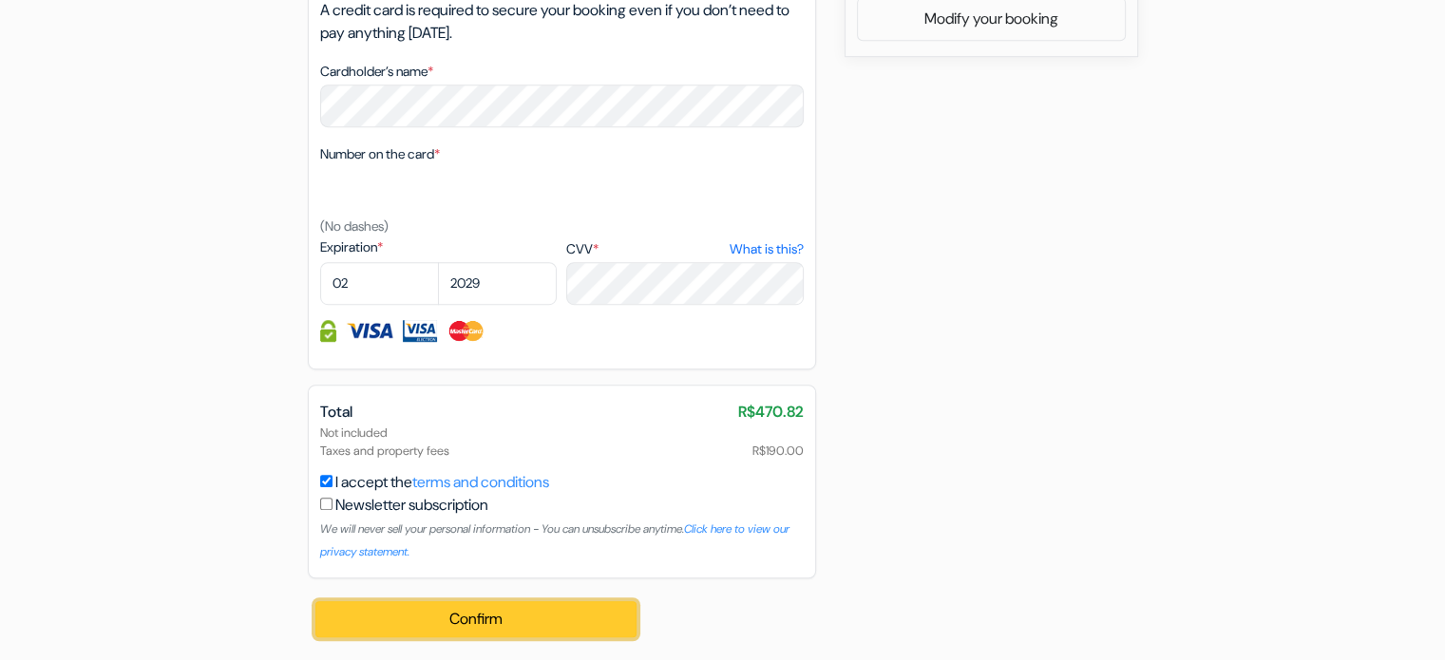
click at [509, 603] on button "Confirm Loading..." at bounding box center [476, 619] width 322 height 36
click at [509, 605] on button "Confirm Loading..." at bounding box center [476, 619] width 322 height 36
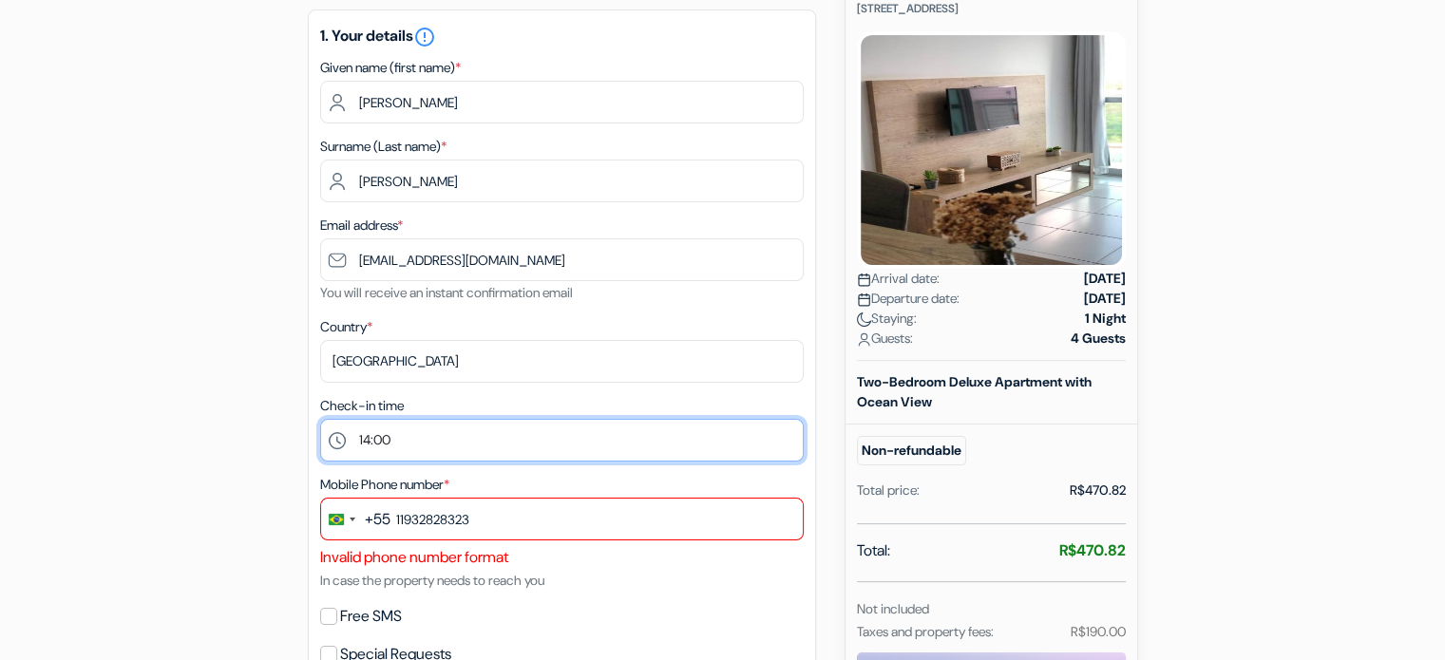
drag, startPoint x: 478, startPoint y: 497, endPoint x: 353, endPoint y: 437, distance: 138.1
click at [353, 437] on select "Please Select 14:00 15:00 16:00 17:00 18:00 19:00 20:00 21:00 22:00 23:00" at bounding box center [562, 440] width 484 height 43
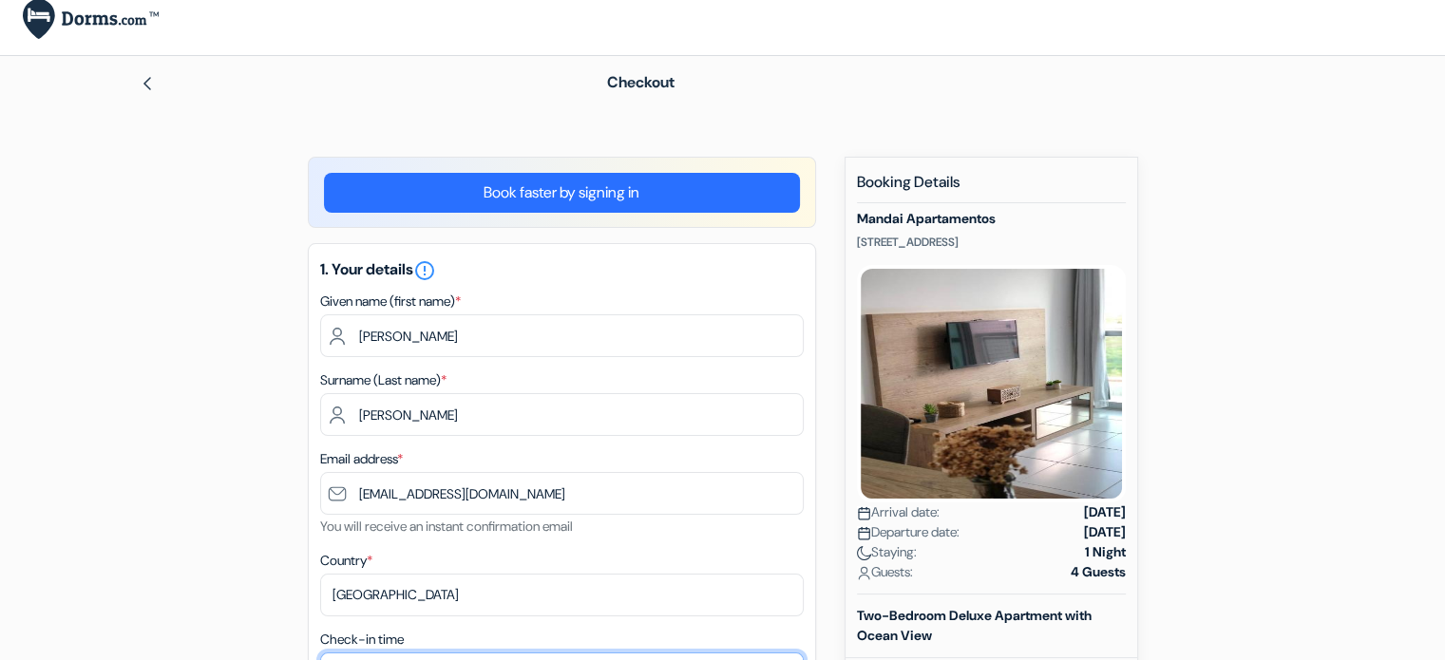
scroll to position [0, 0]
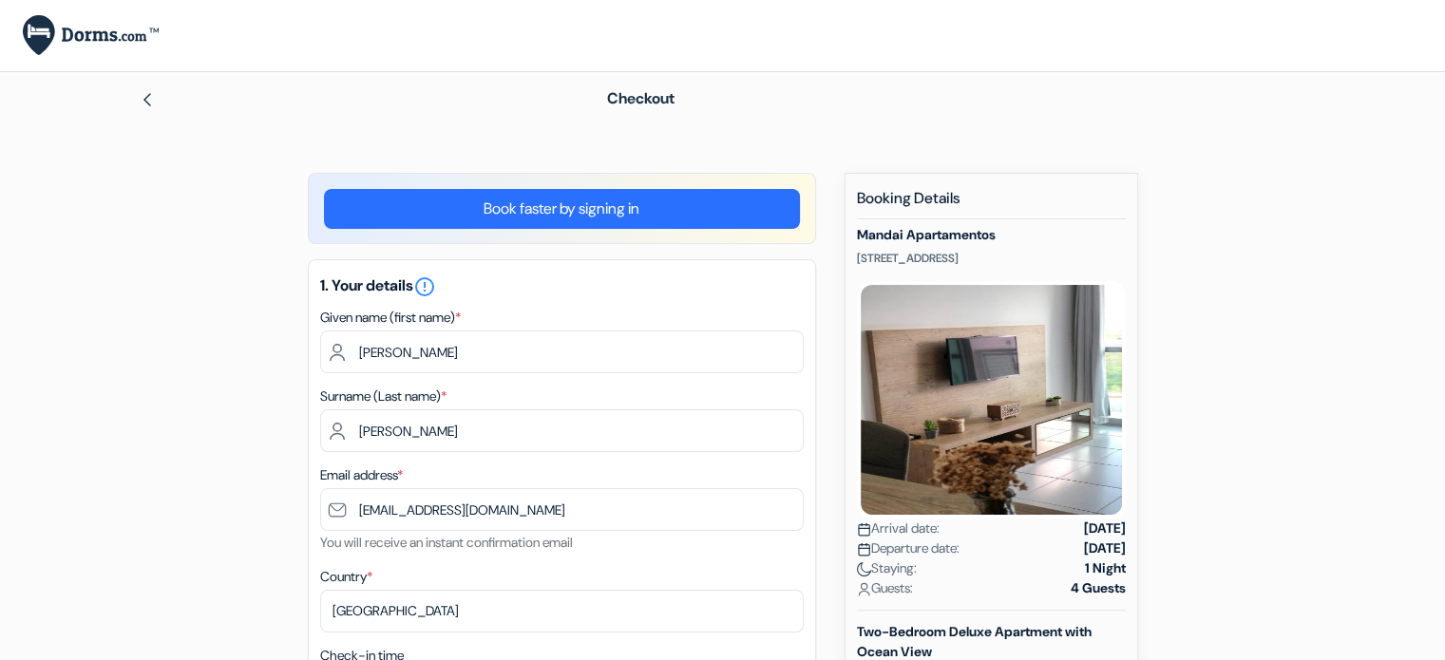
click at [465, 216] on link "Book faster by signing in" at bounding box center [562, 209] width 476 height 40
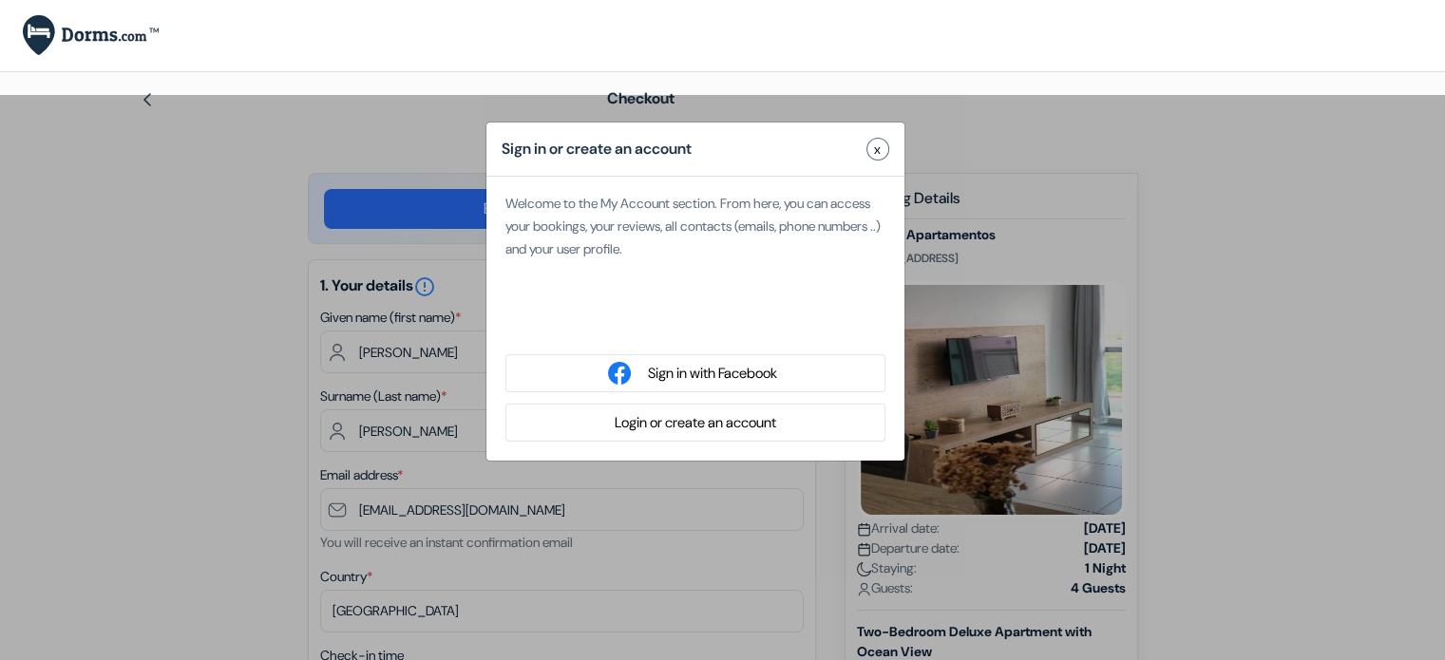
type input "L"
type input "P"
type input "[EMAIL_ADDRESS][DOMAIN_NAME]"
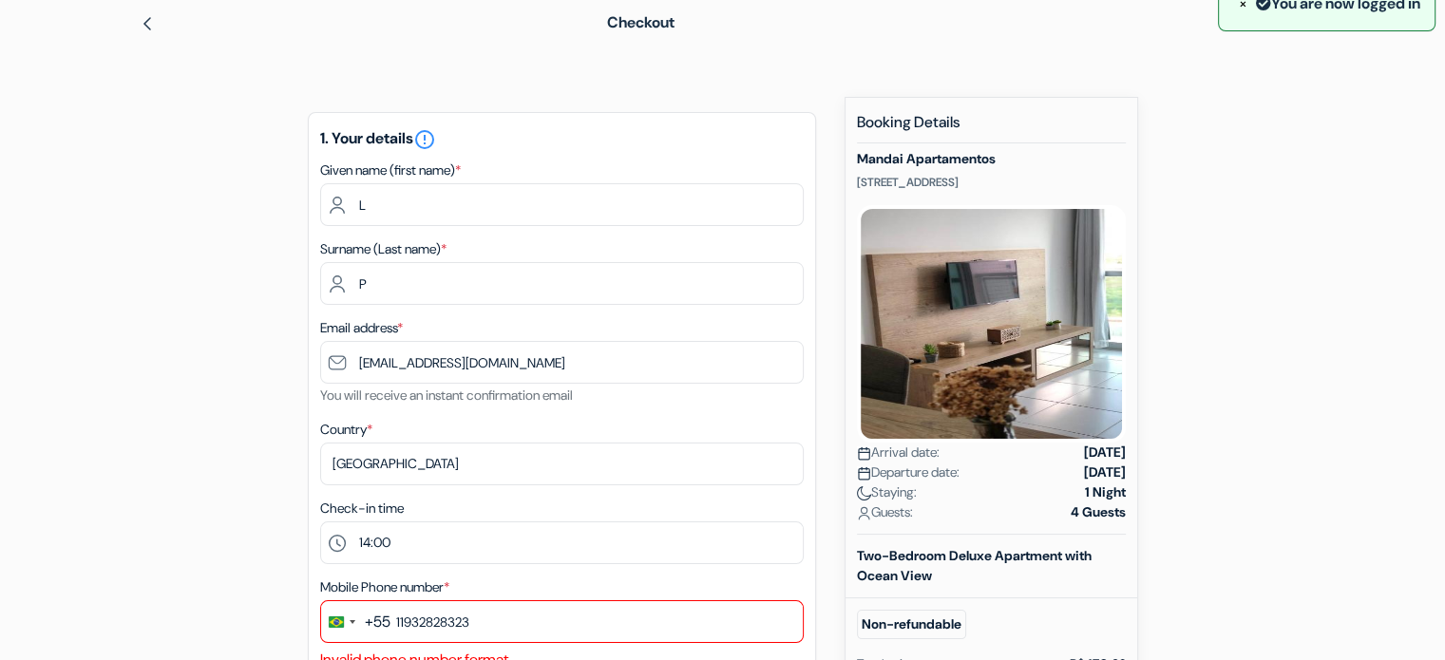
scroll to position [380, 0]
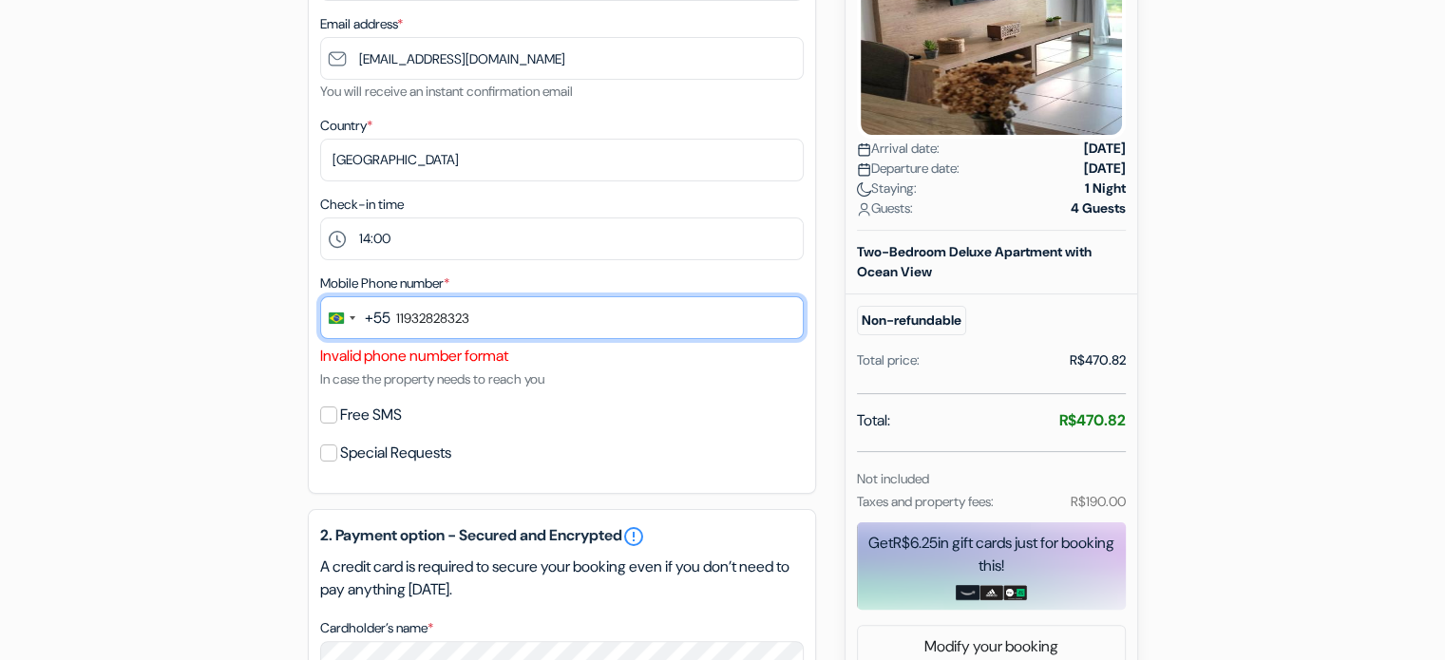
click at [455, 317] on input "11932828323" at bounding box center [562, 317] width 484 height 43
type input "119328283223"
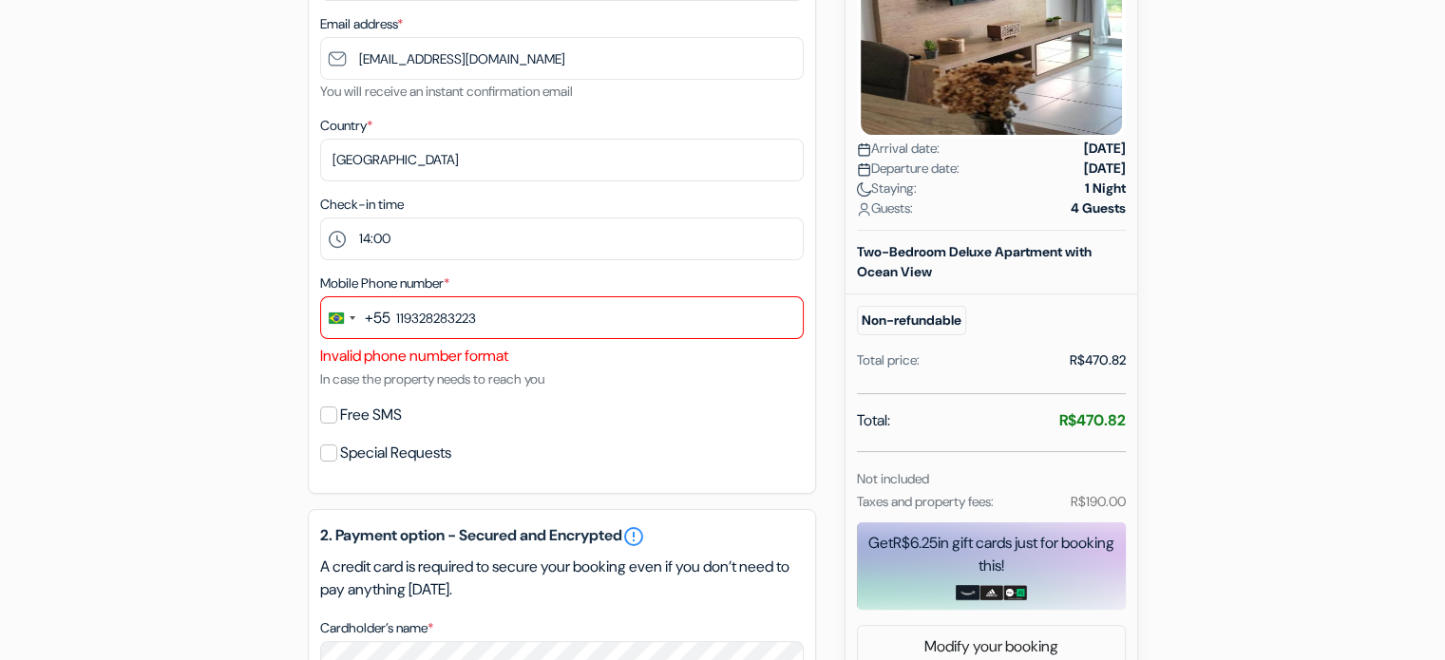
click at [488, 277] on div "Mobile Phone number * +55 braz 2 results found No results found [GEOGRAPHIC_DAT…" at bounding box center [562, 331] width 484 height 119
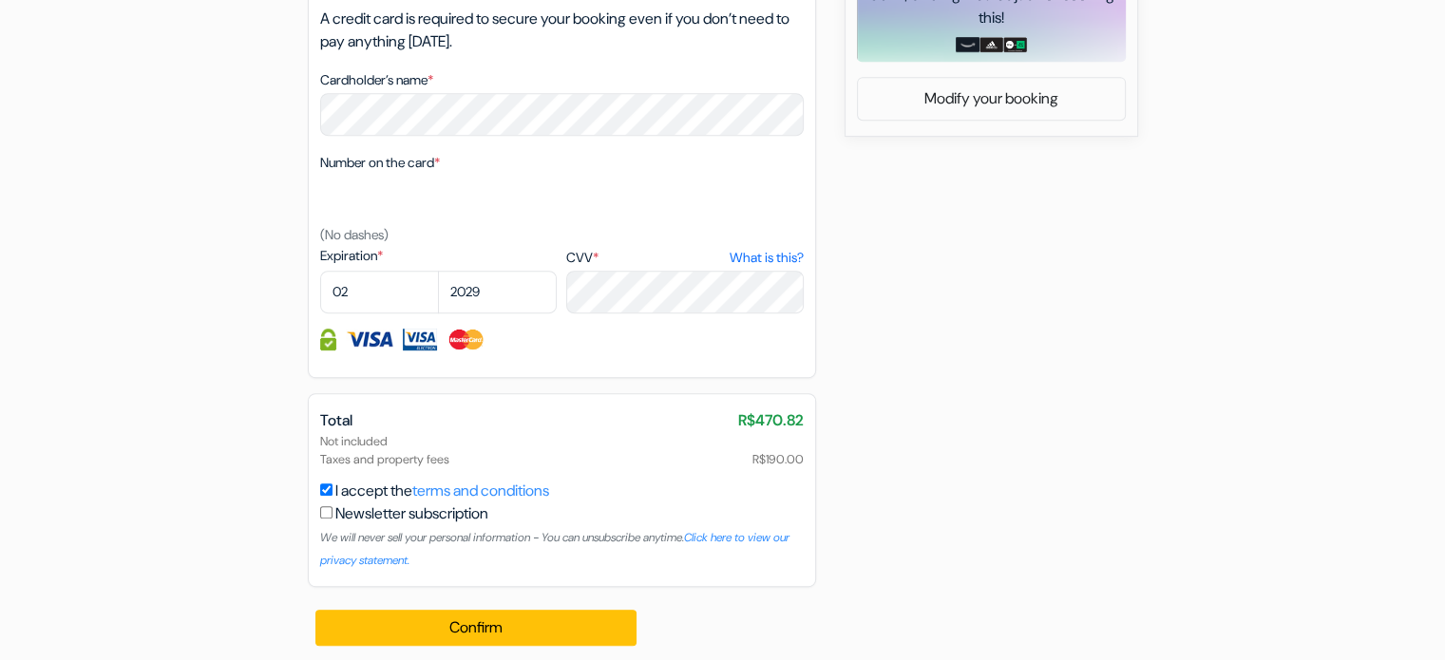
scroll to position [939, 0]
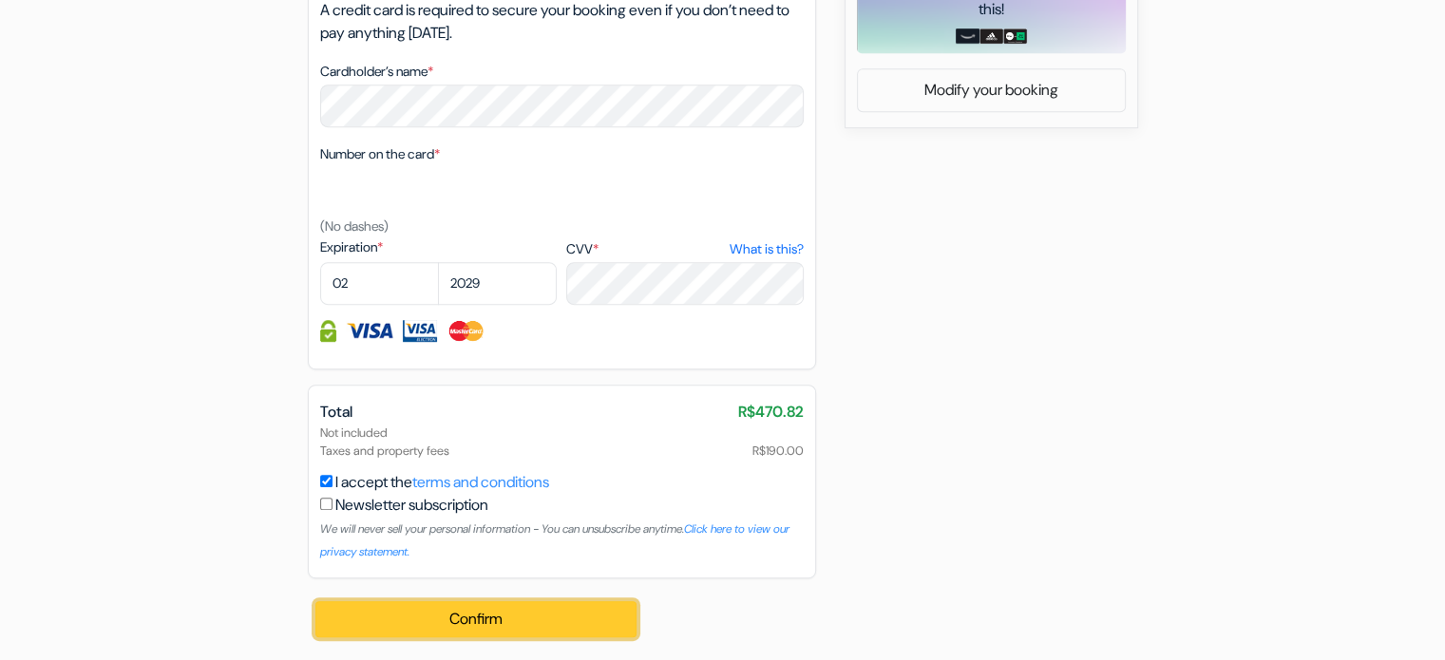
click at [536, 622] on button "Confirm Loading..." at bounding box center [476, 619] width 322 height 36
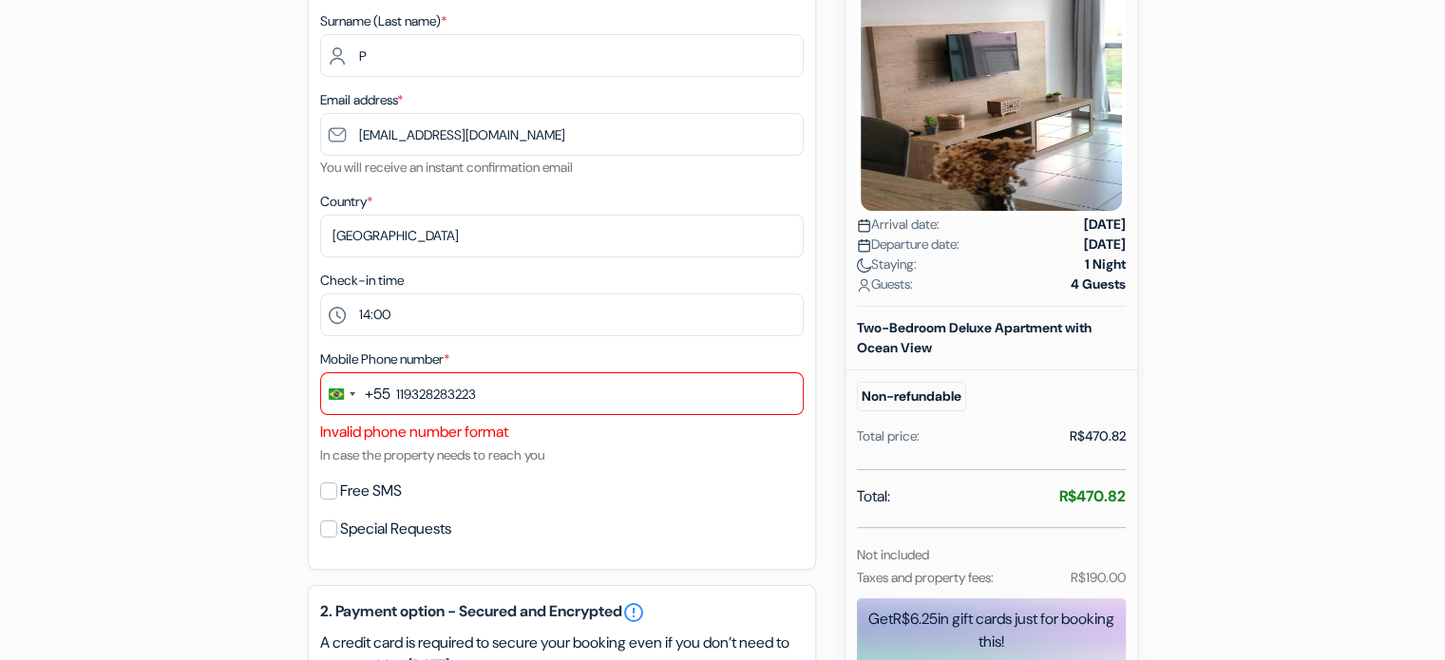
scroll to position [9, 0]
